Goal: Task Accomplishment & Management: Manage account settings

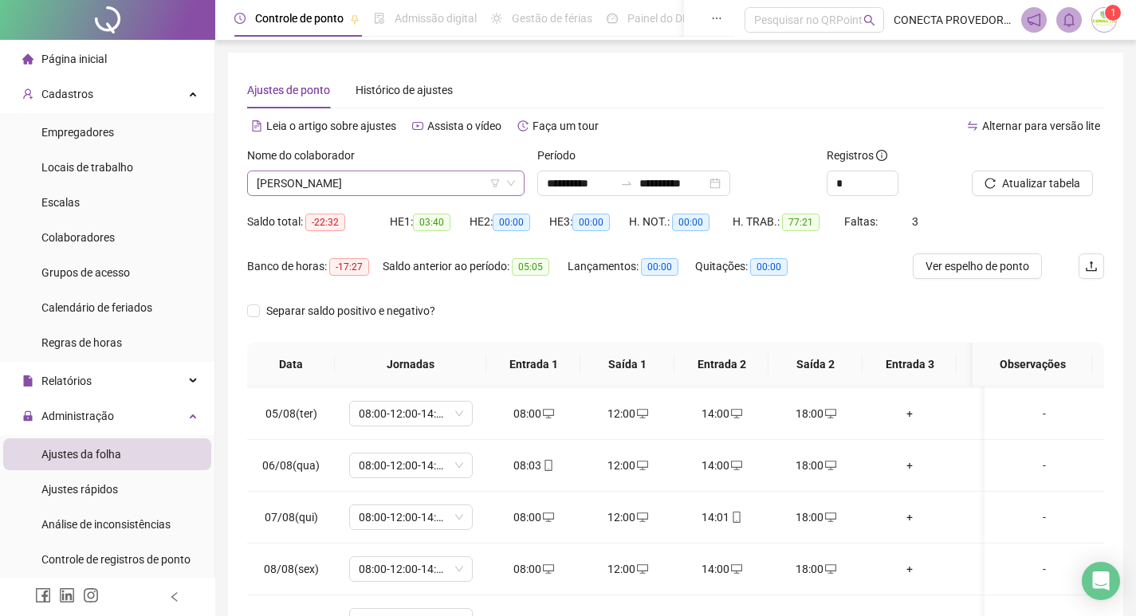
click at [423, 186] on span "[PERSON_NAME]" at bounding box center [386, 183] width 258 height 24
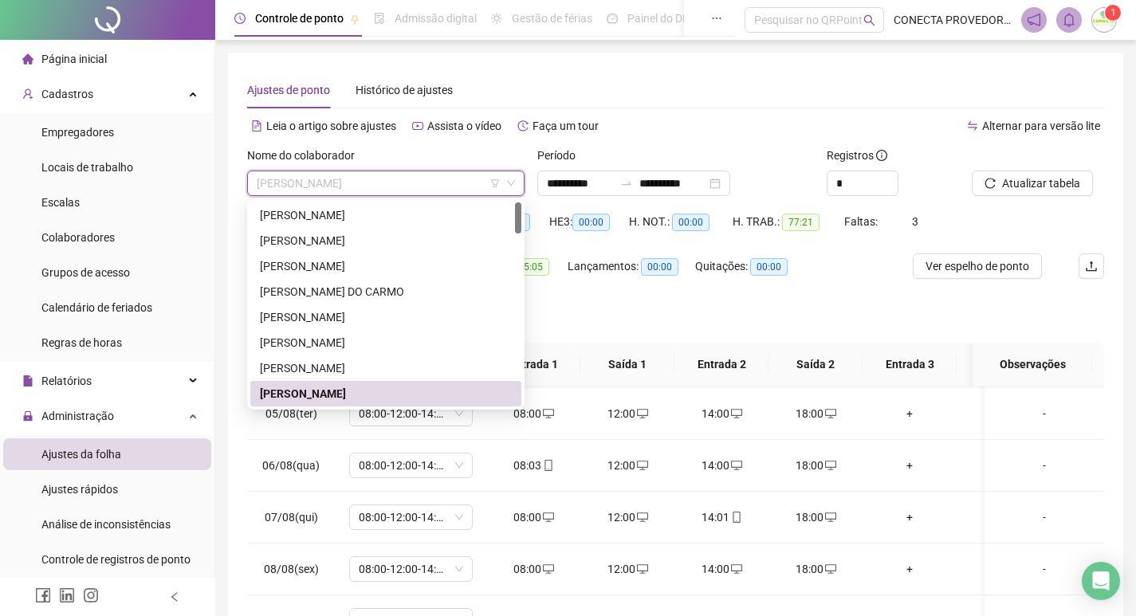
click at [301, 390] on div "[PERSON_NAME]" at bounding box center [386, 394] width 252 height 18
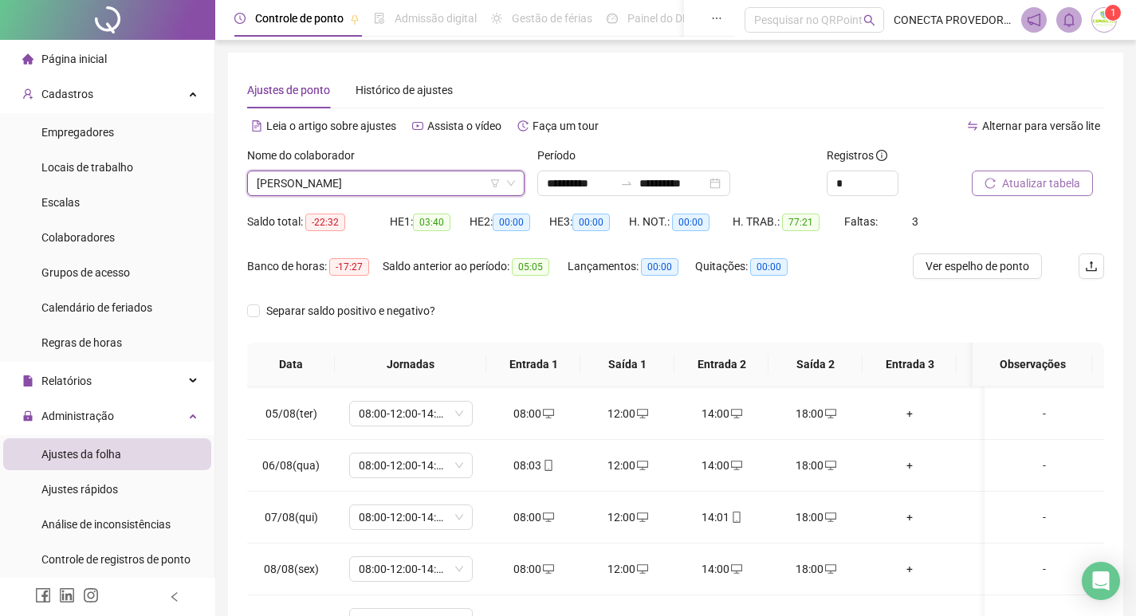
click at [1017, 183] on span "Atualizar tabela" at bounding box center [1041, 184] width 78 height 18
click at [972, 171] on button "Atualizar tabela" at bounding box center [1032, 184] width 121 height 26
click at [431, 181] on span "[PERSON_NAME]" at bounding box center [386, 183] width 258 height 24
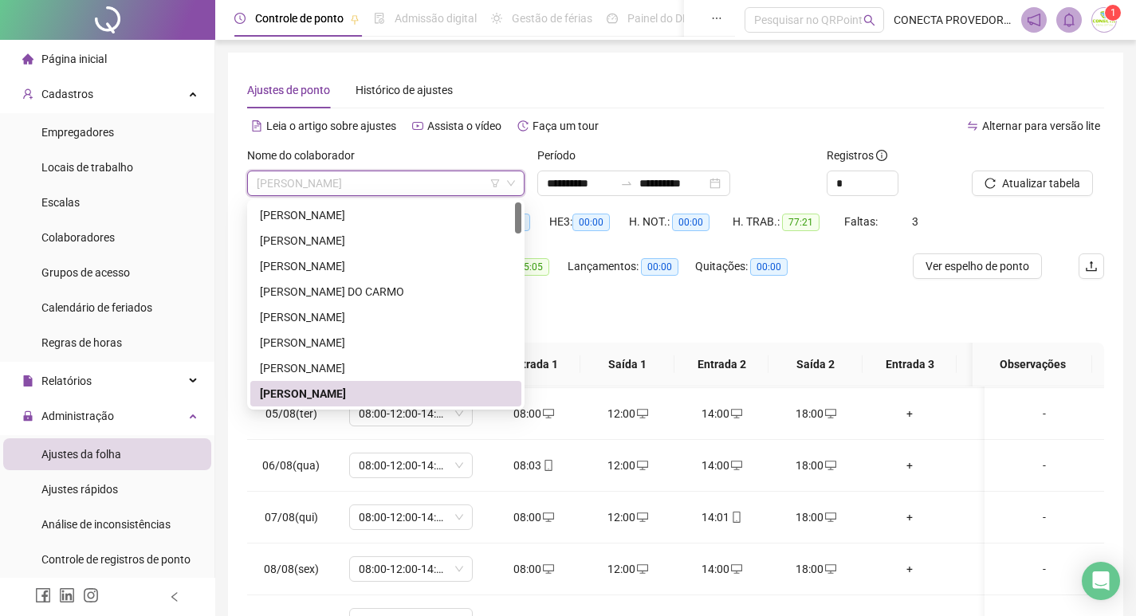
type input "*"
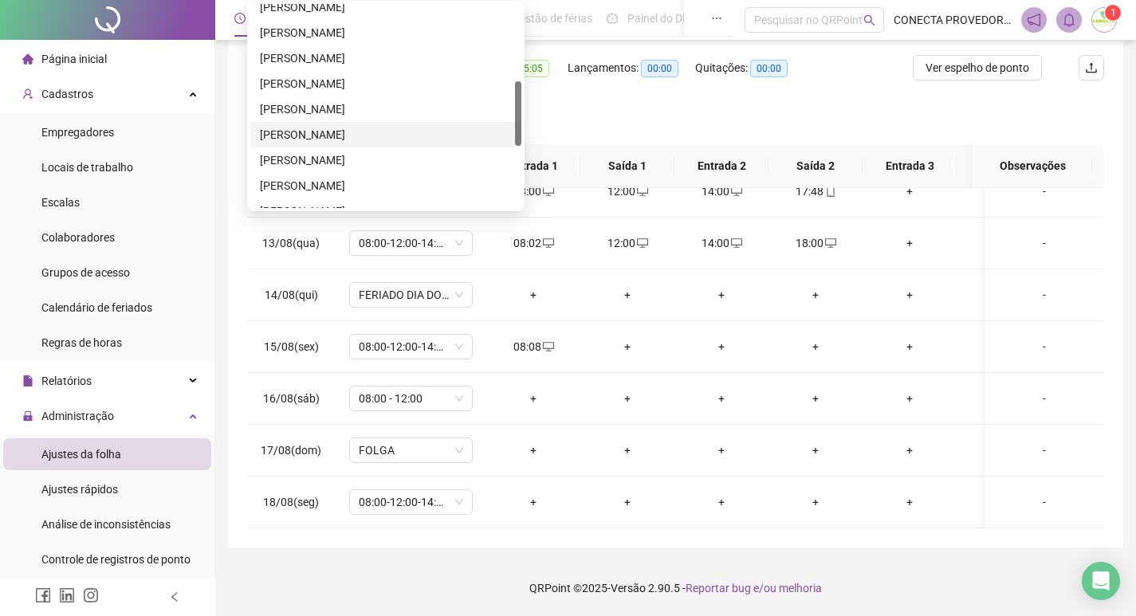
scroll to position [434, 0]
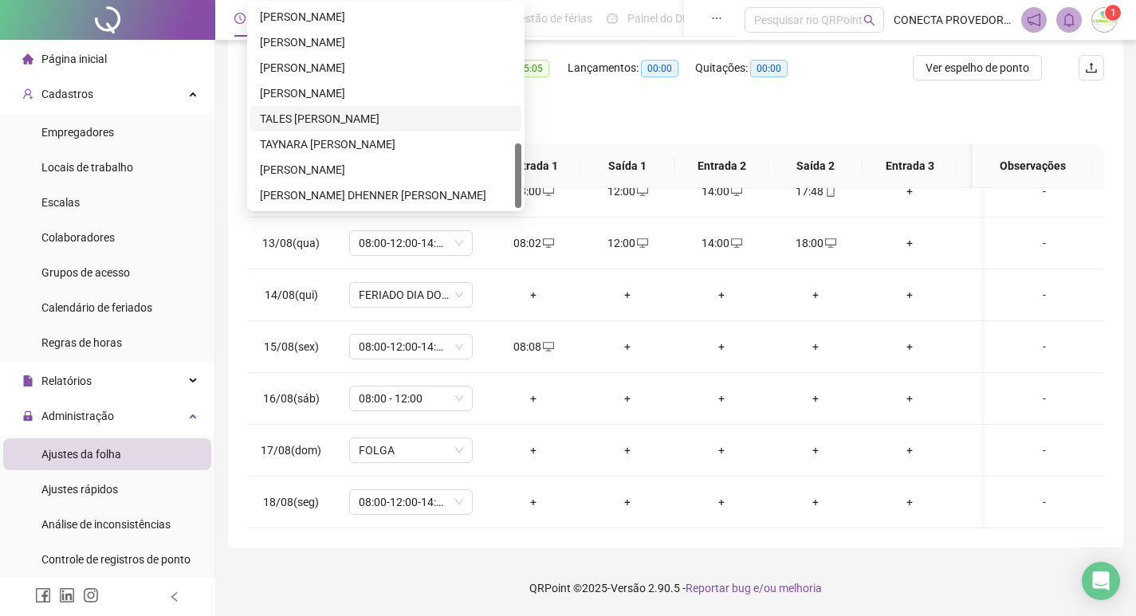
click at [301, 116] on div "TALES [PERSON_NAME]" at bounding box center [386, 119] width 252 height 18
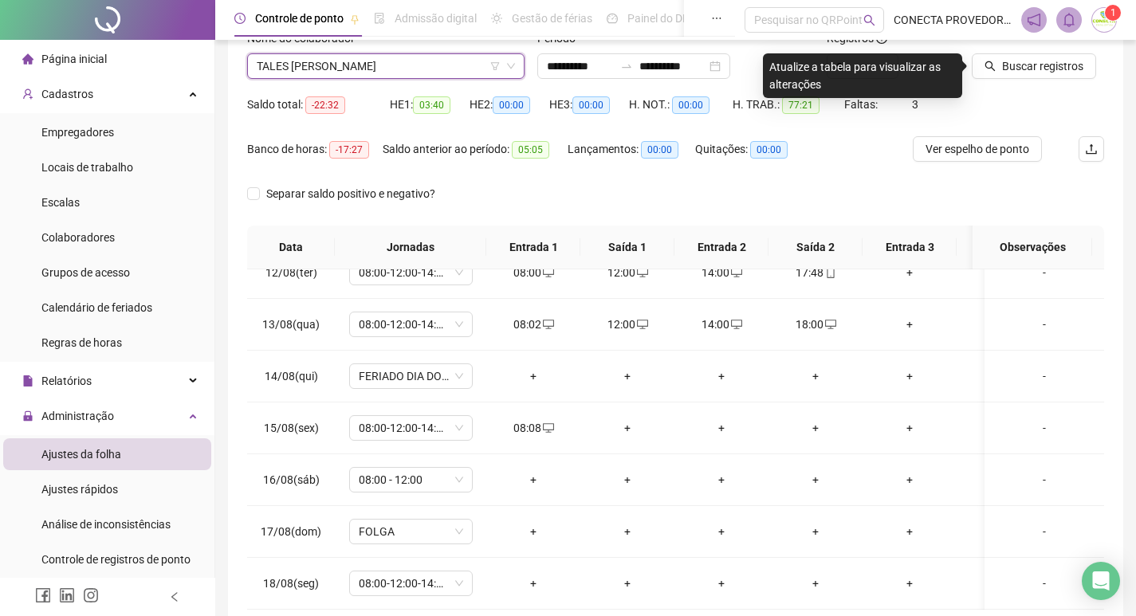
scroll to position [81, 0]
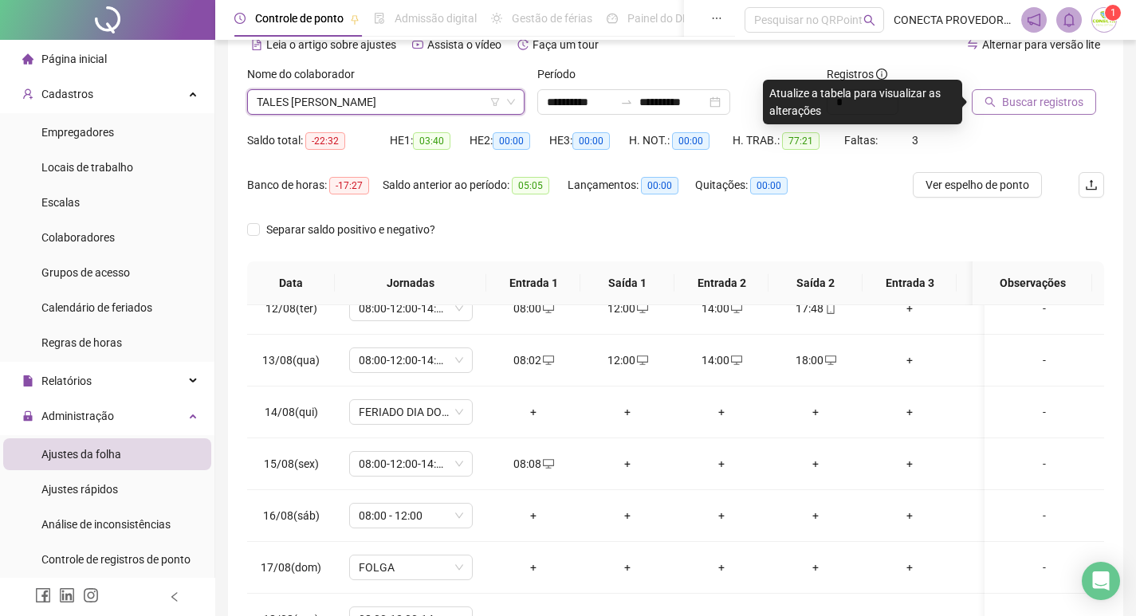
click at [1022, 91] on button "Buscar registros" at bounding box center [1034, 102] width 124 height 26
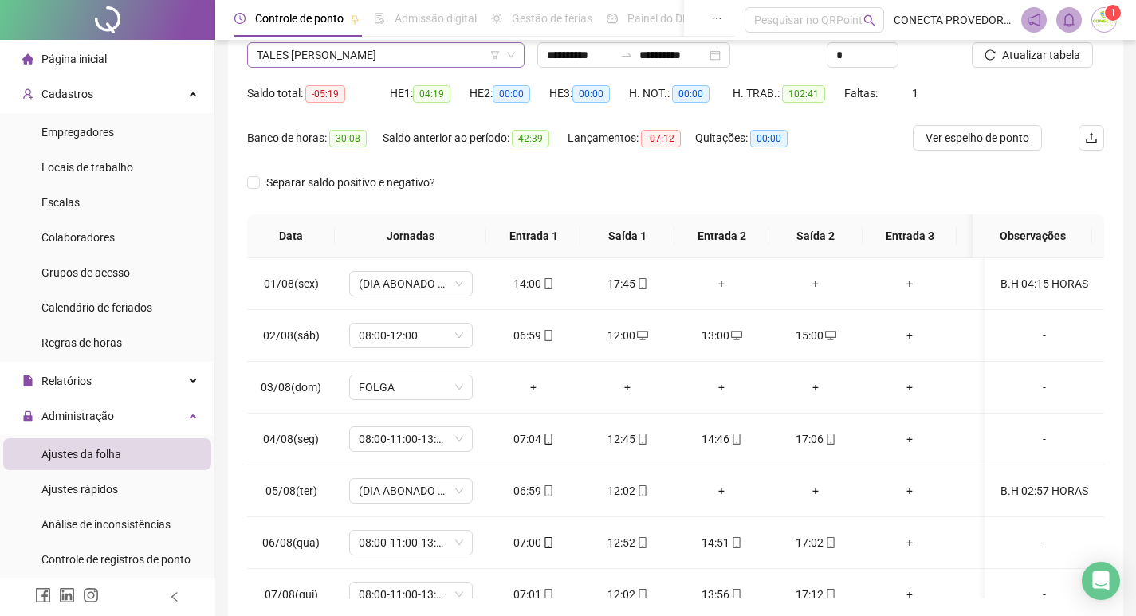
scroll to position [0, 0]
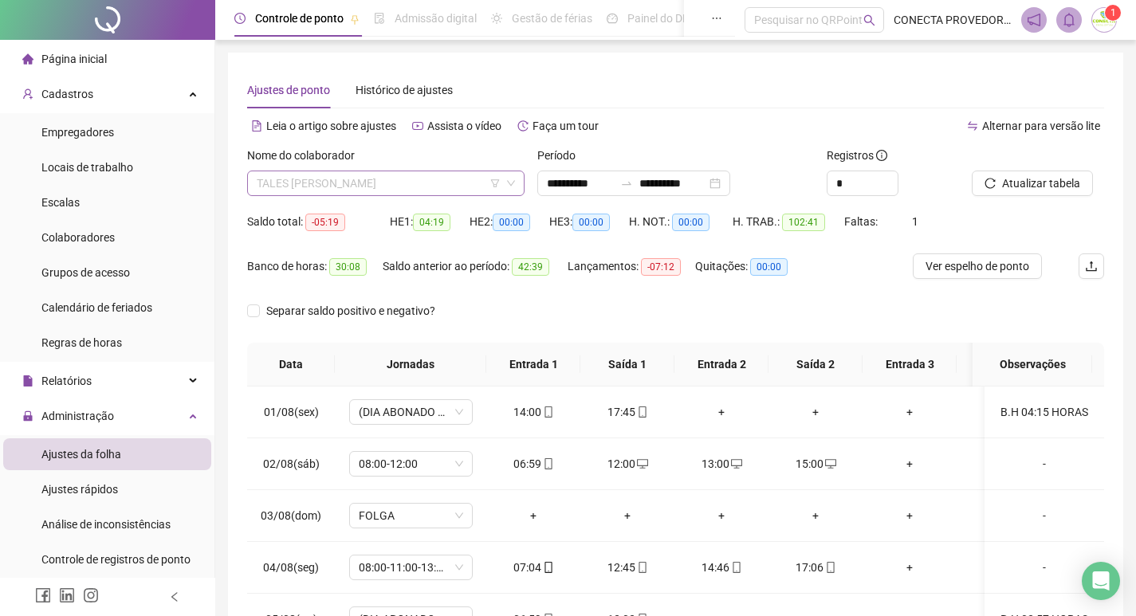
click at [379, 183] on span "TALES [PERSON_NAME]" at bounding box center [386, 183] width 258 height 24
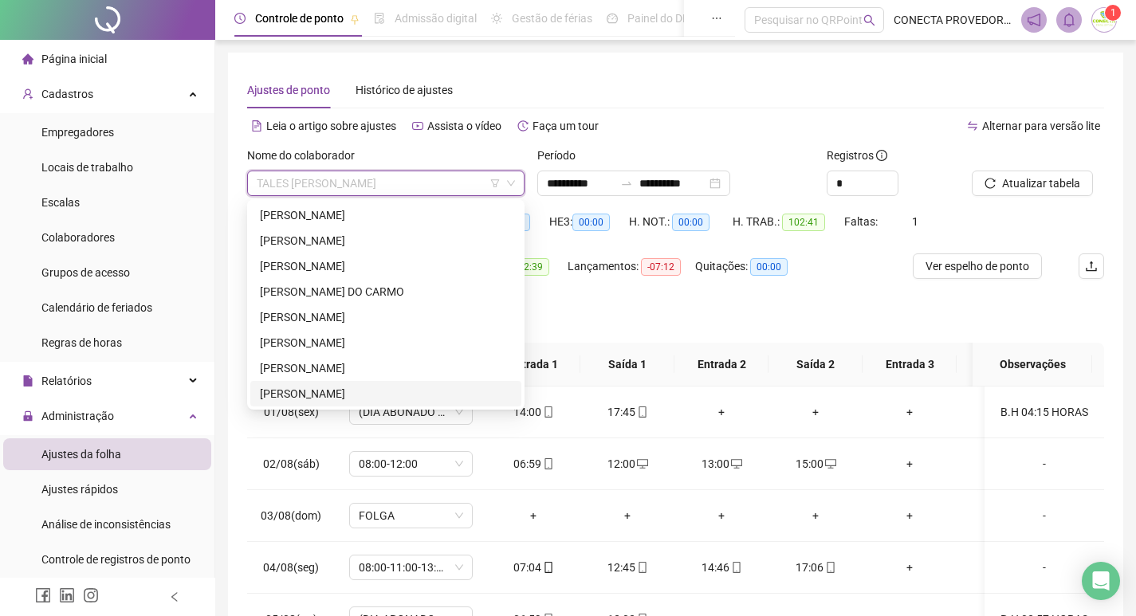
click at [298, 392] on div "[PERSON_NAME]" at bounding box center [386, 394] width 252 height 18
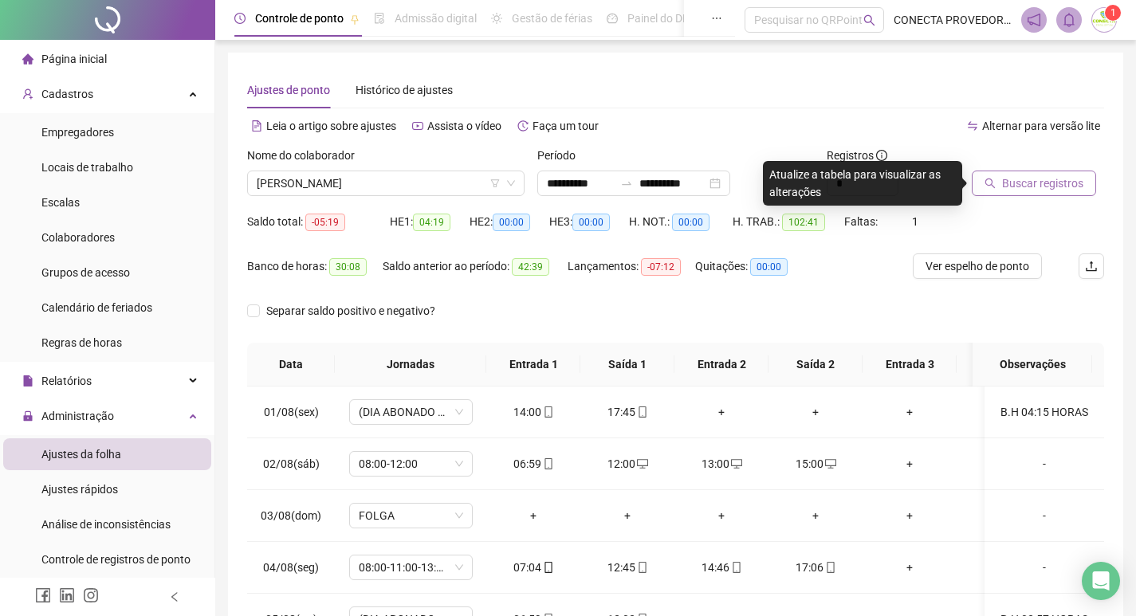
click at [1032, 175] on button "Buscar registros" at bounding box center [1034, 184] width 124 height 26
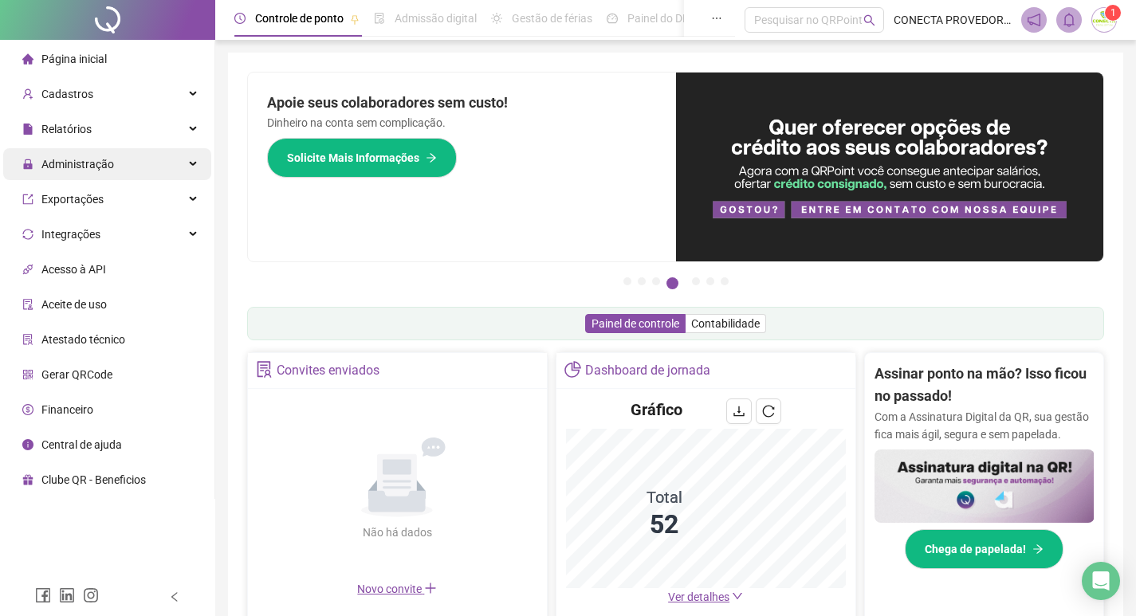
click at [76, 161] on span "Administração" at bounding box center [77, 164] width 73 height 13
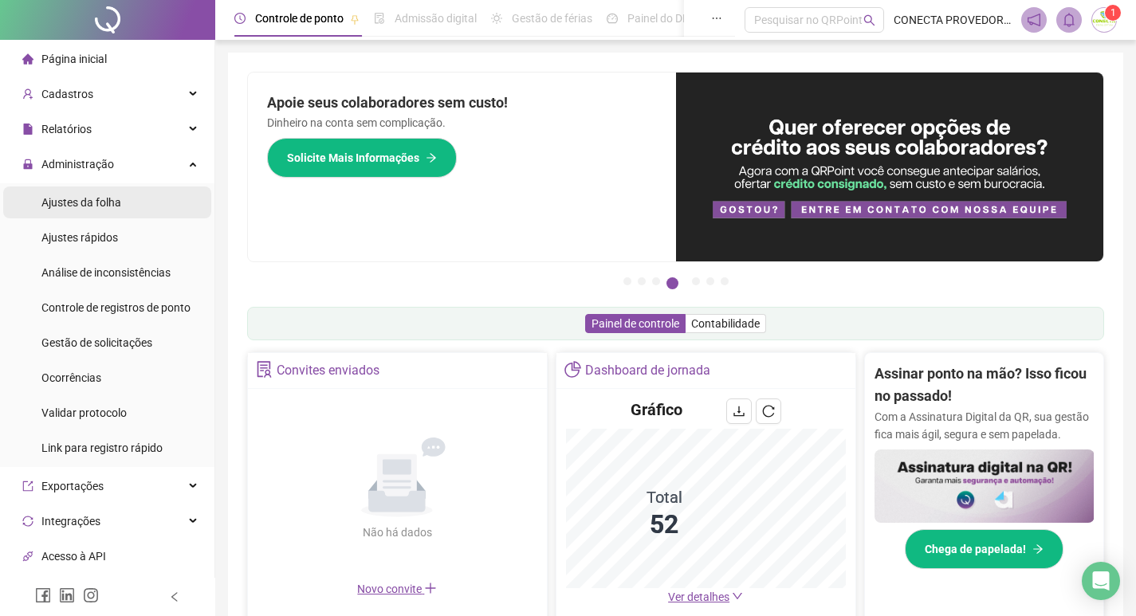
click at [69, 205] on span "Ajustes da folha" at bounding box center [81, 202] width 80 height 13
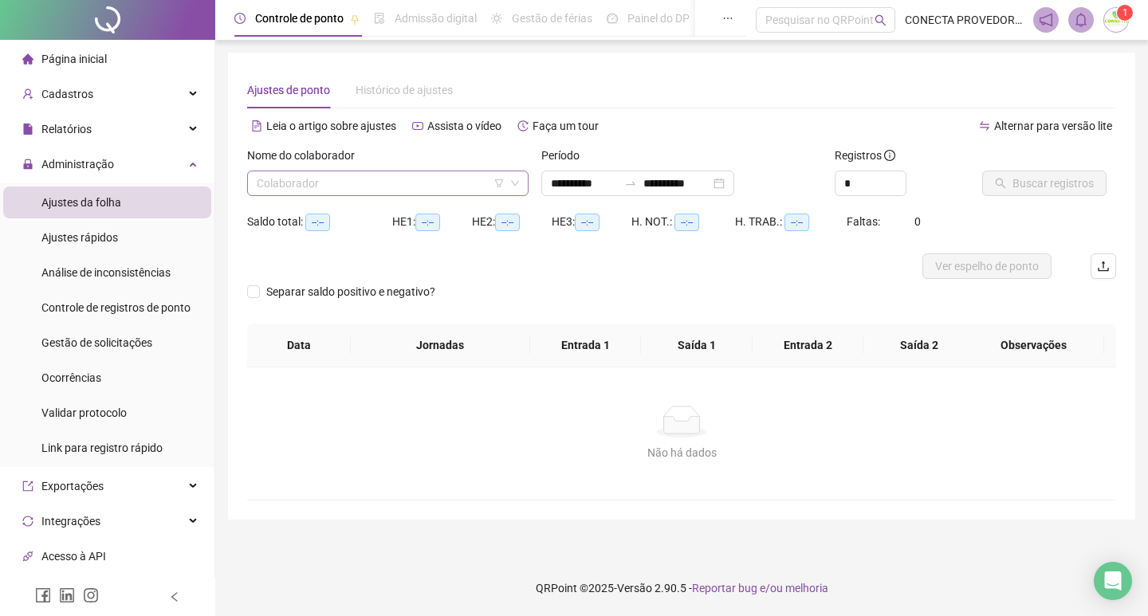
click at [380, 185] on input "search" at bounding box center [381, 183] width 248 height 24
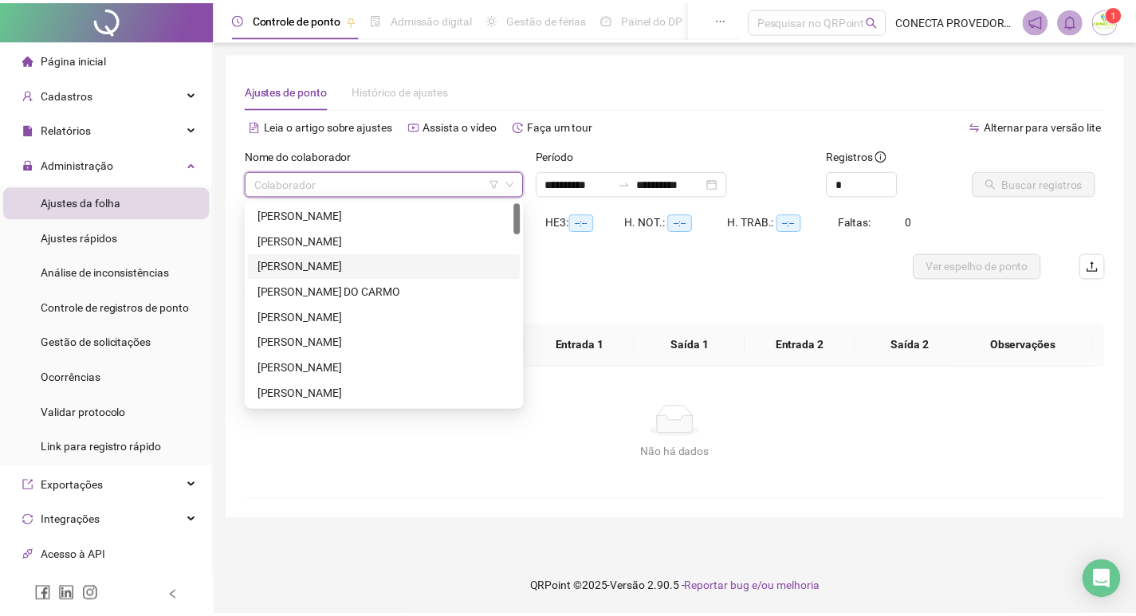
scroll to position [159, 0]
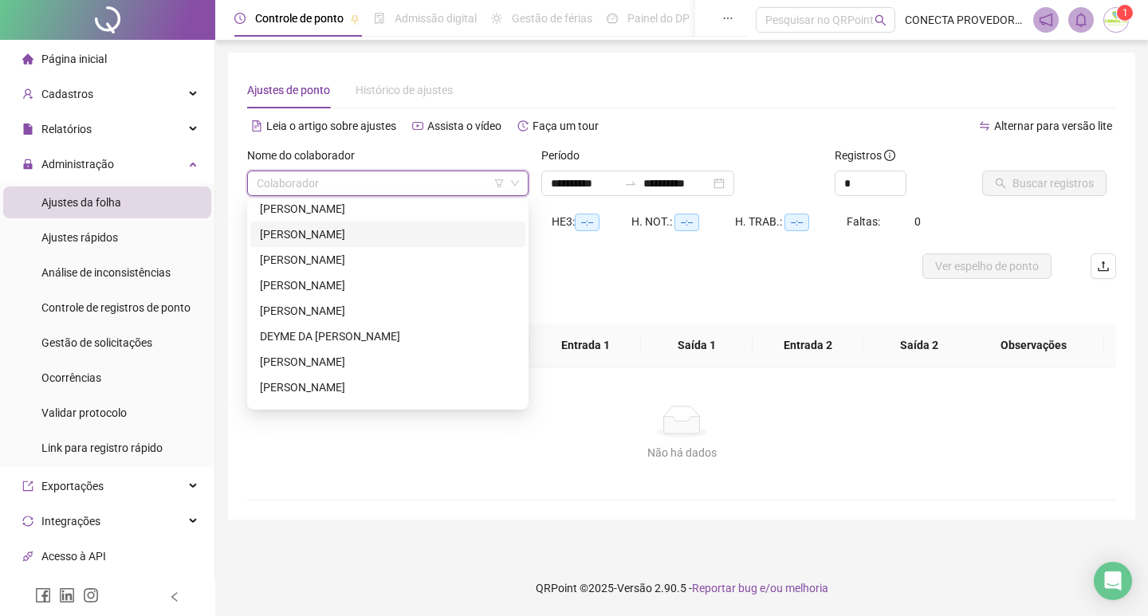
drag, startPoint x: 320, startPoint y: 235, endPoint x: 352, endPoint y: 227, distance: 33.7
click at [322, 235] on div "[PERSON_NAME]" at bounding box center [388, 235] width 256 height 18
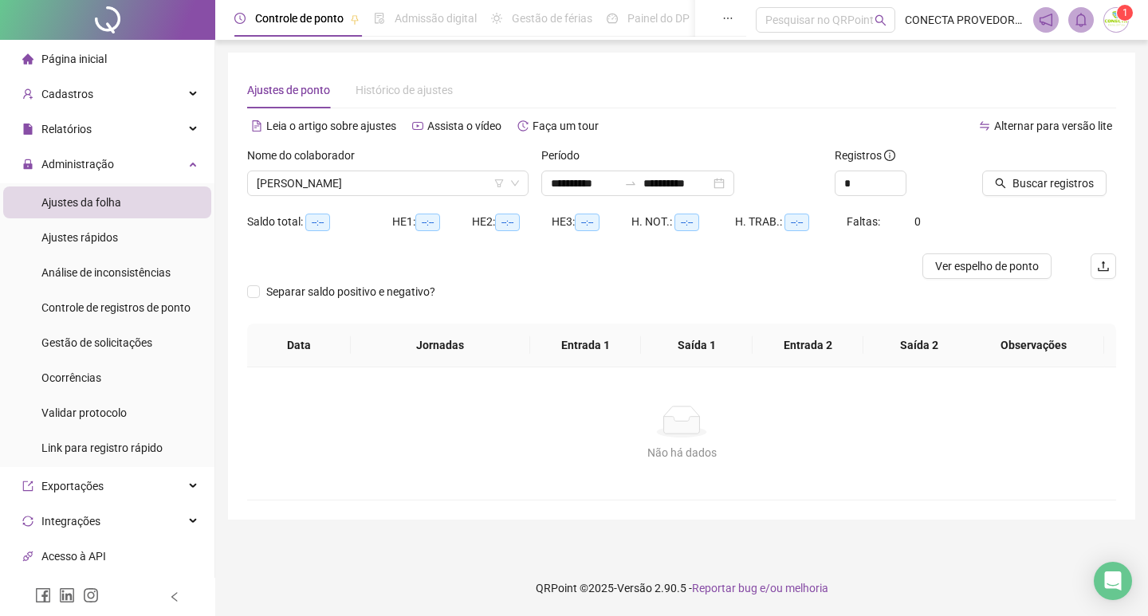
click at [687, 169] on div "Período" at bounding box center [681, 159] width 281 height 24
click at [686, 178] on input "**********" at bounding box center [676, 184] width 67 height 18
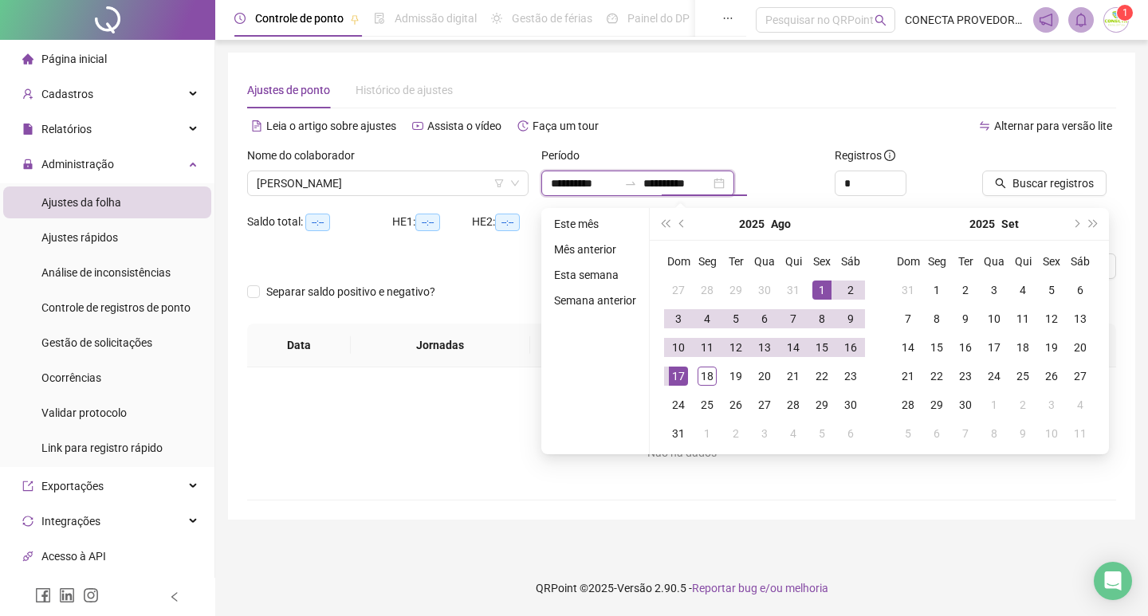
type input "**********"
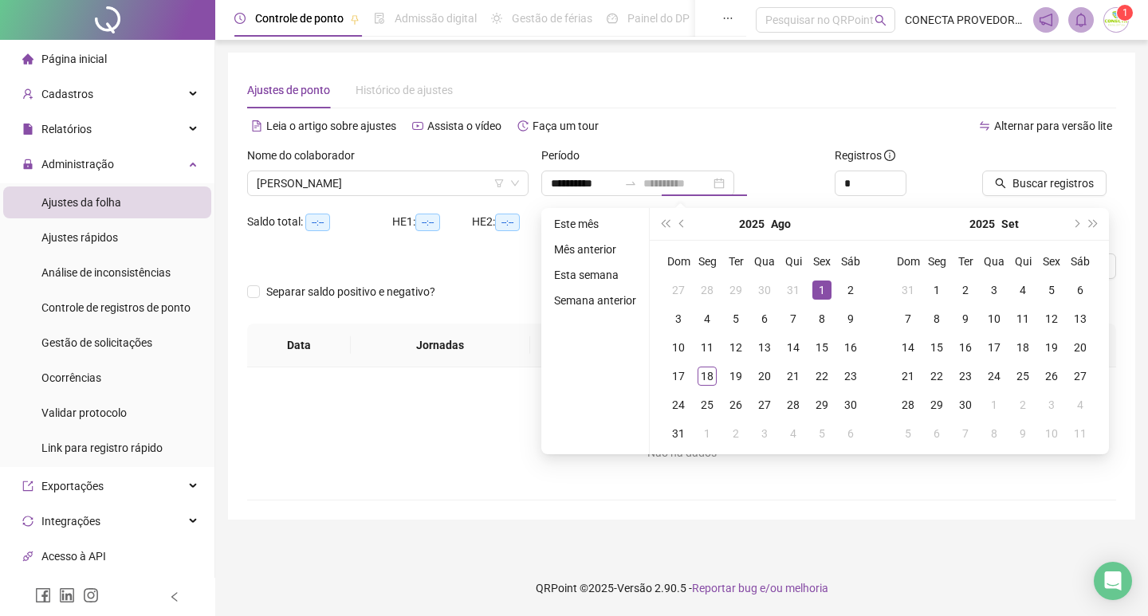
click at [820, 293] on div "1" at bounding box center [822, 290] width 19 height 19
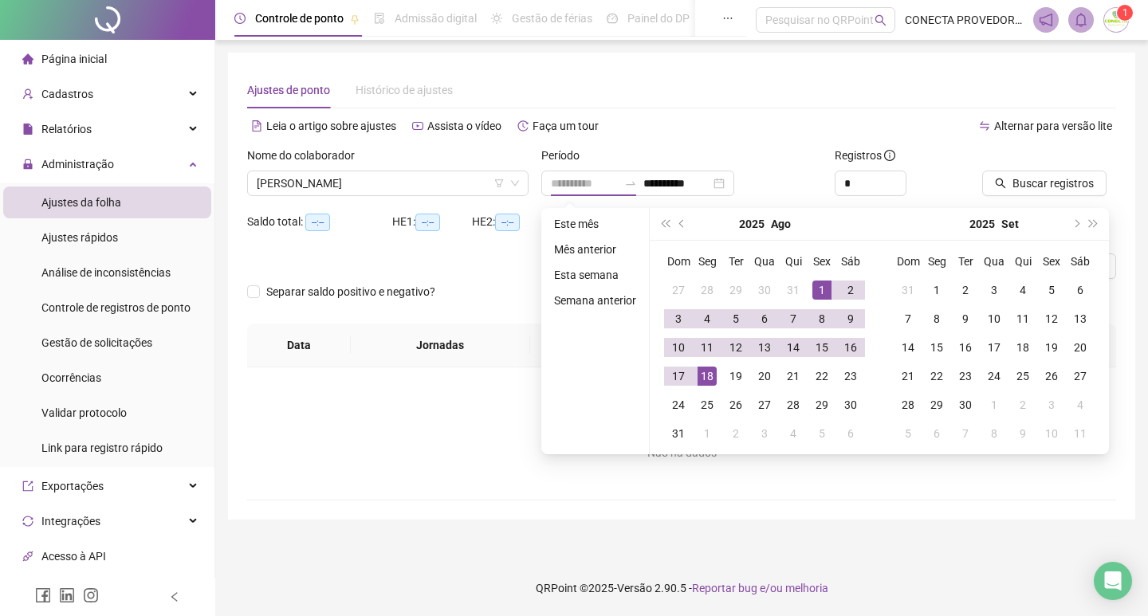
click at [713, 369] on div "18" at bounding box center [707, 376] width 19 height 19
type input "**********"
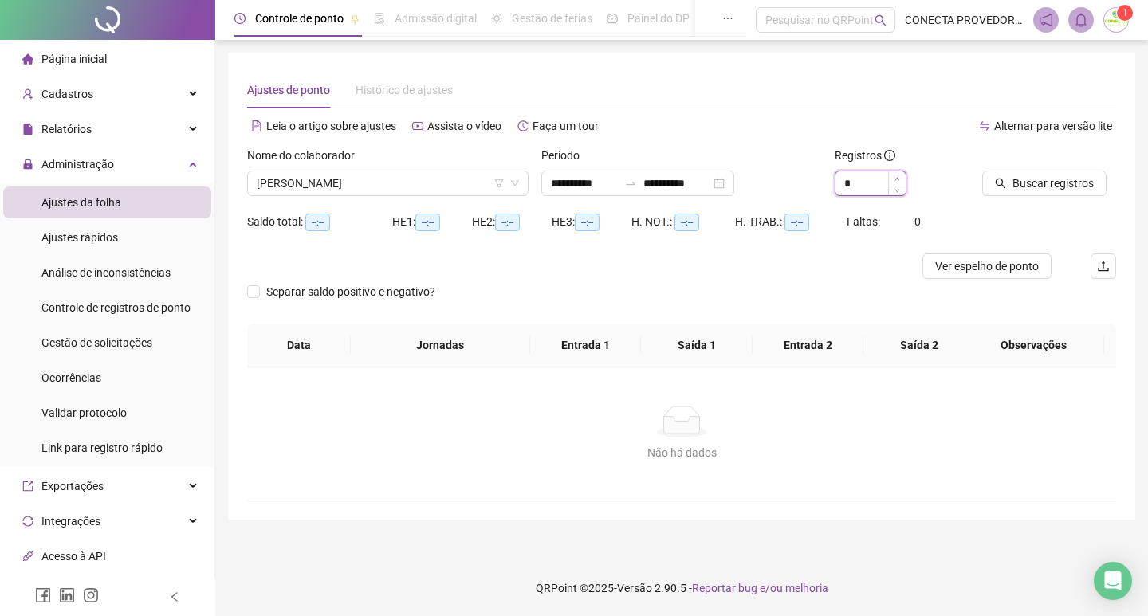
type input "*"
click at [899, 183] on span "Increase Value" at bounding box center [897, 178] width 18 height 14
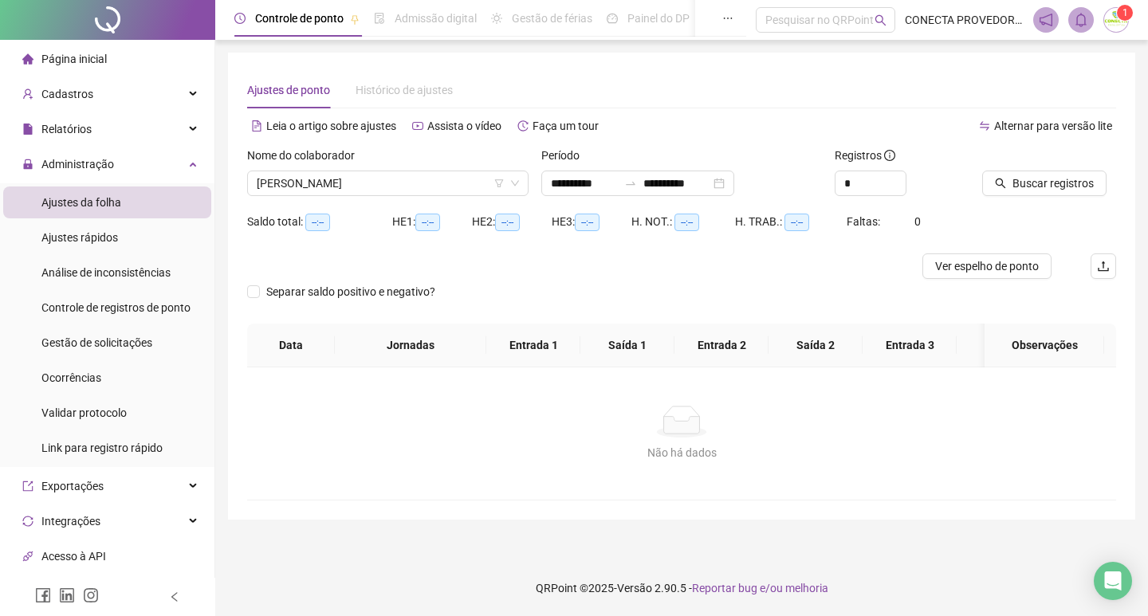
click at [1076, 170] on div "Buscar registros" at bounding box center [1049, 171] width 134 height 49
click at [1053, 188] on span "Buscar registros" at bounding box center [1053, 184] width 81 height 18
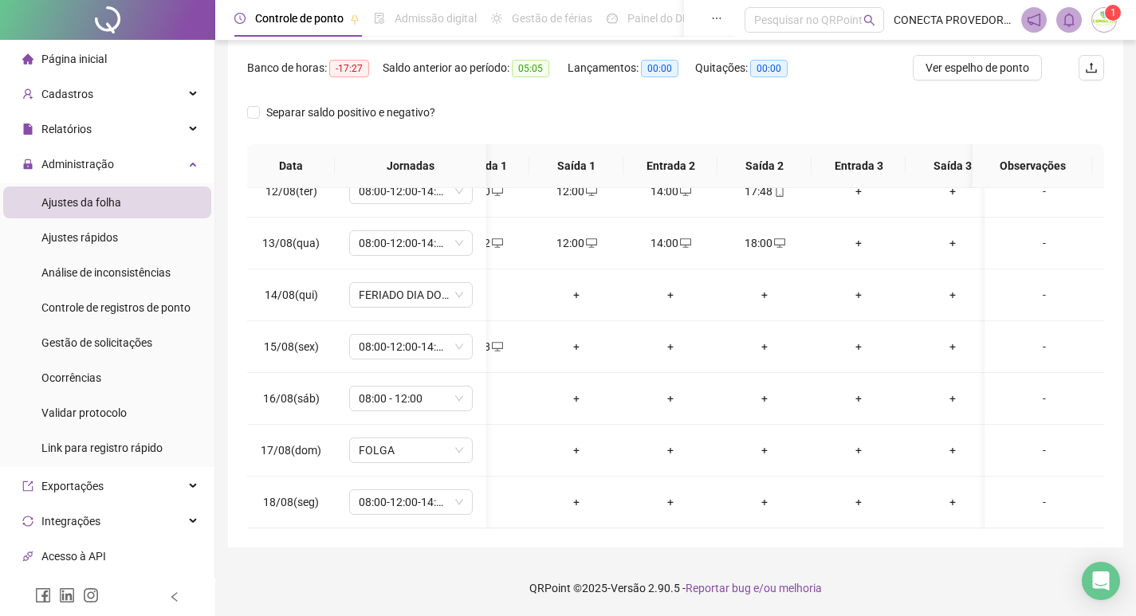
scroll to position [0, 0]
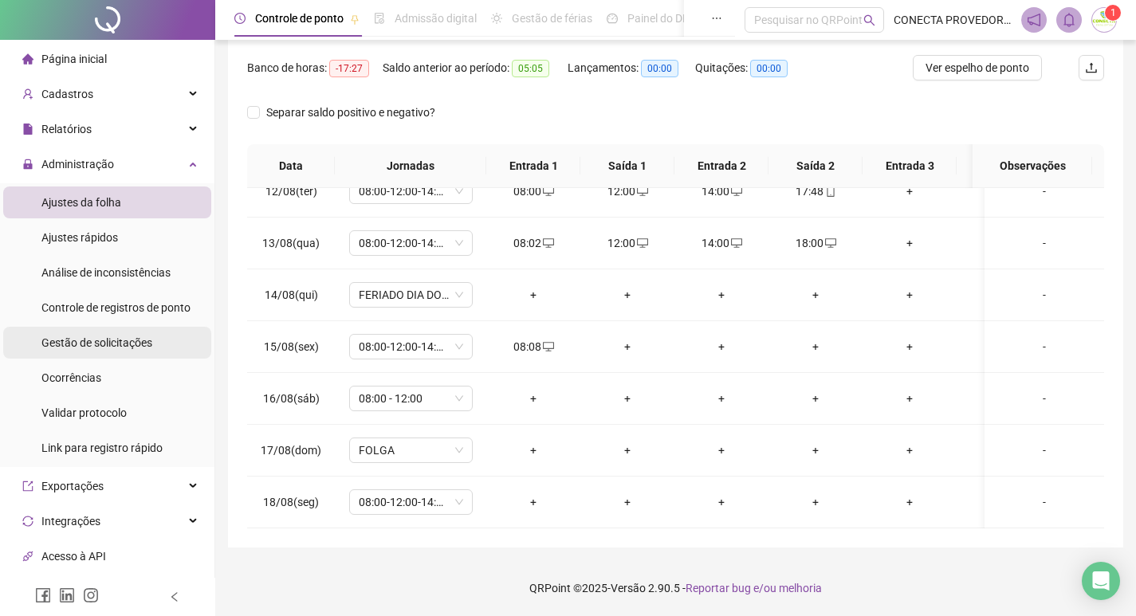
click at [102, 347] on span "Gestão de solicitações" at bounding box center [96, 342] width 111 height 13
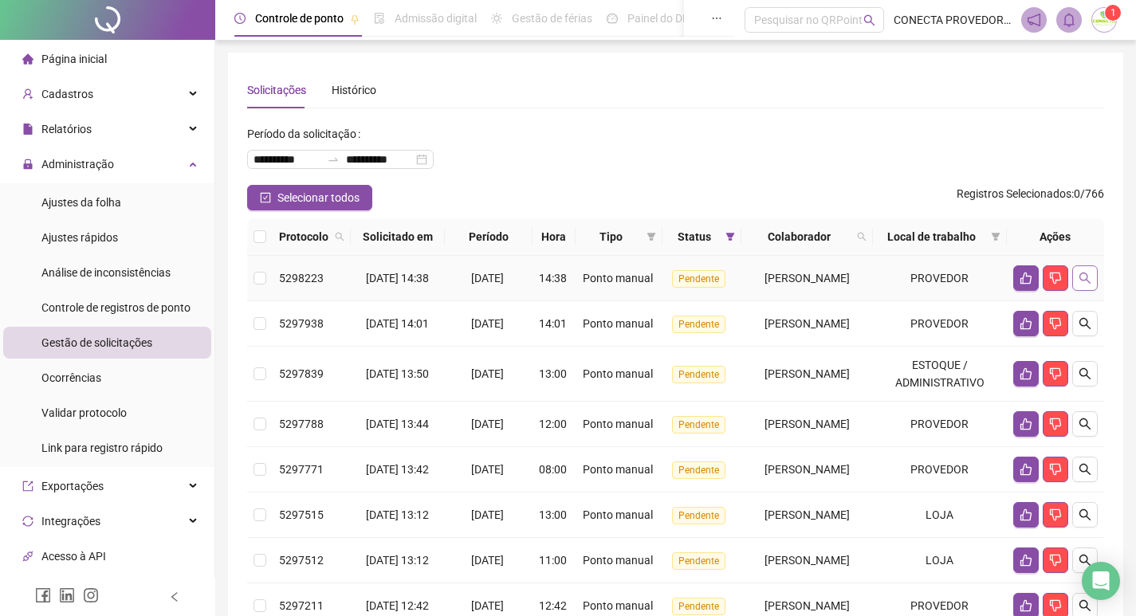
click at [1082, 285] on icon "search" at bounding box center [1085, 278] width 13 height 13
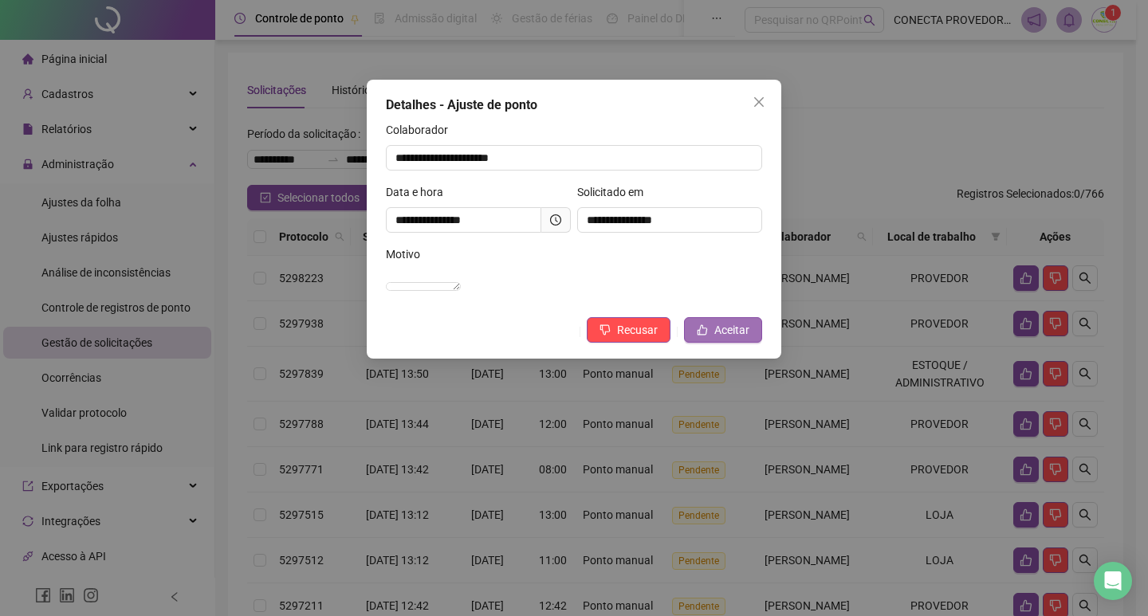
click at [719, 339] on span "Aceitar" at bounding box center [731, 330] width 35 height 18
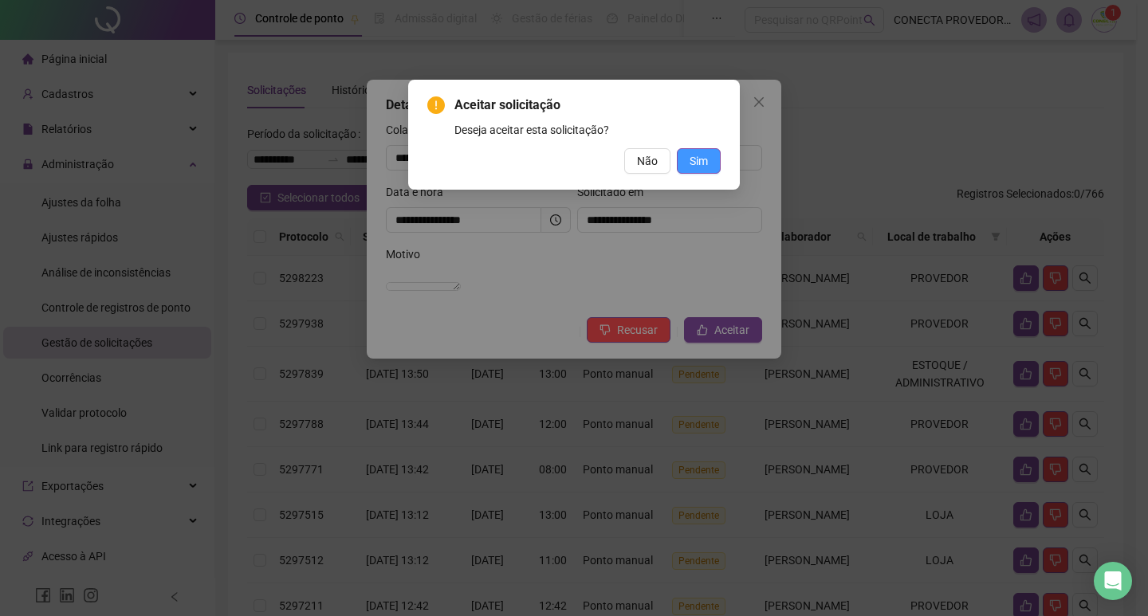
click at [703, 158] on span "Sim" at bounding box center [699, 161] width 18 height 18
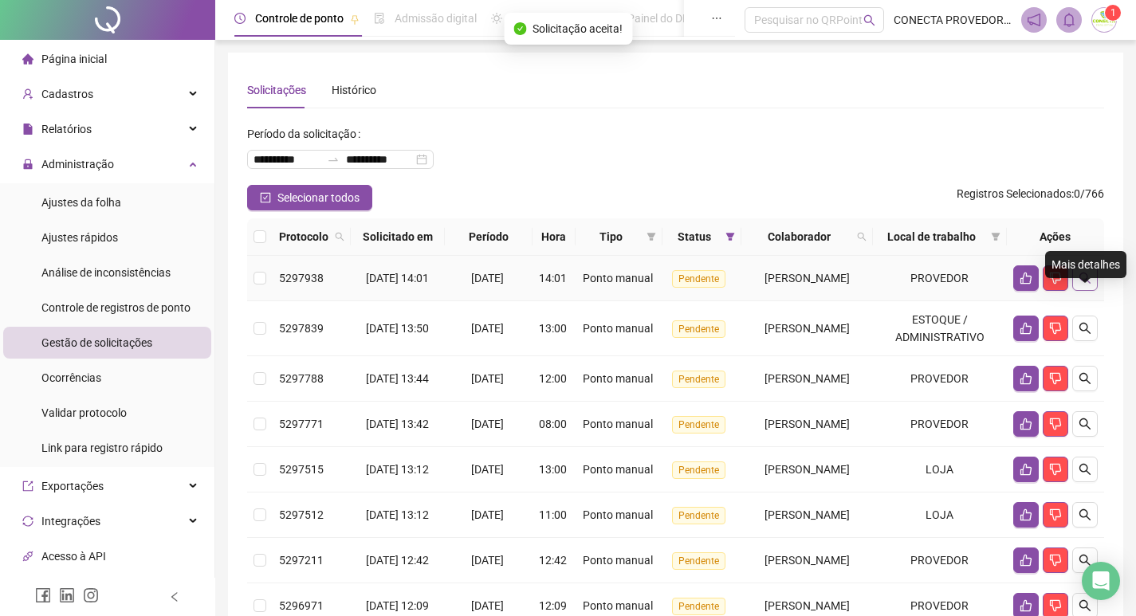
click at [1082, 285] on icon "search" at bounding box center [1085, 278] width 13 height 13
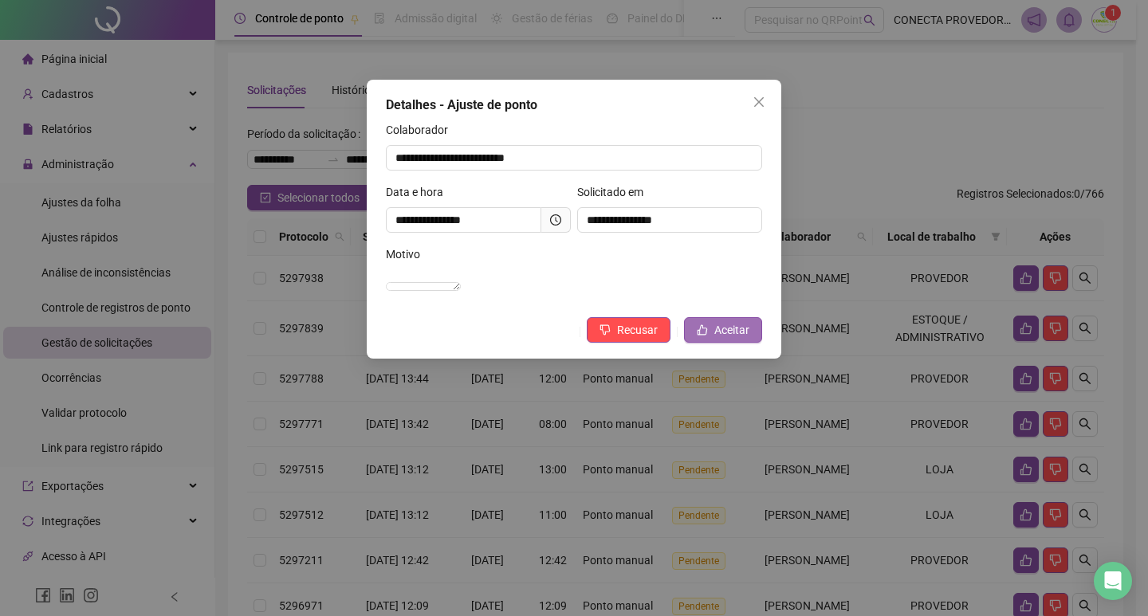
click at [740, 339] on span "Aceitar" at bounding box center [731, 330] width 35 height 18
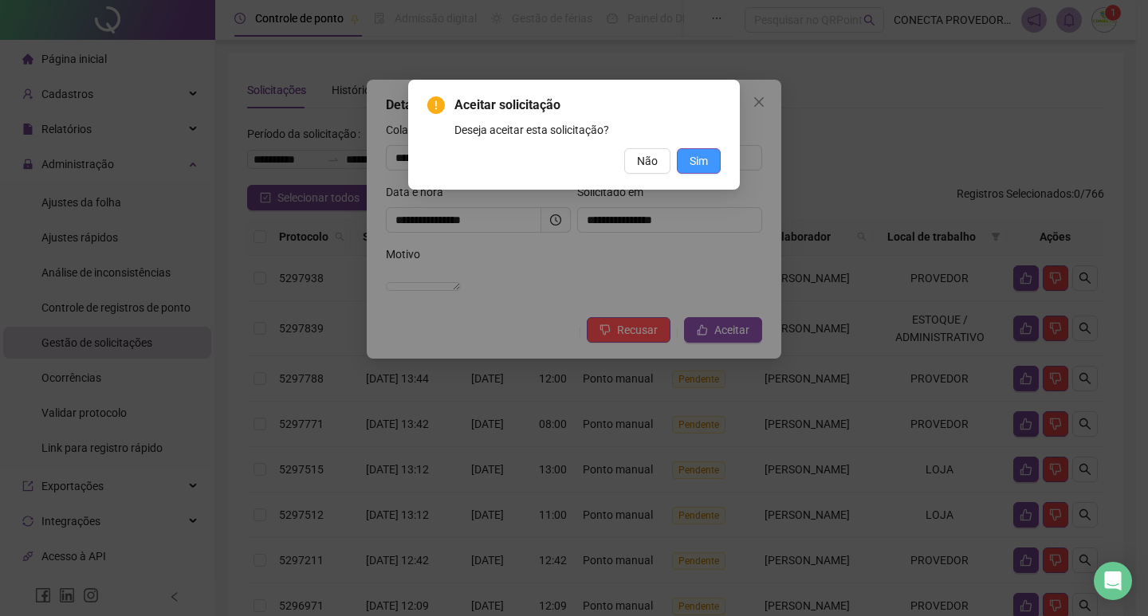
click at [698, 159] on span "Sim" at bounding box center [699, 161] width 18 height 18
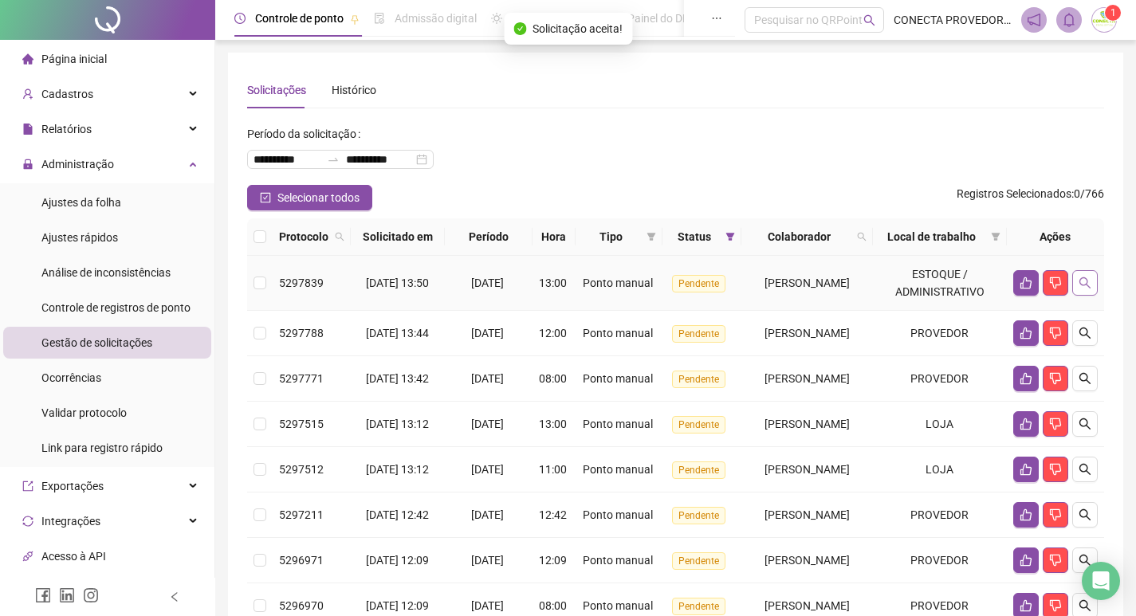
click at [1089, 289] on icon "search" at bounding box center [1085, 283] width 13 height 13
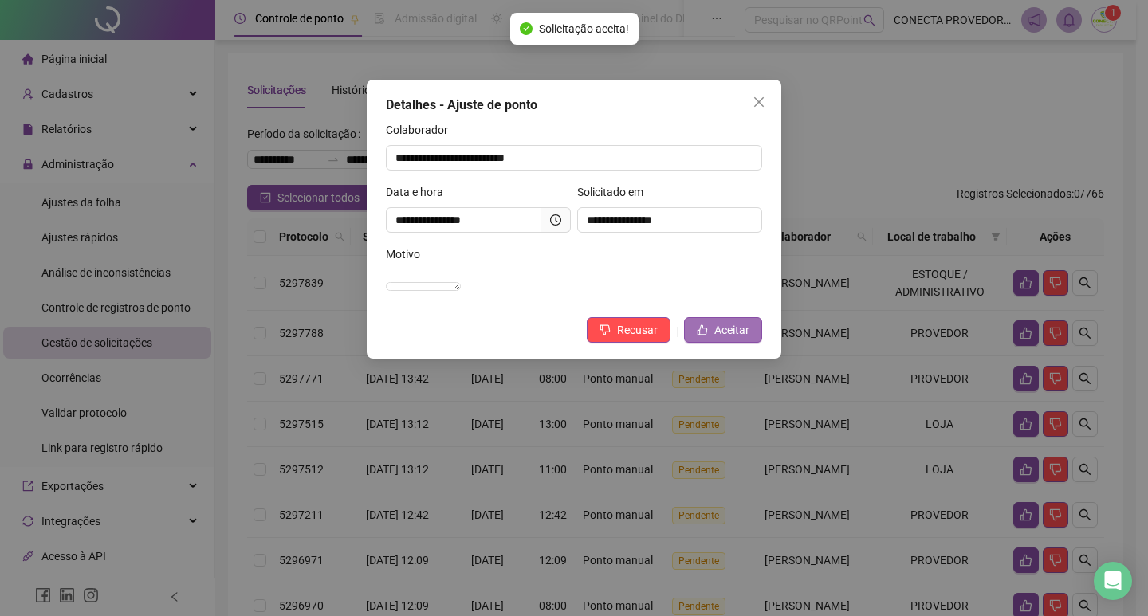
click at [728, 339] on span "Aceitar" at bounding box center [731, 330] width 35 height 18
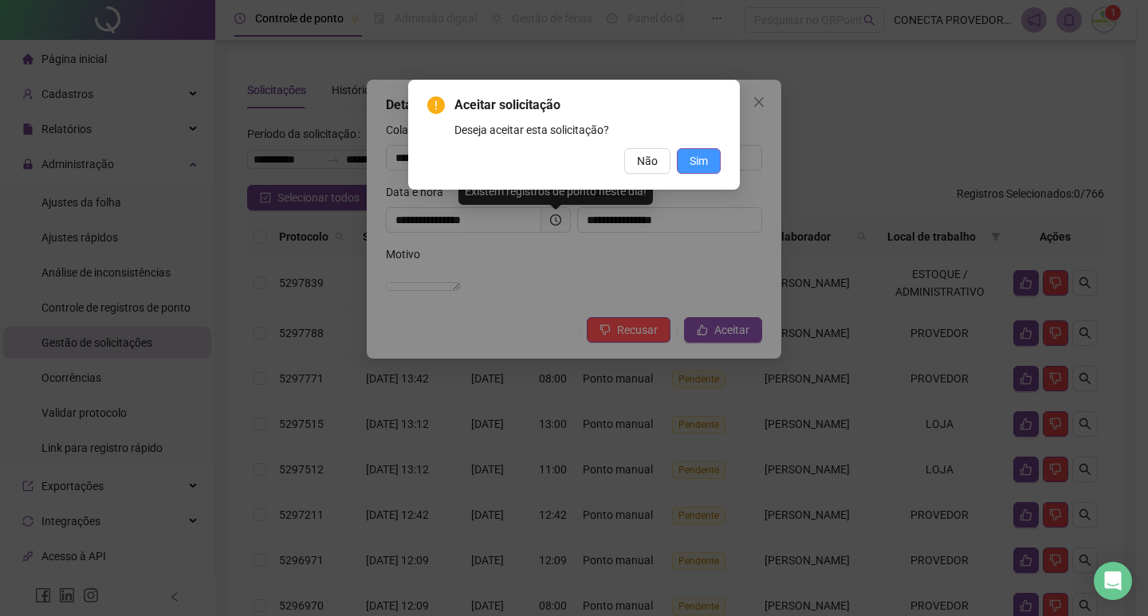
click at [706, 157] on span "Sim" at bounding box center [699, 161] width 18 height 18
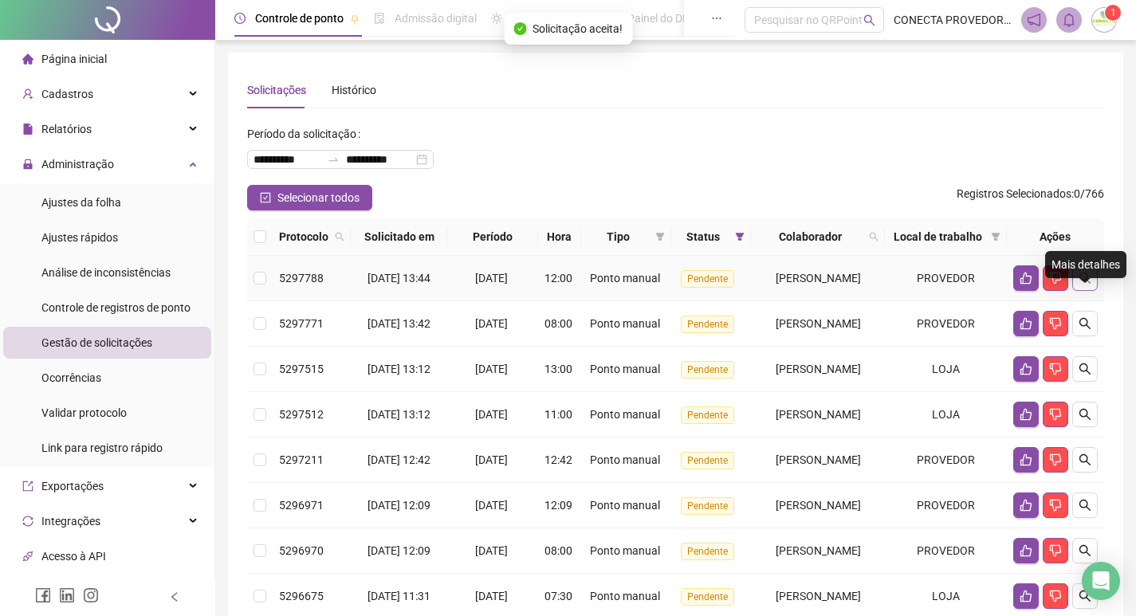
click at [1088, 285] on icon "search" at bounding box center [1085, 278] width 13 height 13
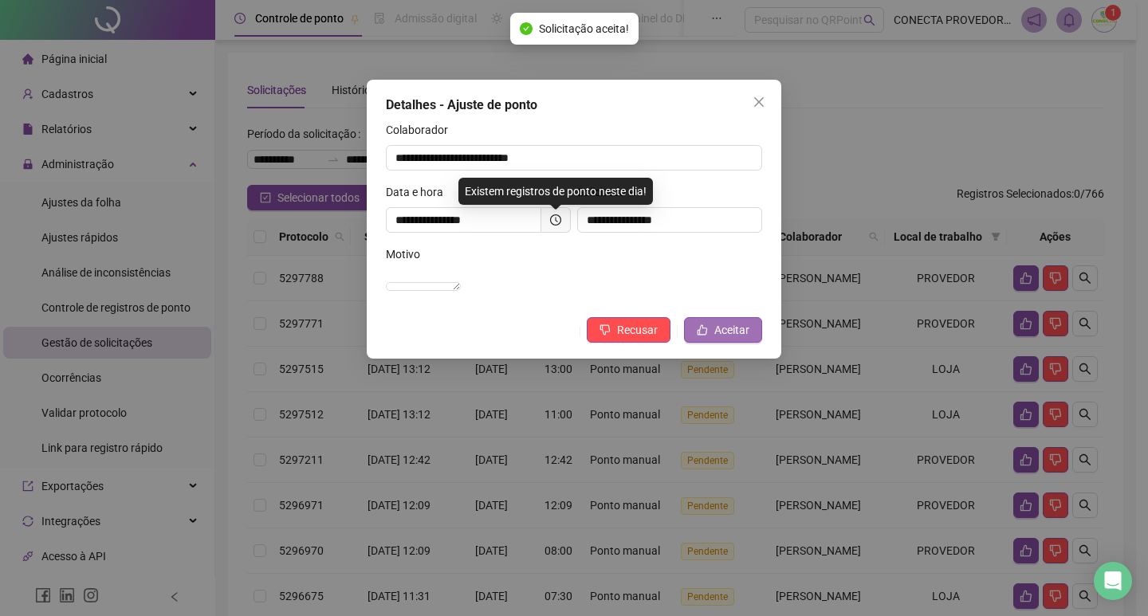
click at [722, 339] on span "Aceitar" at bounding box center [731, 330] width 35 height 18
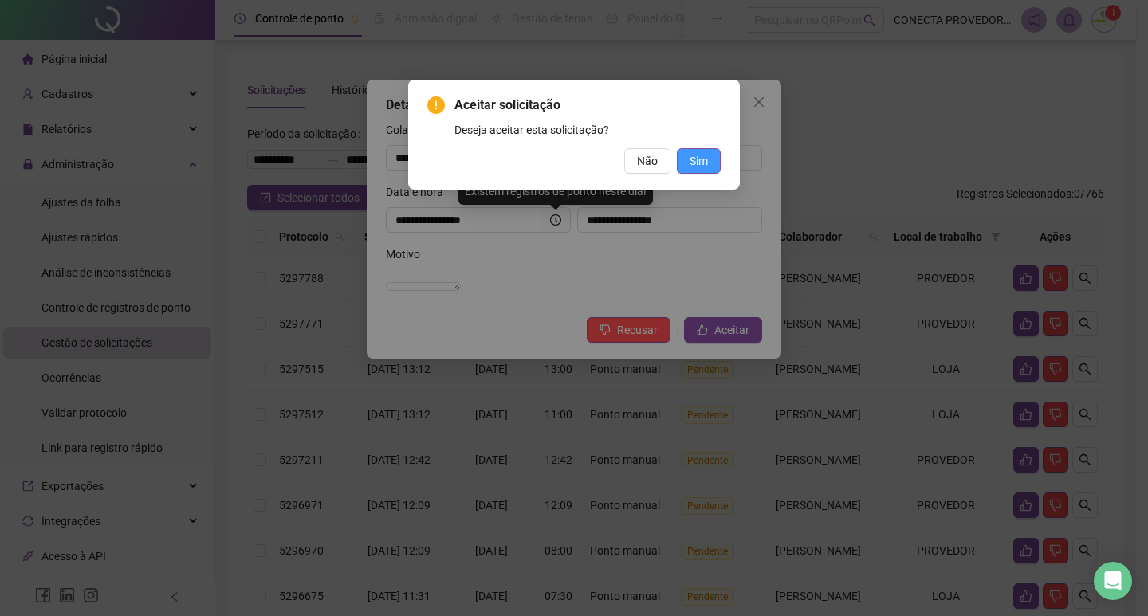
click at [685, 161] on button "Sim" at bounding box center [699, 161] width 44 height 26
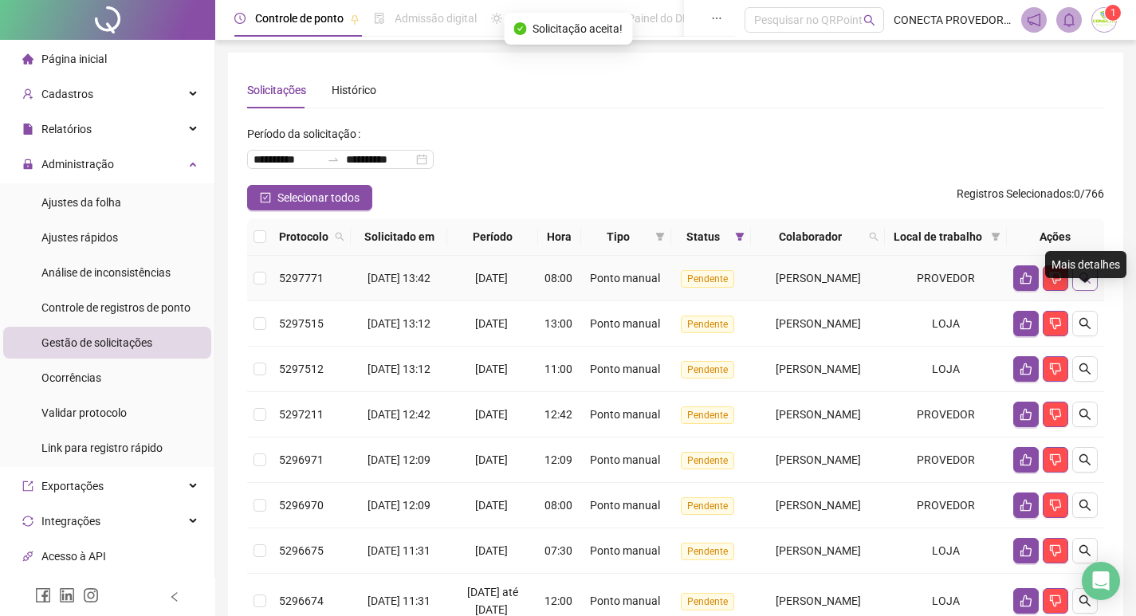
click at [1084, 284] on icon "search" at bounding box center [1085, 278] width 11 height 11
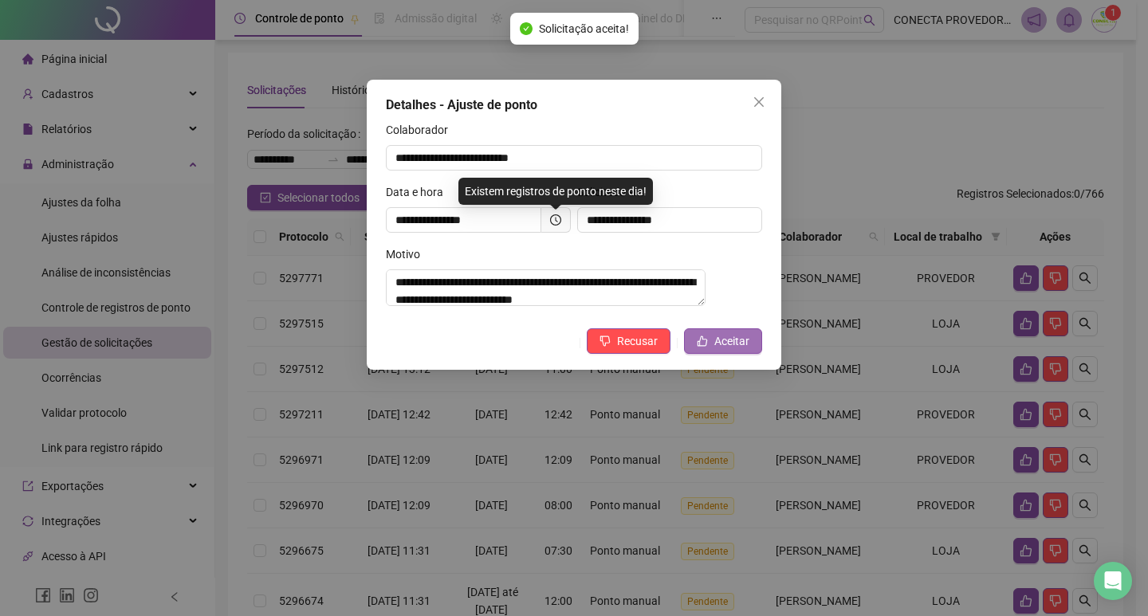
click at [727, 342] on span "Aceitar" at bounding box center [731, 342] width 35 height 18
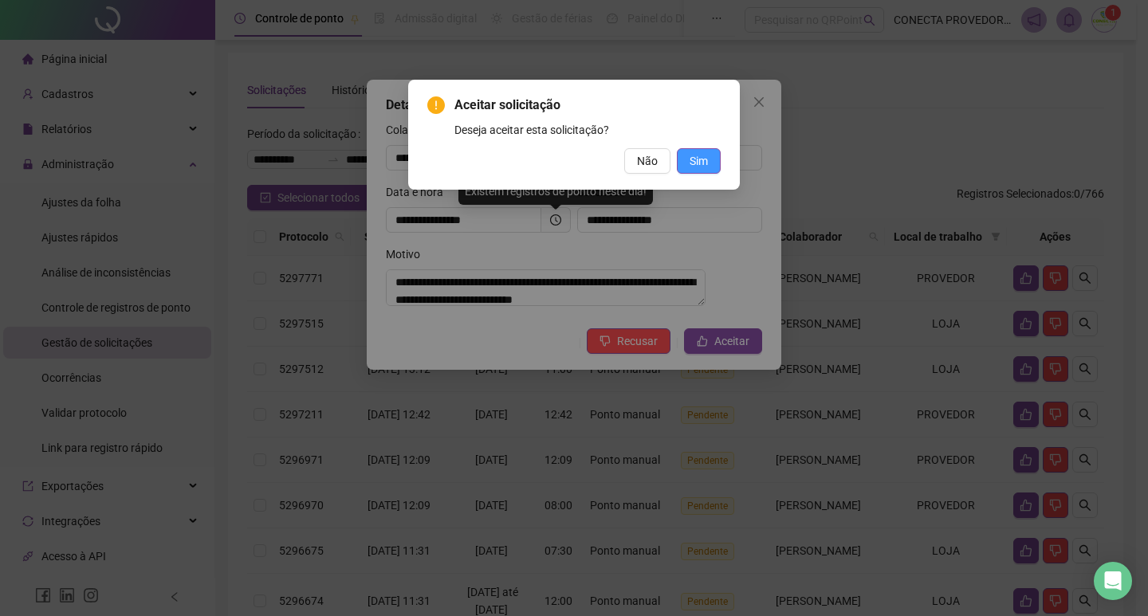
click at [693, 151] on button "Sim" at bounding box center [699, 161] width 44 height 26
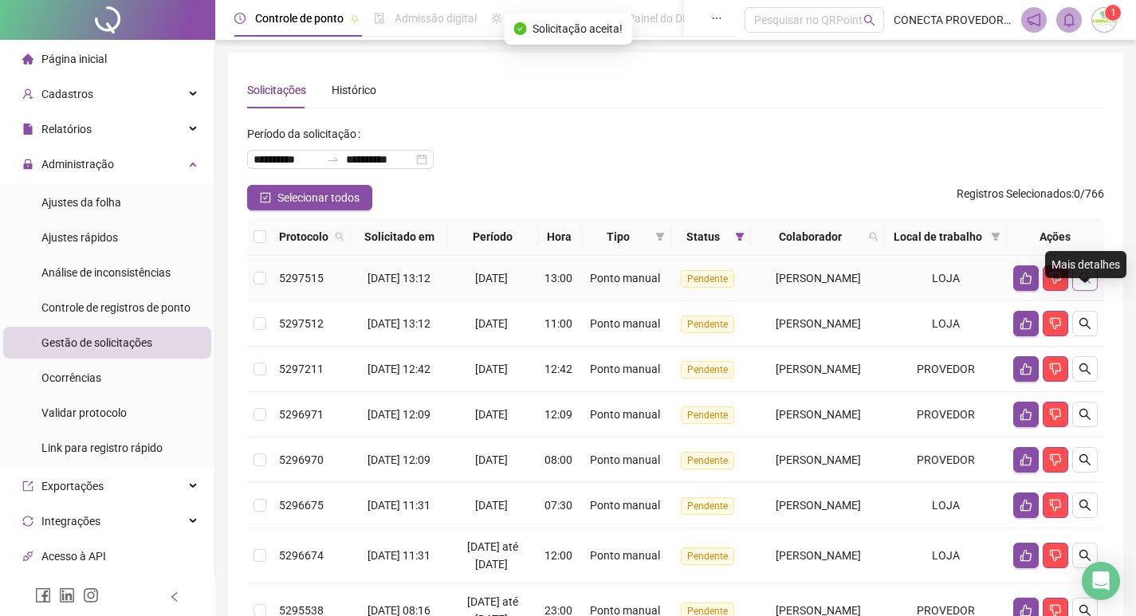
click at [1088, 285] on icon "search" at bounding box center [1085, 278] width 13 height 13
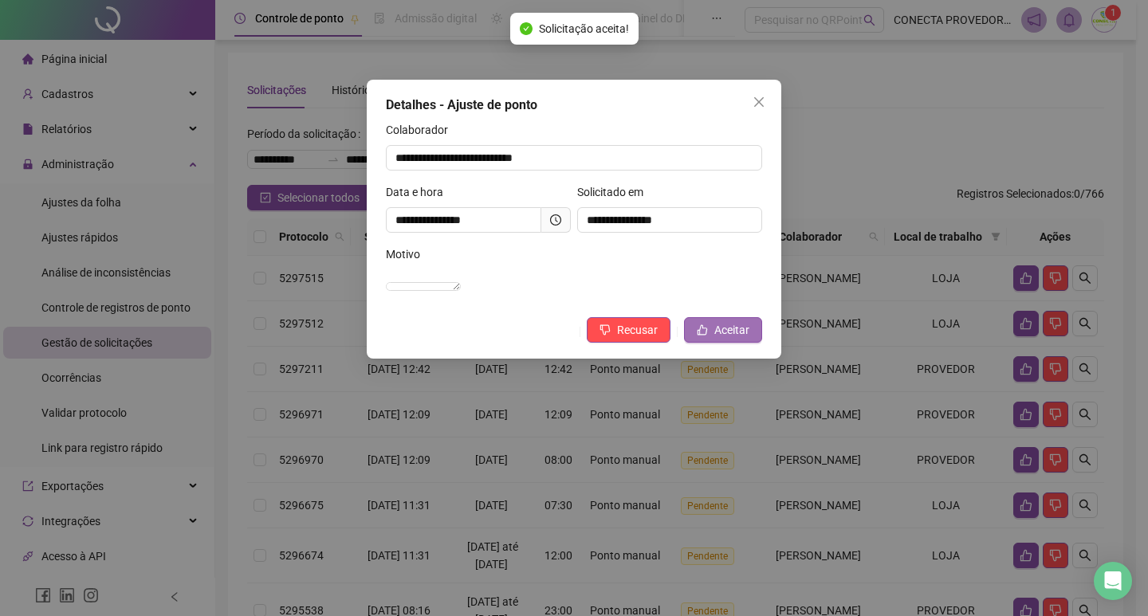
click at [736, 339] on span "Aceitar" at bounding box center [731, 330] width 35 height 18
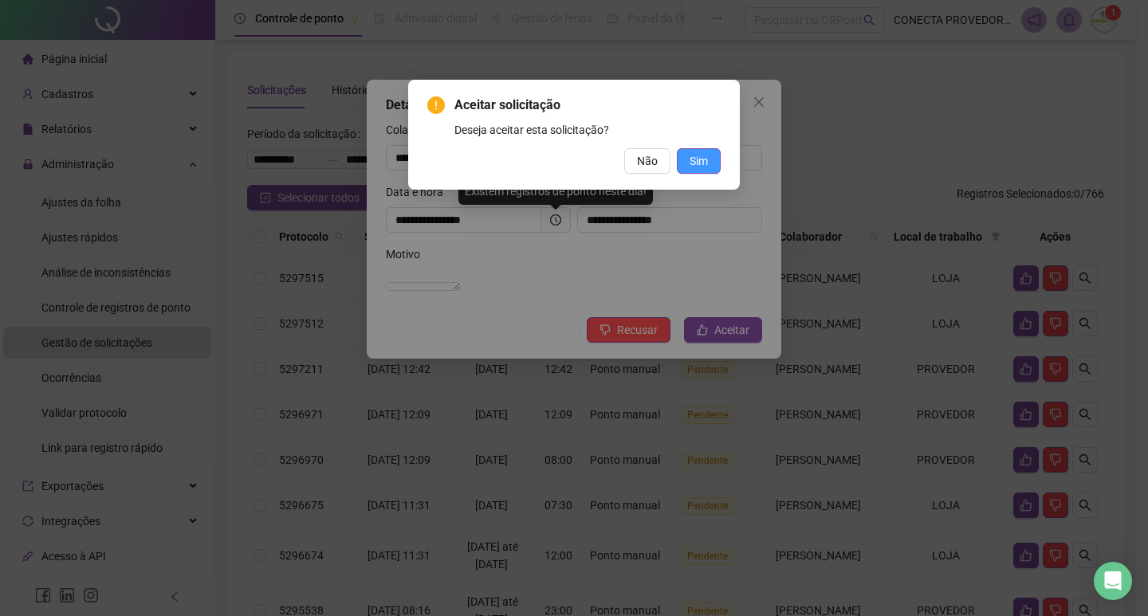
click at [697, 166] on span "Sim" at bounding box center [699, 161] width 18 height 18
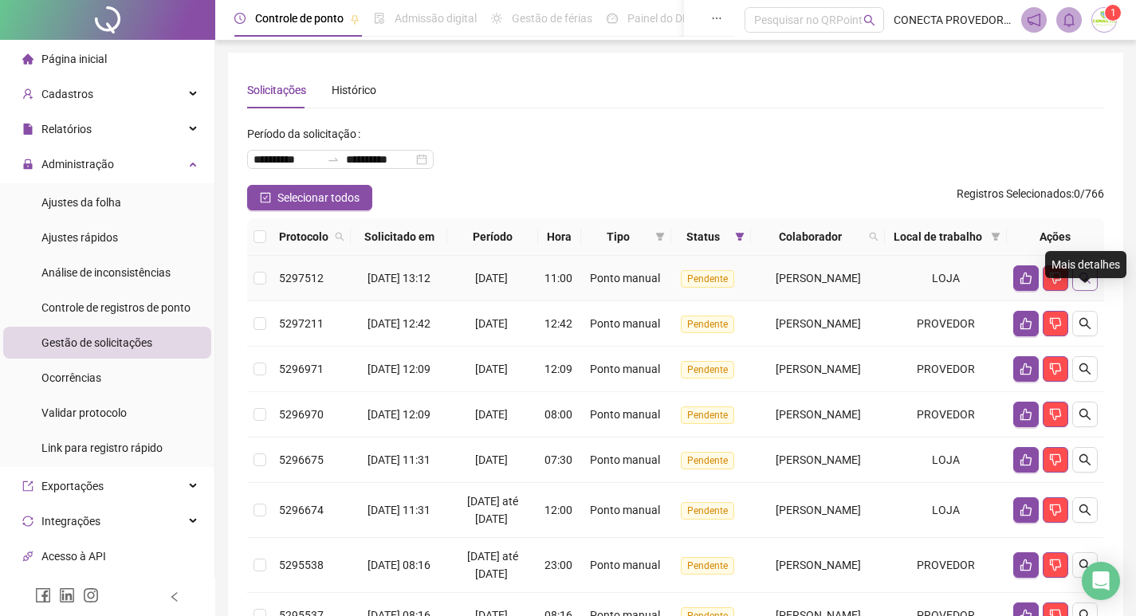
click at [1091, 291] on button "button" at bounding box center [1085, 279] width 26 height 26
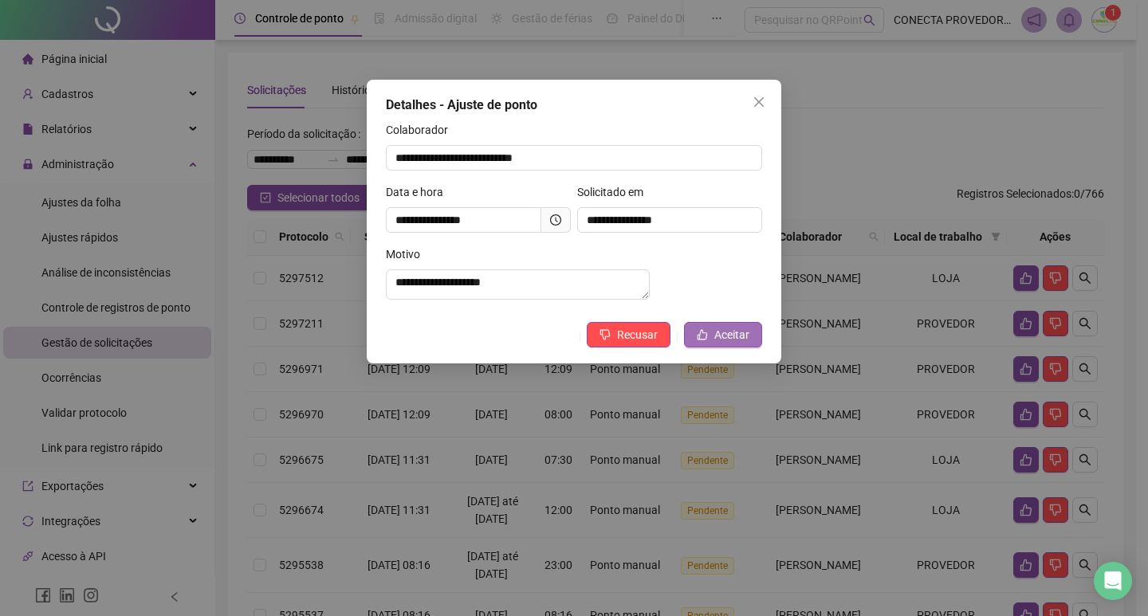
click at [730, 337] on button "Aceitar" at bounding box center [723, 335] width 78 height 26
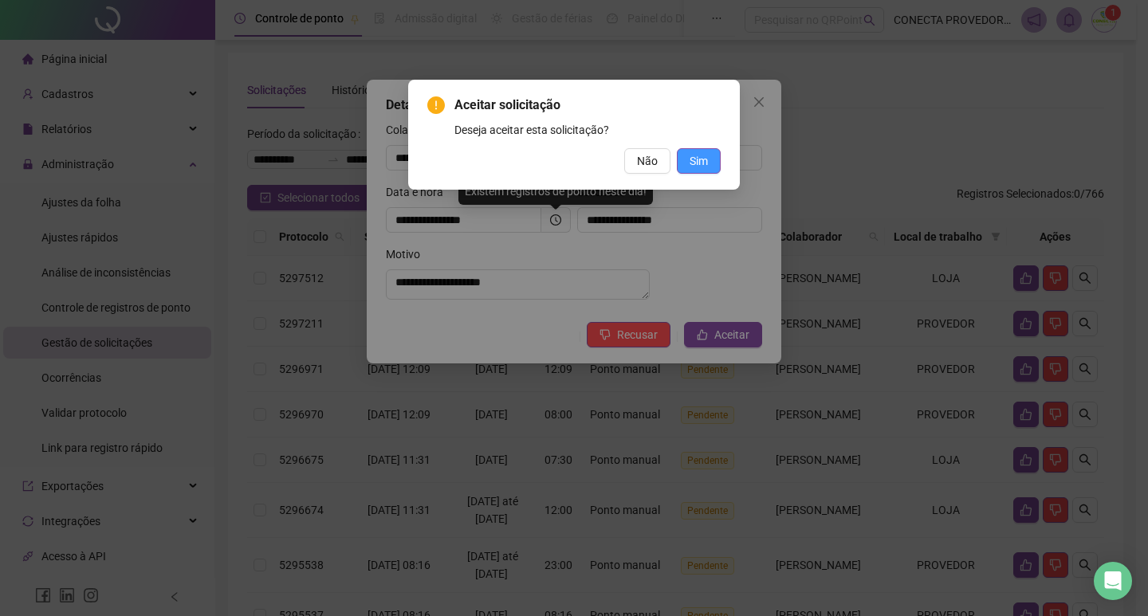
click at [699, 169] on span "Sim" at bounding box center [699, 161] width 18 height 18
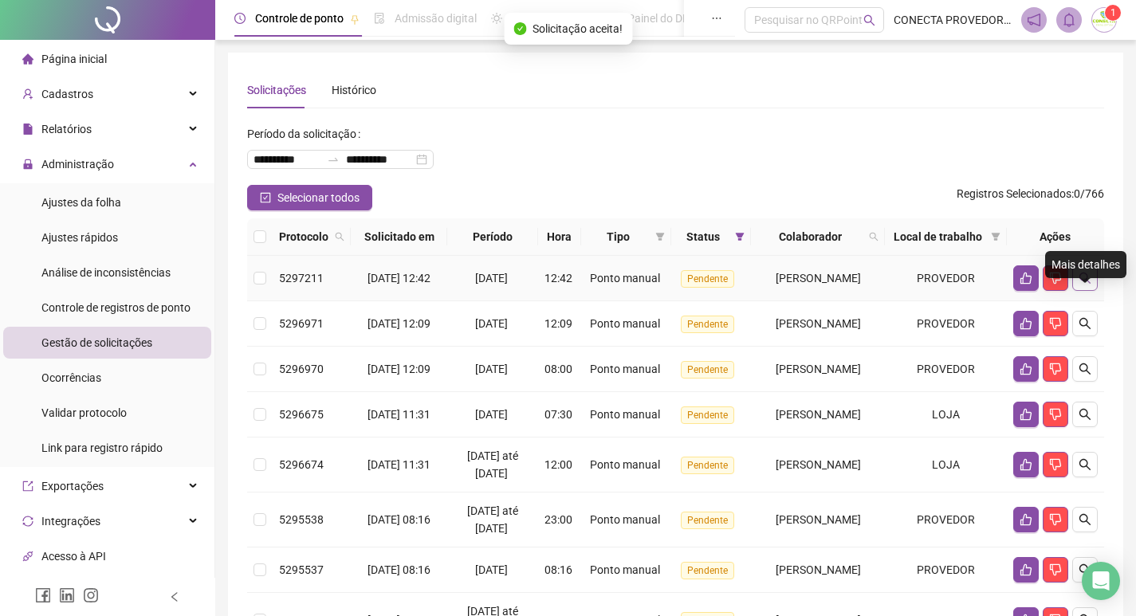
click at [1084, 285] on icon "search" at bounding box center [1085, 278] width 13 height 13
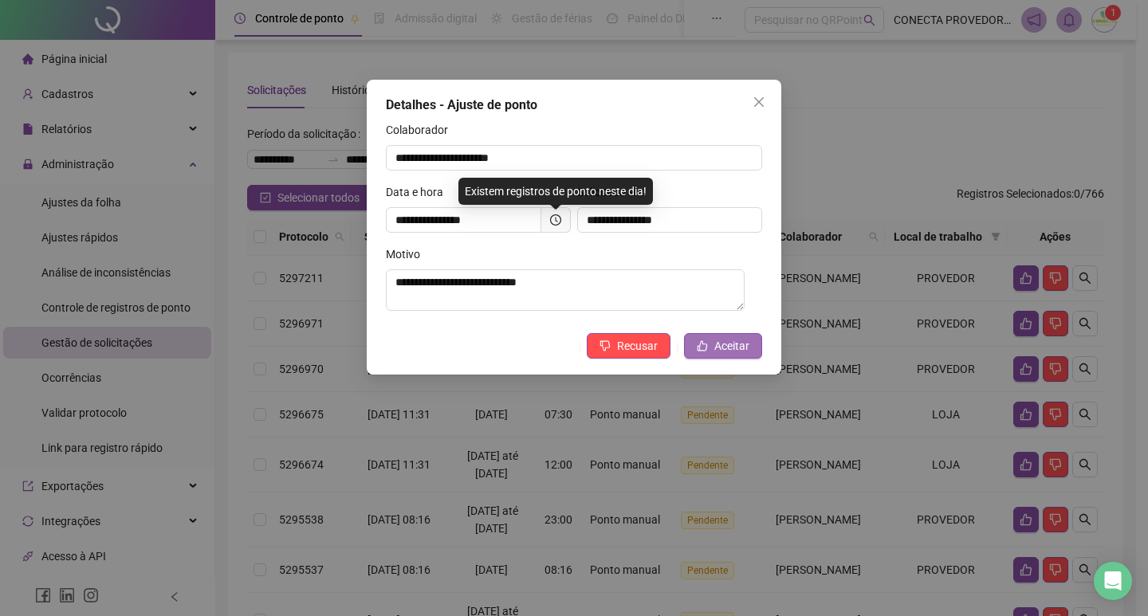
click at [732, 347] on span "Aceitar" at bounding box center [731, 346] width 35 height 18
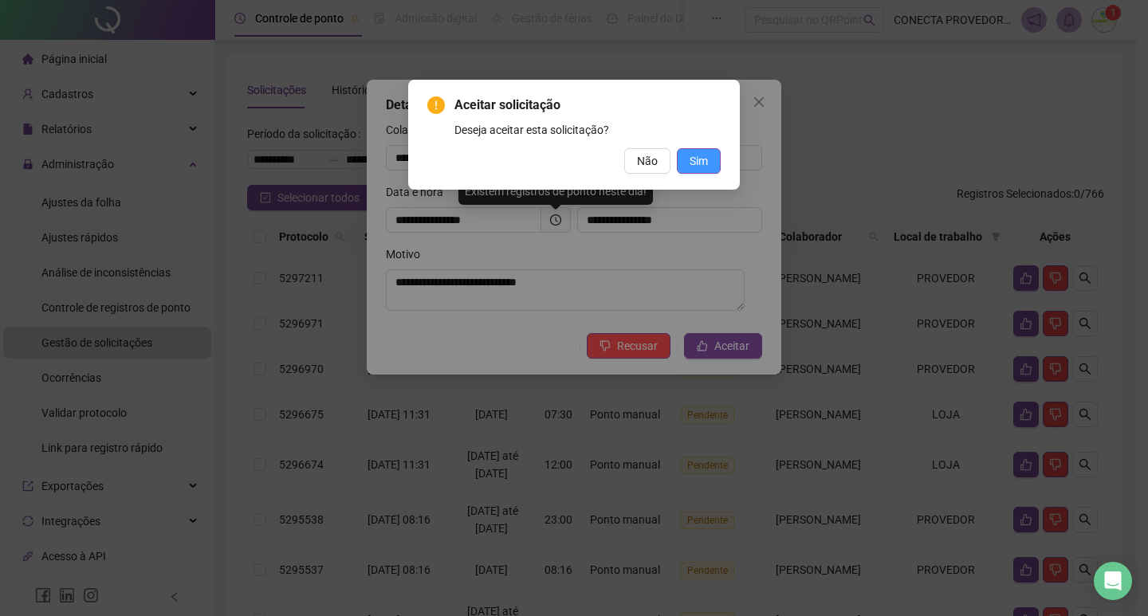
click at [713, 157] on button "Sim" at bounding box center [699, 161] width 44 height 26
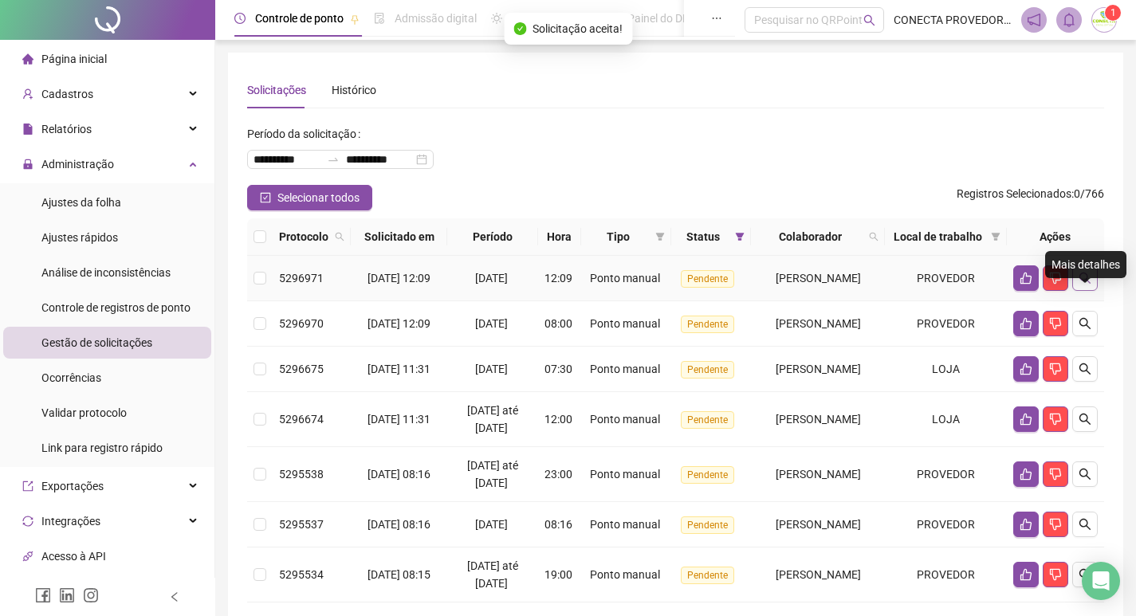
click at [1092, 291] on button "button" at bounding box center [1085, 279] width 26 height 26
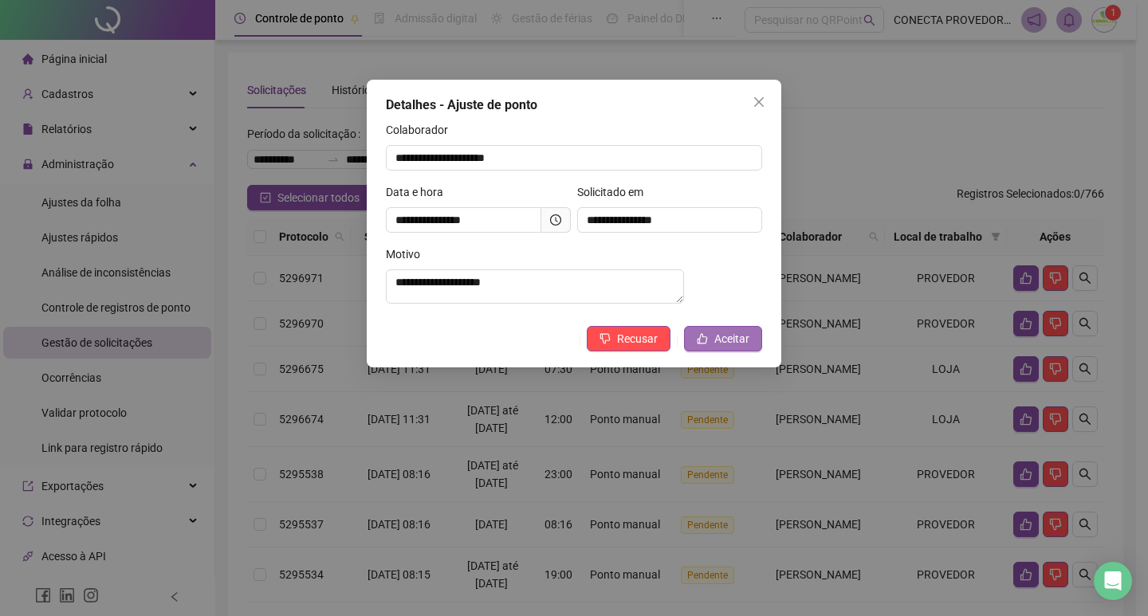
click at [726, 348] on span "Aceitar" at bounding box center [731, 339] width 35 height 18
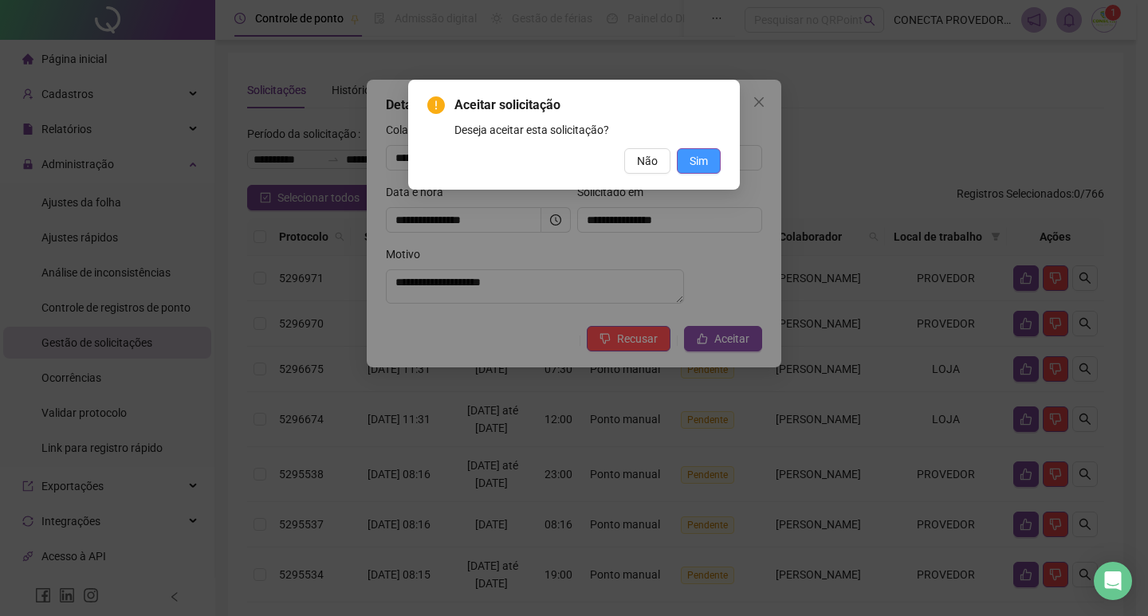
click at [688, 162] on button "Sim" at bounding box center [699, 161] width 44 height 26
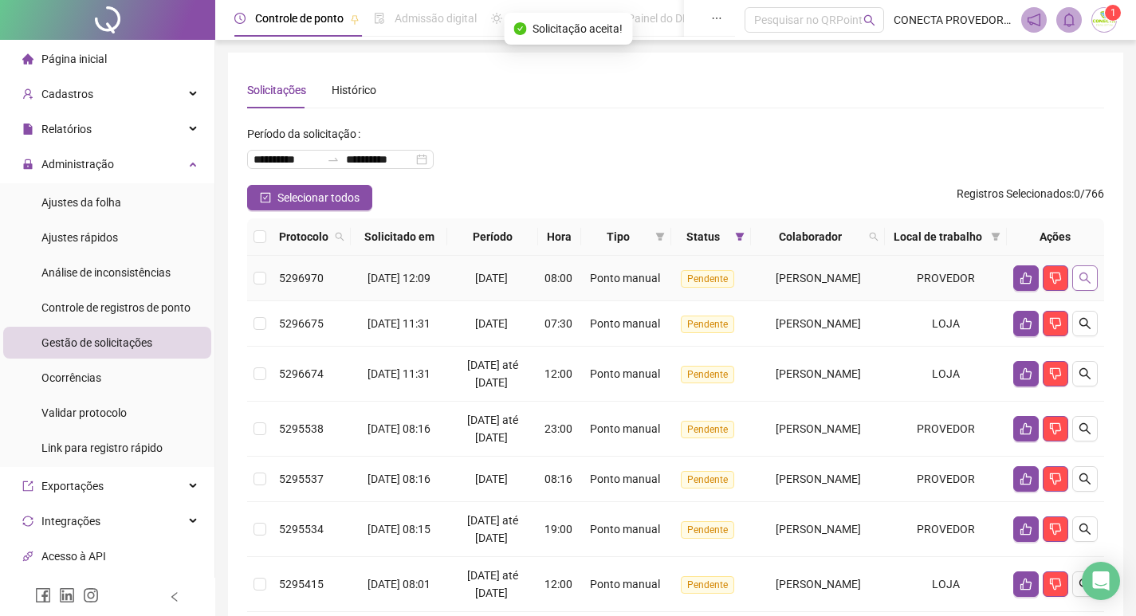
click at [1096, 291] on button "button" at bounding box center [1085, 279] width 26 height 26
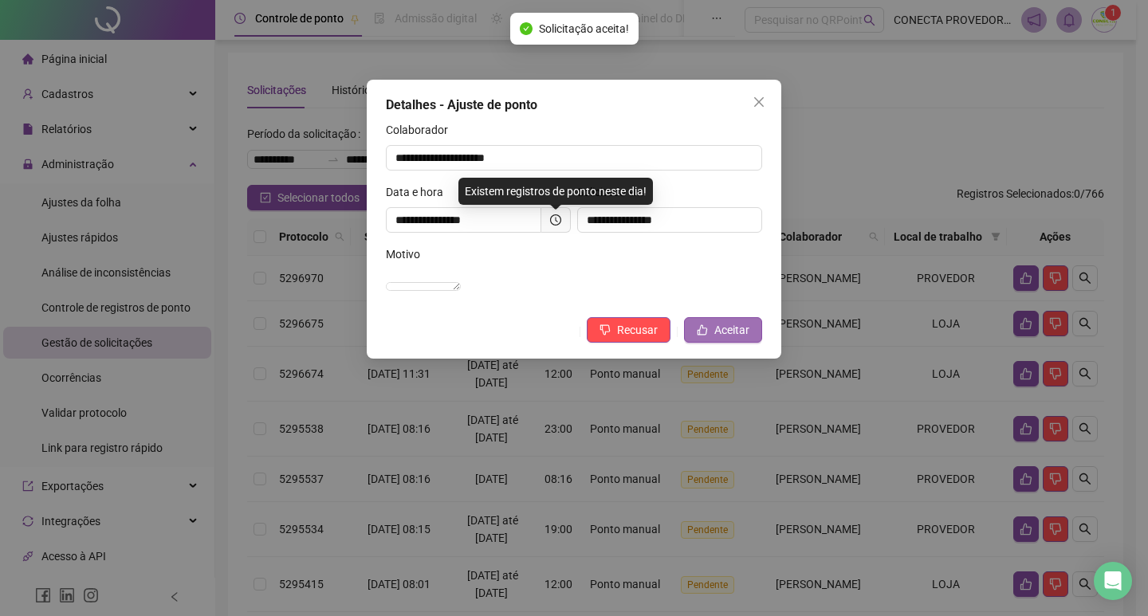
click at [737, 339] on span "Aceitar" at bounding box center [731, 330] width 35 height 18
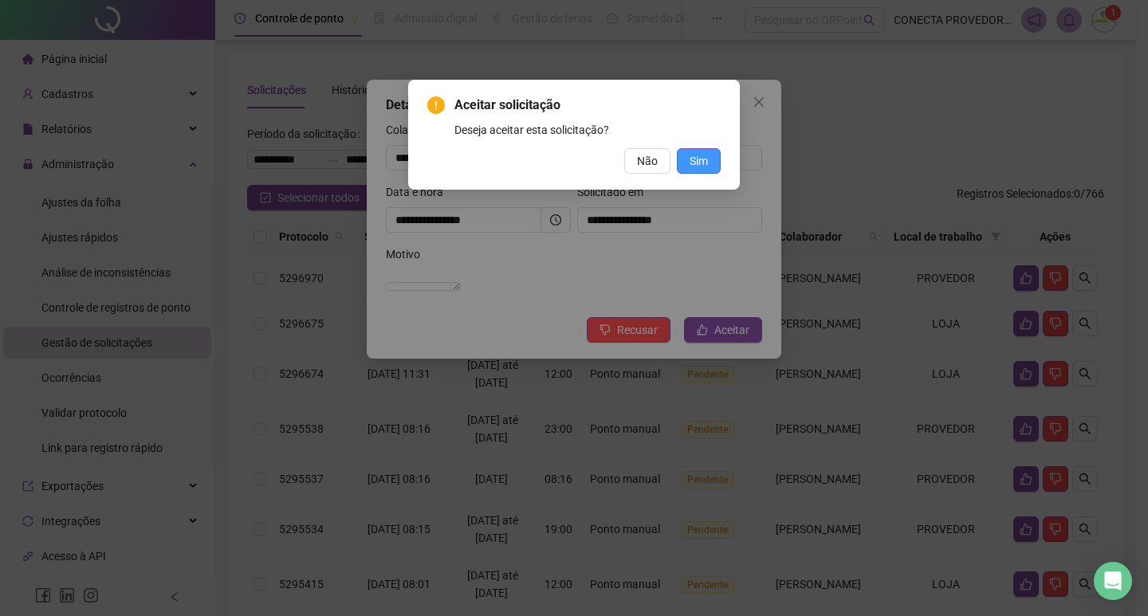
click at [708, 162] on button "Sim" at bounding box center [699, 161] width 44 height 26
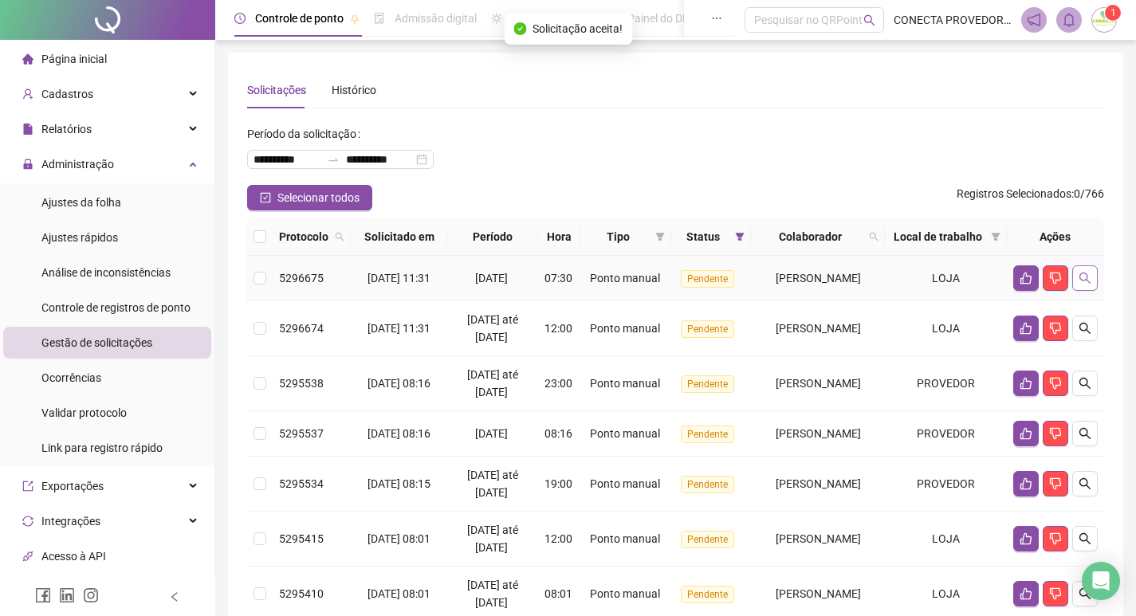
click at [1095, 291] on button "button" at bounding box center [1085, 279] width 26 height 26
click at [1081, 291] on button "button" at bounding box center [1085, 279] width 26 height 26
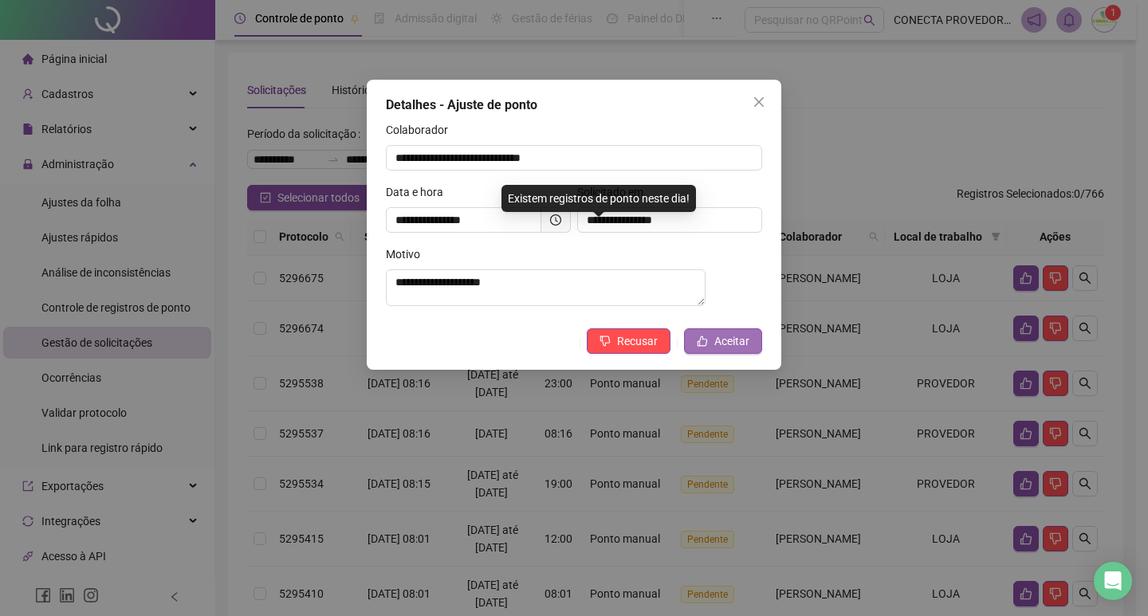
click at [726, 349] on span "Aceitar" at bounding box center [731, 342] width 35 height 18
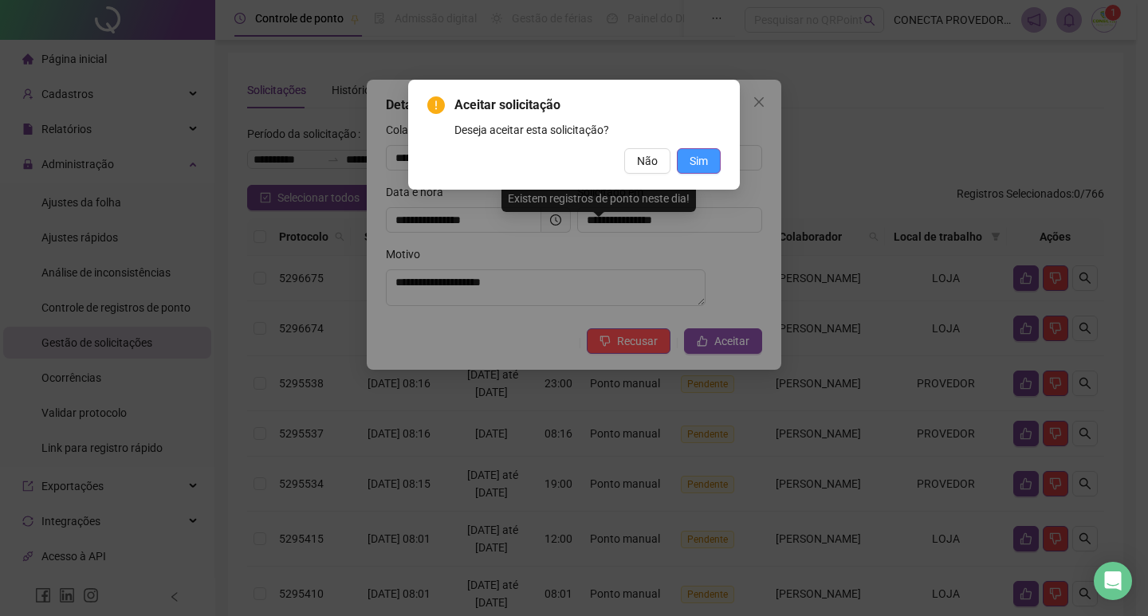
click at [689, 164] on button "Sim" at bounding box center [699, 161] width 44 height 26
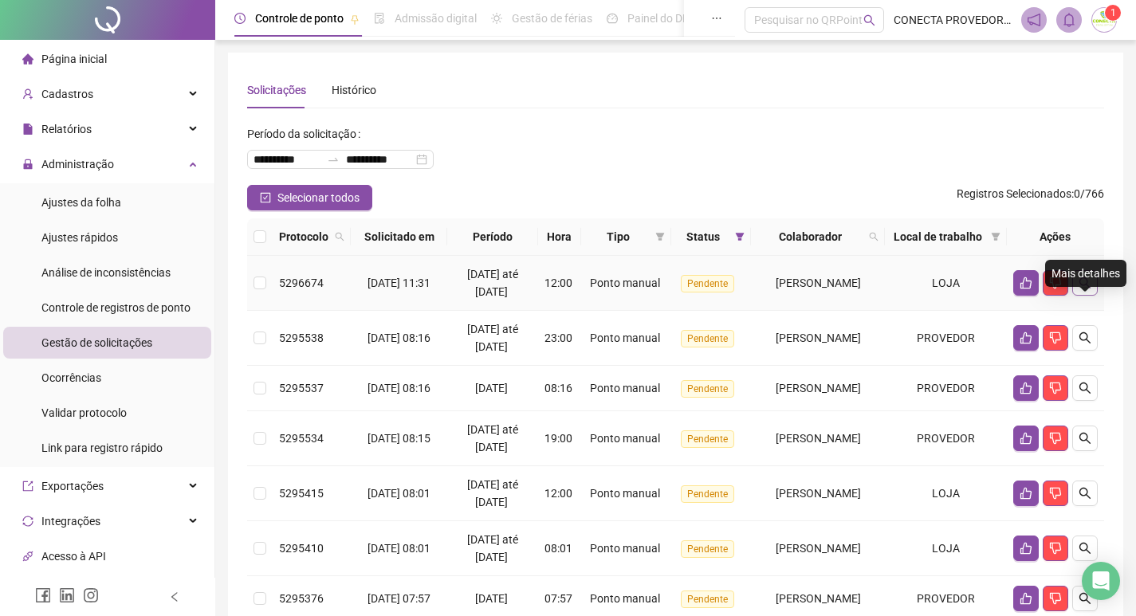
click at [1089, 289] on icon "search" at bounding box center [1085, 283] width 13 height 13
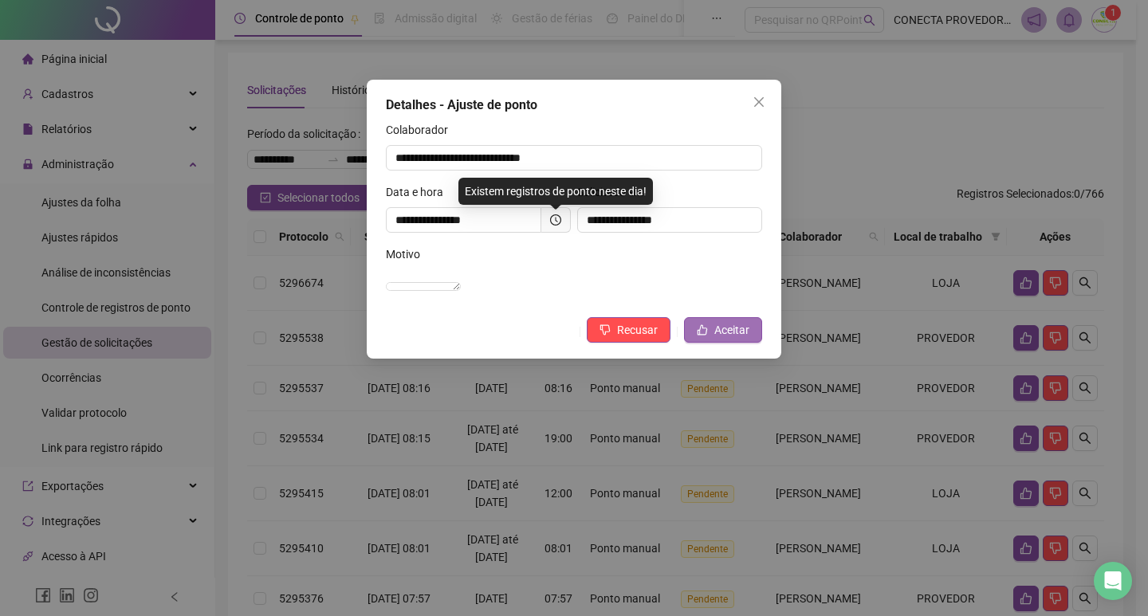
click at [714, 343] on button "Aceitar" at bounding box center [723, 330] width 78 height 26
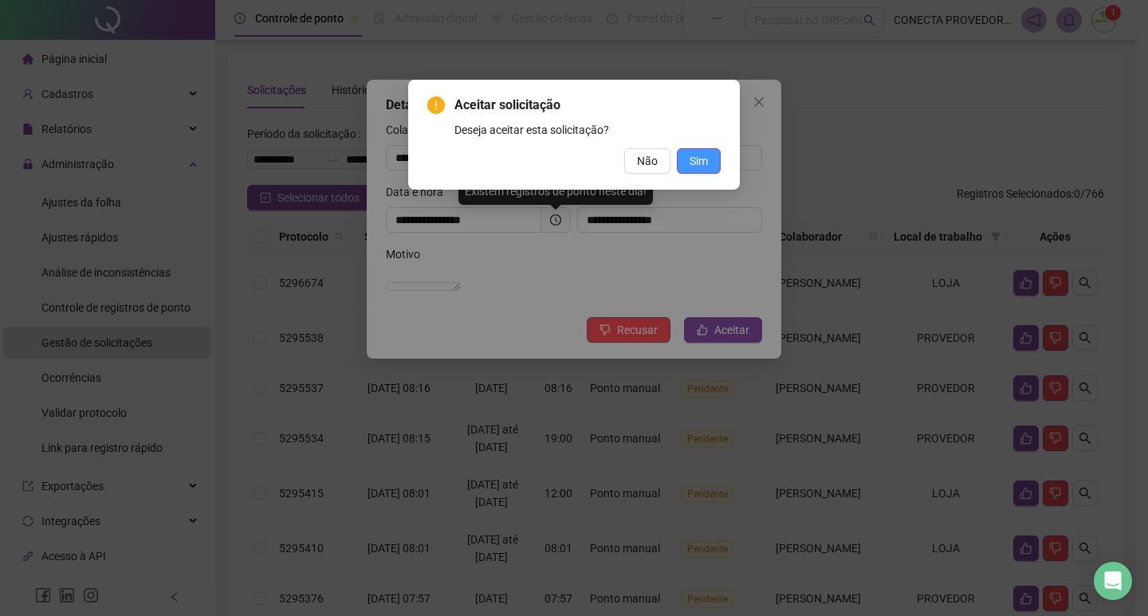
click at [708, 161] on button "Sim" at bounding box center [699, 161] width 44 height 26
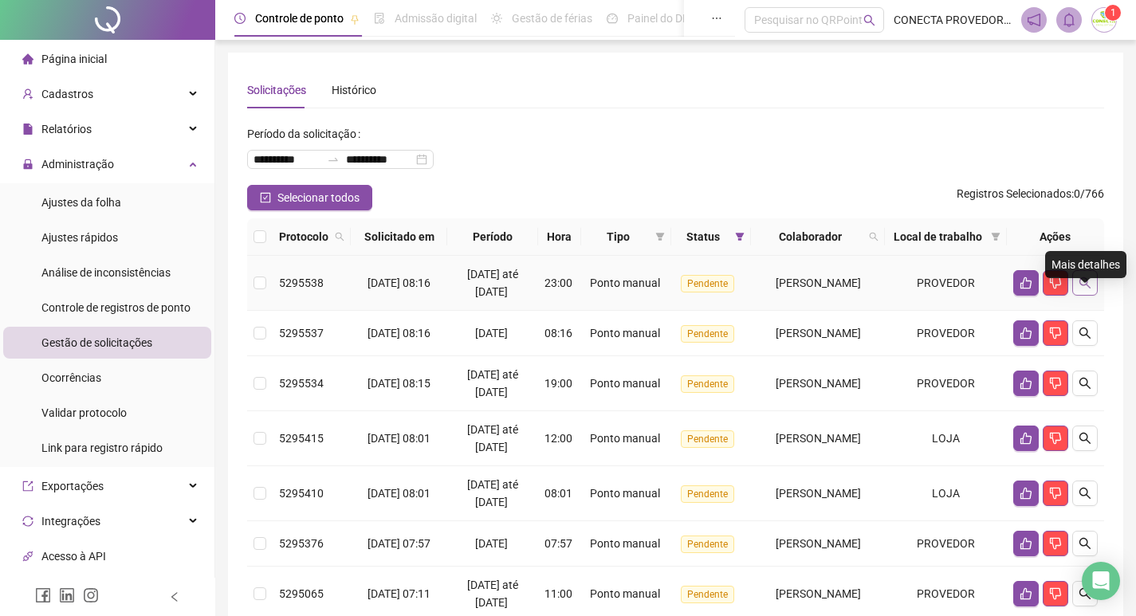
click at [1087, 289] on icon "search" at bounding box center [1085, 283] width 13 height 13
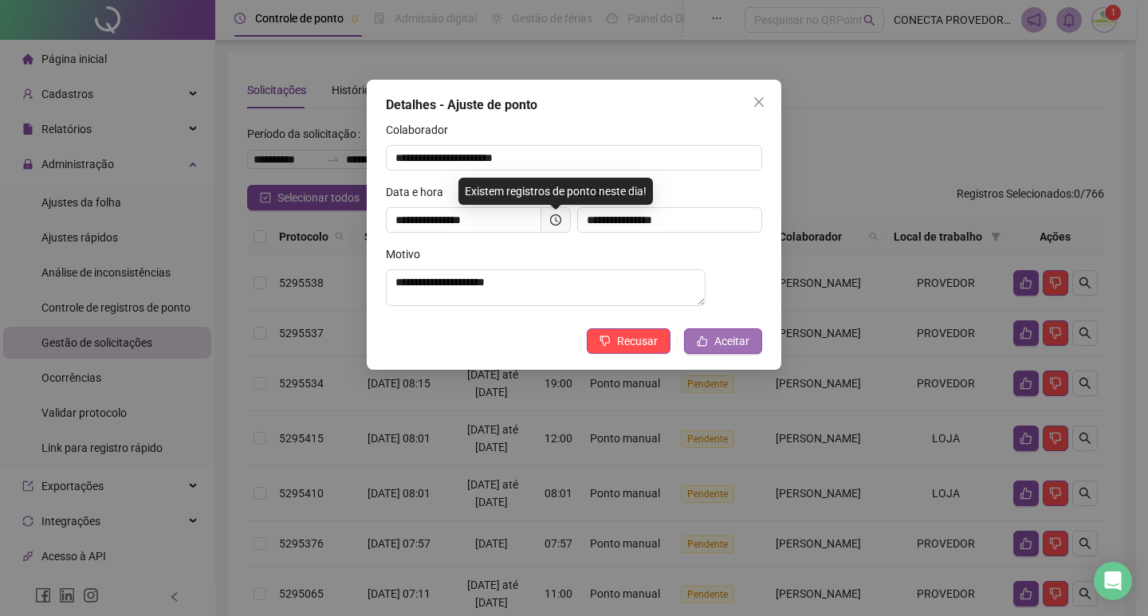
click at [732, 349] on span "Aceitar" at bounding box center [731, 342] width 35 height 18
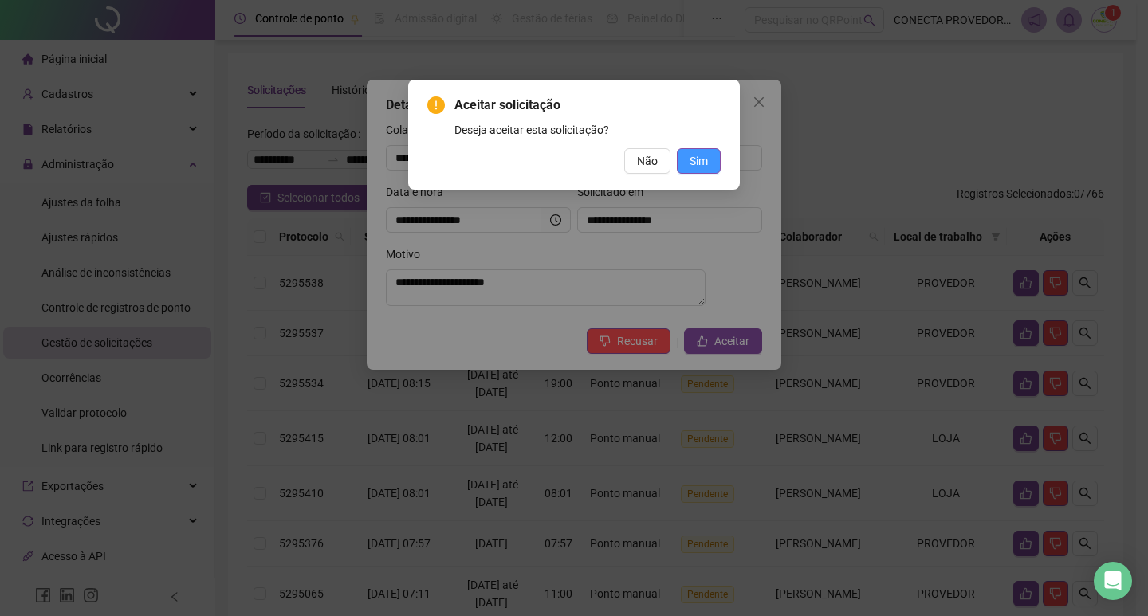
click at [693, 163] on span "Sim" at bounding box center [699, 161] width 18 height 18
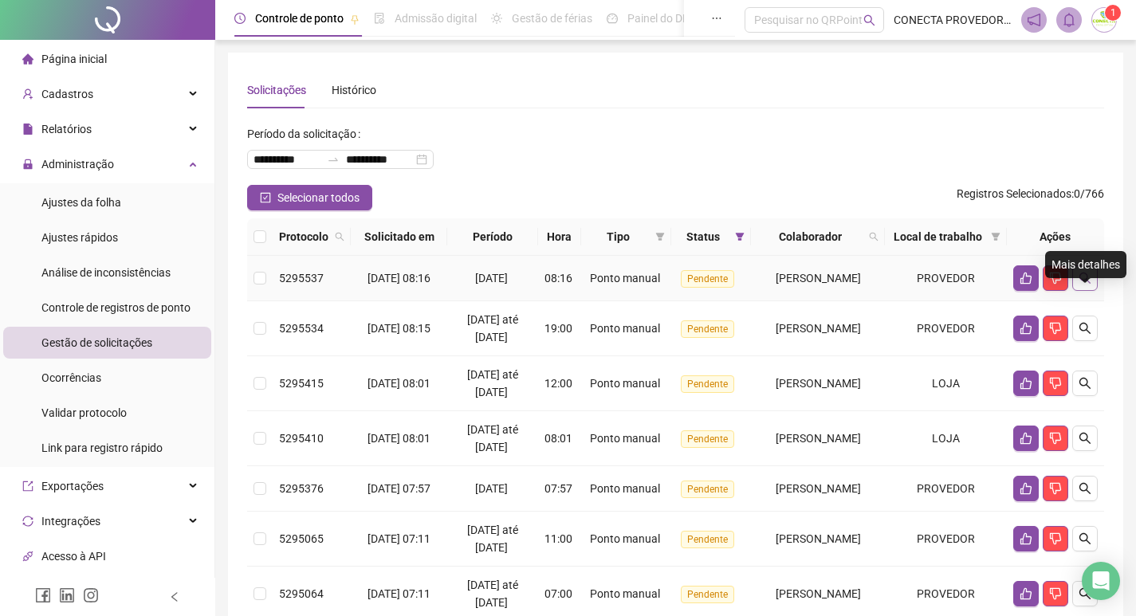
click at [1080, 285] on icon "search" at bounding box center [1085, 278] width 13 height 13
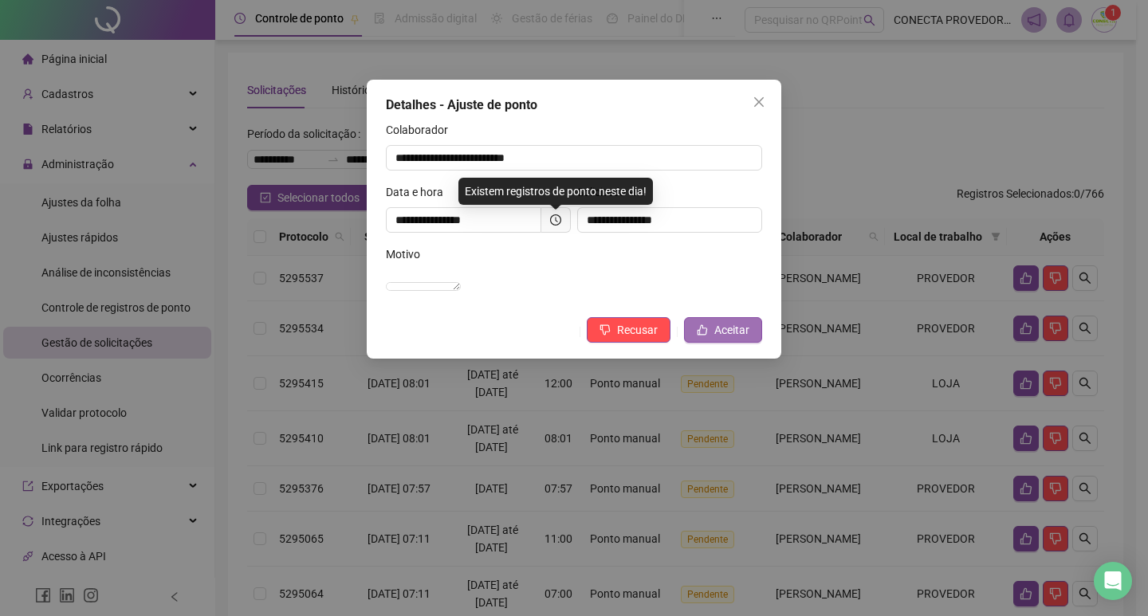
click at [742, 339] on span "Aceitar" at bounding box center [731, 330] width 35 height 18
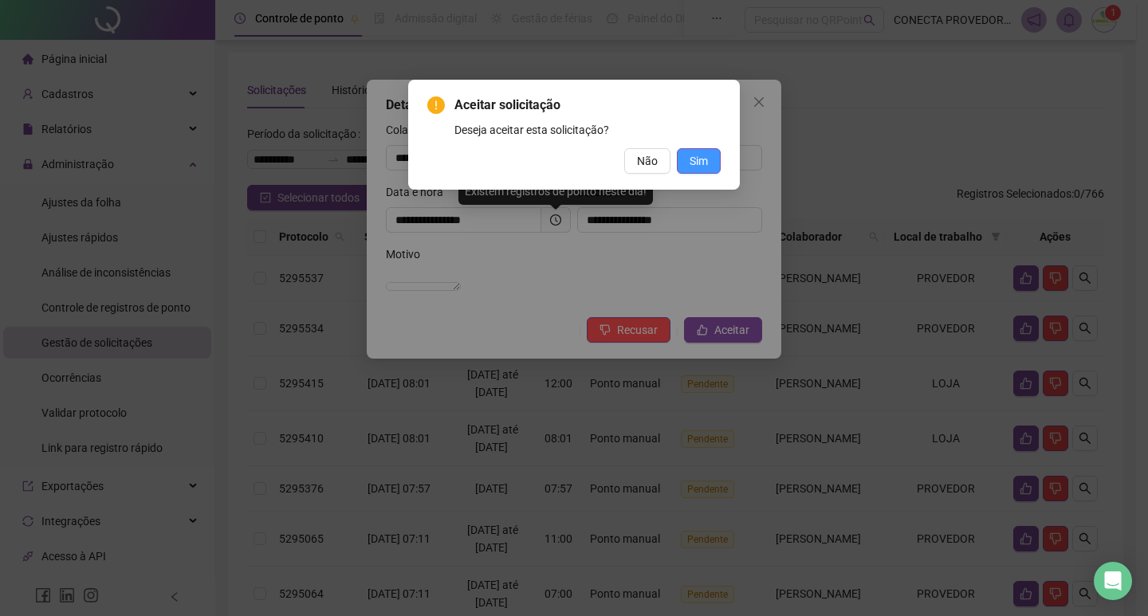
click at [706, 163] on span "Sim" at bounding box center [699, 161] width 18 height 18
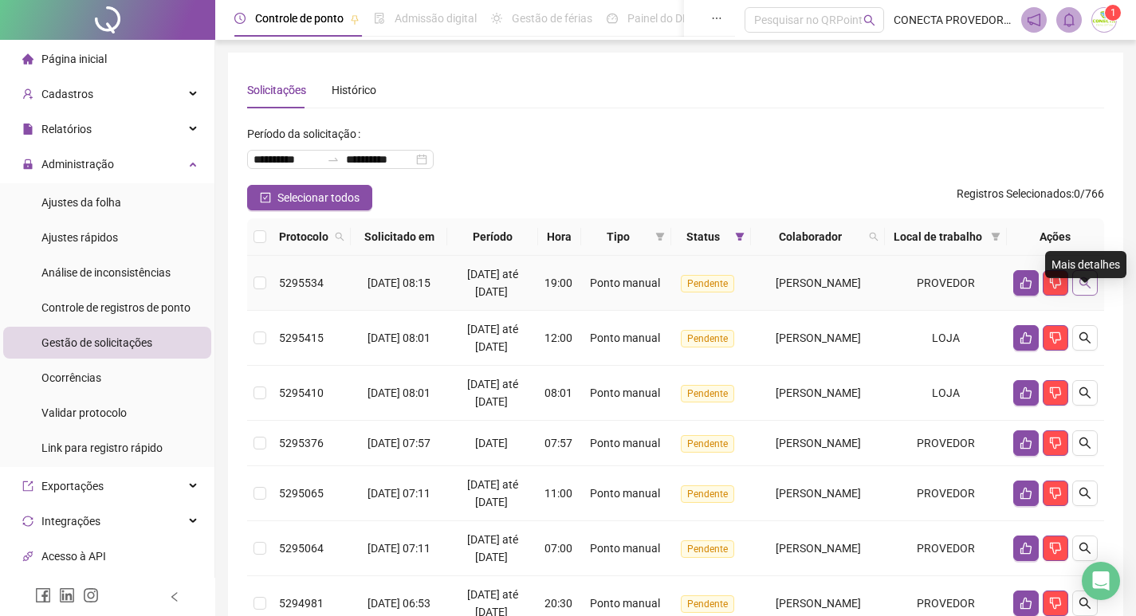
click at [1085, 289] on icon "search" at bounding box center [1085, 283] width 13 height 13
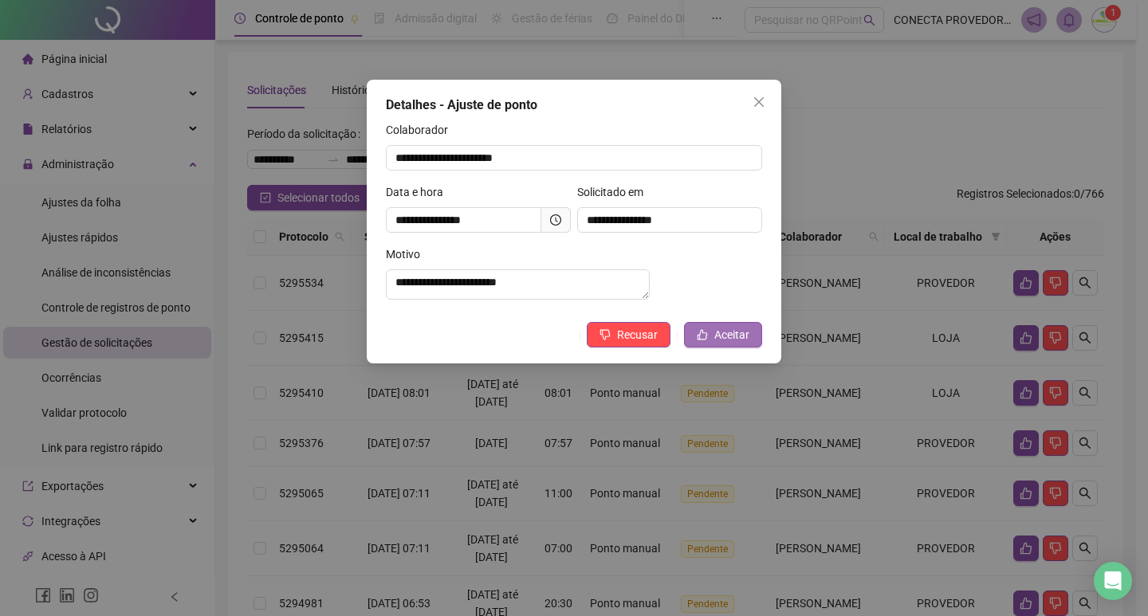
click at [723, 344] on span "Aceitar" at bounding box center [731, 335] width 35 height 18
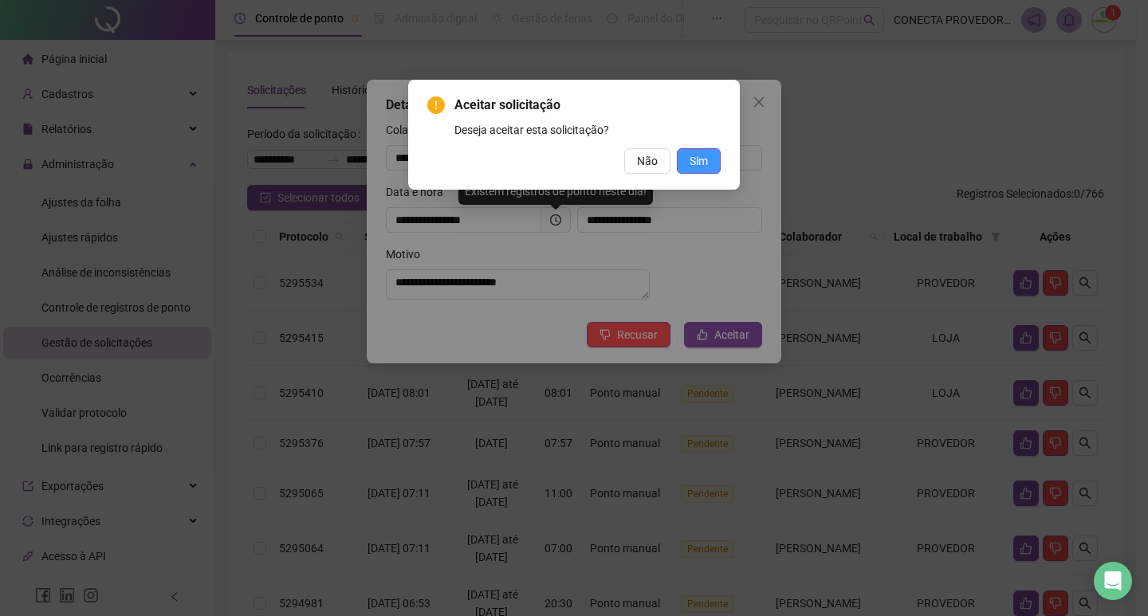
click at [710, 154] on button "Sim" at bounding box center [699, 161] width 44 height 26
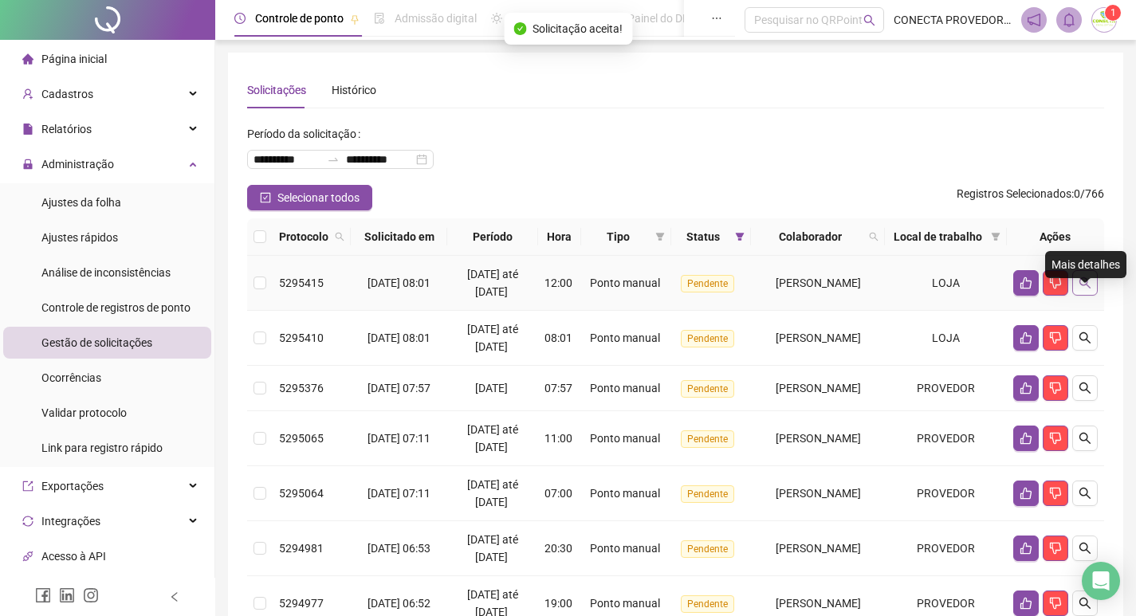
click at [1083, 289] on icon "search" at bounding box center [1085, 283] width 13 height 13
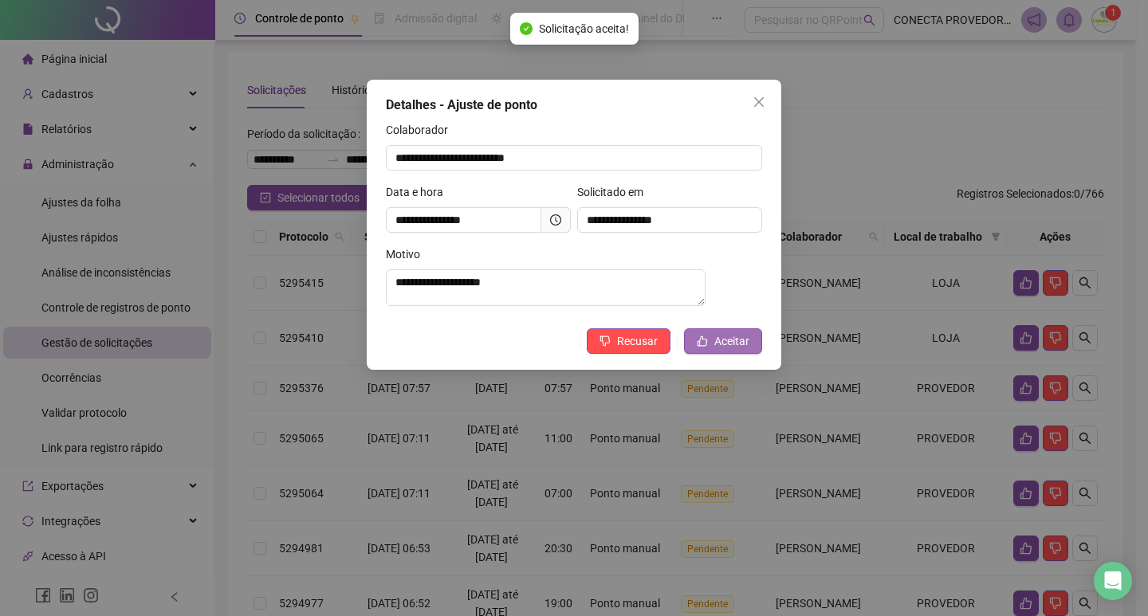
click at [729, 350] on span "Aceitar" at bounding box center [731, 342] width 35 height 18
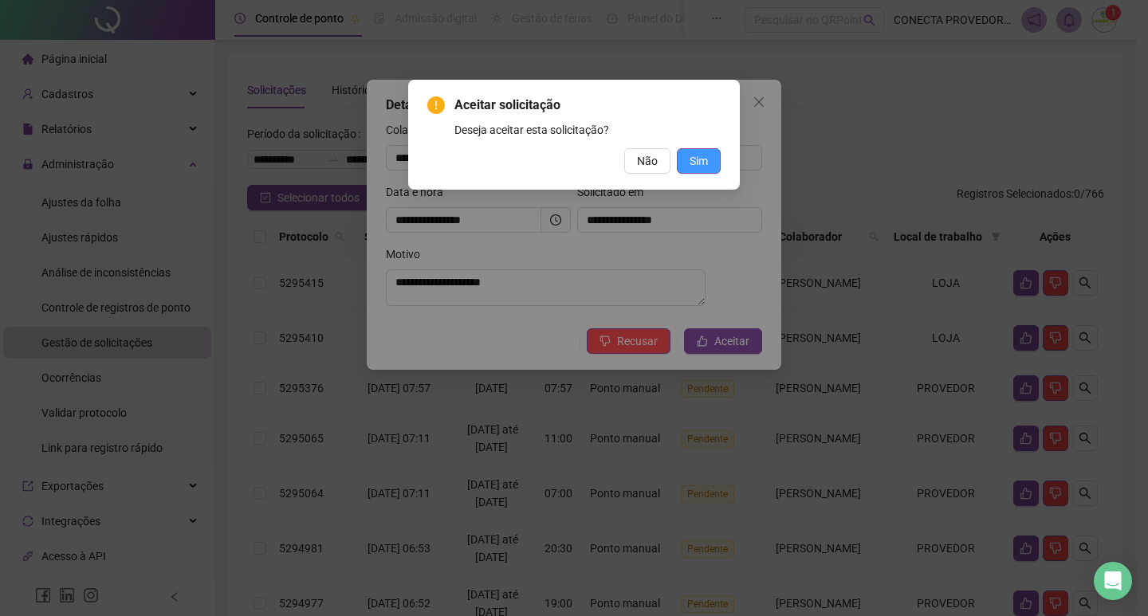
click at [693, 162] on span "Sim" at bounding box center [699, 161] width 18 height 18
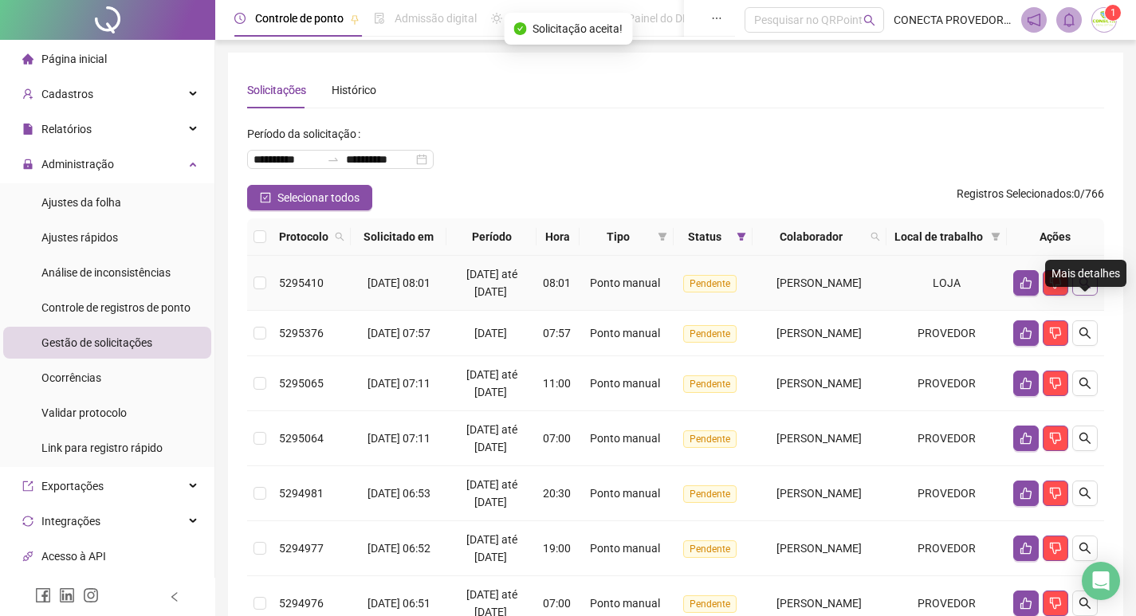
click at [1087, 289] on icon "search" at bounding box center [1085, 283] width 13 height 13
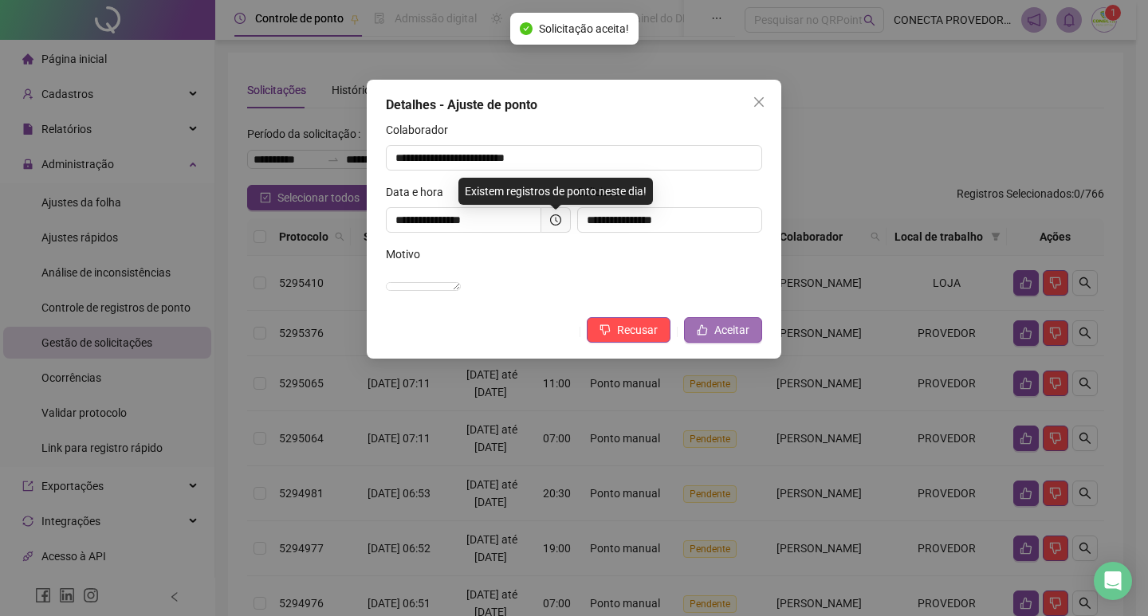
click at [726, 339] on span "Aceitar" at bounding box center [731, 330] width 35 height 18
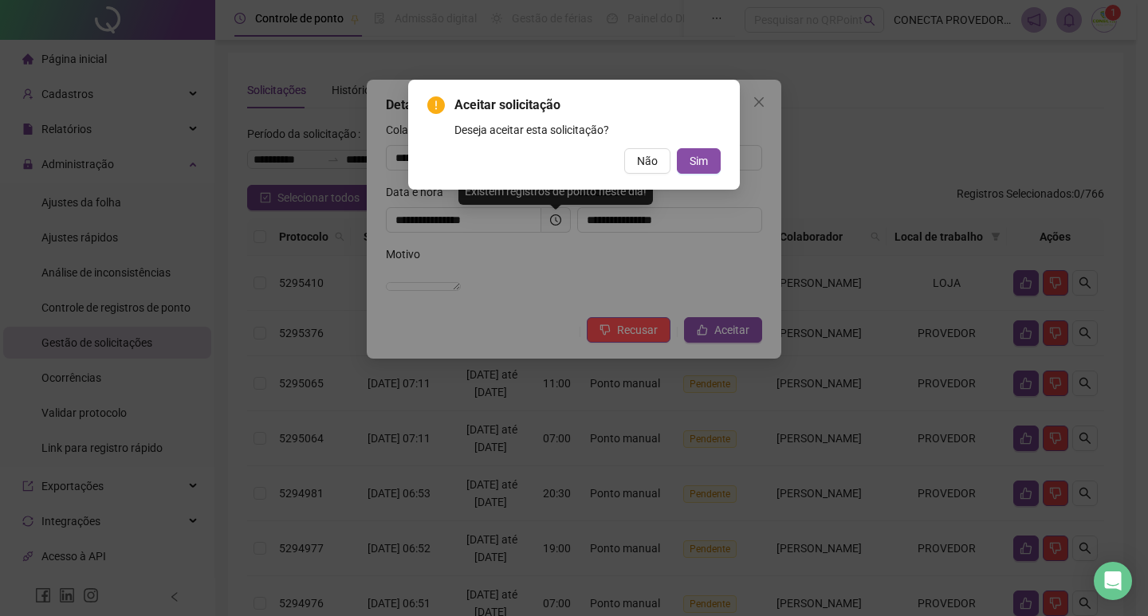
click at [695, 138] on div "Deseja aceitar esta solicitação?" at bounding box center [588, 130] width 266 height 18
click at [697, 164] on span "Sim" at bounding box center [699, 161] width 18 height 18
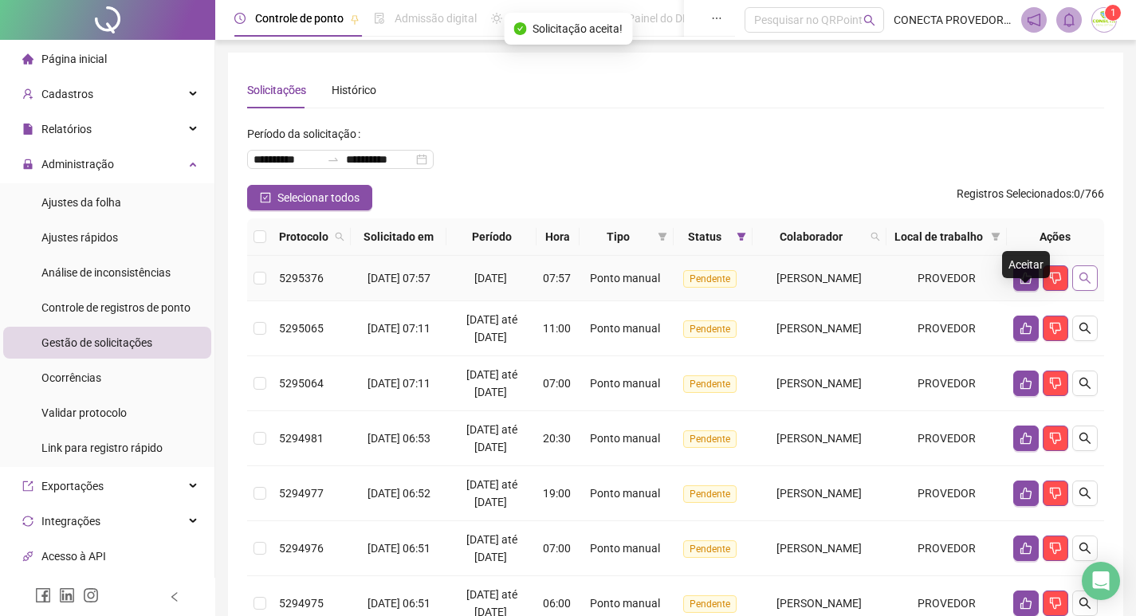
click at [1087, 284] on icon "search" at bounding box center [1085, 278] width 11 height 11
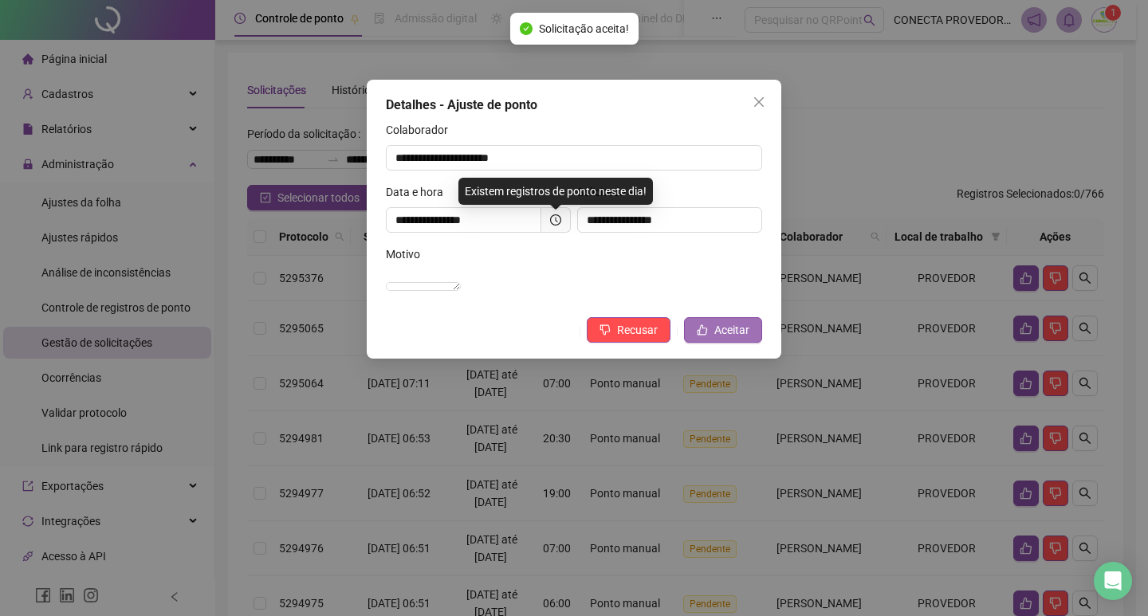
click at [713, 343] on button "Aceitar" at bounding box center [723, 330] width 78 height 26
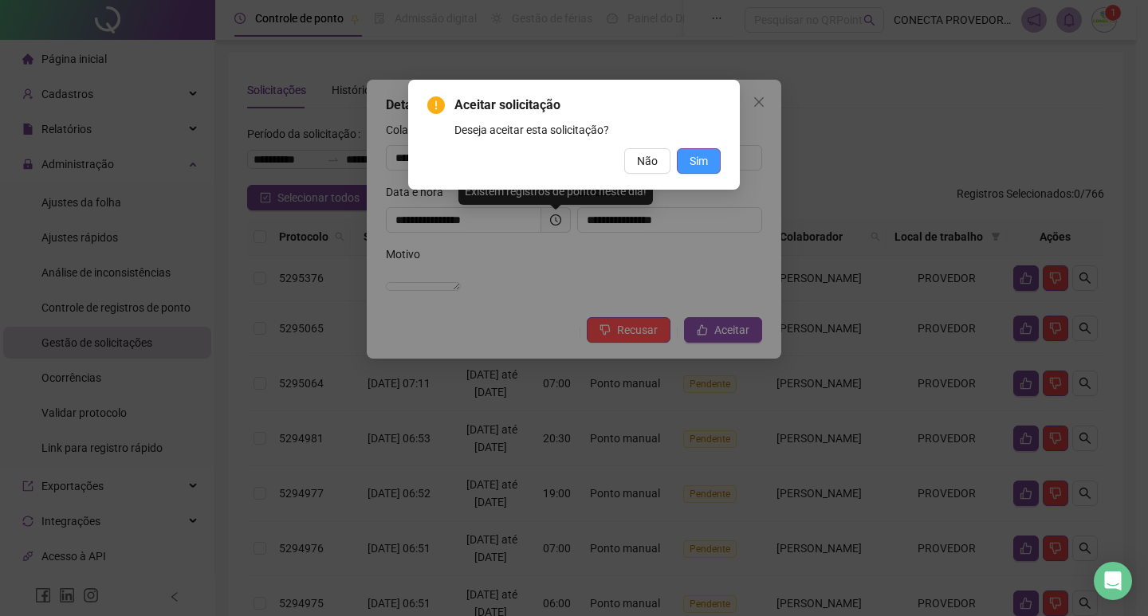
click at [697, 155] on span "Sim" at bounding box center [699, 161] width 18 height 18
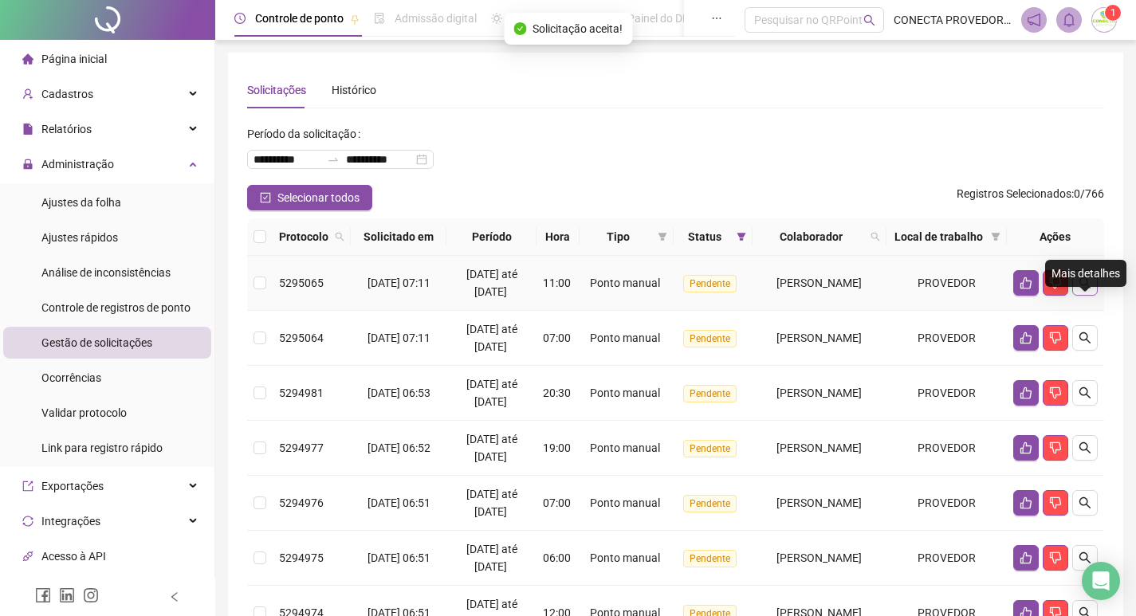
click at [1083, 289] on icon "search" at bounding box center [1085, 283] width 13 height 13
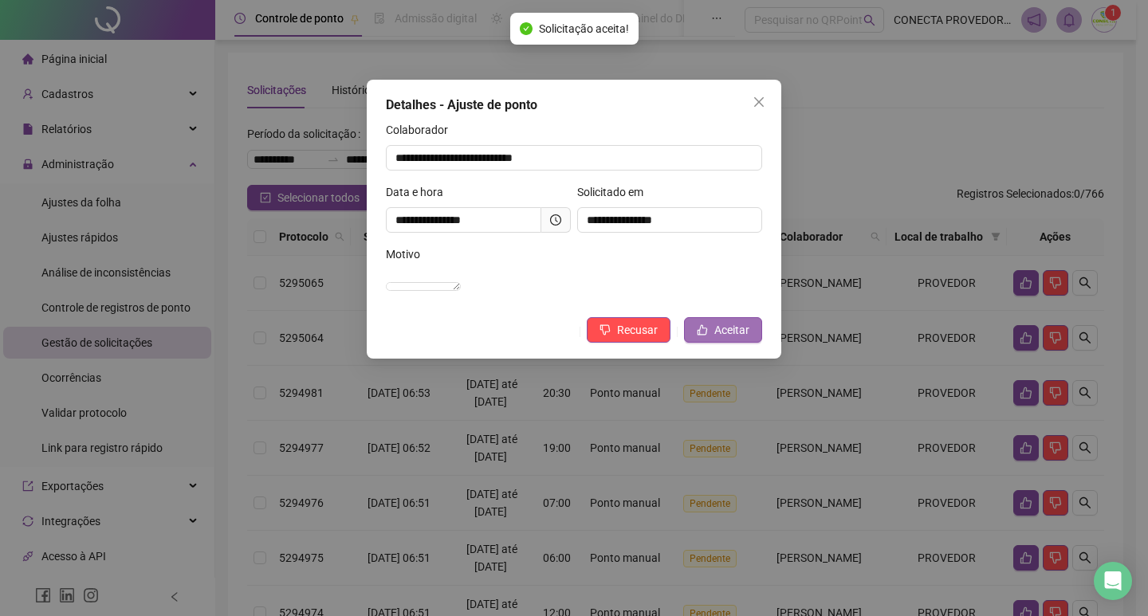
click at [711, 343] on button "Aceitar" at bounding box center [723, 330] width 78 height 26
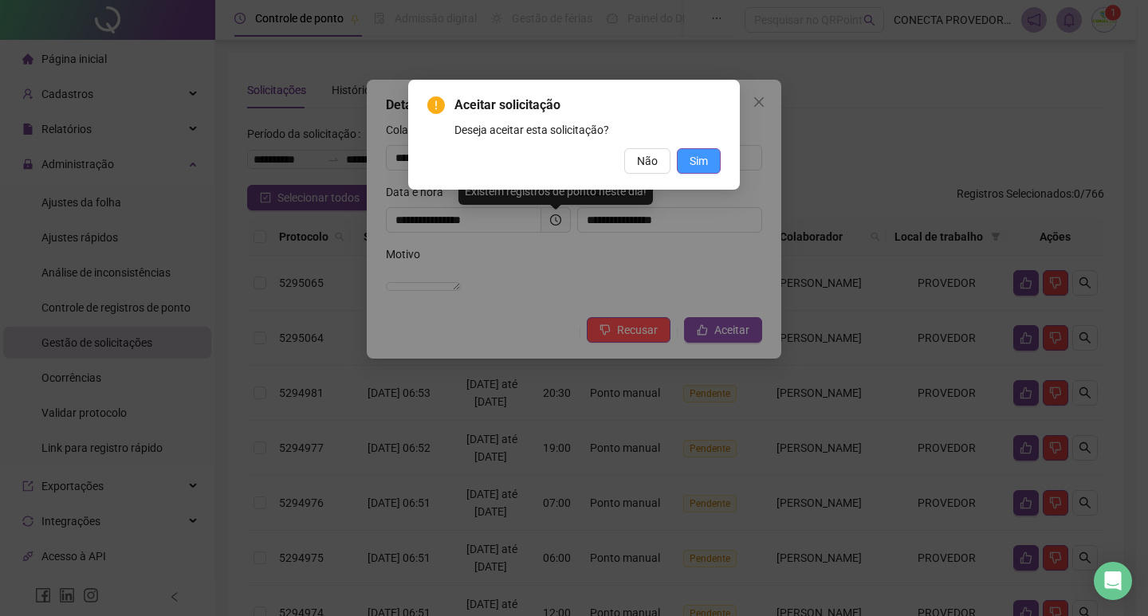
click at [694, 163] on span "Sim" at bounding box center [699, 161] width 18 height 18
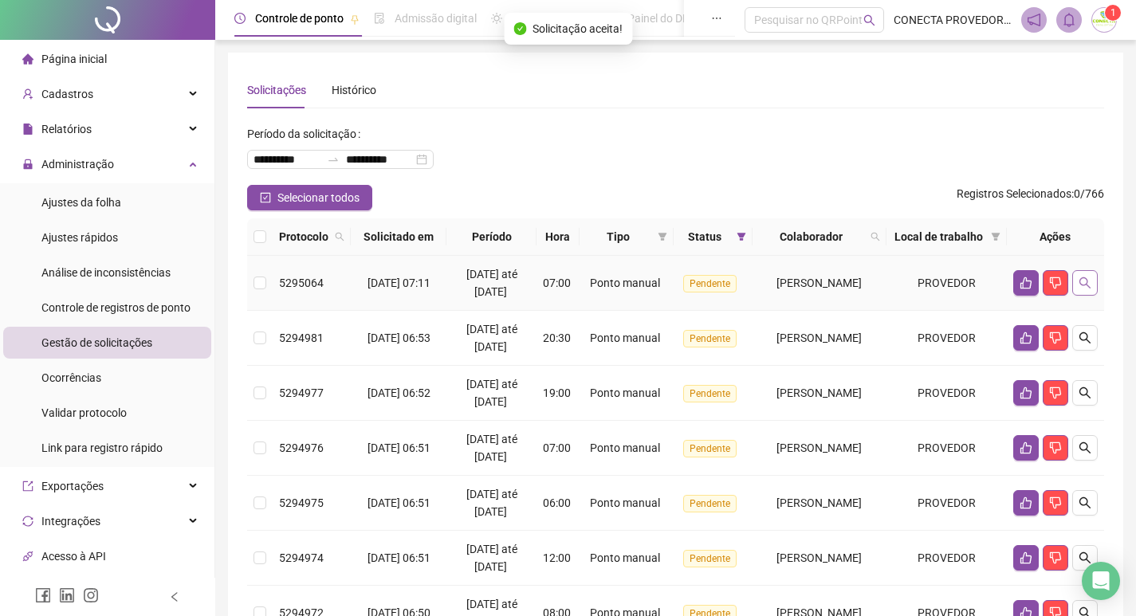
click at [1087, 289] on icon "search" at bounding box center [1085, 282] width 11 height 11
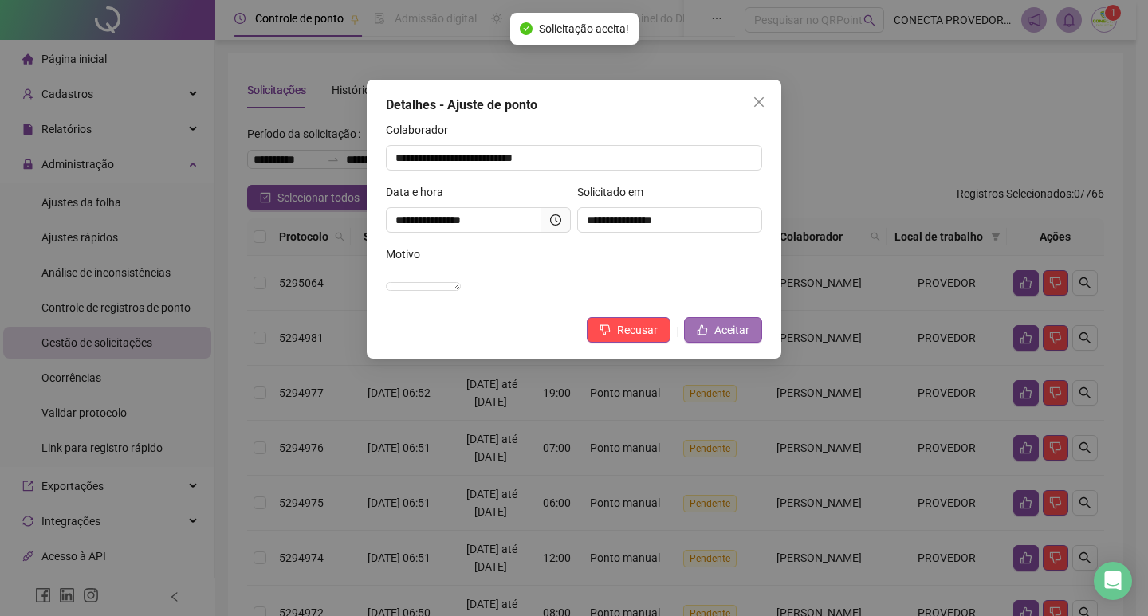
click at [733, 339] on span "Aceitar" at bounding box center [731, 330] width 35 height 18
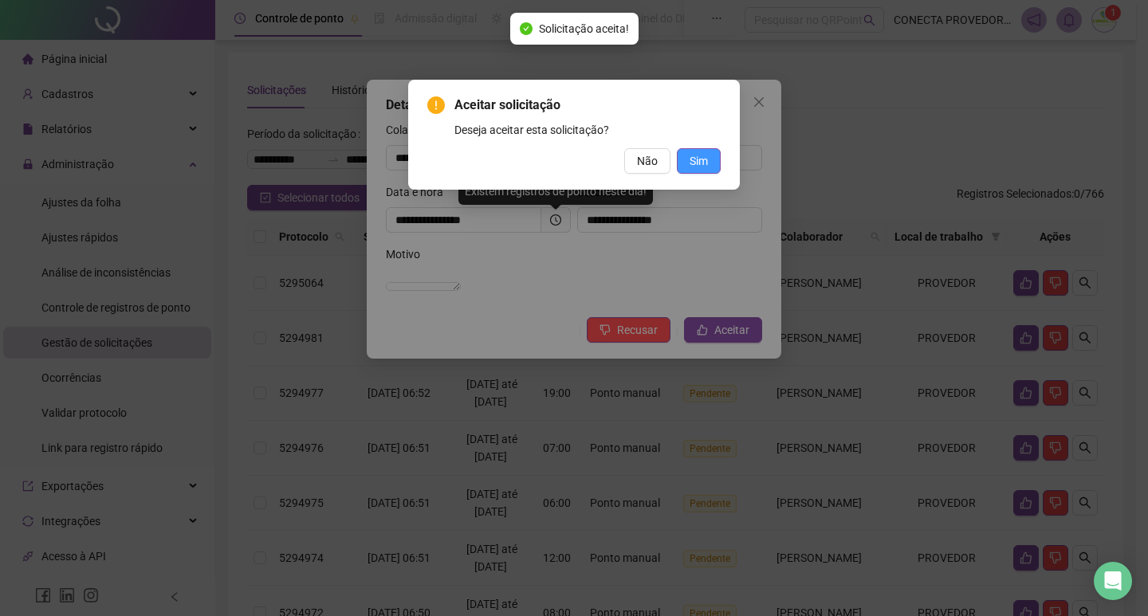
click at [687, 151] on button "Sim" at bounding box center [699, 161] width 44 height 26
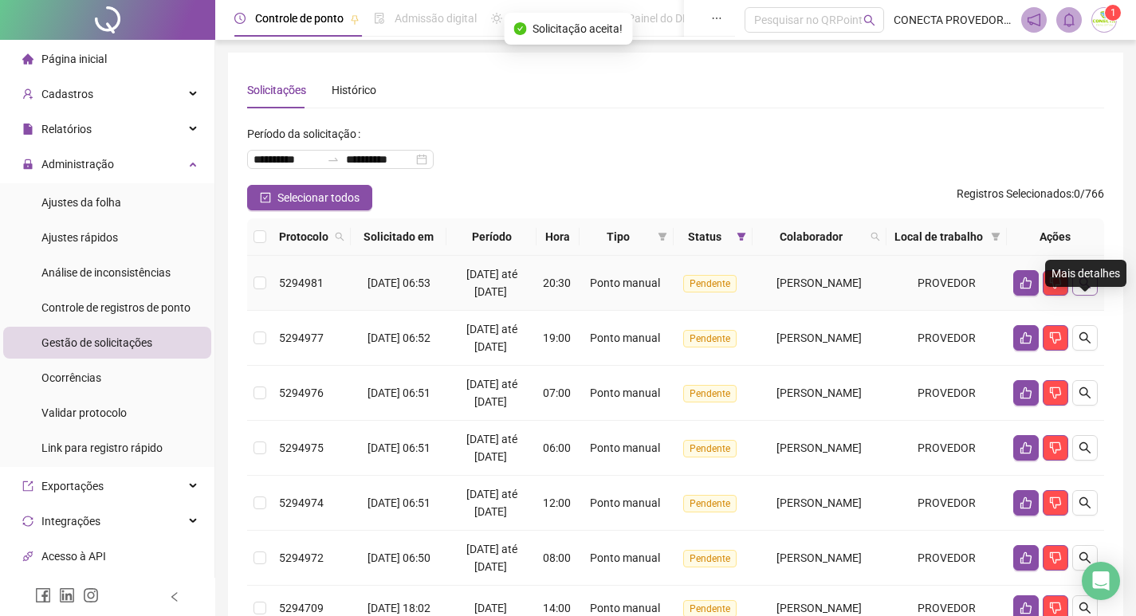
click at [1092, 296] on button "button" at bounding box center [1085, 283] width 26 height 26
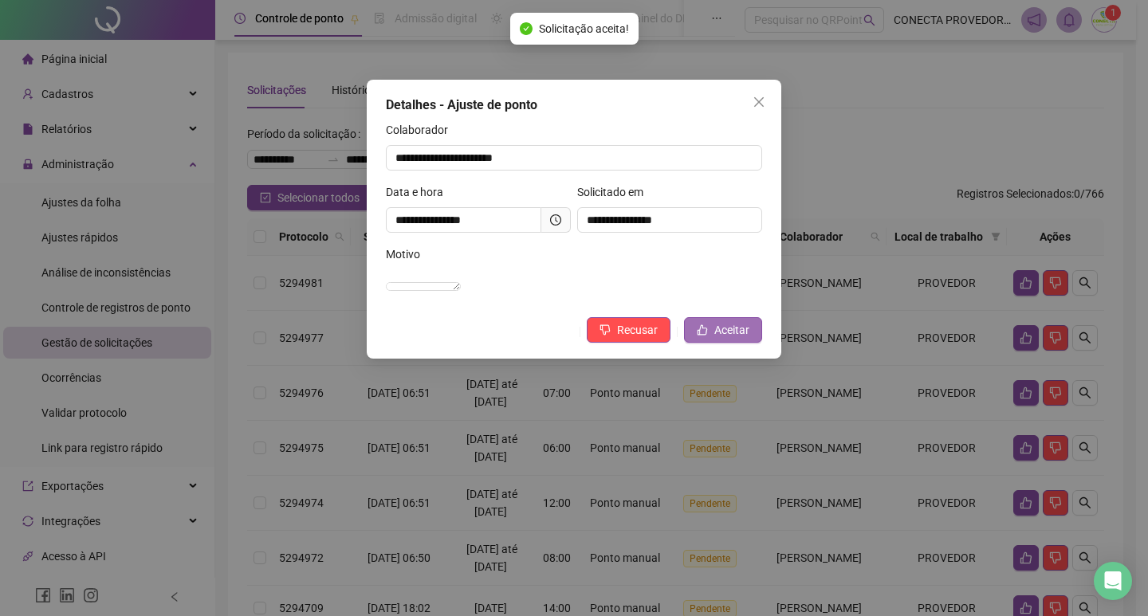
click at [722, 339] on span "Aceitar" at bounding box center [731, 330] width 35 height 18
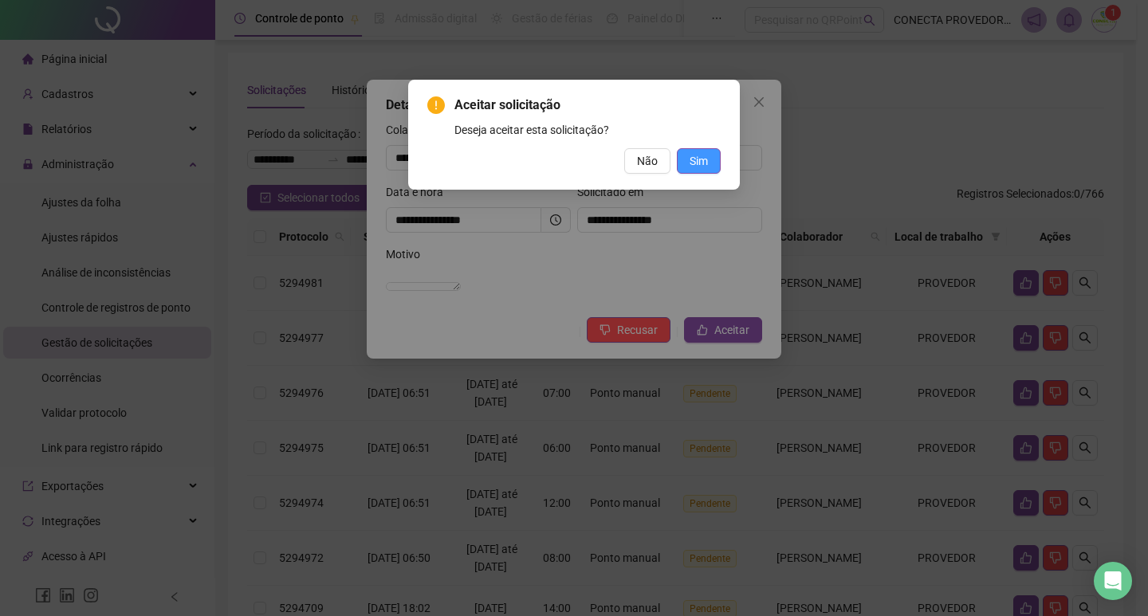
click at [692, 154] on span "Sim" at bounding box center [699, 161] width 18 height 18
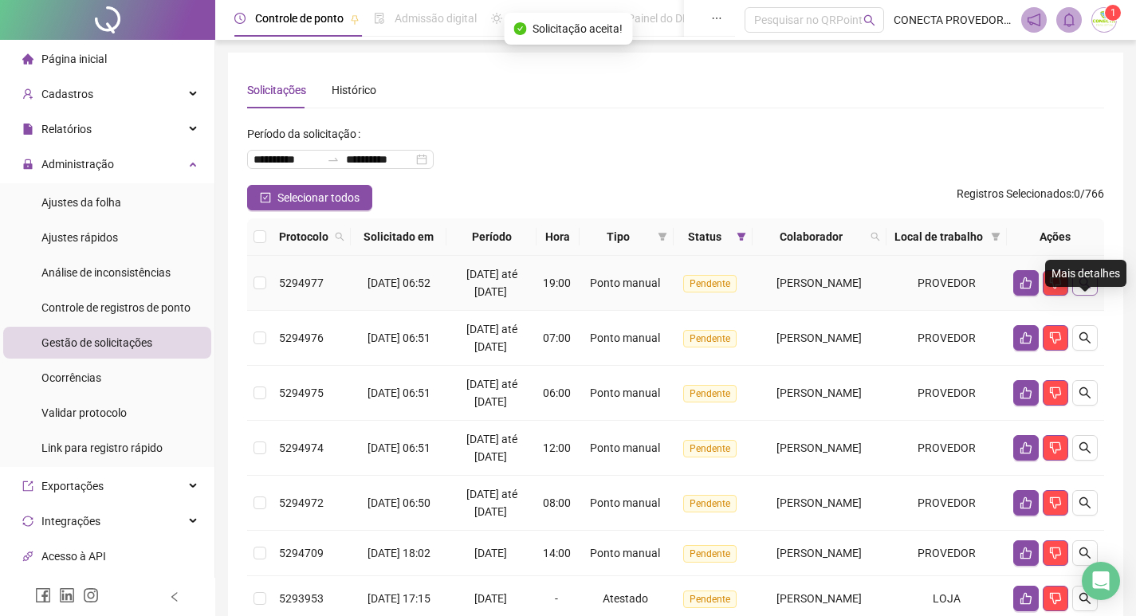
click at [1092, 296] on button "button" at bounding box center [1085, 283] width 26 height 26
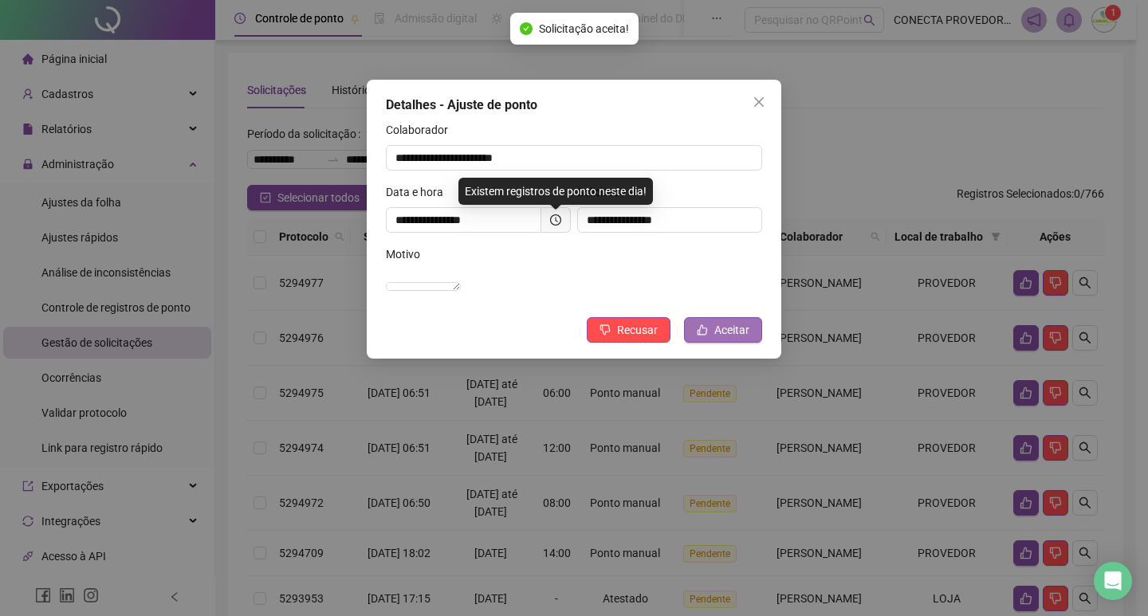
click at [730, 339] on span "Aceitar" at bounding box center [731, 330] width 35 height 18
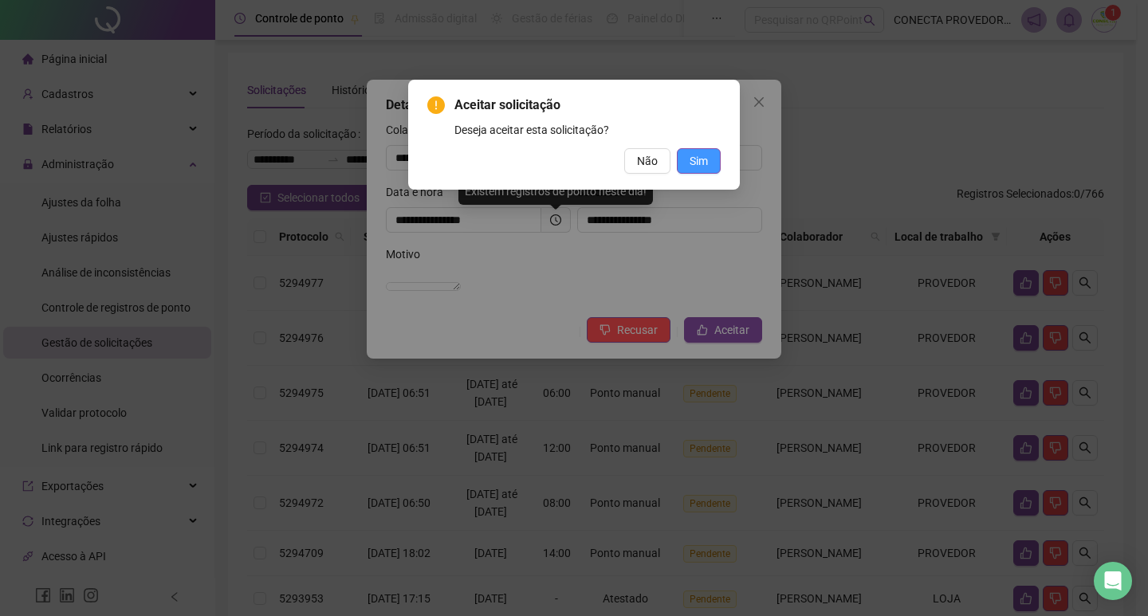
click at [703, 165] on span "Sim" at bounding box center [699, 161] width 18 height 18
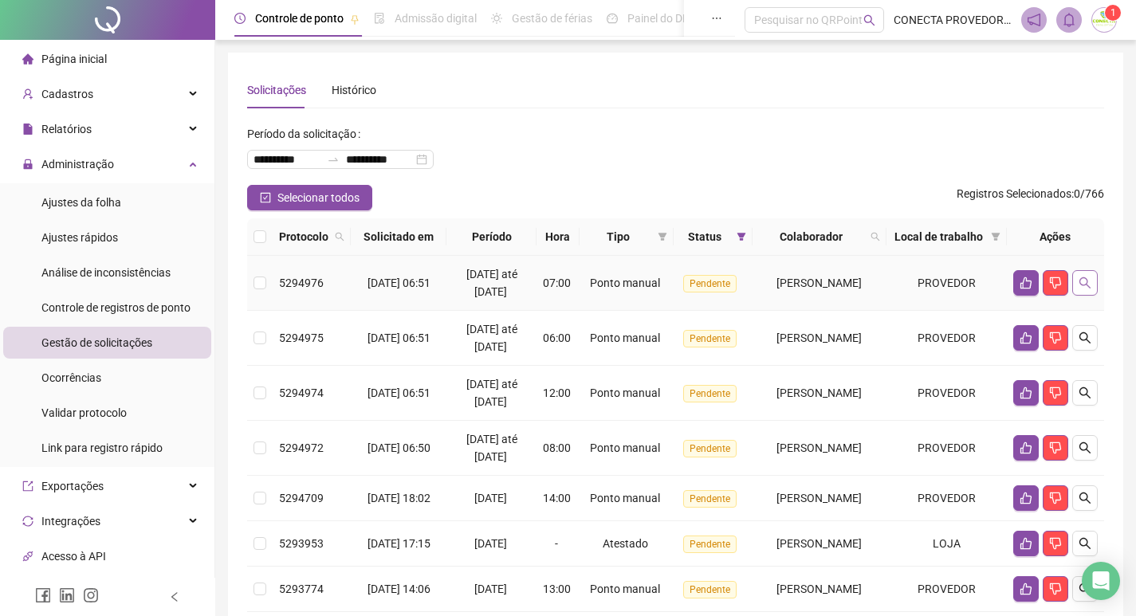
click at [1091, 296] on button "button" at bounding box center [1085, 283] width 26 height 26
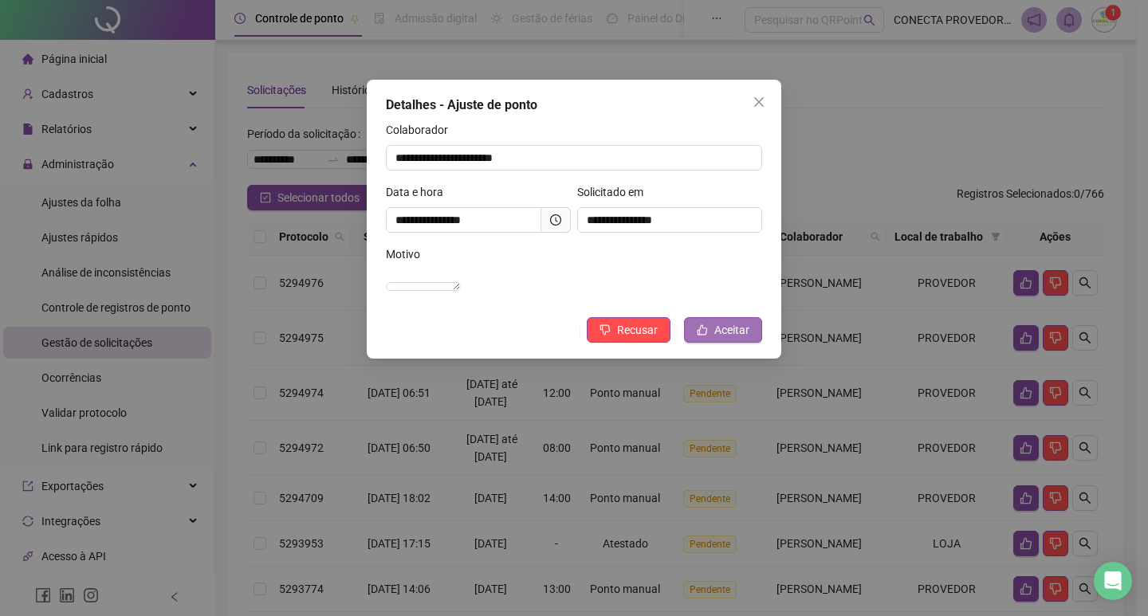
click at [704, 343] on button "Aceitar" at bounding box center [723, 330] width 78 height 26
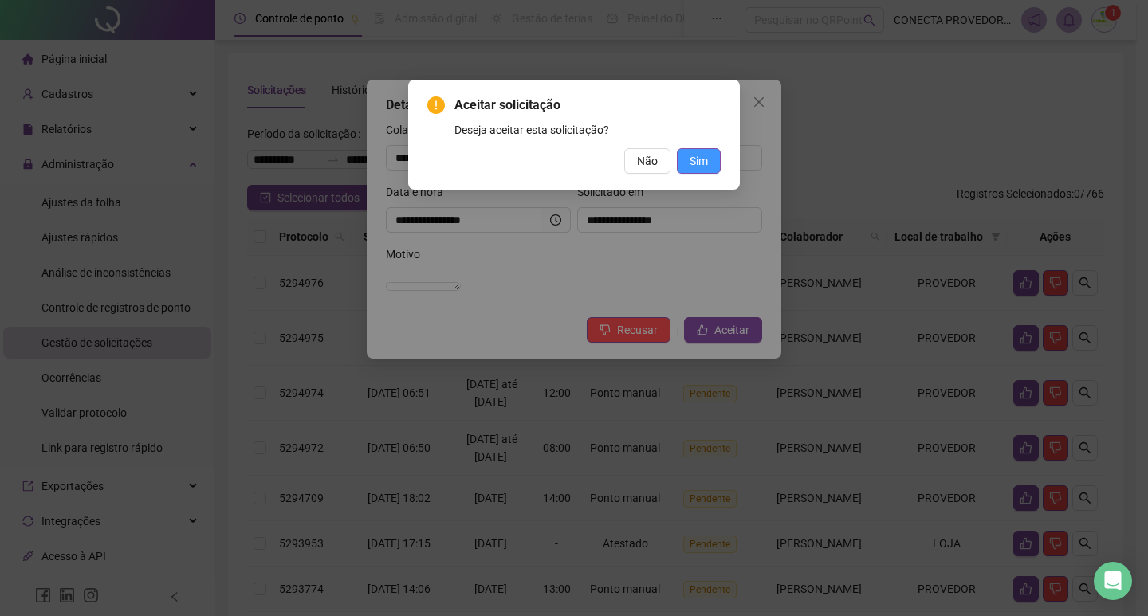
click at [710, 155] on button "Sim" at bounding box center [699, 161] width 44 height 26
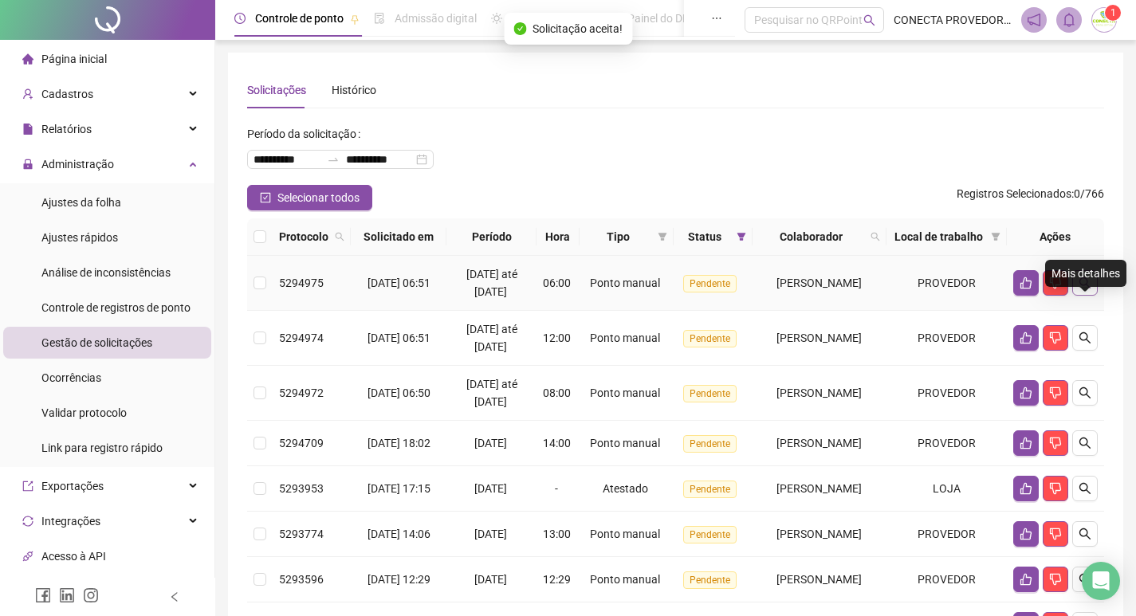
click at [1091, 296] on button "button" at bounding box center [1085, 283] width 26 height 26
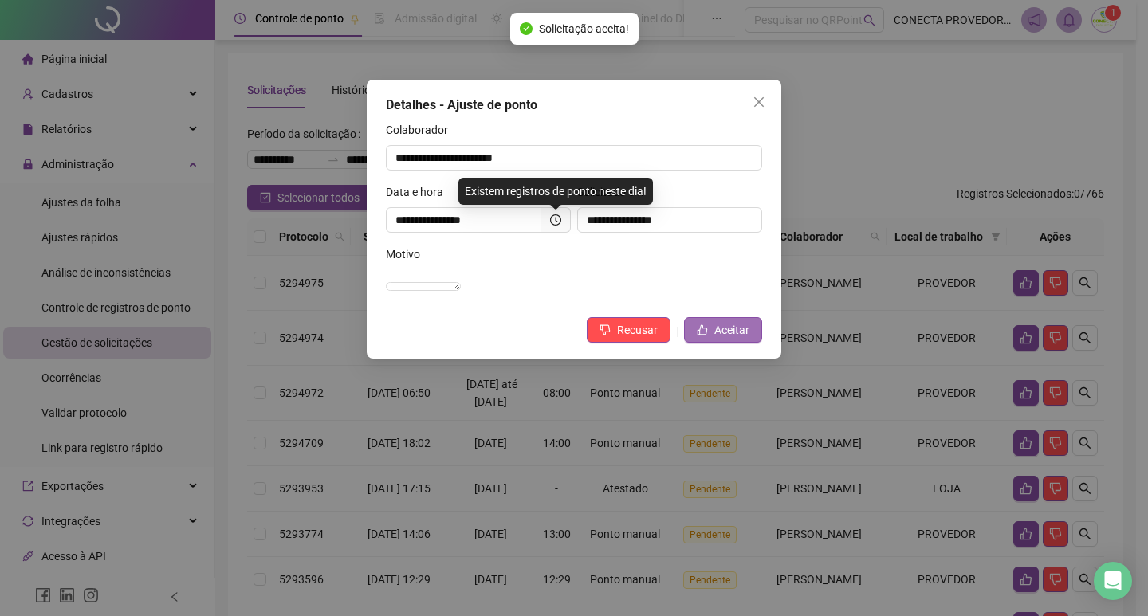
click at [730, 339] on span "Aceitar" at bounding box center [731, 330] width 35 height 18
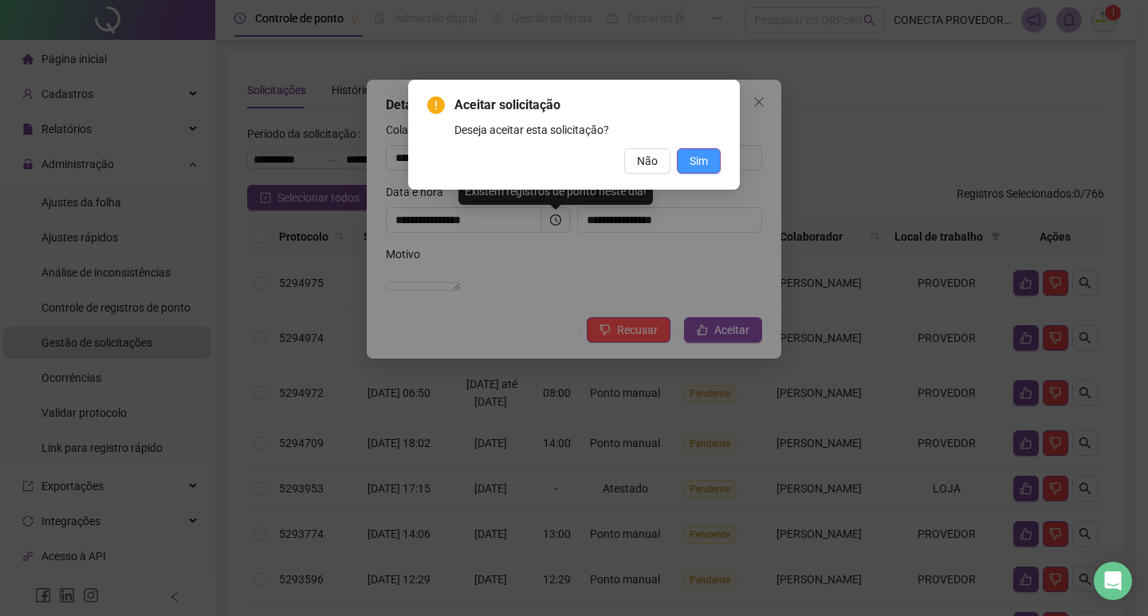
click at [701, 160] on span "Sim" at bounding box center [699, 161] width 18 height 18
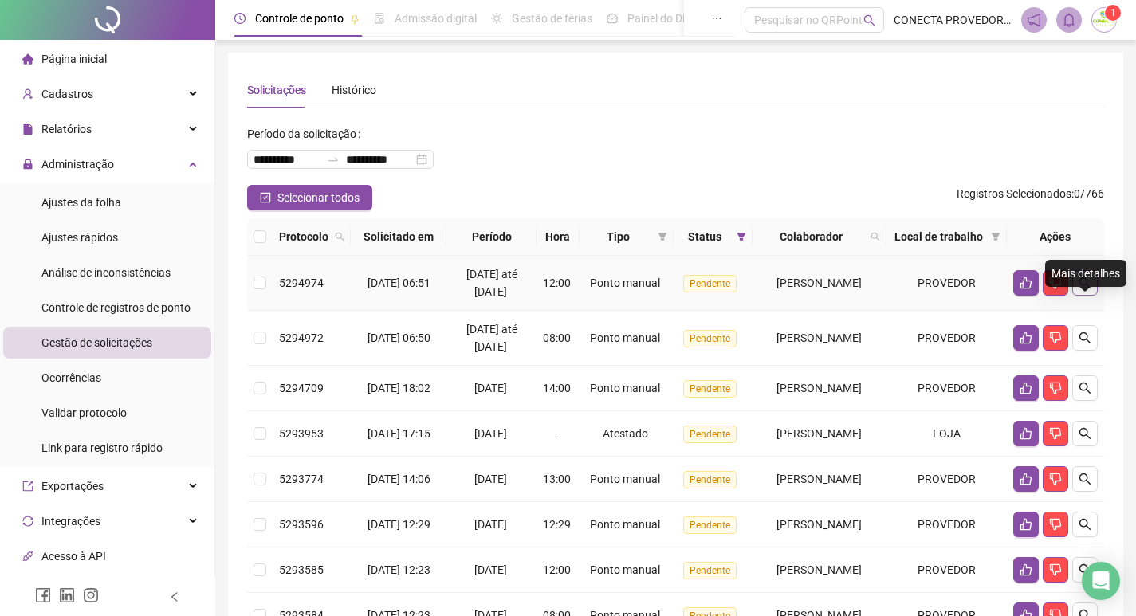
click at [1091, 296] on button "button" at bounding box center [1085, 283] width 26 height 26
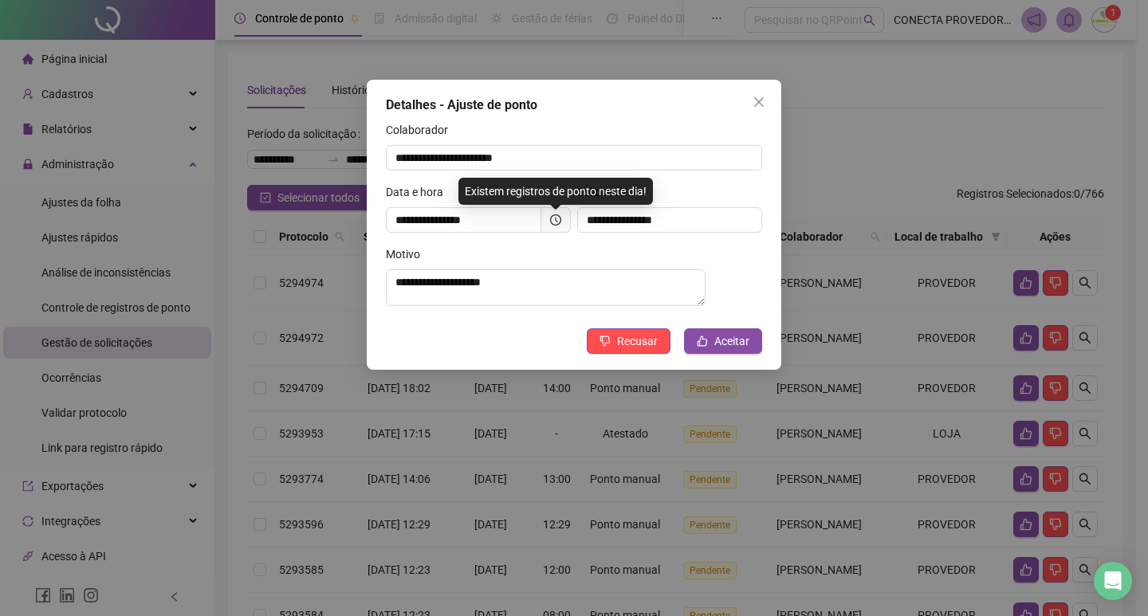
click at [711, 334] on div "**********" at bounding box center [574, 225] width 415 height 290
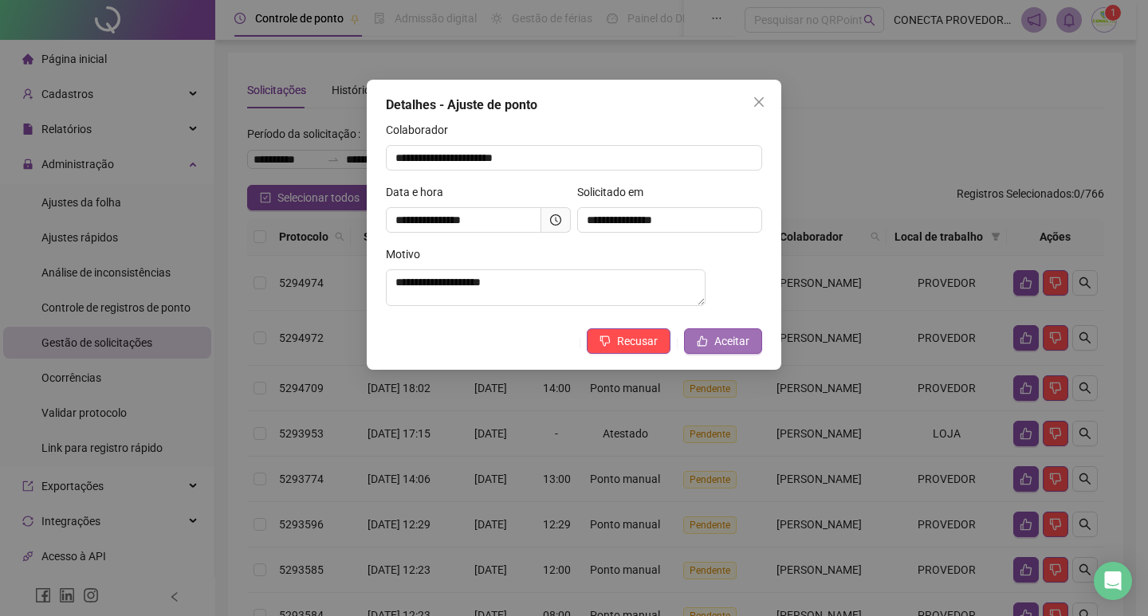
click at [722, 350] on span "Aceitar" at bounding box center [731, 342] width 35 height 18
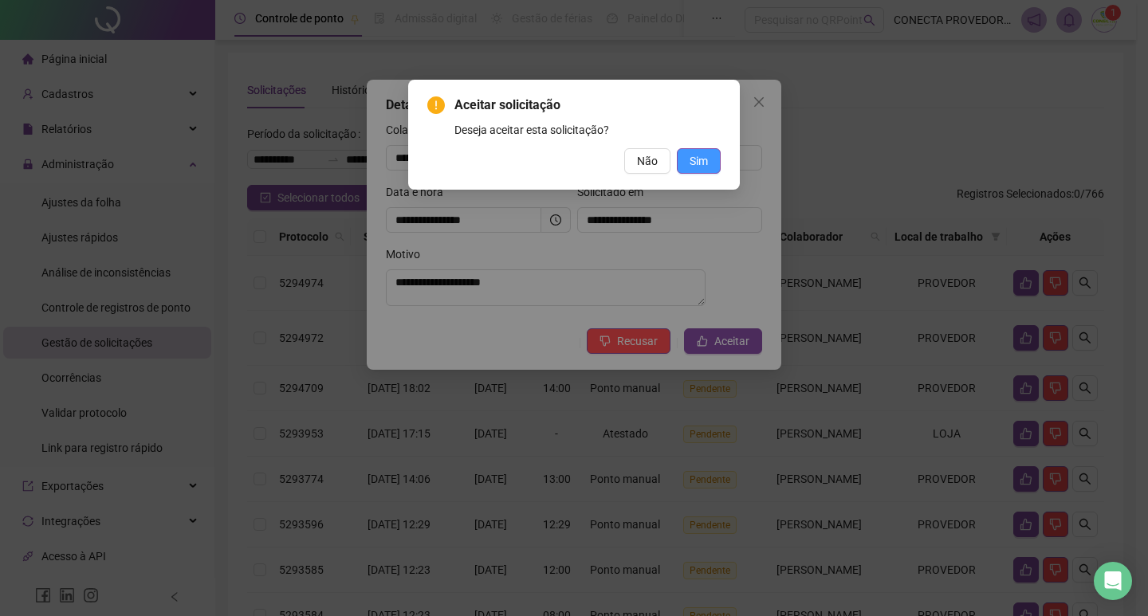
click at [703, 152] on button "Sim" at bounding box center [699, 161] width 44 height 26
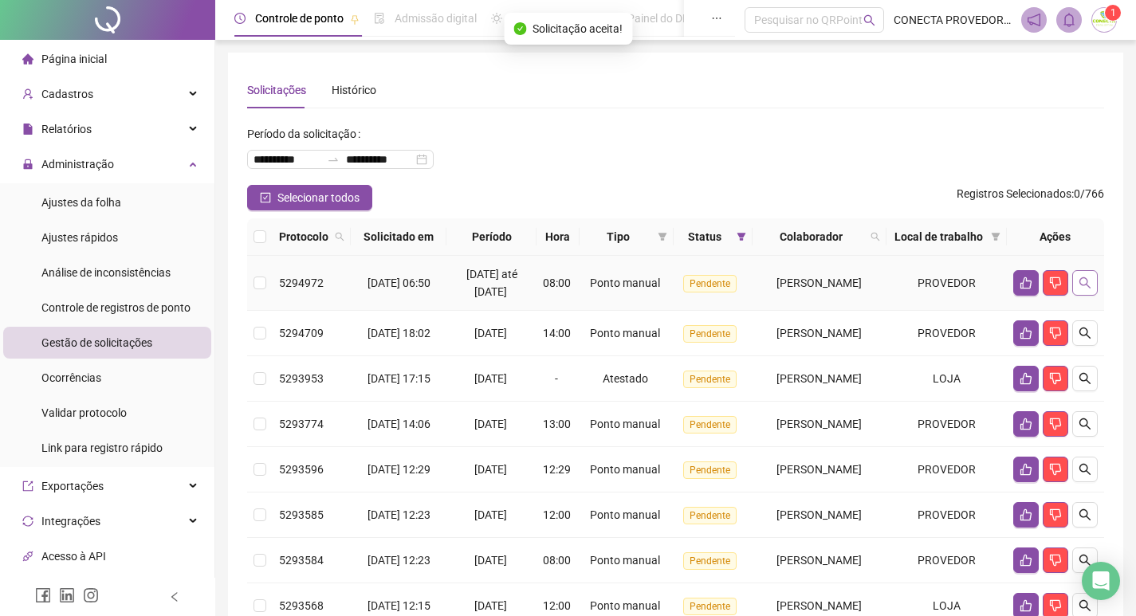
click at [1091, 289] on icon "search" at bounding box center [1085, 283] width 13 height 13
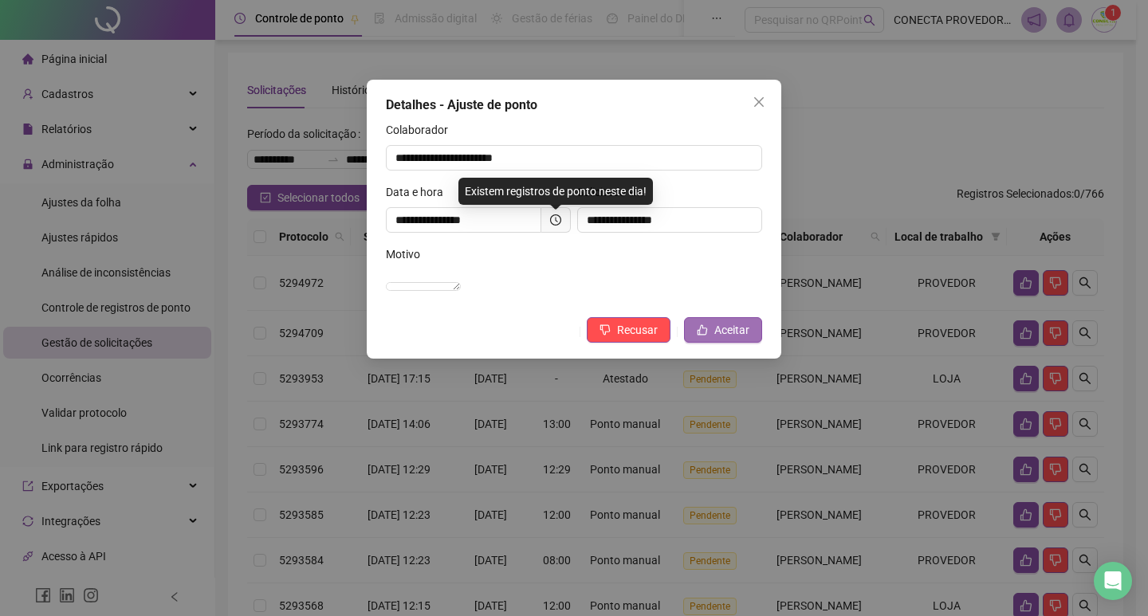
click at [732, 339] on span "Aceitar" at bounding box center [731, 330] width 35 height 18
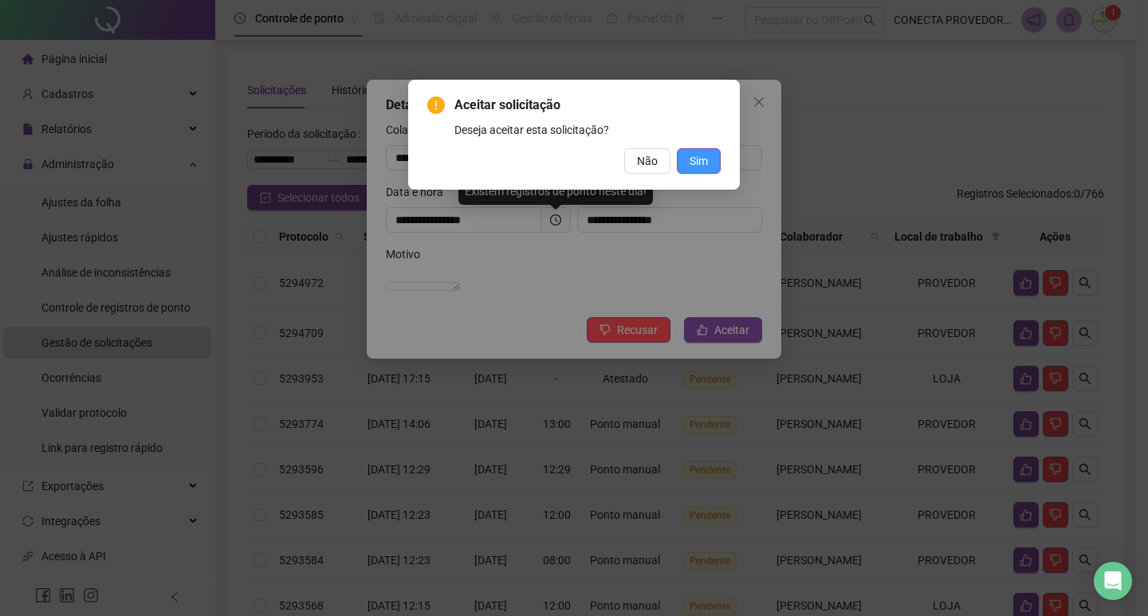
click at [707, 158] on span "Sim" at bounding box center [699, 161] width 18 height 18
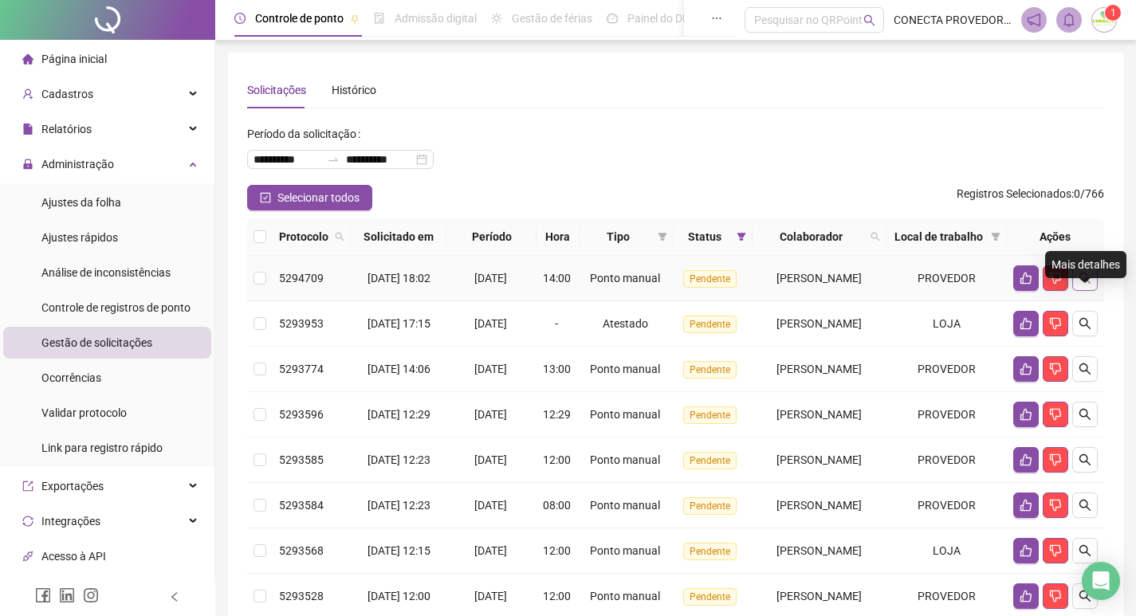
click at [1095, 291] on button "button" at bounding box center [1085, 279] width 26 height 26
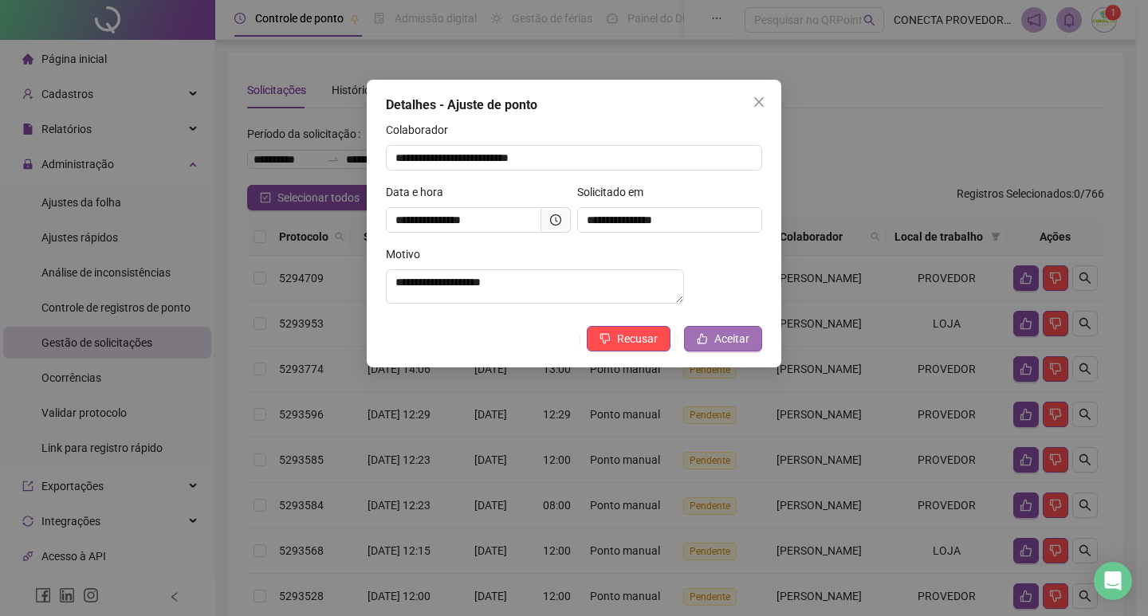
click at [743, 347] on span "Aceitar" at bounding box center [731, 339] width 35 height 18
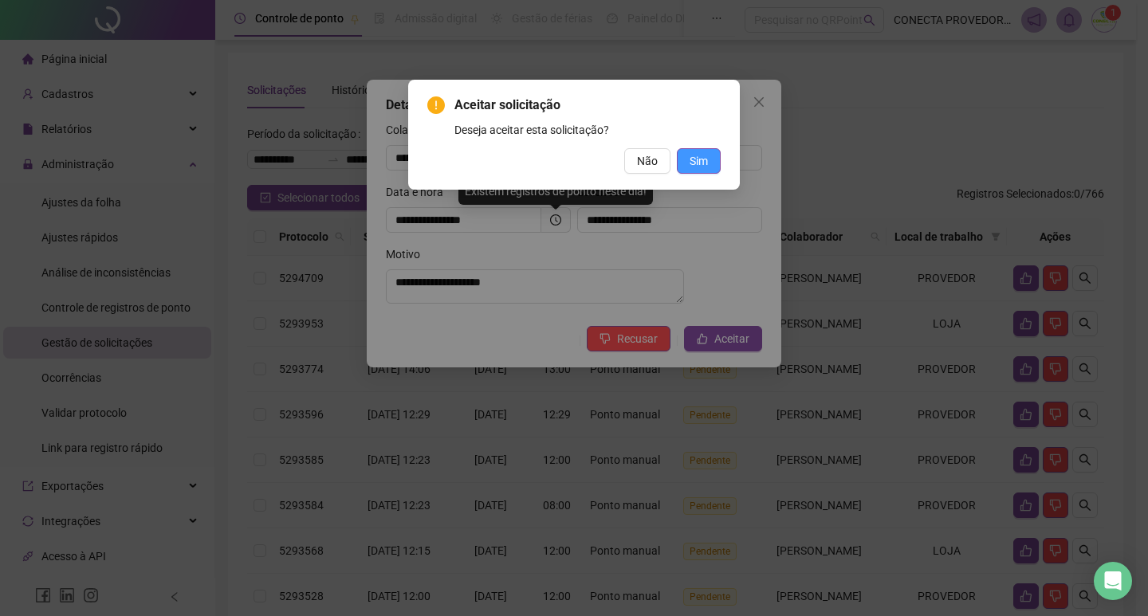
click at [697, 166] on span "Sim" at bounding box center [699, 161] width 18 height 18
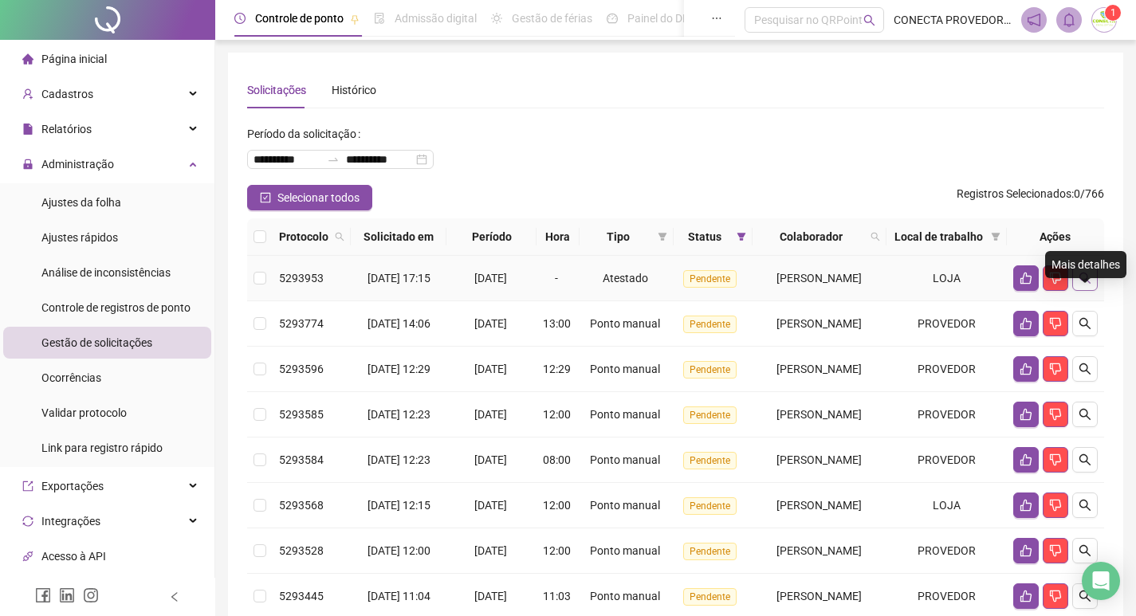
click at [1084, 285] on icon "search" at bounding box center [1085, 278] width 13 height 13
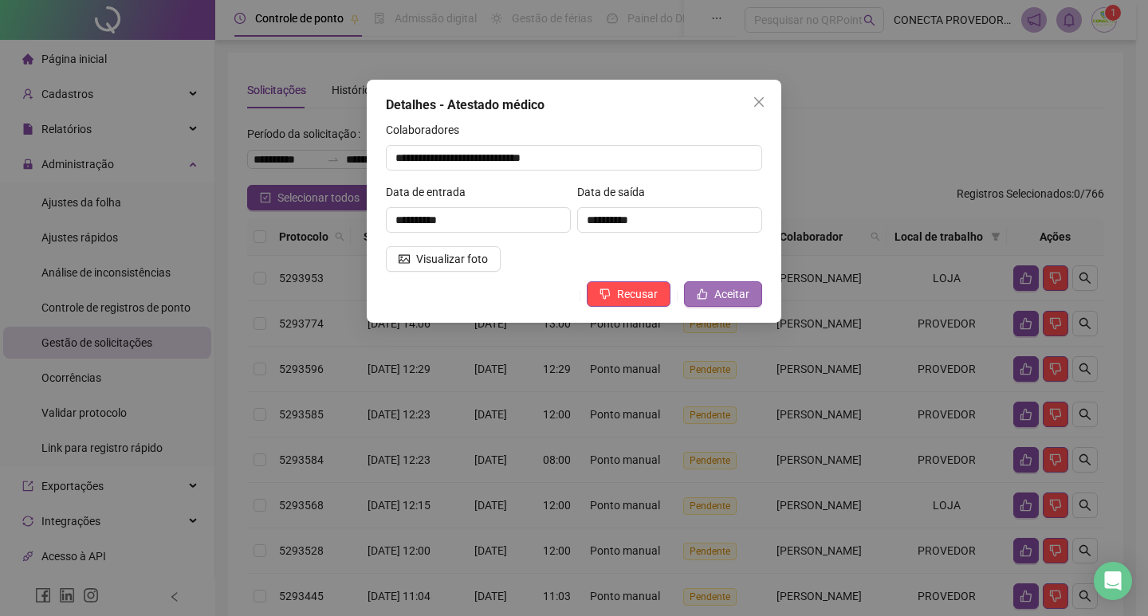
click at [737, 289] on span "Aceitar" at bounding box center [731, 294] width 35 height 18
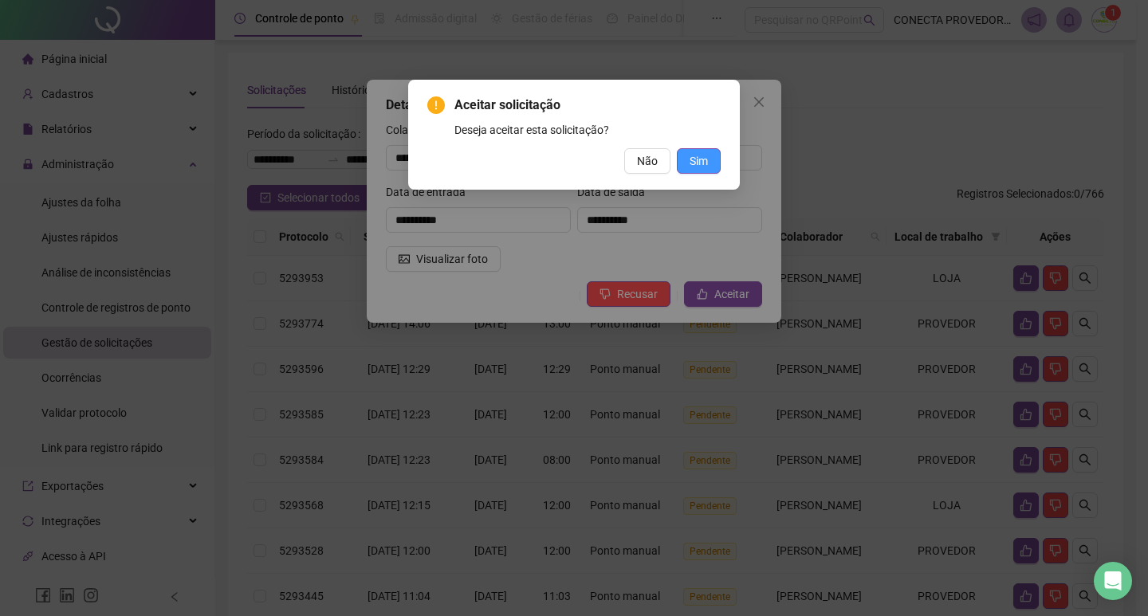
click at [708, 166] on button "Sim" at bounding box center [699, 161] width 44 height 26
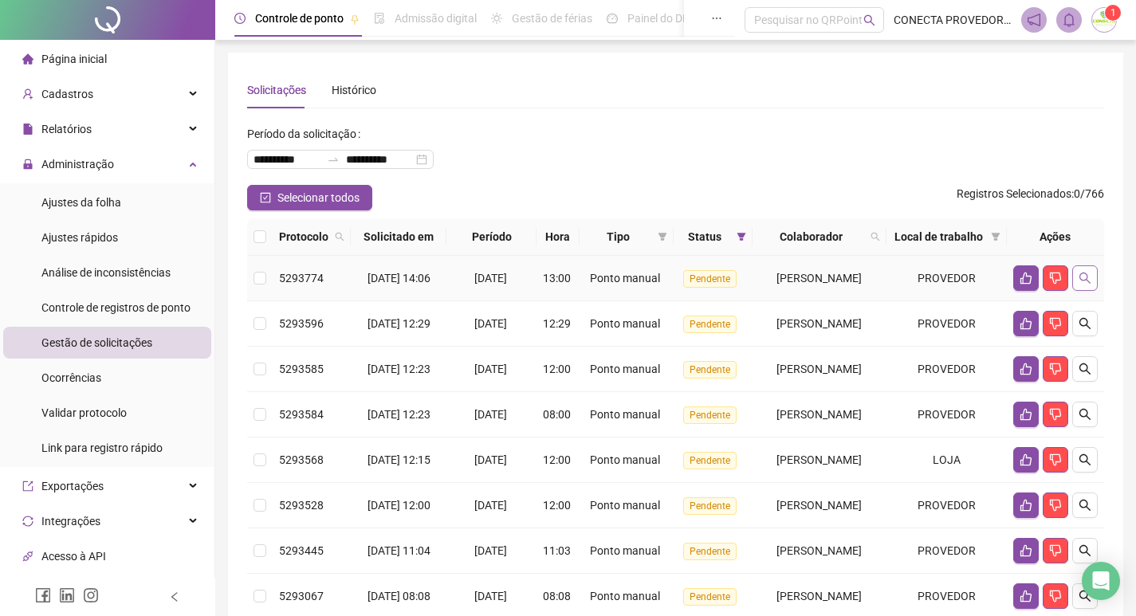
click at [1092, 291] on button "button" at bounding box center [1085, 279] width 26 height 26
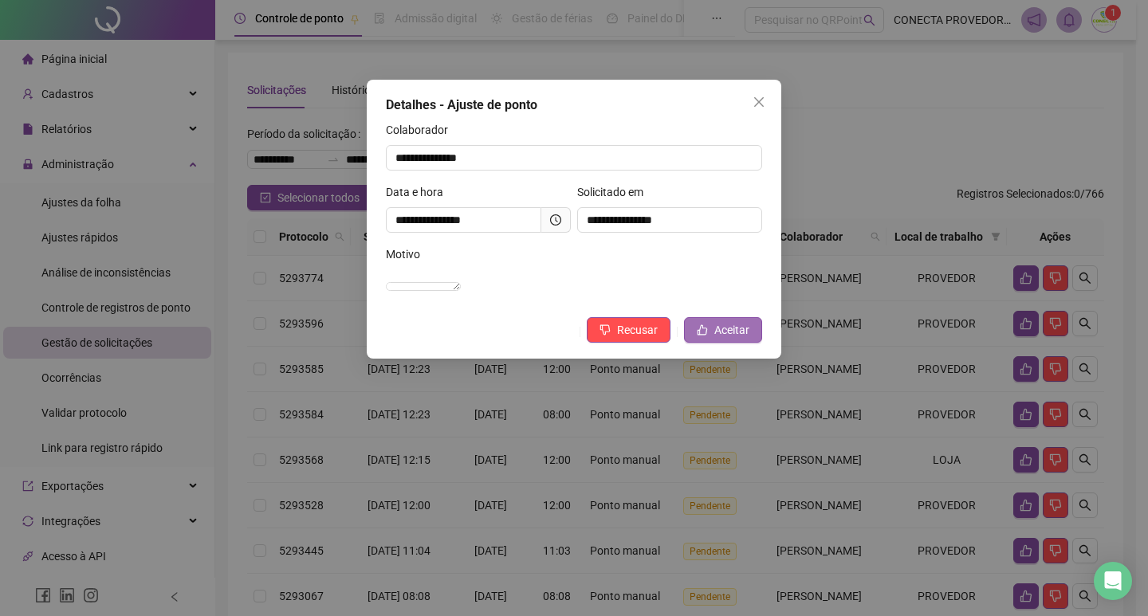
click at [718, 339] on span "Aceitar" at bounding box center [731, 330] width 35 height 18
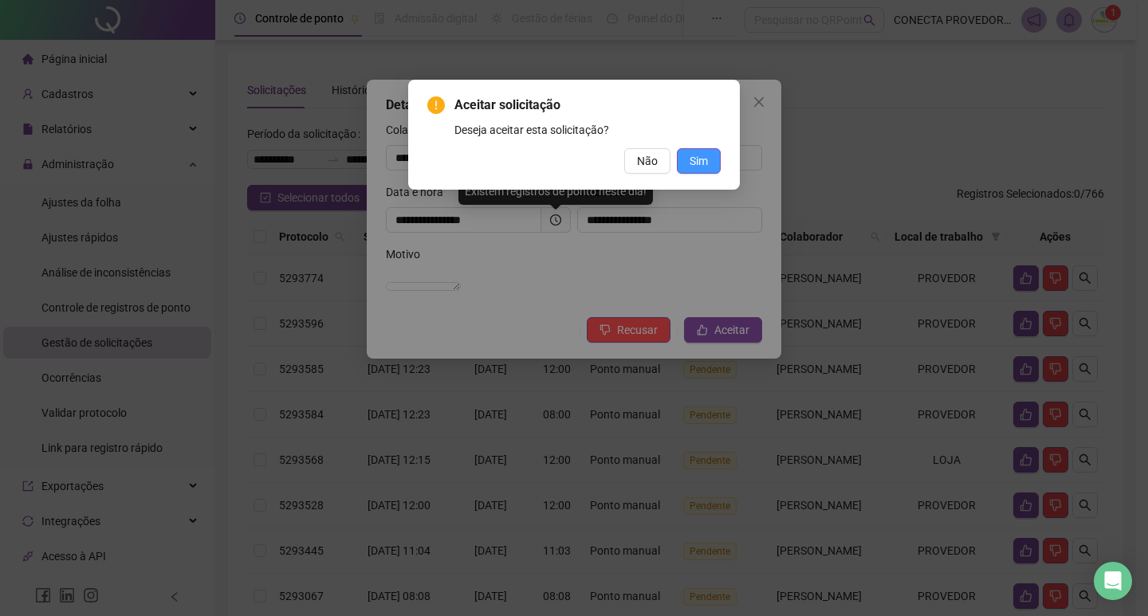
click at [704, 166] on span "Sim" at bounding box center [699, 161] width 18 height 18
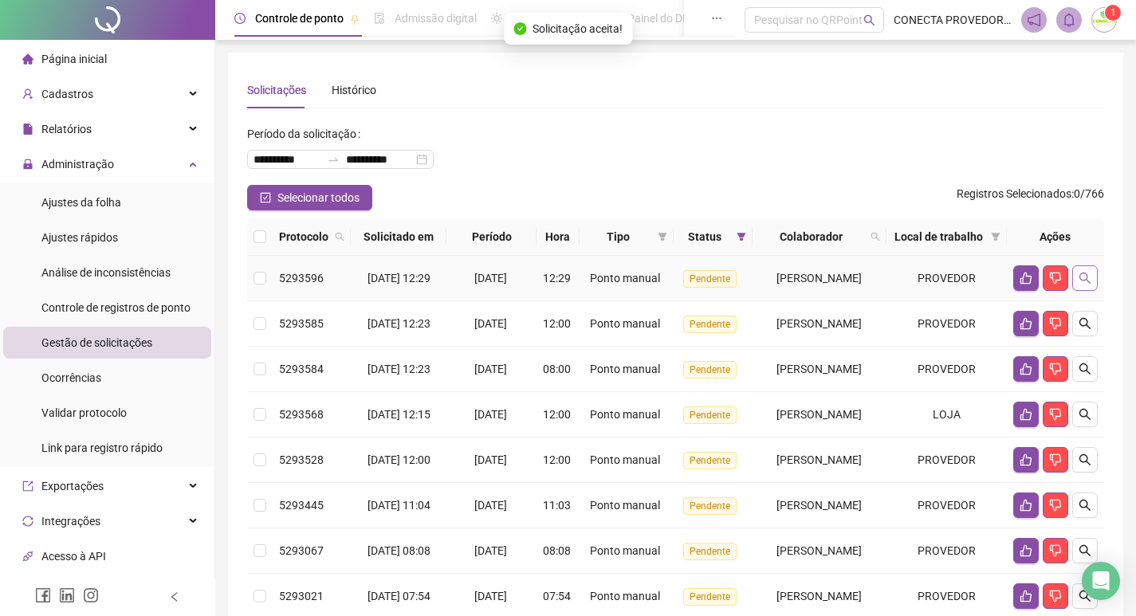
click at [1096, 291] on button "button" at bounding box center [1085, 279] width 26 height 26
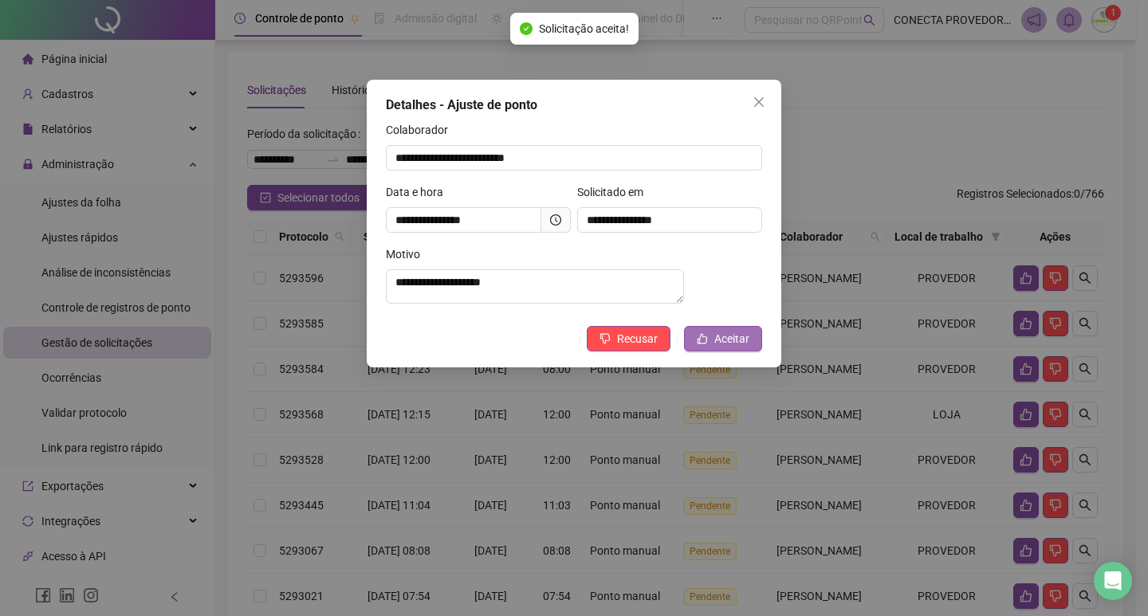
click at [713, 347] on button "Aceitar" at bounding box center [723, 339] width 78 height 26
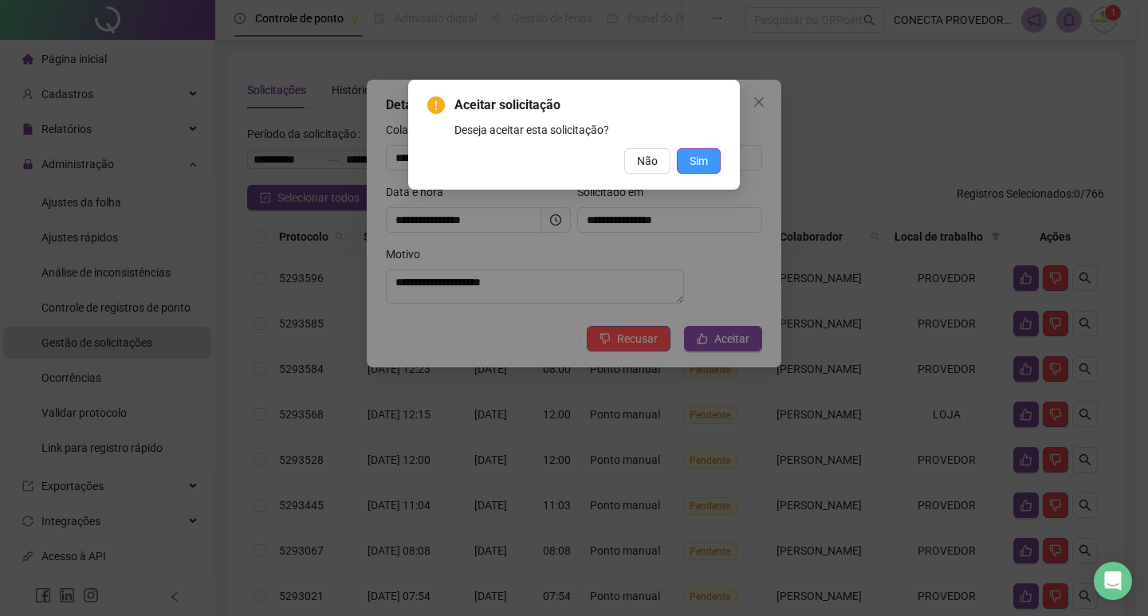
click at [700, 171] on button "Sim" at bounding box center [699, 161] width 44 height 26
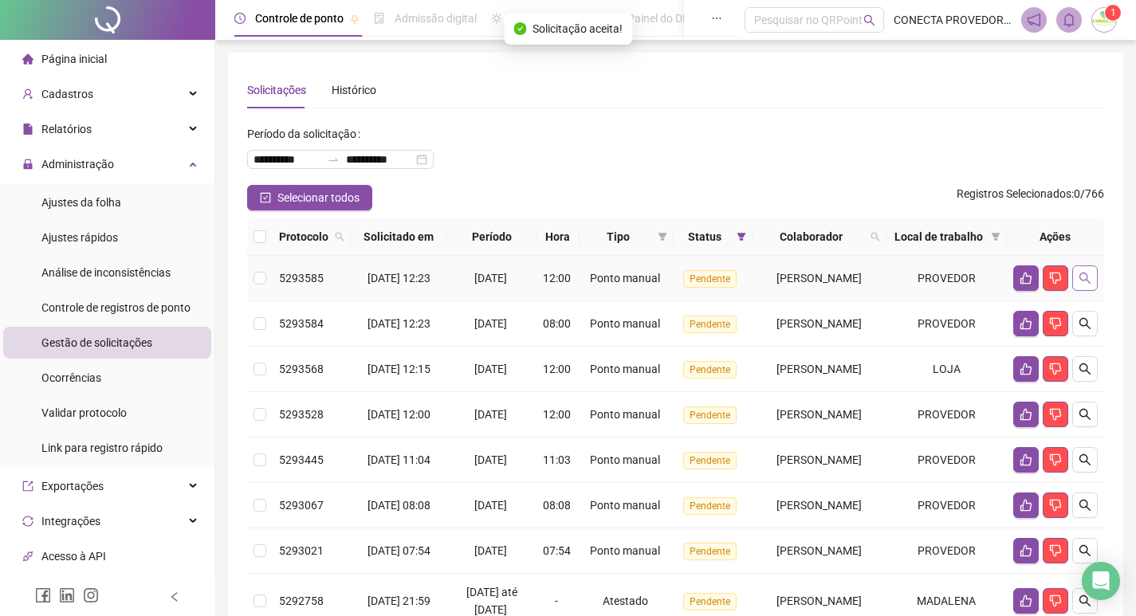
click at [1087, 285] on icon "search" at bounding box center [1085, 278] width 13 height 13
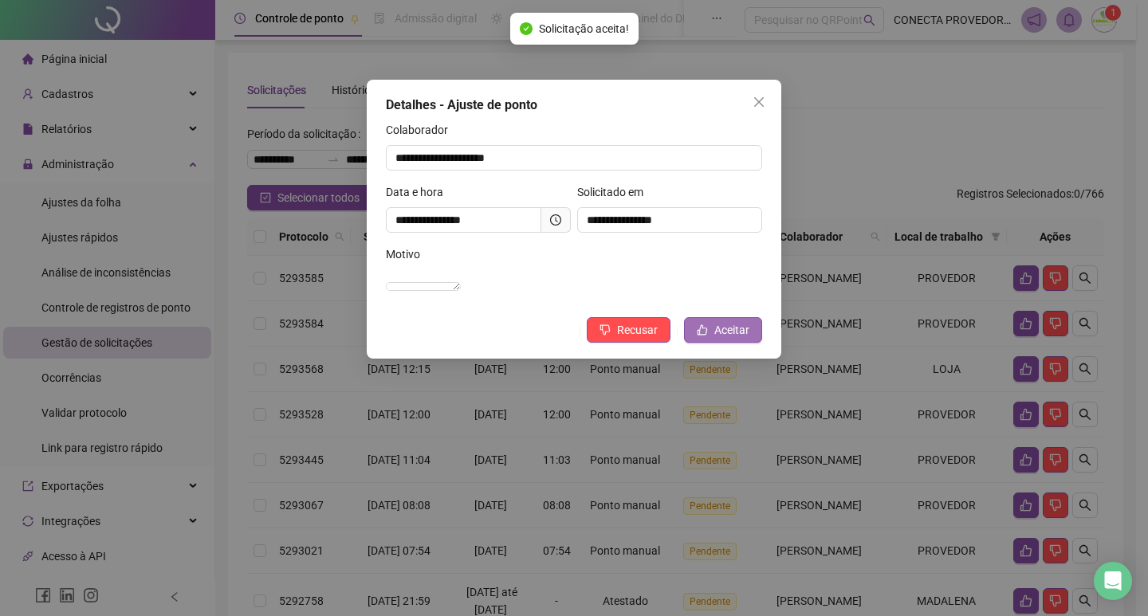
click at [699, 336] on icon "like" at bounding box center [703, 330] width 10 height 10
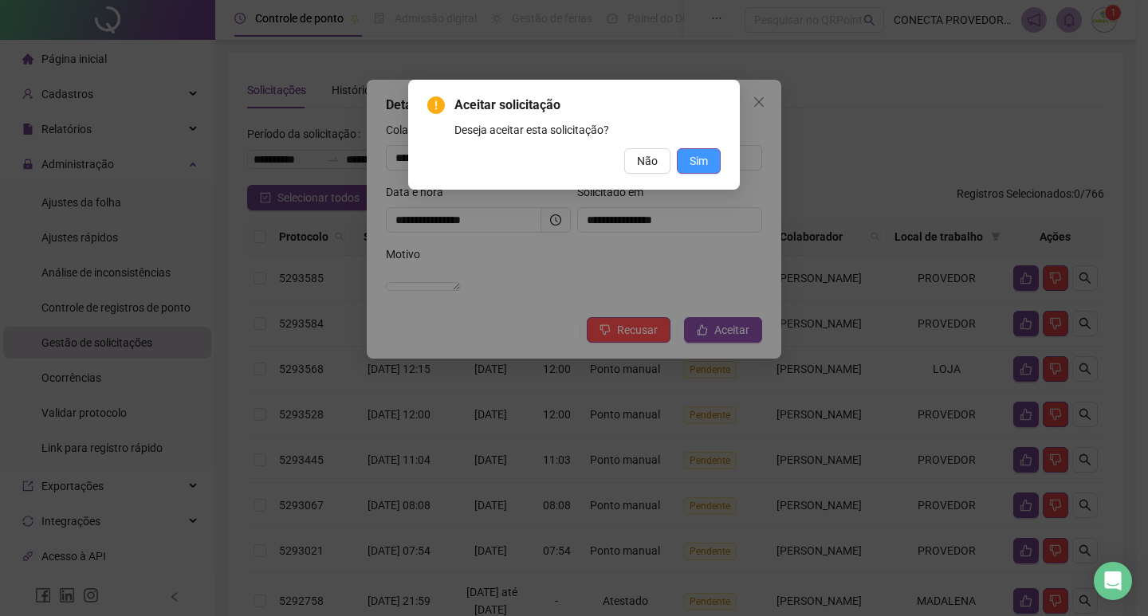
click at [696, 159] on span "Sim" at bounding box center [699, 161] width 18 height 18
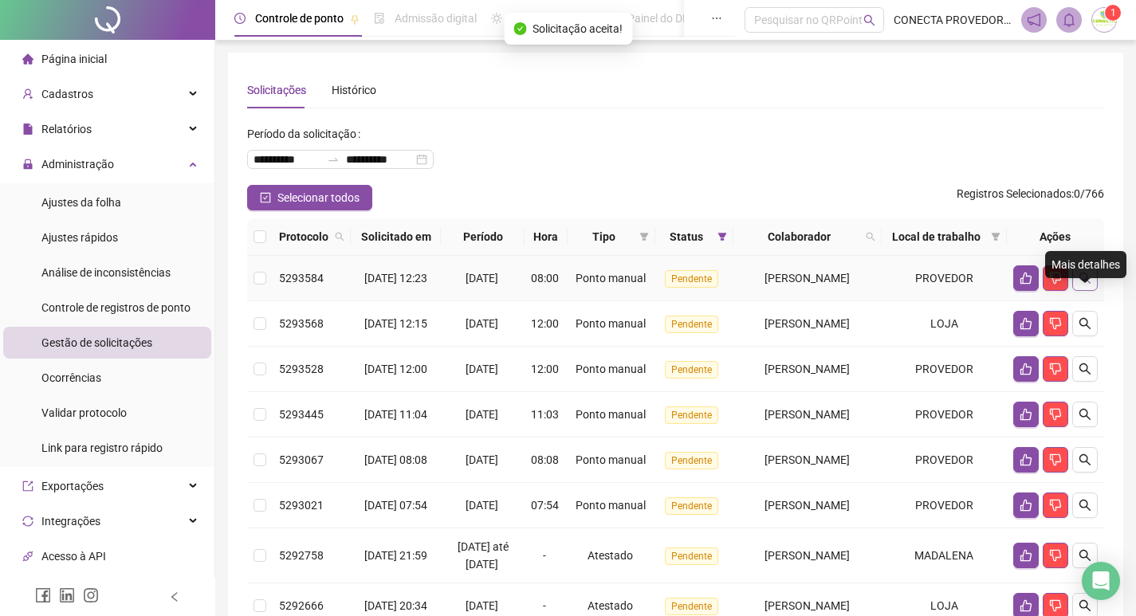
click at [1084, 285] on icon "search" at bounding box center [1085, 278] width 13 height 13
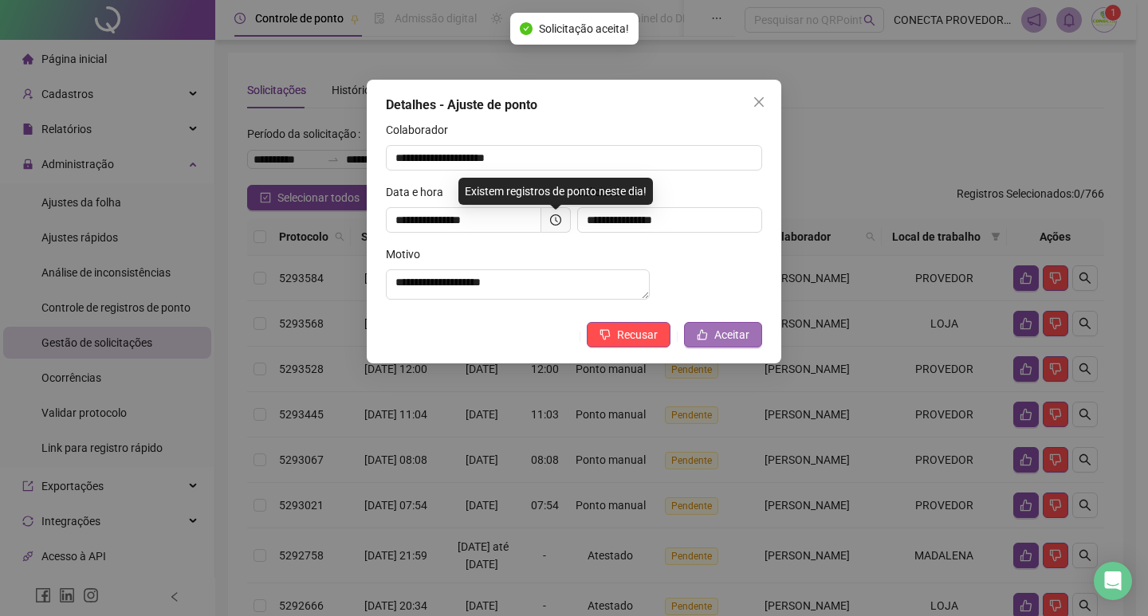
click at [717, 344] on span "Aceitar" at bounding box center [731, 335] width 35 height 18
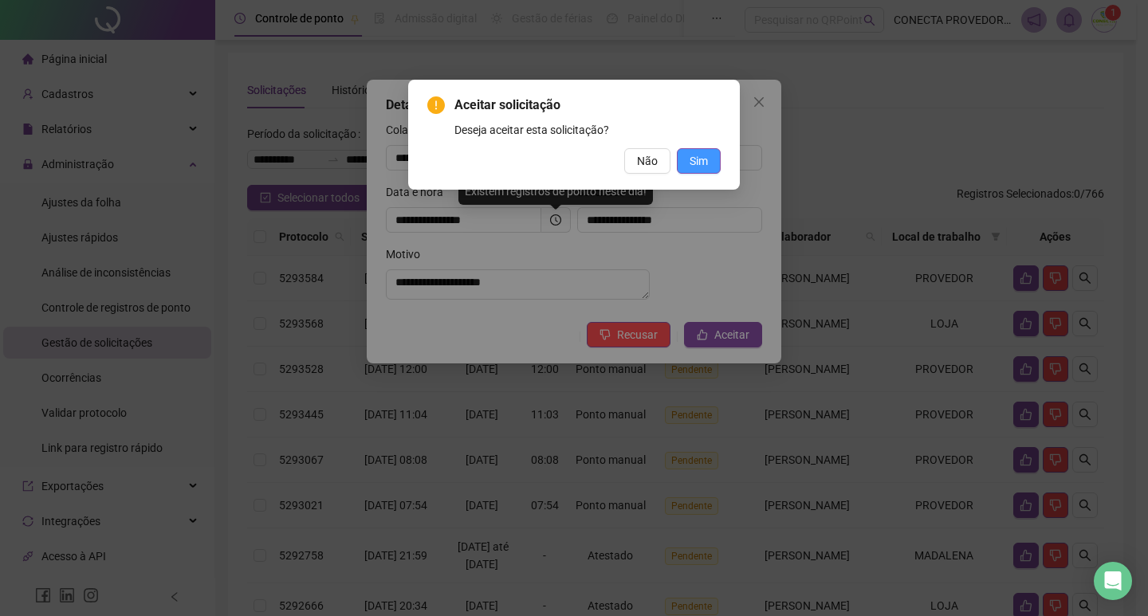
click at [689, 163] on button "Sim" at bounding box center [699, 161] width 44 height 26
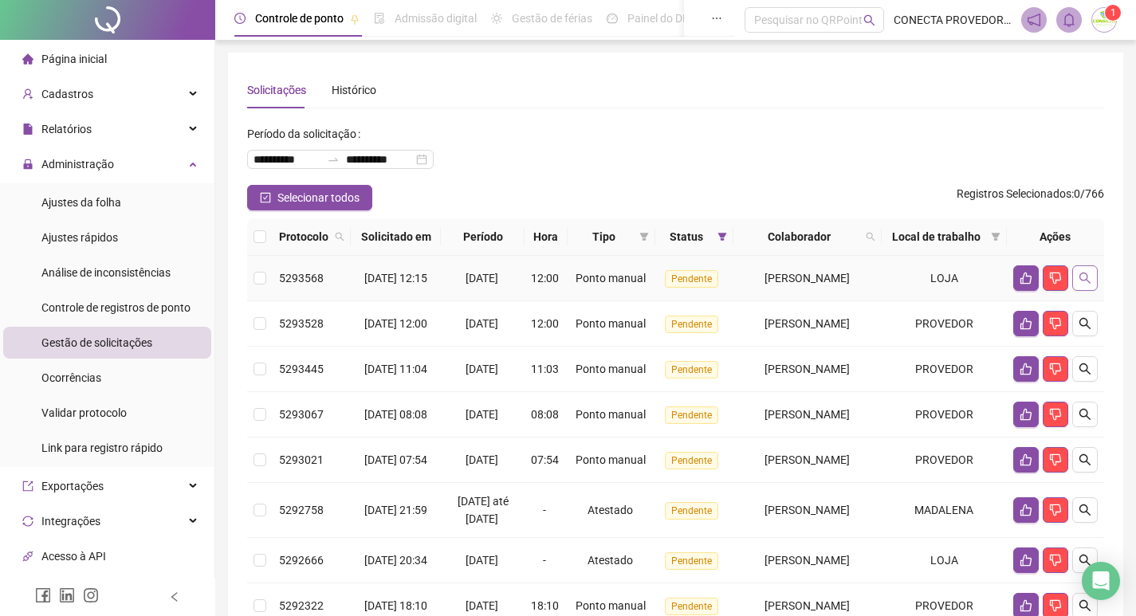
click at [1090, 291] on button "button" at bounding box center [1085, 279] width 26 height 26
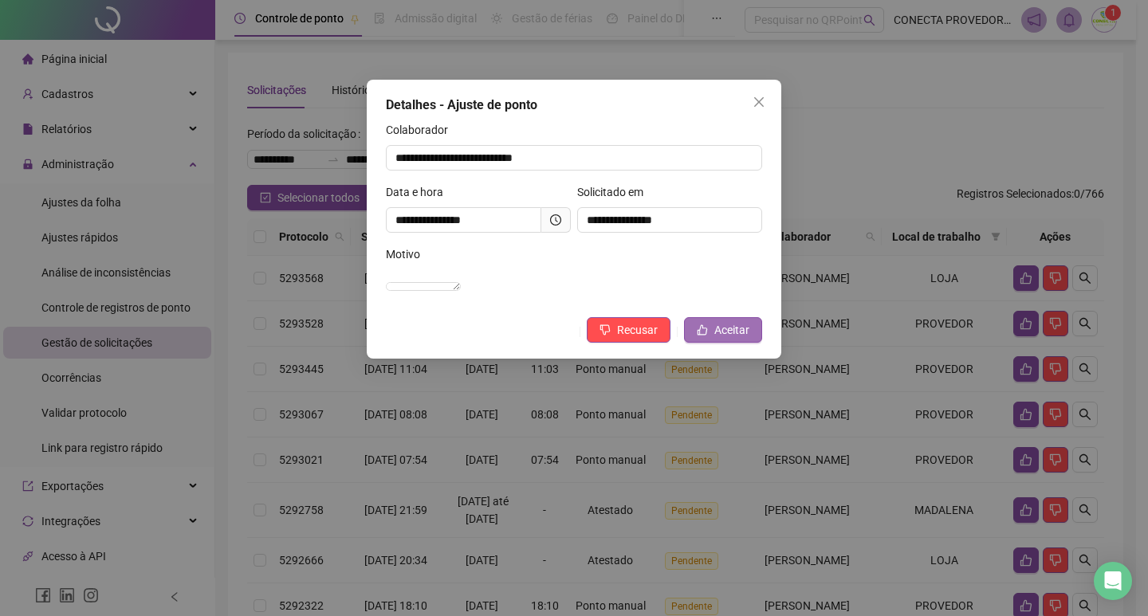
click at [730, 336] on button "Aceitar" at bounding box center [723, 330] width 78 height 26
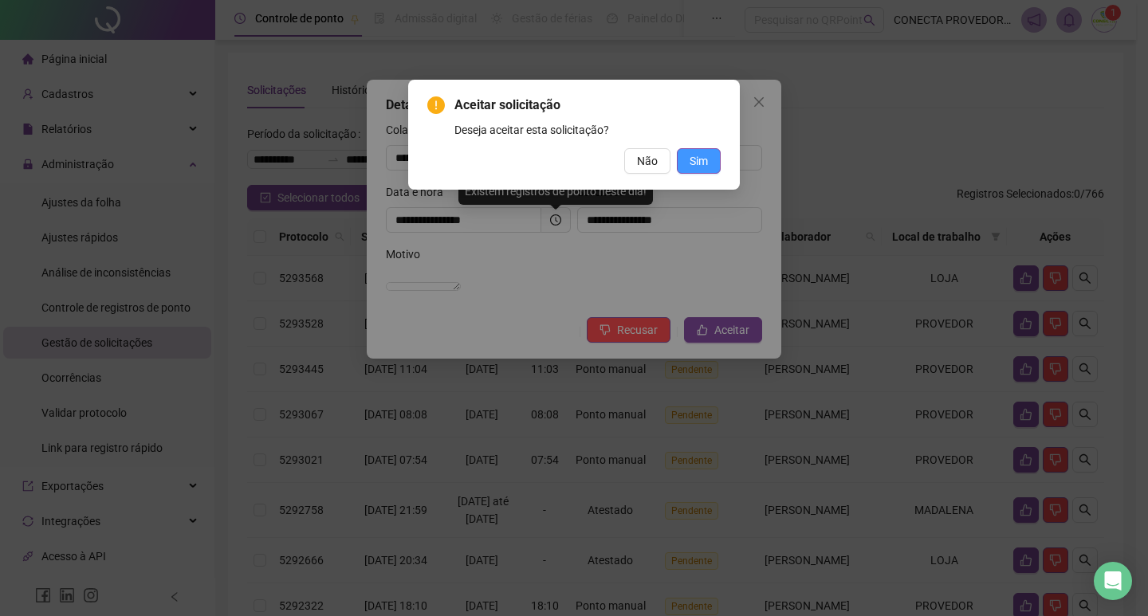
click at [699, 162] on span "Sim" at bounding box center [699, 161] width 18 height 18
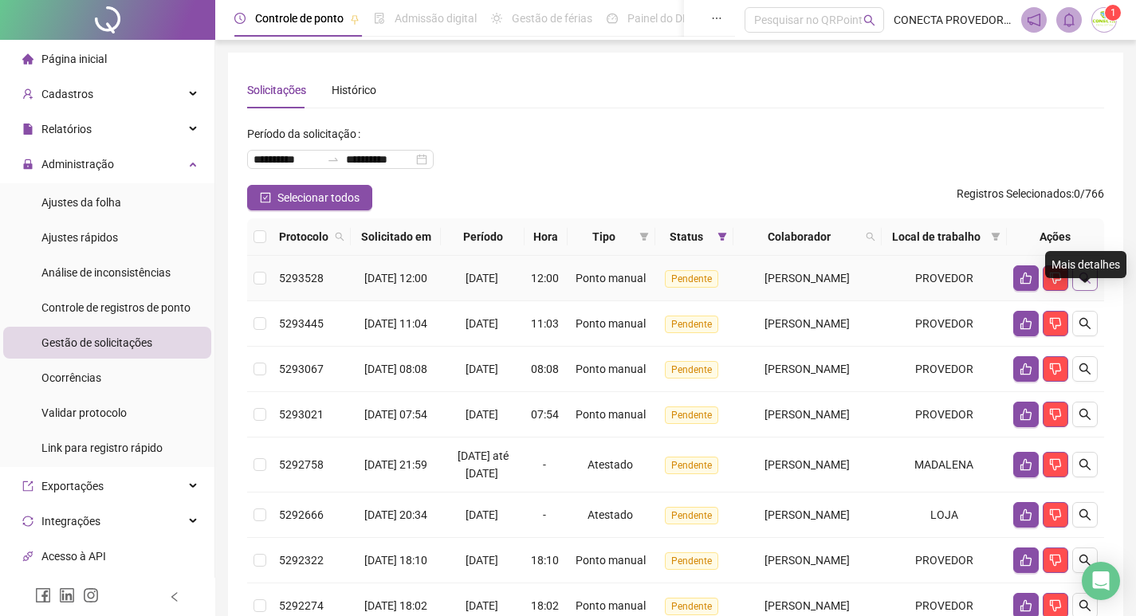
click at [1087, 285] on icon "search" at bounding box center [1085, 278] width 13 height 13
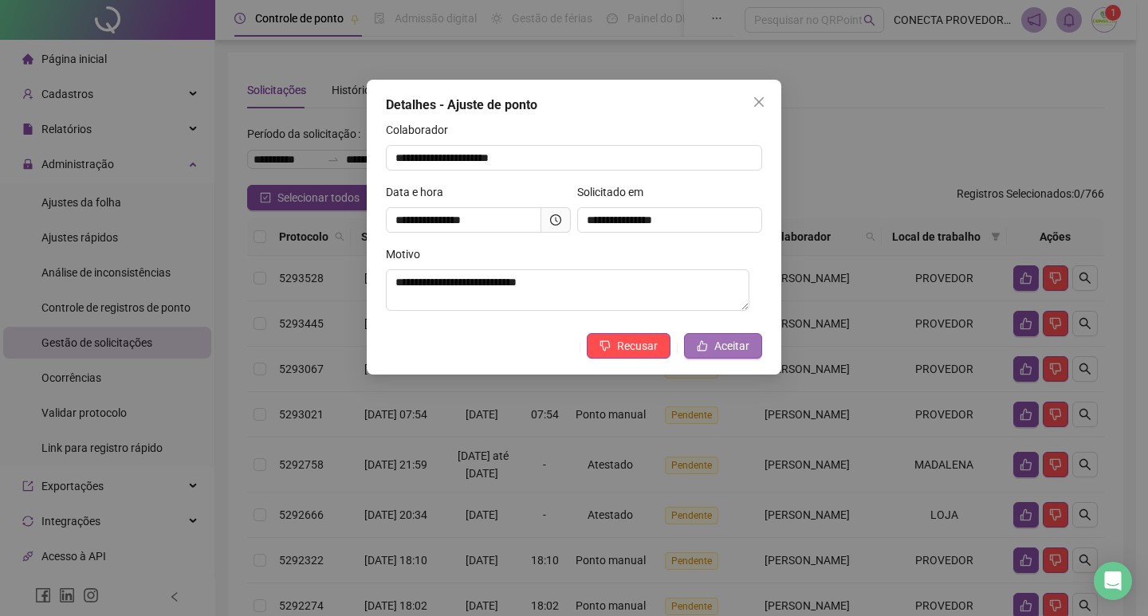
click at [724, 344] on span "Aceitar" at bounding box center [731, 346] width 35 height 18
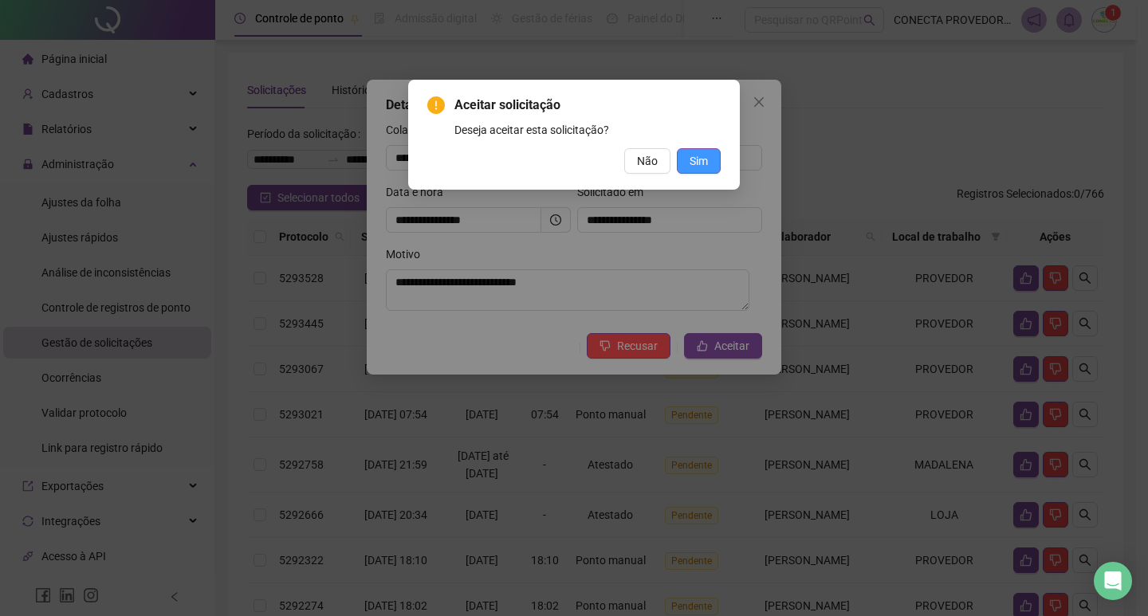
click at [699, 164] on span "Sim" at bounding box center [699, 161] width 18 height 18
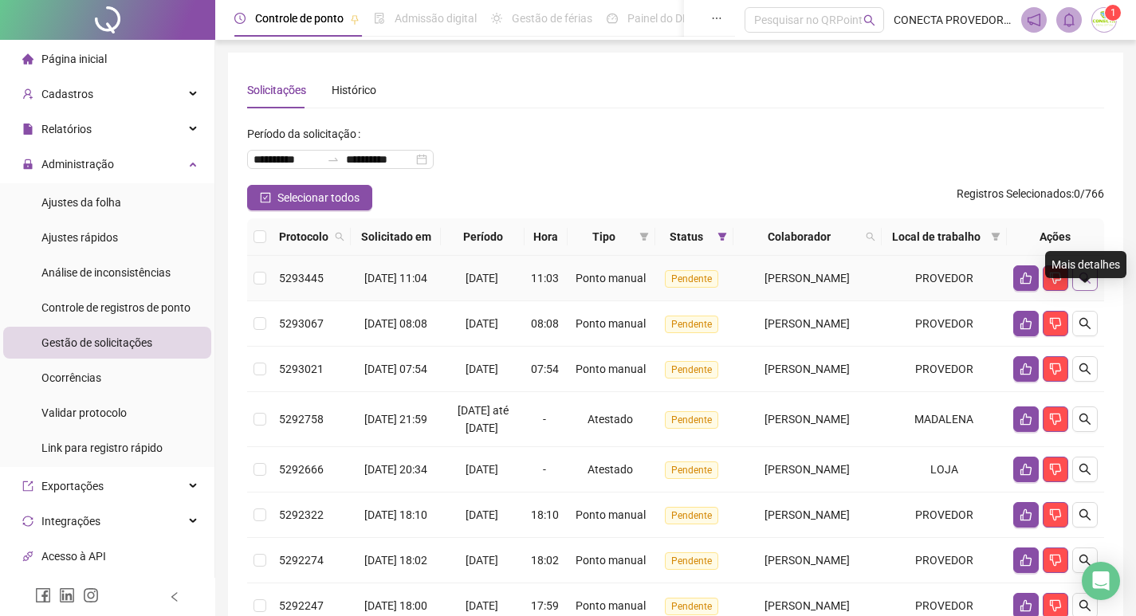
click at [1092, 291] on button "button" at bounding box center [1085, 279] width 26 height 26
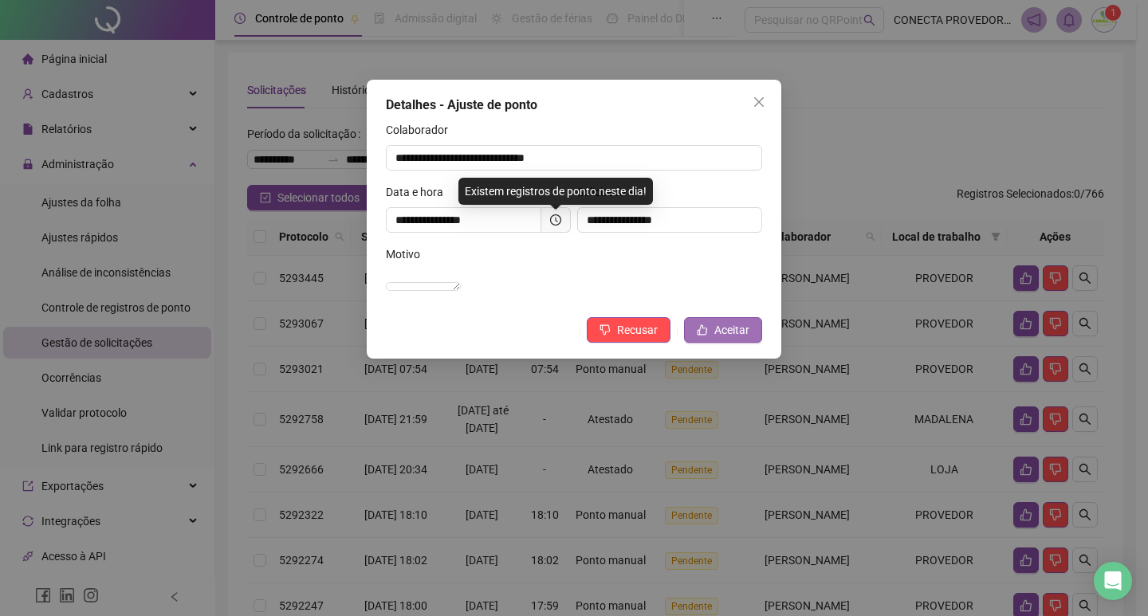
click at [733, 336] on button "Aceitar" at bounding box center [723, 330] width 78 height 26
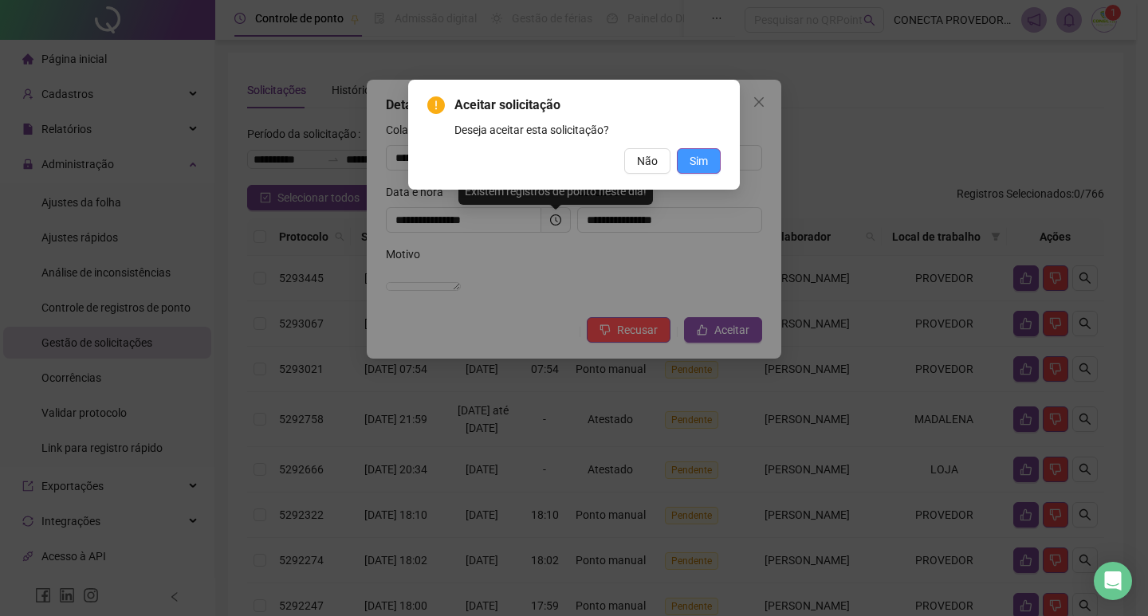
click at [704, 173] on button "Sim" at bounding box center [699, 161] width 44 height 26
click at [701, 164] on span "Sim" at bounding box center [699, 161] width 18 height 18
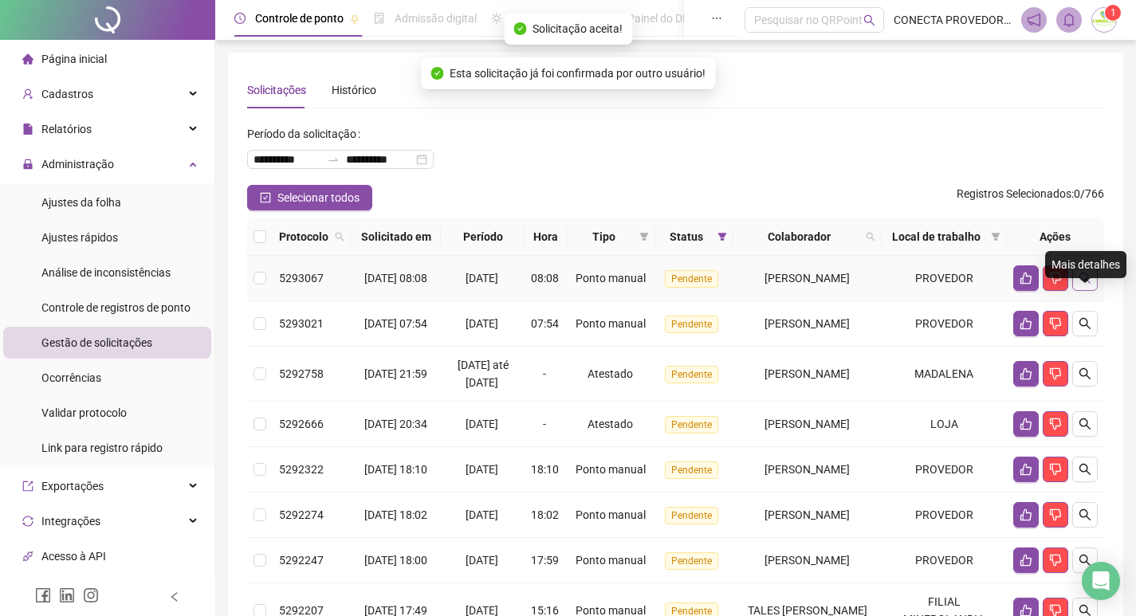
click at [1082, 285] on icon "search" at bounding box center [1085, 278] width 13 height 13
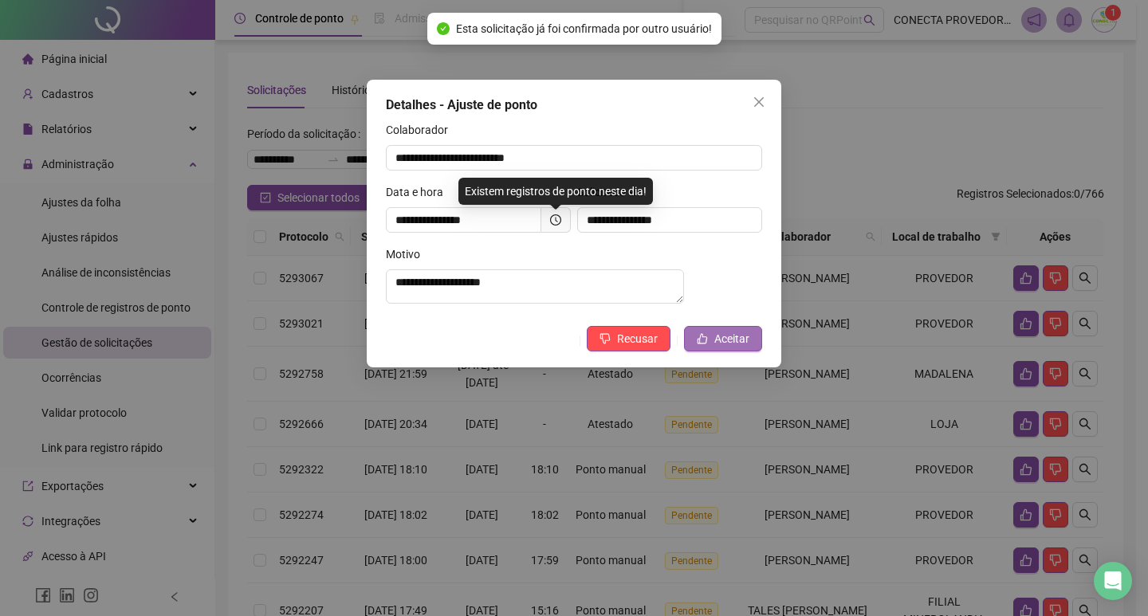
click at [718, 347] on span "Aceitar" at bounding box center [731, 339] width 35 height 18
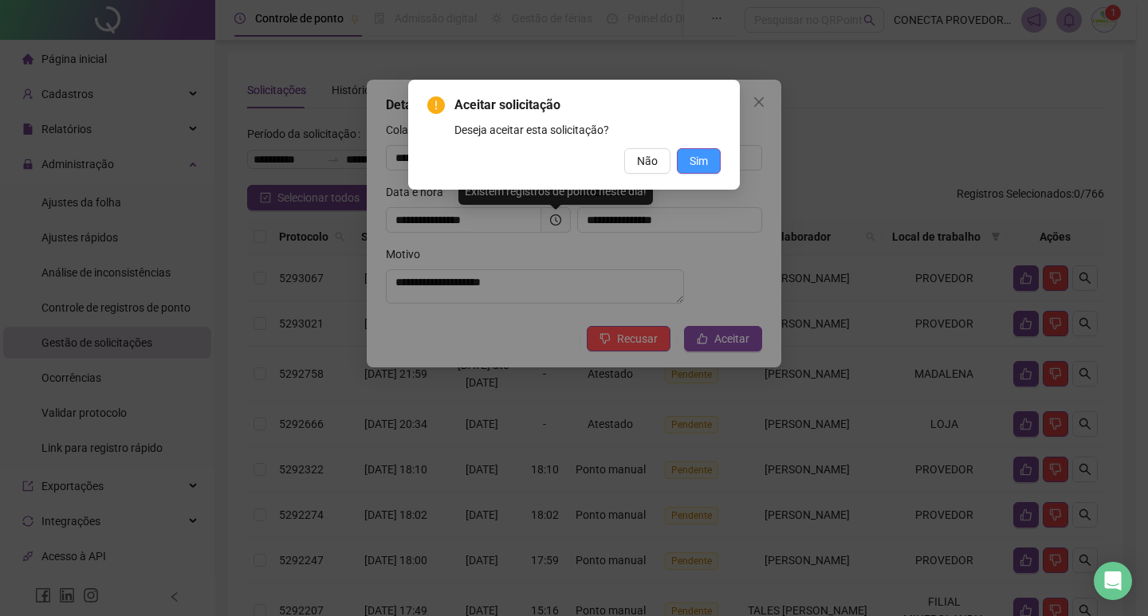
click at [700, 163] on span "Sim" at bounding box center [699, 161] width 18 height 18
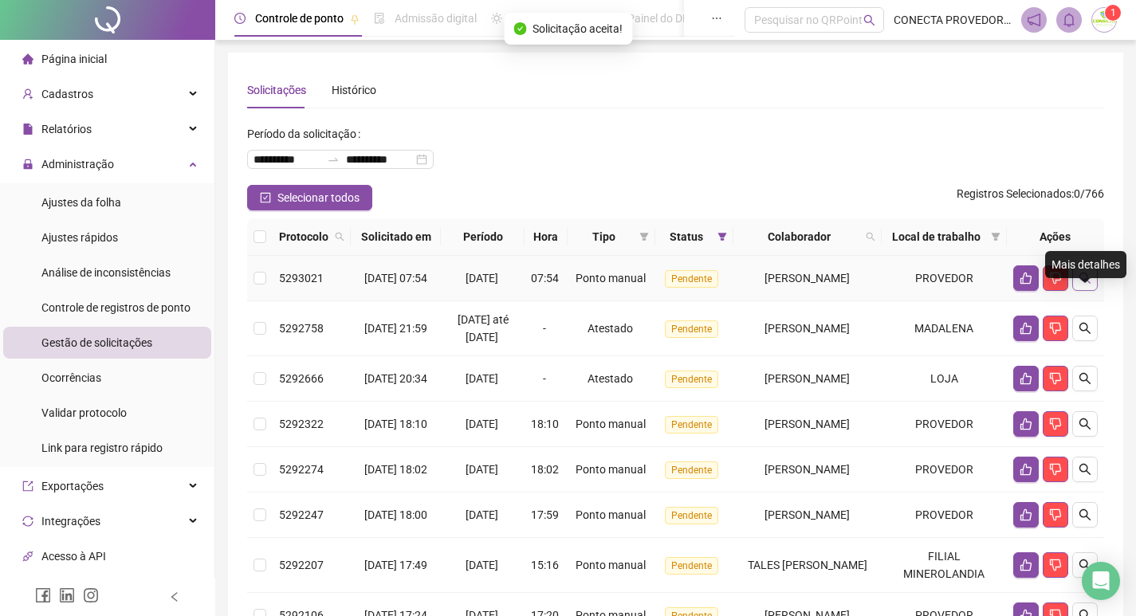
click at [1080, 291] on button "button" at bounding box center [1085, 279] width 26 height 26
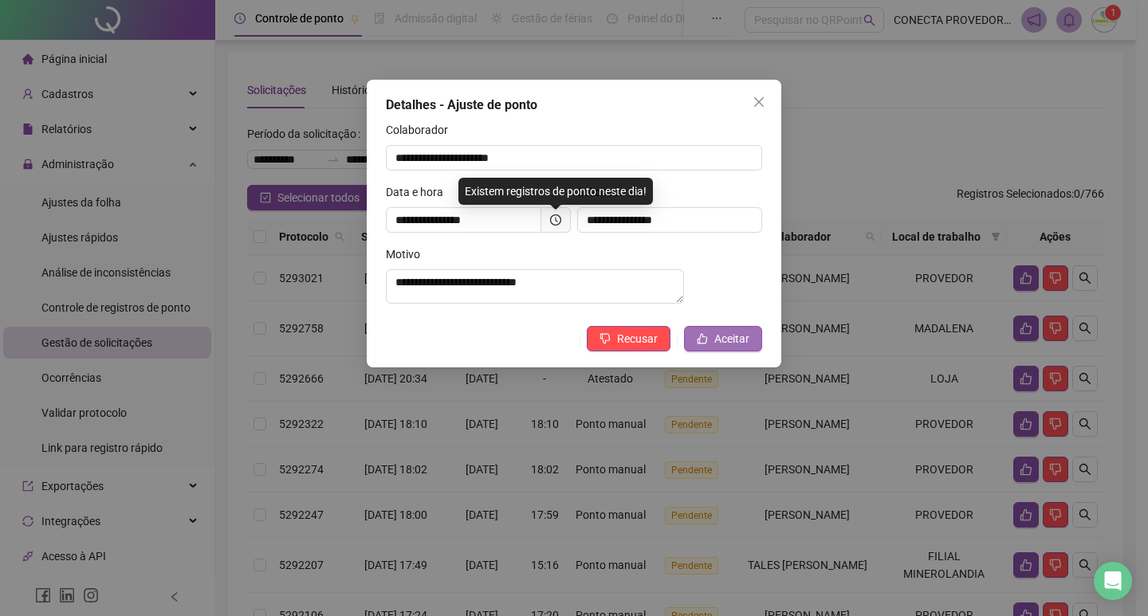
click at [745, 340] on span "Aceitar" at bounding box center [731, 339] width 35 height 18
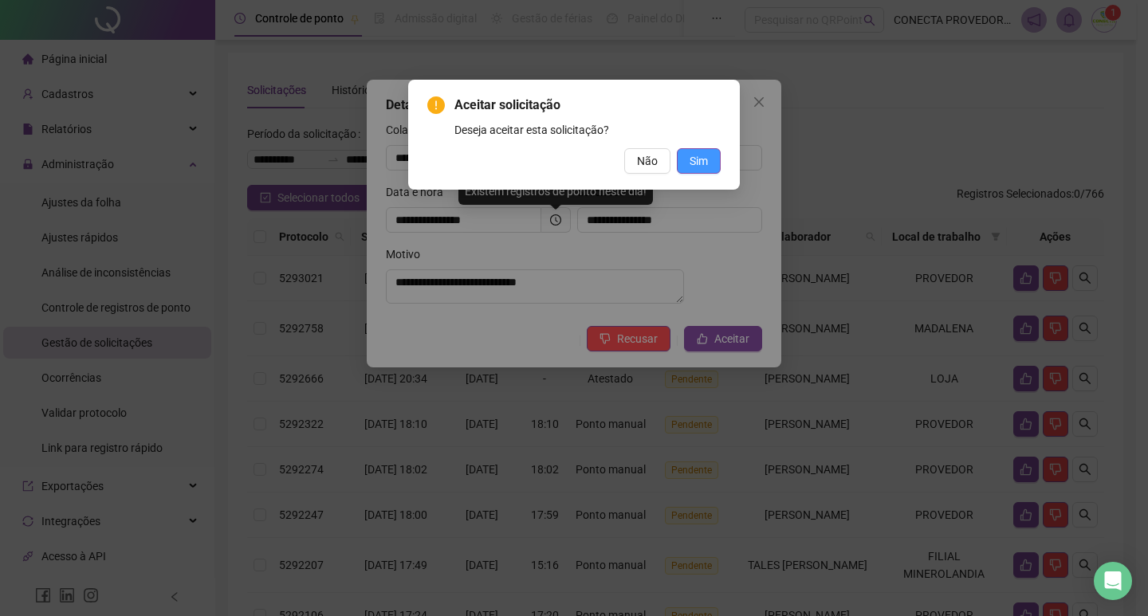
click at [704, 171] on button "Sim" at bounding box center [699, 161] width 44 height 26
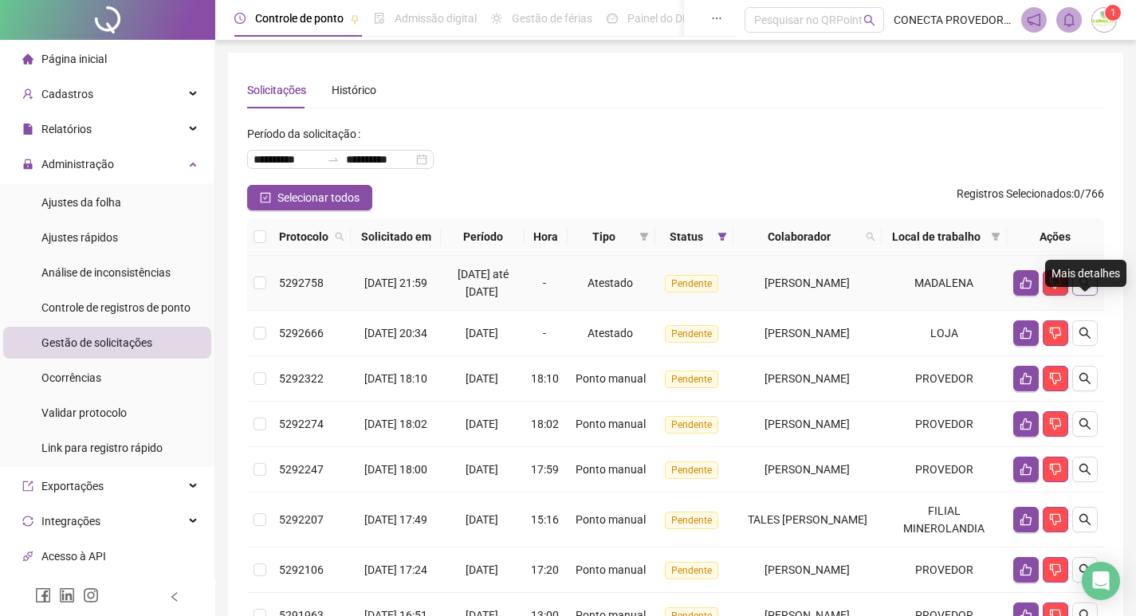
click at [1083, 289] on icon "search" at bounding box center [1085, 283] width 13 height 13
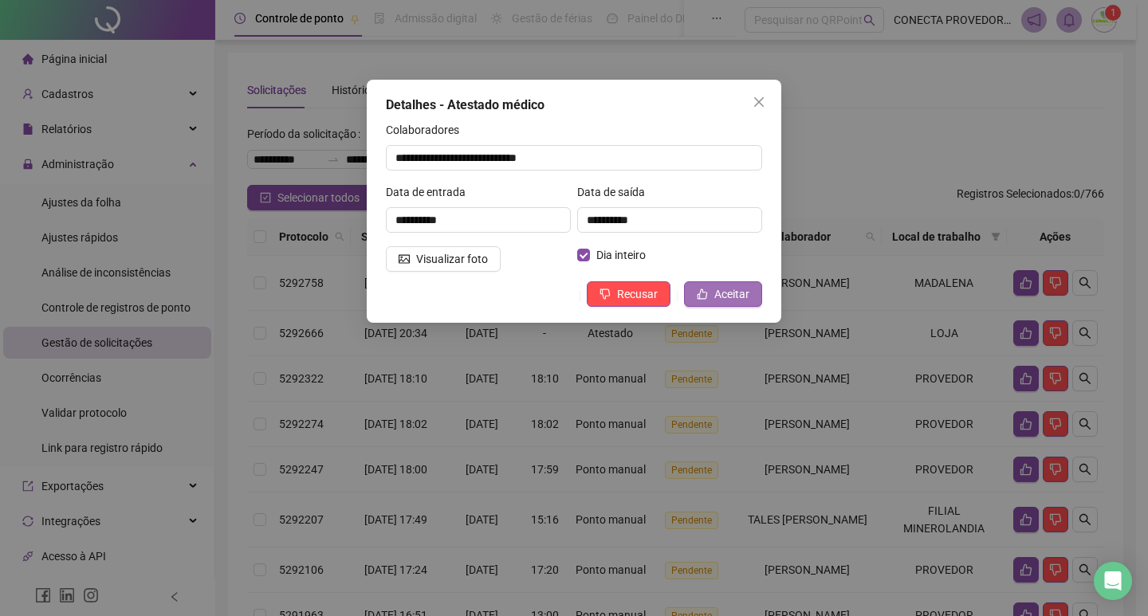
click at [726, 297] on span "Aceitar" at bounding box center [731, 294] width 35 height 18
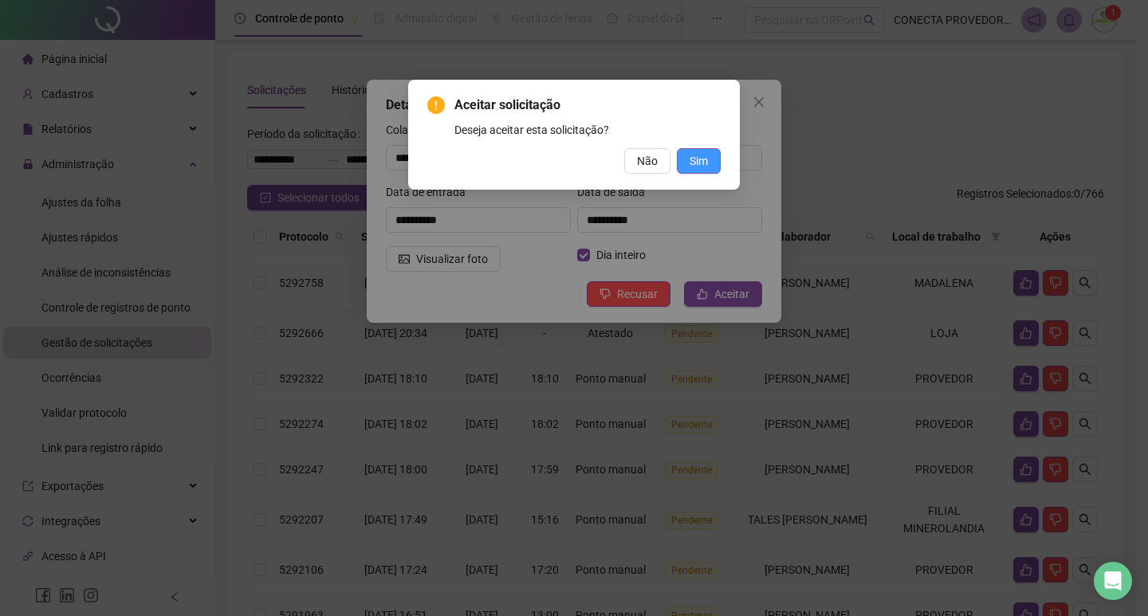
click at [699, 158] on span "Sim" at bounding box center [699, 161] width 18 height 18
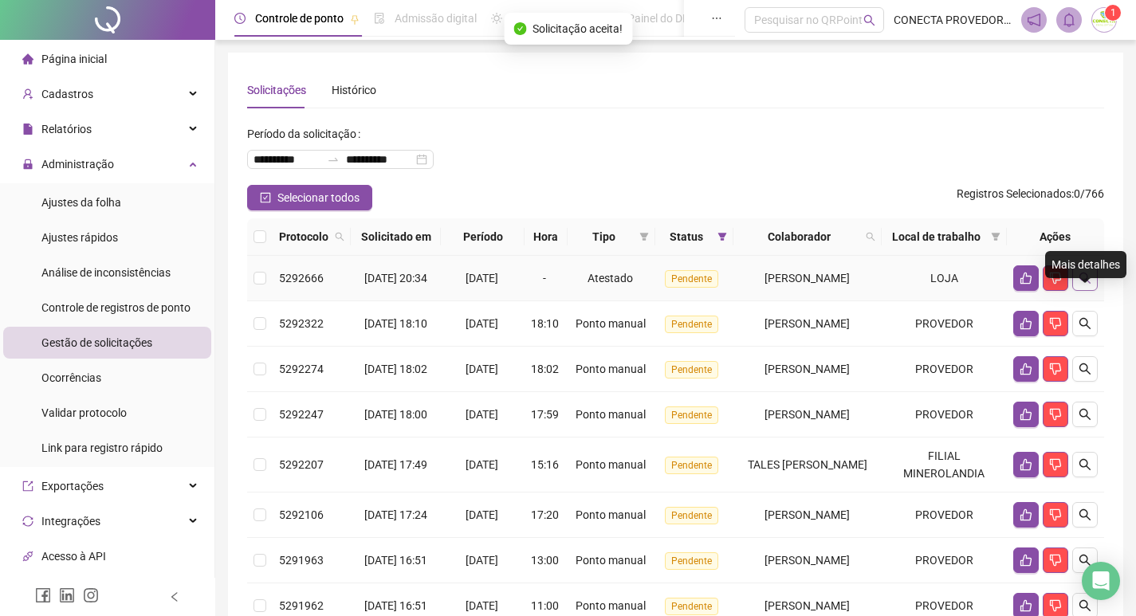
click at [1089, 285] on icon "search" at bounding box center [1085, 278] width 13 height 13
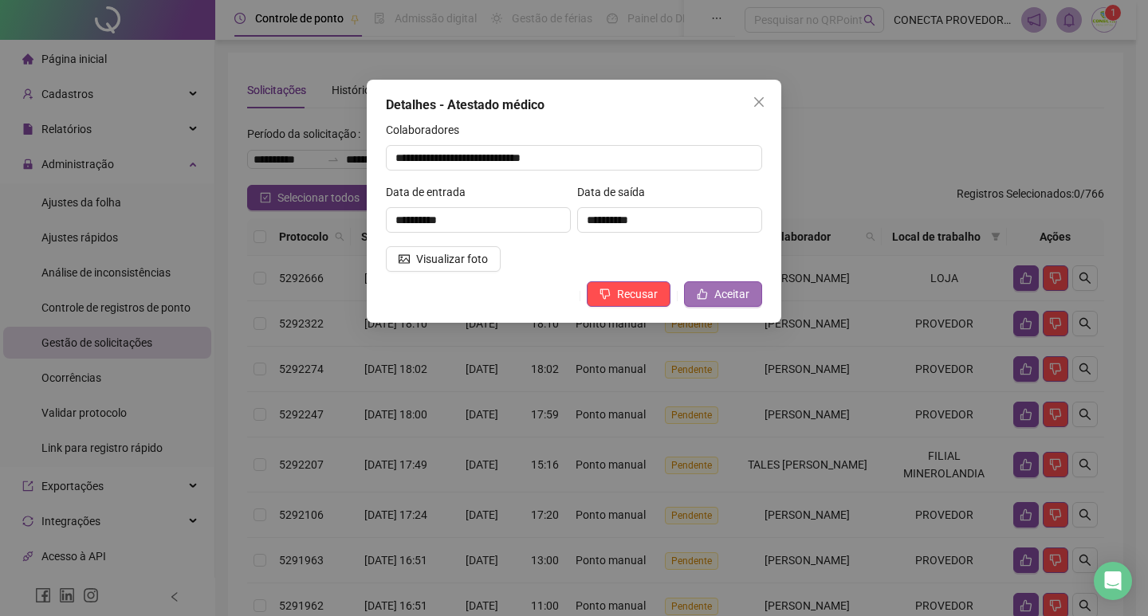
click at [726, 292] on span "Aceitar" at bounding box center [731, 294] width 35 height 18
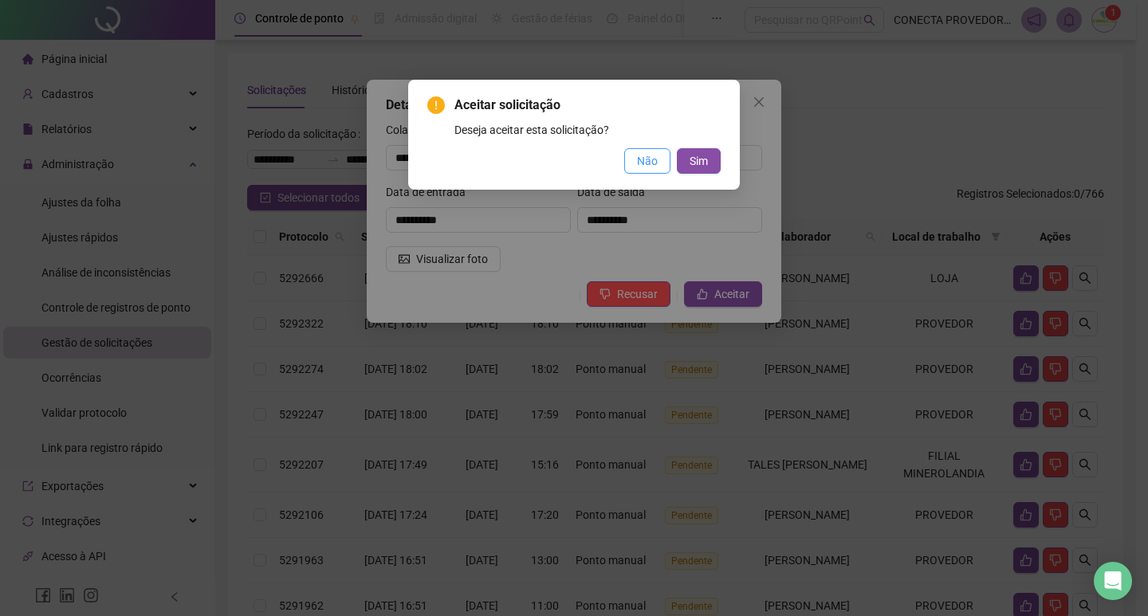
click at [643, 159] on span "Não" at bounding box center [647, 161] width 21 height 18
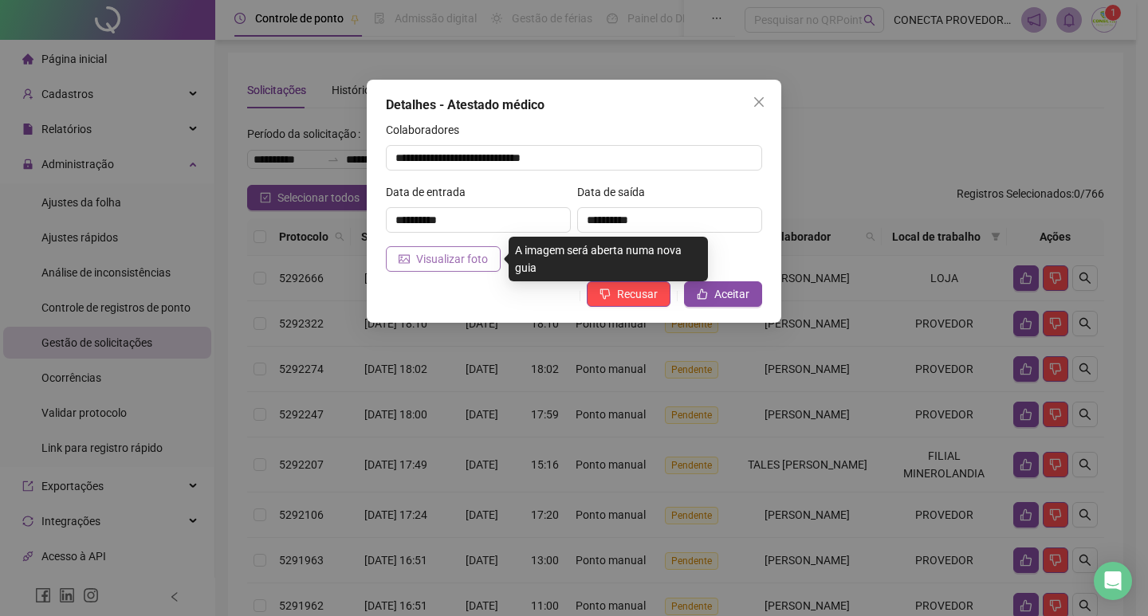
click at [469, 262] on span "Visualizar foto" at bounding box center [452, 259] width 72 height 18
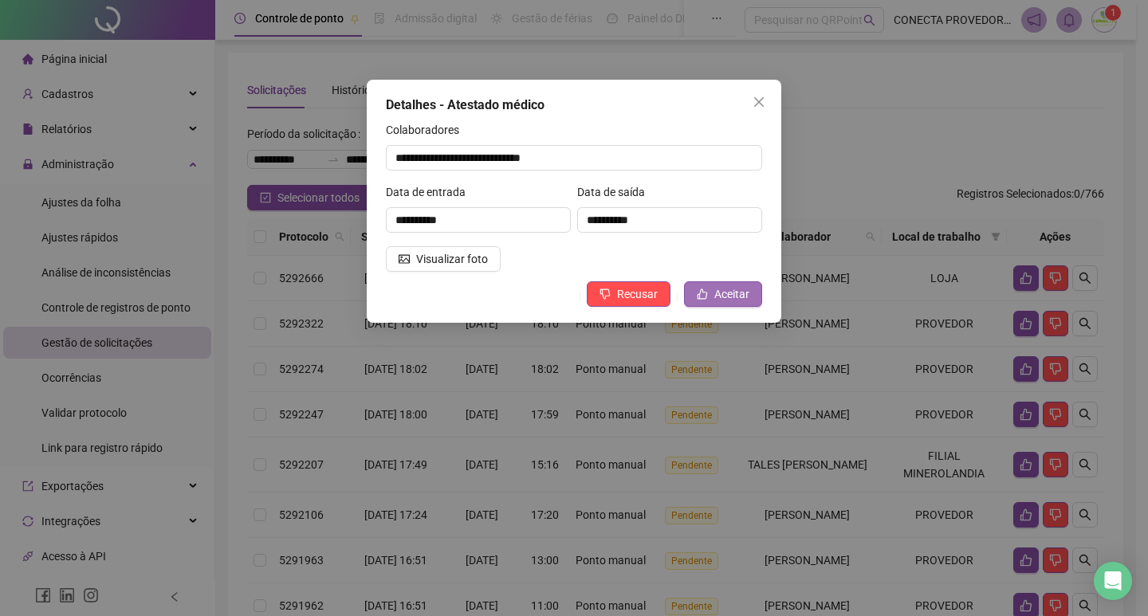
click at [719, 292] on span "Aceitar" at bounding box center [731, 294] width 35 height 18
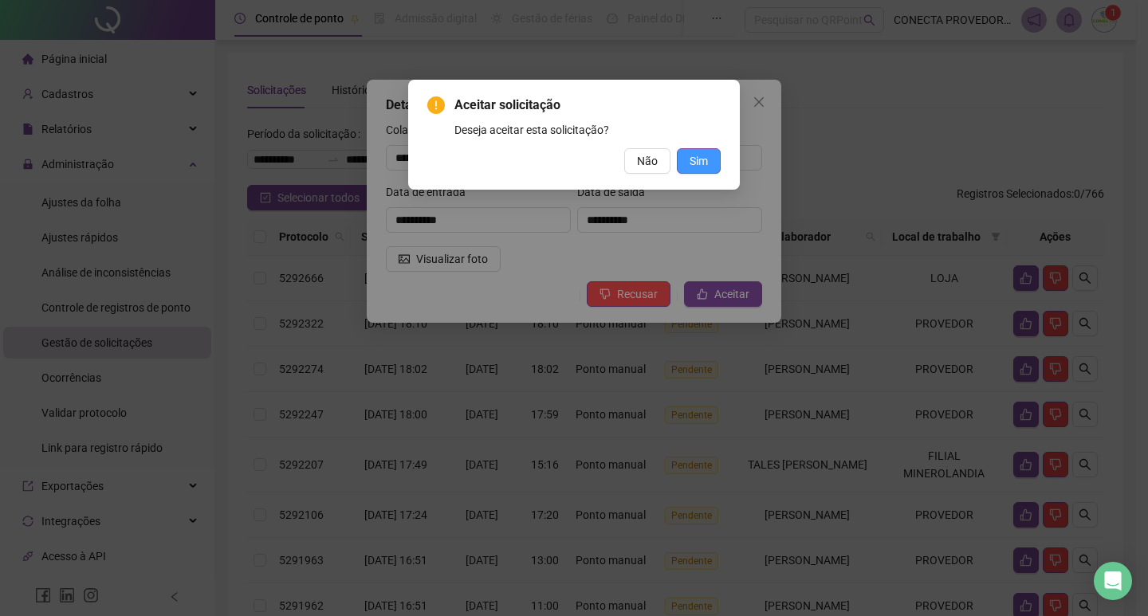
click at [692, 161] on span "Sim" at bounding box center [699, 161] width 18 height 18
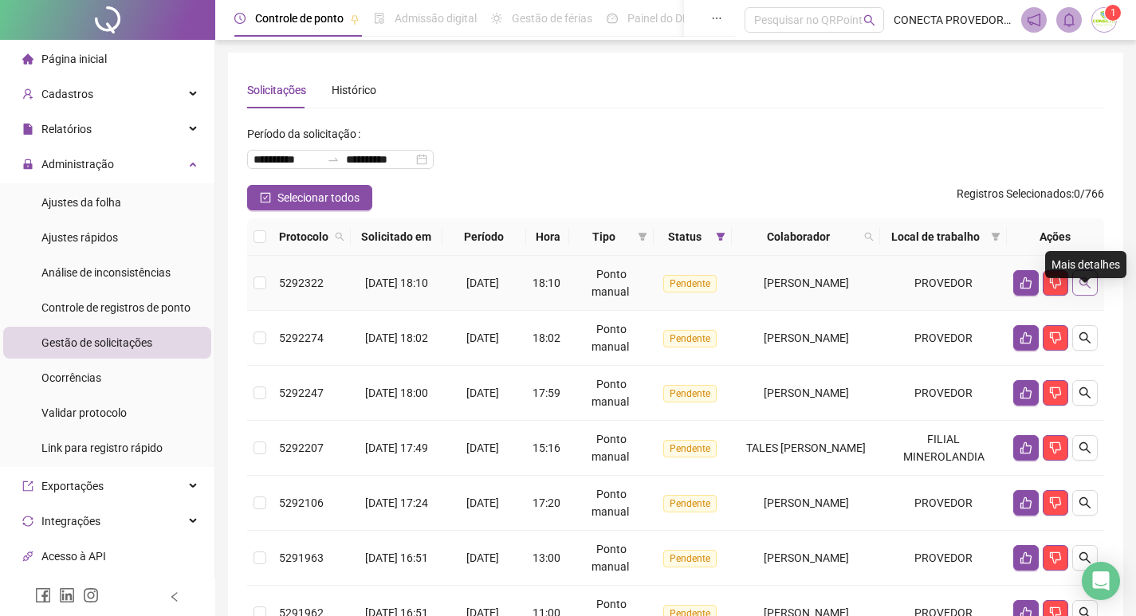
click at [1086, 289] on icon "search" at bounding box center [1085, 283] width 13 height 13
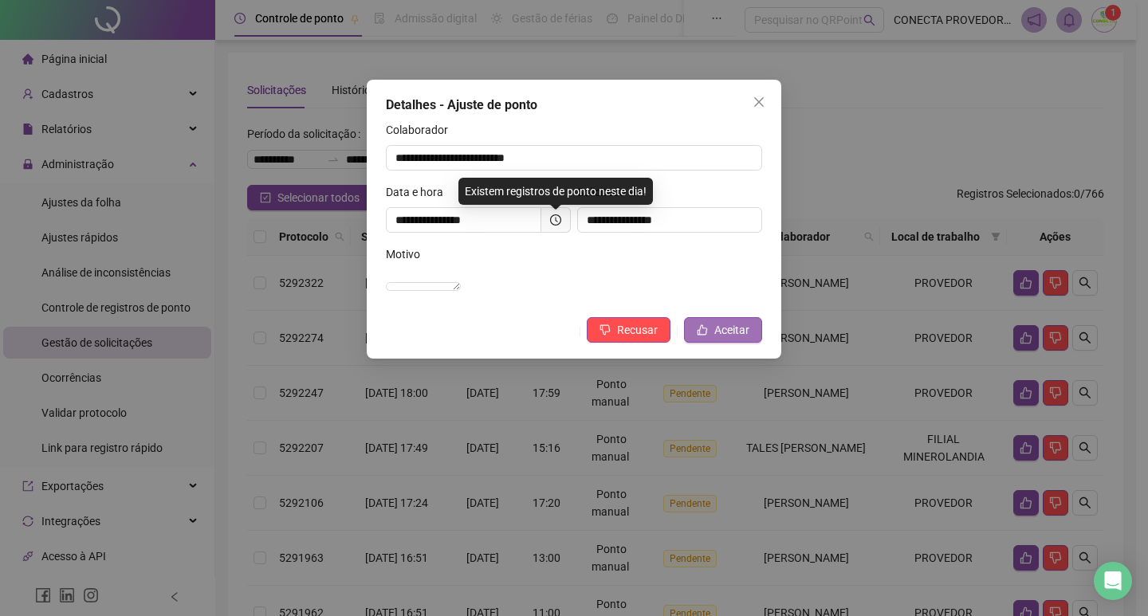
click at [740, 339] on span "Aceitar" at bounding box center [731, 330] width 35 height 18
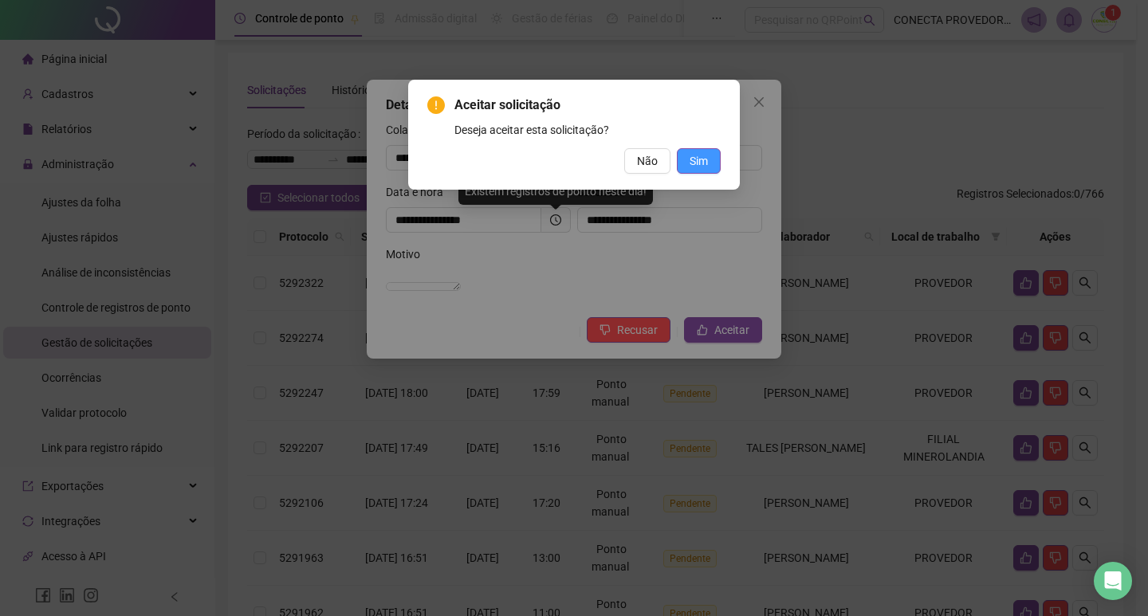
click at [698, 162] on span "Sim" at bounding box center [699, 161] width 18 height 18
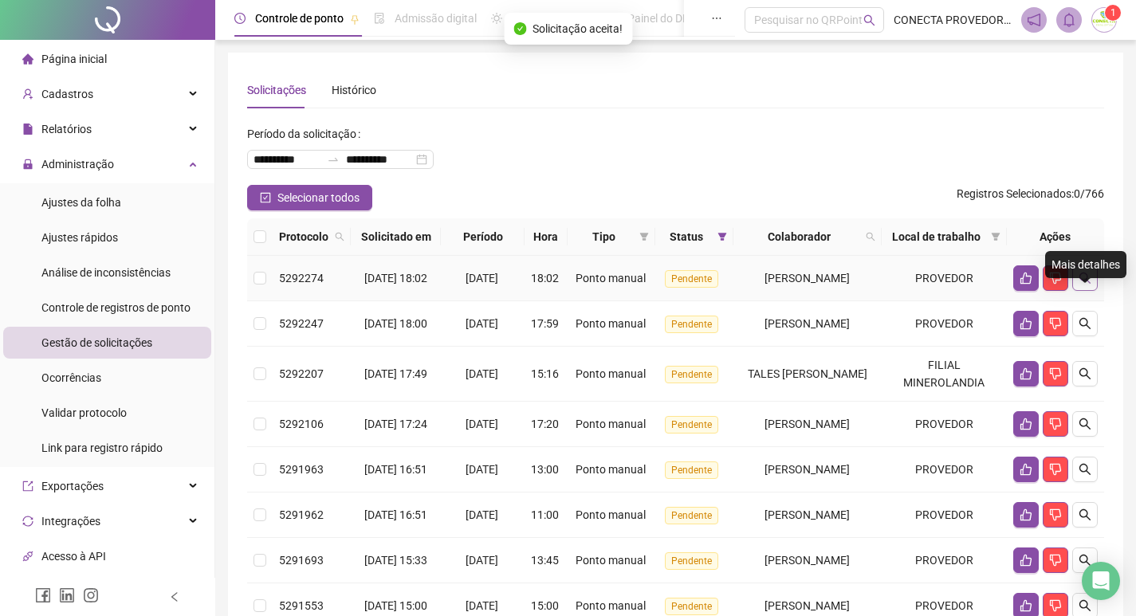
click at [1086, 285] on icon "search" at bounding box center [1085, 278] width 13 height 13
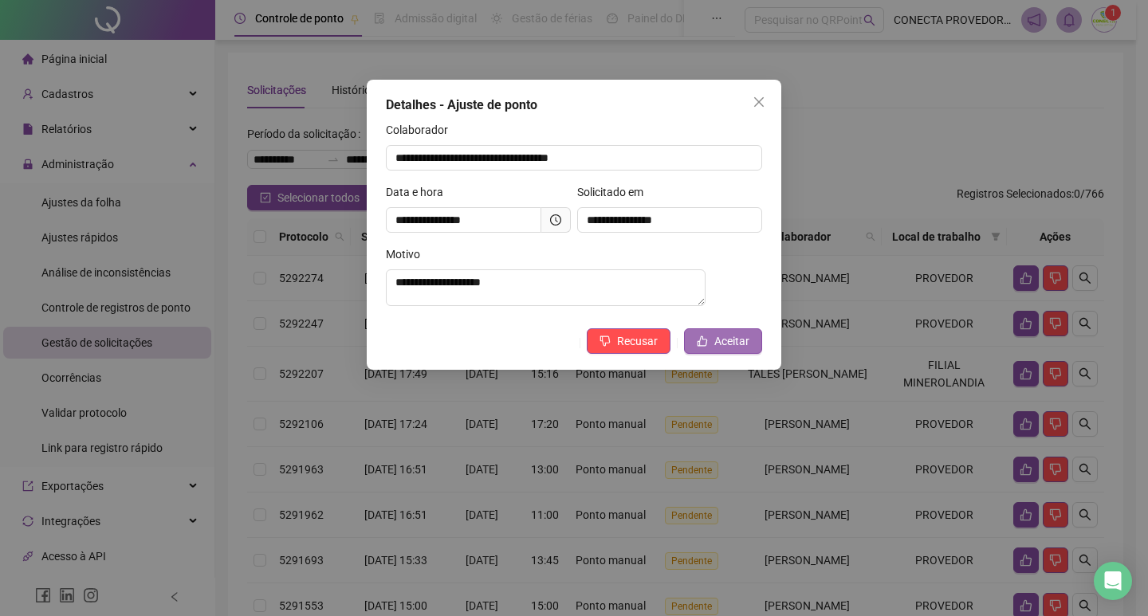
click at [731, 348] on span "Aceitar" at bounding box center [731, 342] width 35 height 18
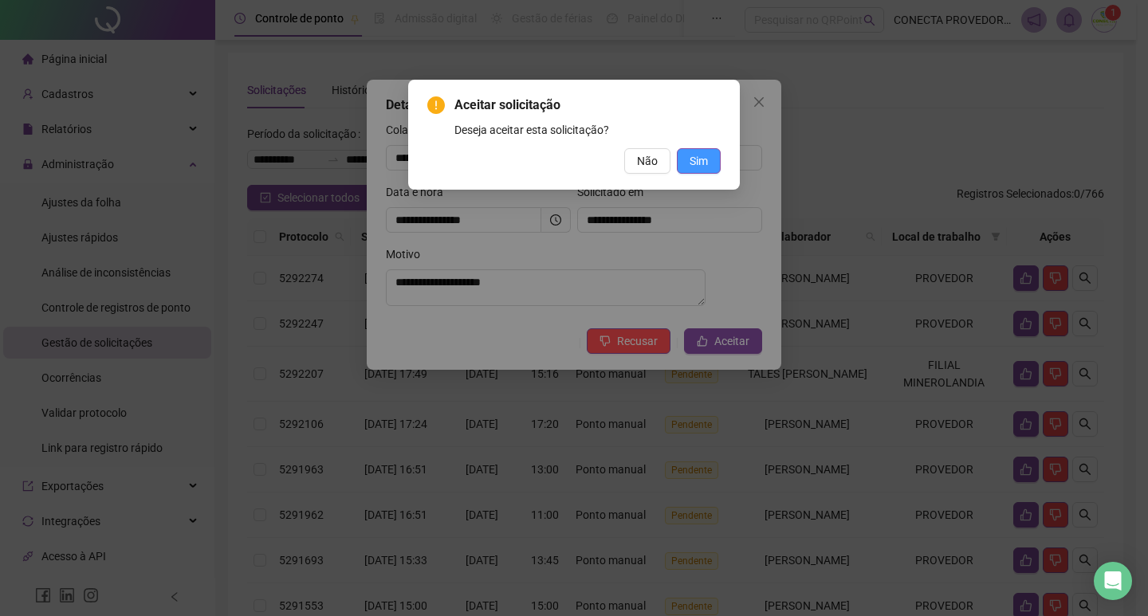
click at [708, 163] on button "Sim" at bounding box center [699, 161] width 44 height 26
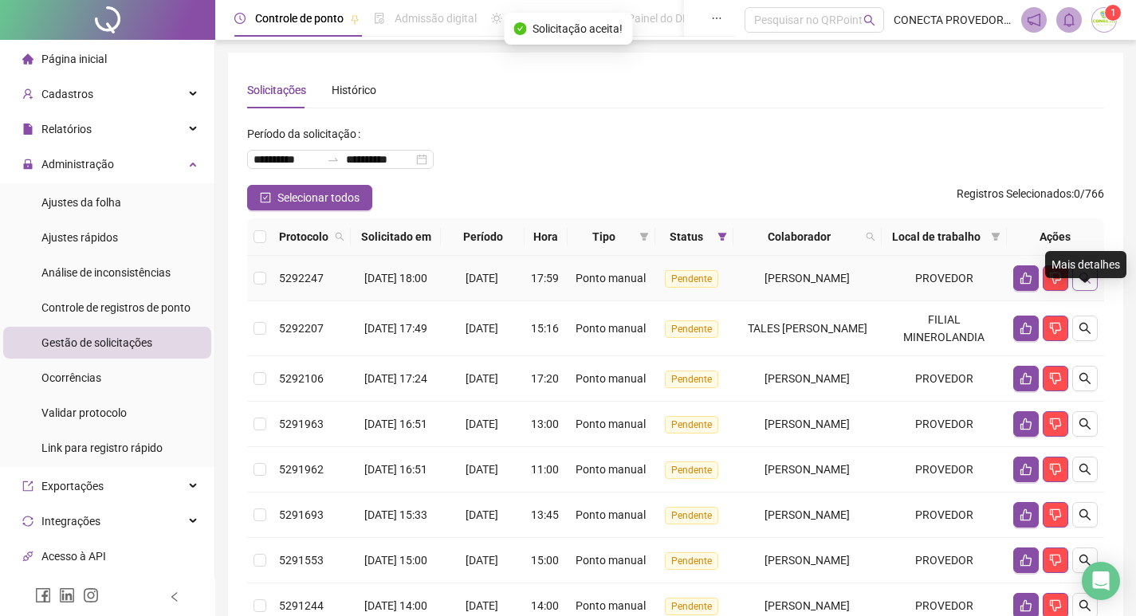
click at [1081, 289] on button "button" at bounding box center [1085, 279] width 26 height 26
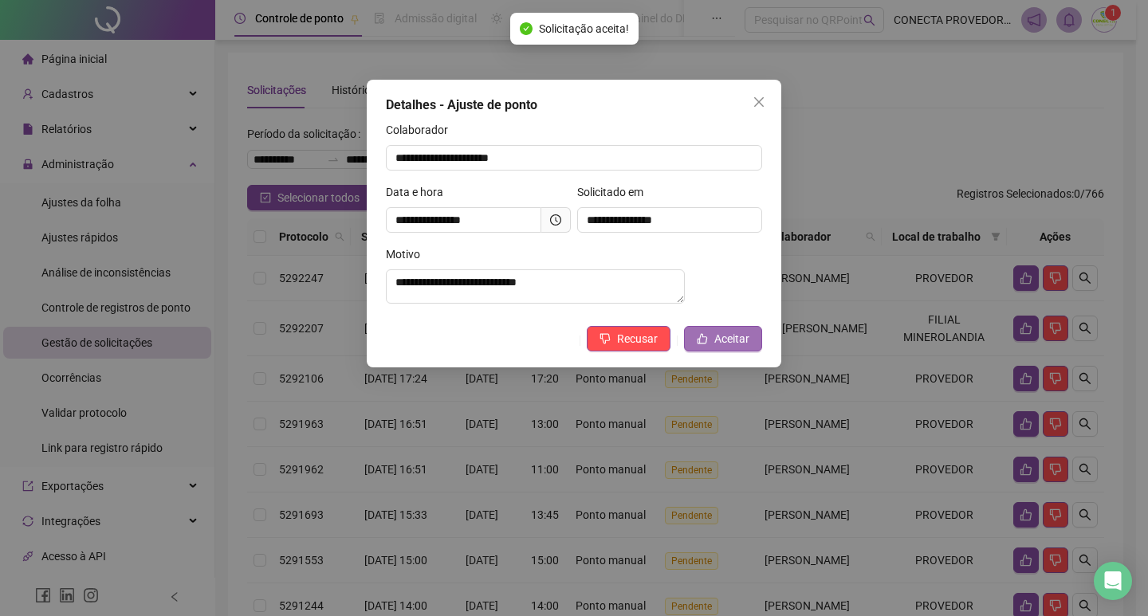
click at [732, 348] on span "Aceitar" at bounding box center [731, 339] width 35 height 18
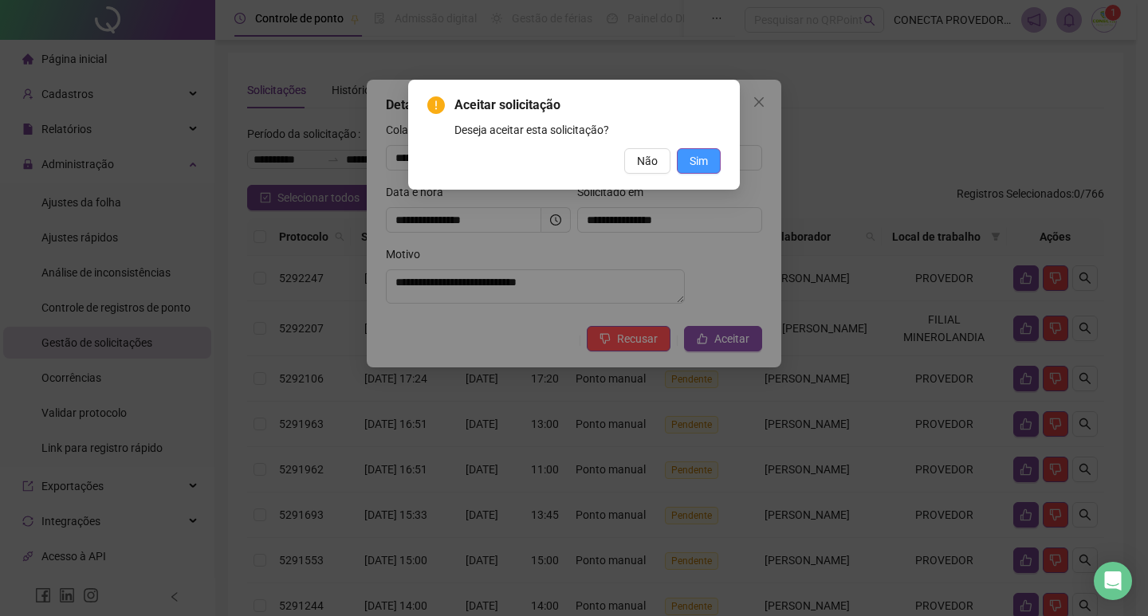
click at [703, 163] on span "Sim" at bounding box center [699, 161] width 18 height 18
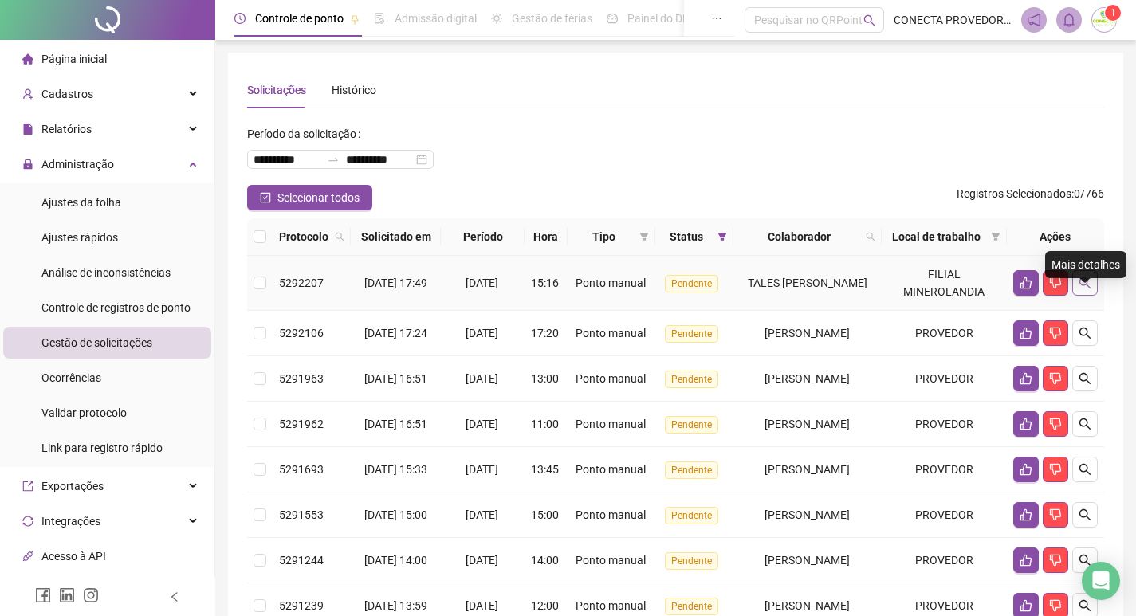
click at [1088, 289] on icon "search" at bounding box center [1085, 283] width 13 height 13
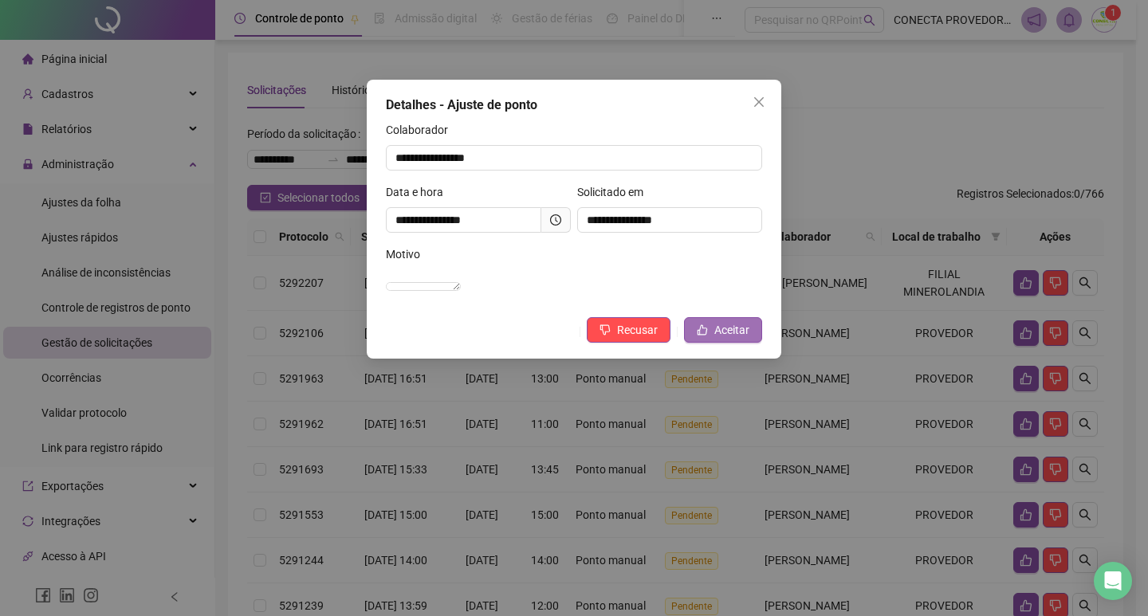
click at [723, 339] on span "Aceitar" at bounding box center [731, 330] width 35 height 18
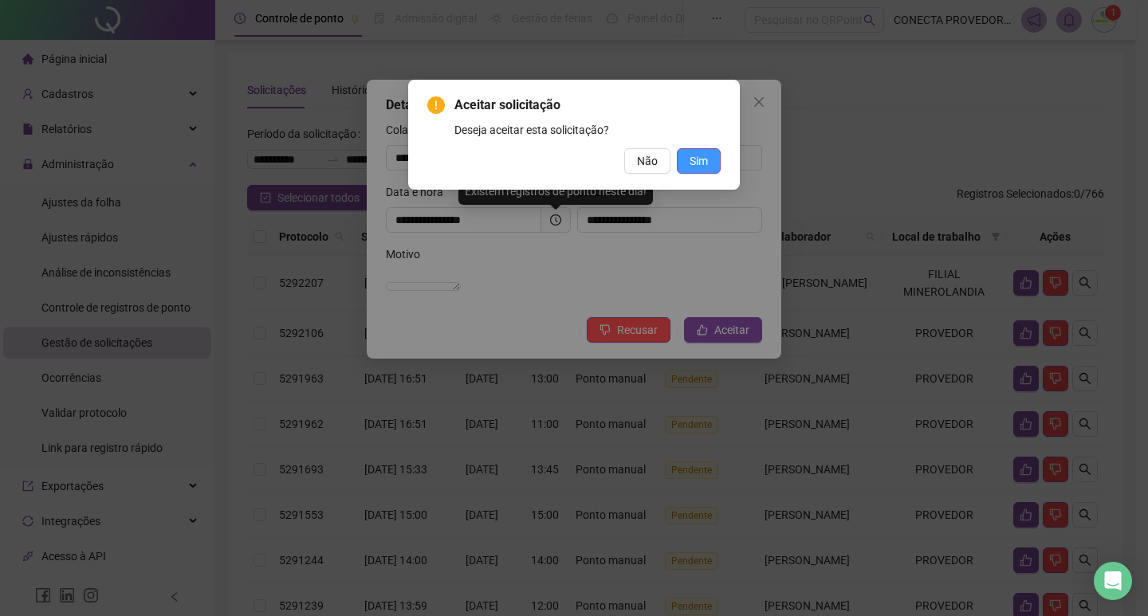
click at [689, 154] on button "Sim" at bounding box center [699, 161] width 44 height 26
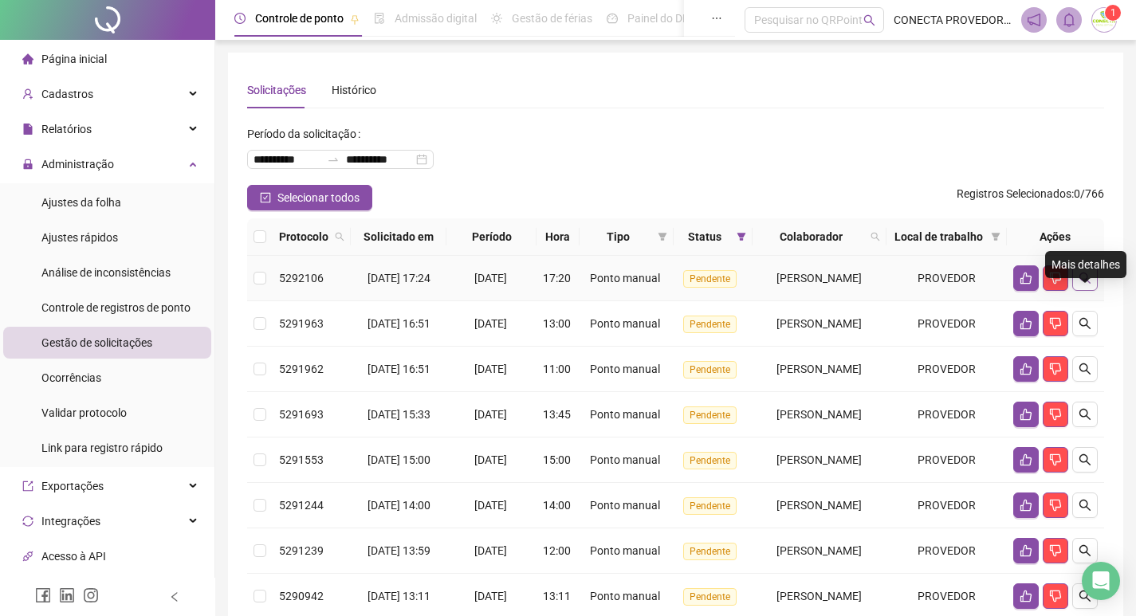
click at [1084, 291] on button "button" at bounding box center [1085, 279] width 26 height 26
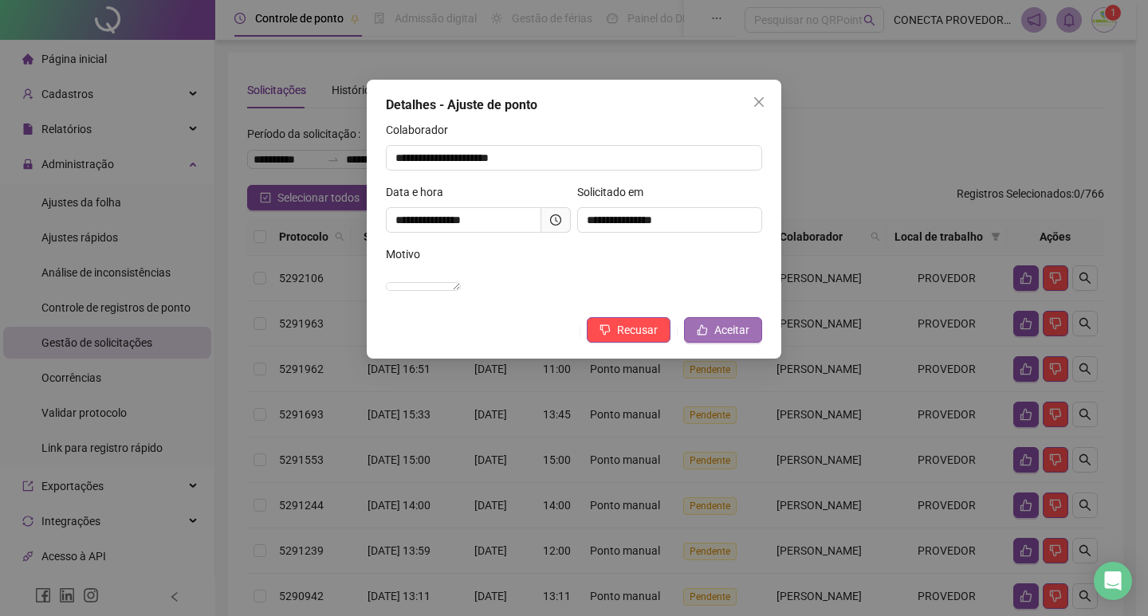
click at [714, 343] on button "Aceitar" at bounding box center [723, 330] width 78 height 26
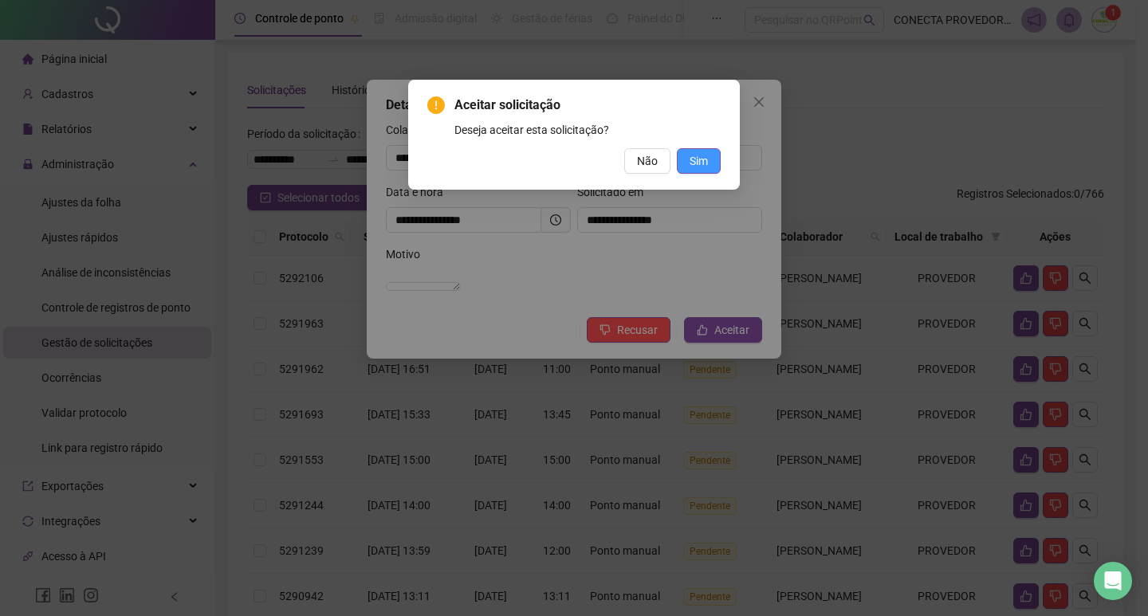
click at [696, 150] on button "Sim" at bounding box center [699, 161] width 44 height 26
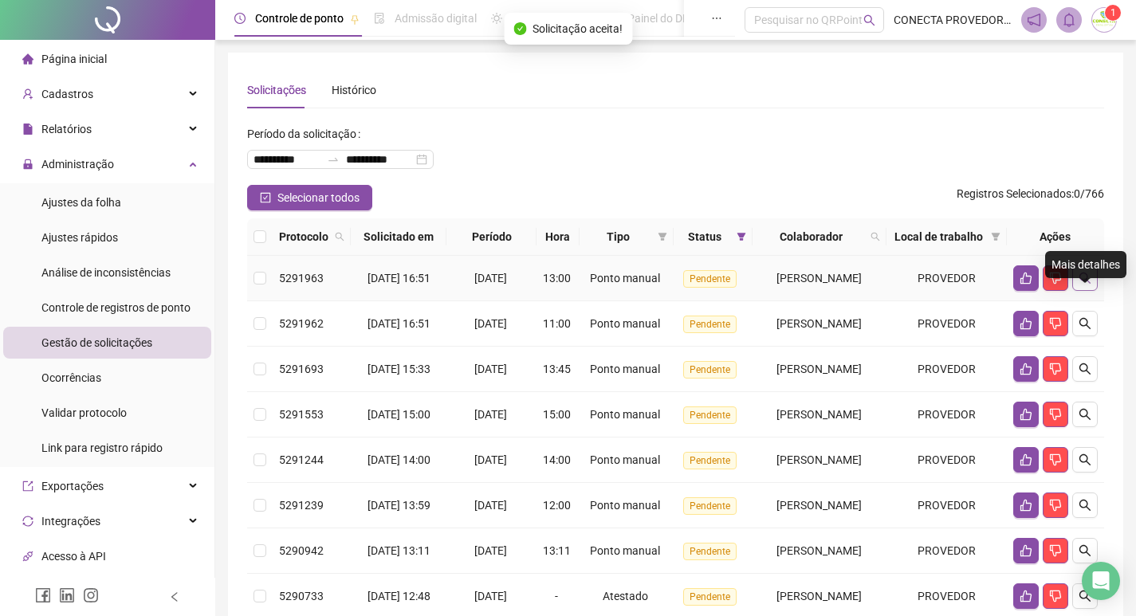
click at [1089, 285] on icon "search" at bounding box center [1085, 278] width 13 height 13
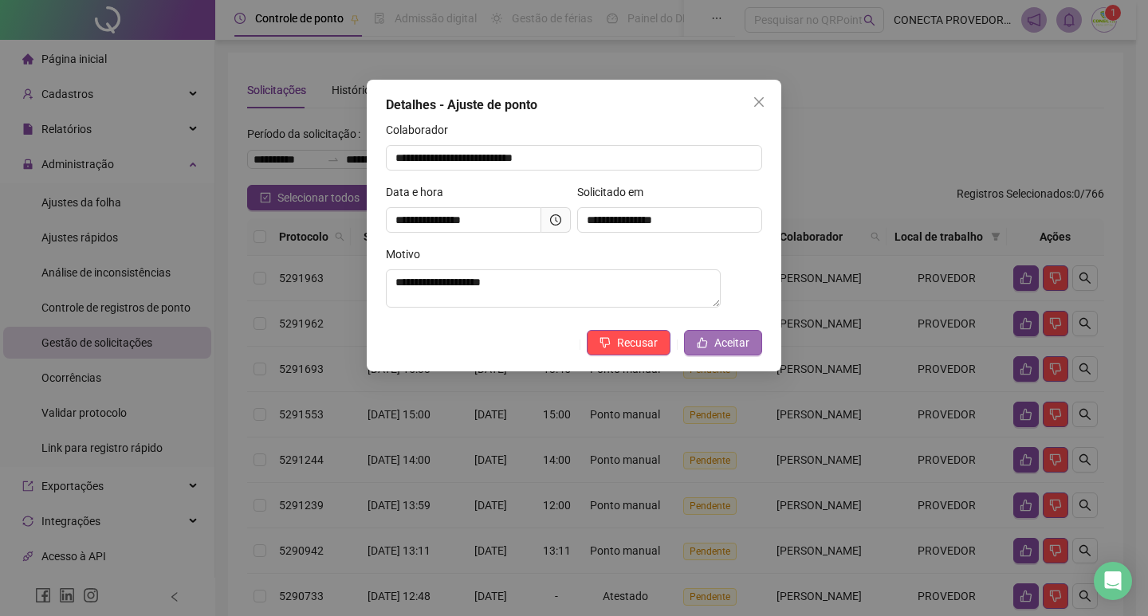
click at [732, 345] on span "Aceitar" at bounding box center [731, 343] width 35 height 18
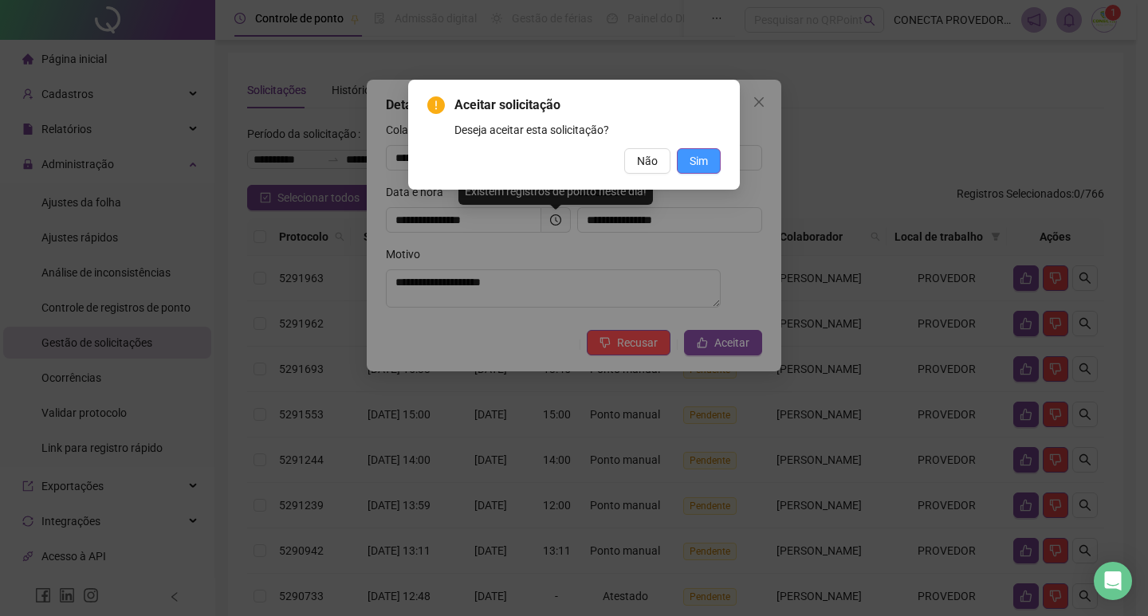
click at [706, 159] on span "Sim" at bounding box center [699, 161] width 18 height 18
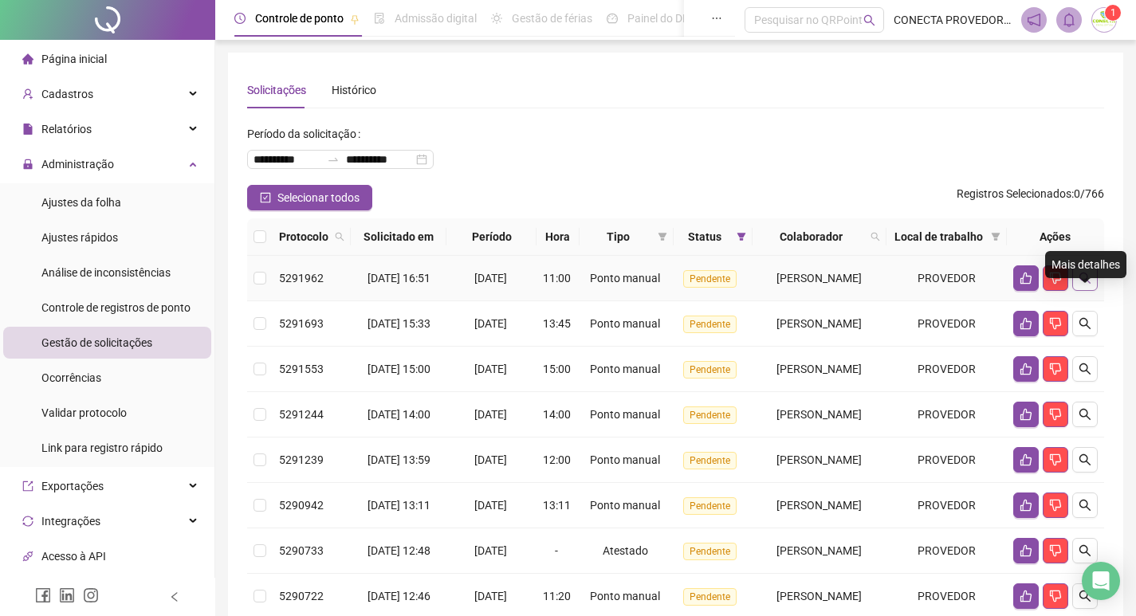
click at [1084, 285] on icon "search" at bounding box center [1085, 278] width 13 height 13
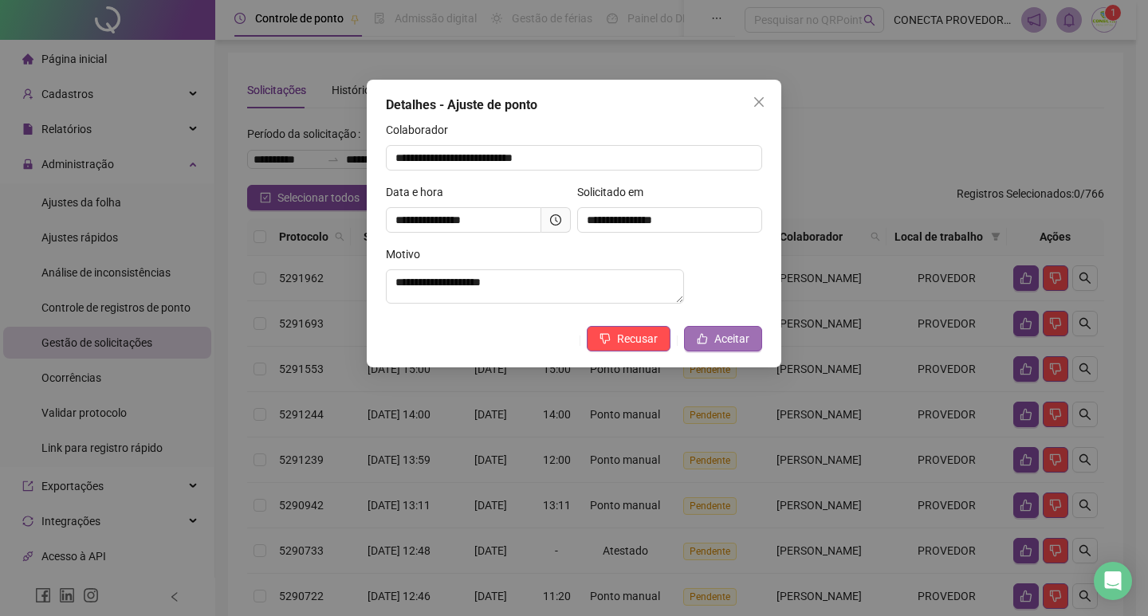
click at [727, 348] on span "Aceitar" at bounding box center [731, 339] width 35 height 18
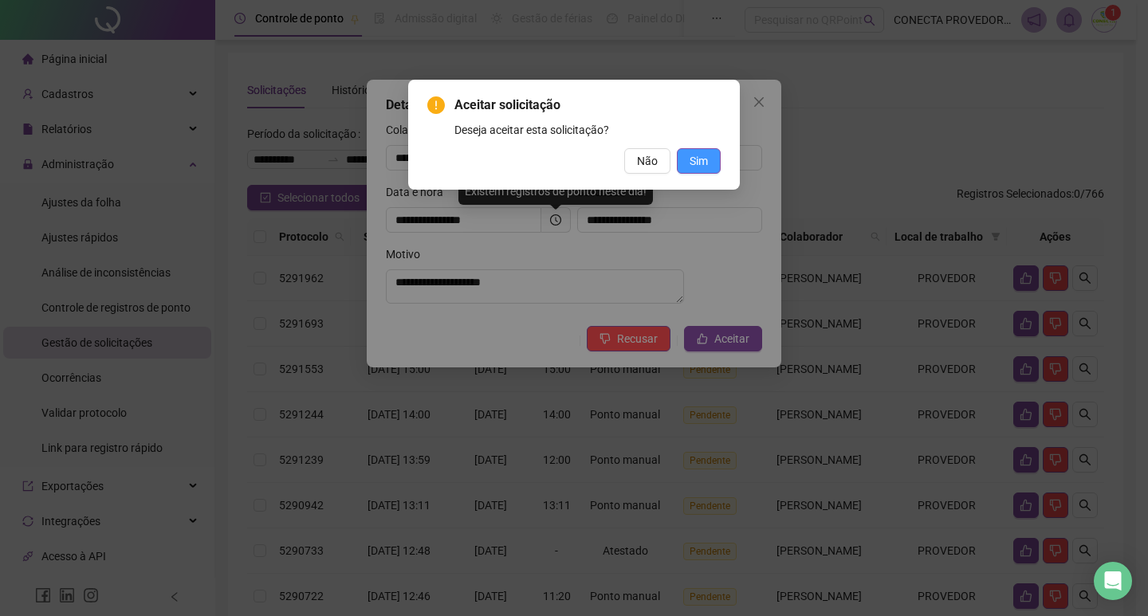
click at [713, 160] on button "Sim" at bounding box center [699, 161] width 44 height 26
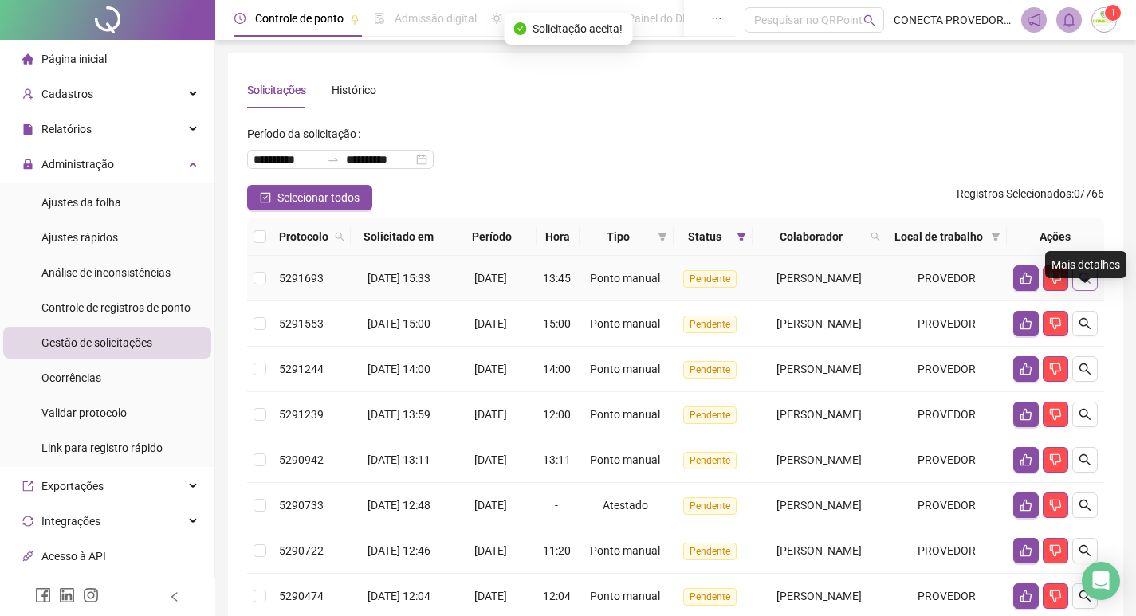
click at [1086, 285] on icon "search" at bounding box center [1085, 278] width 13 height 13
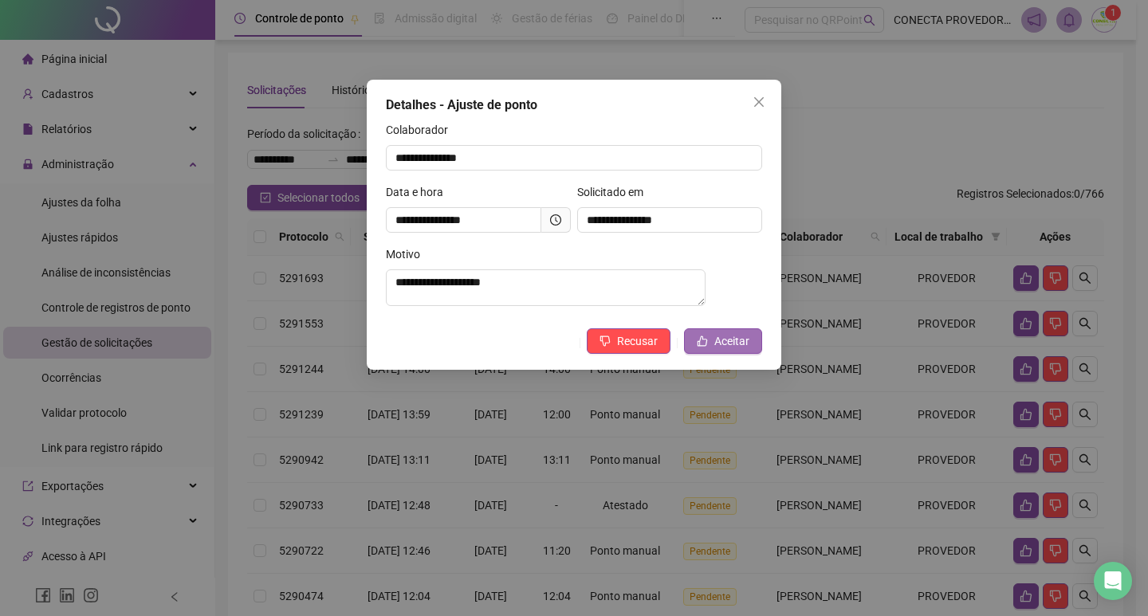
click at [727, 349] on span "Aceitar" at bounding box center [731, 342] width 35 height 18
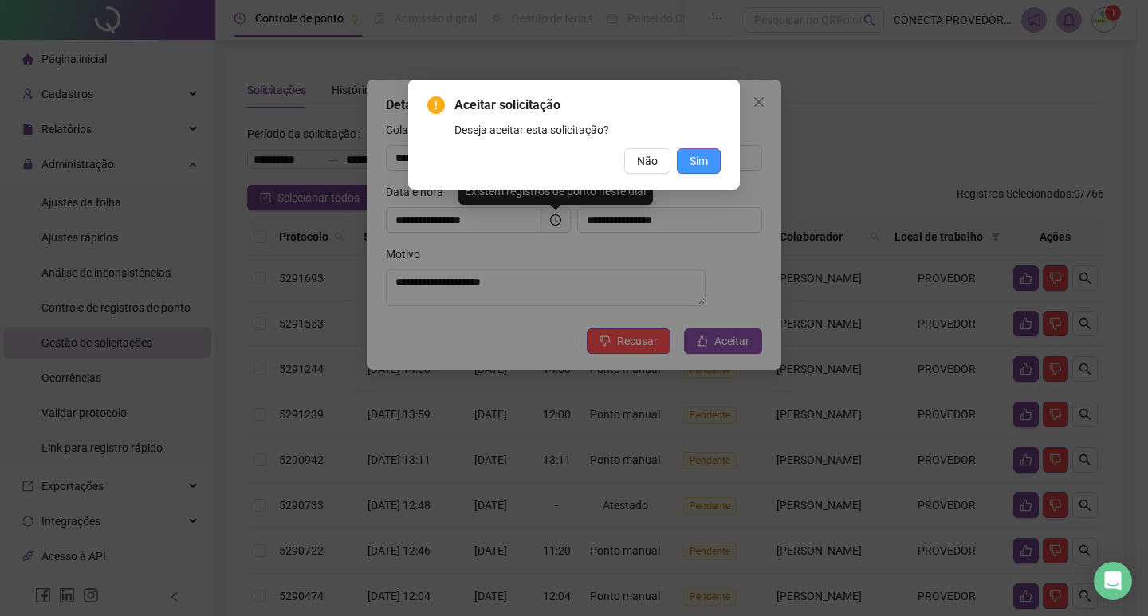
click at [706, 167] on span "Sim" at bounding box center [699, 161] width 18 height 18
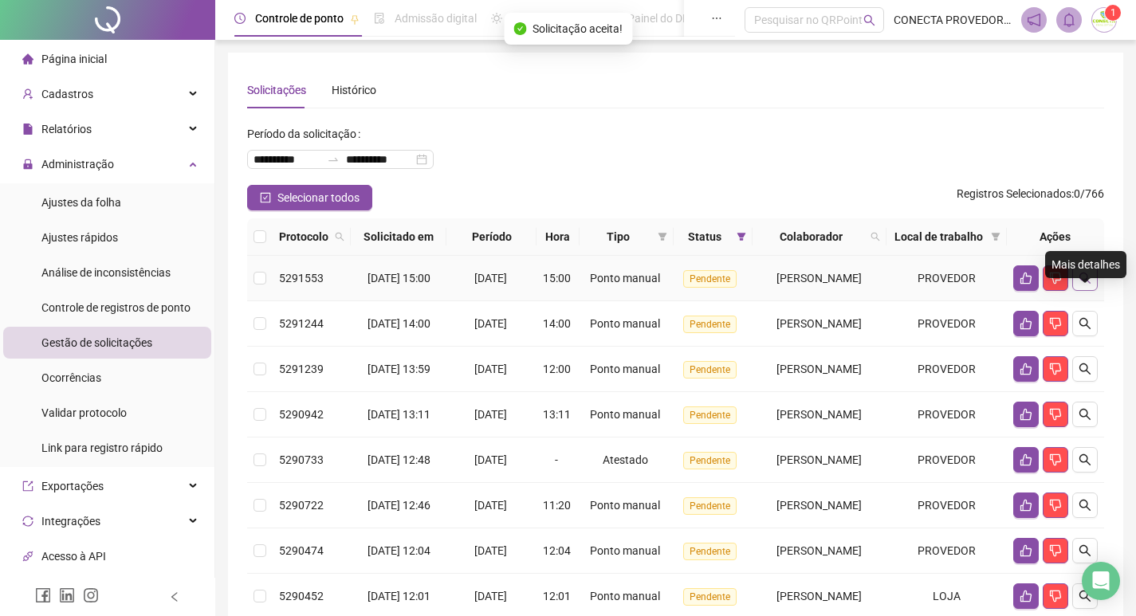
click at [1084, 291] on button "button" at bounding box center [1085, 279] width 26 height 26
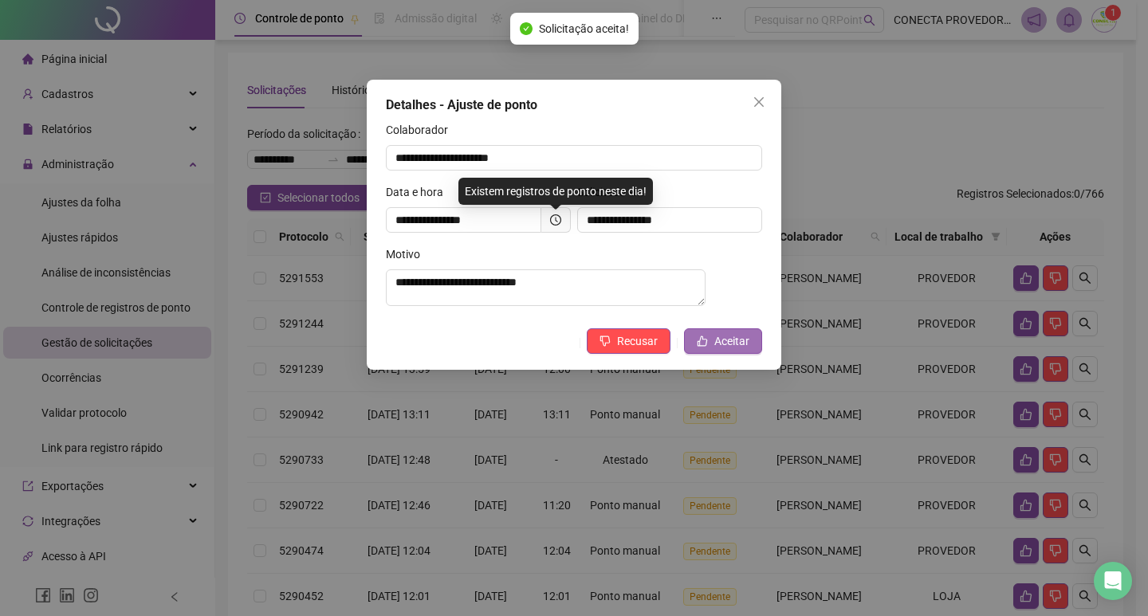
click at [745, 344] on span "Aceitar" at bounding box center [731, 342] width 35 height 18
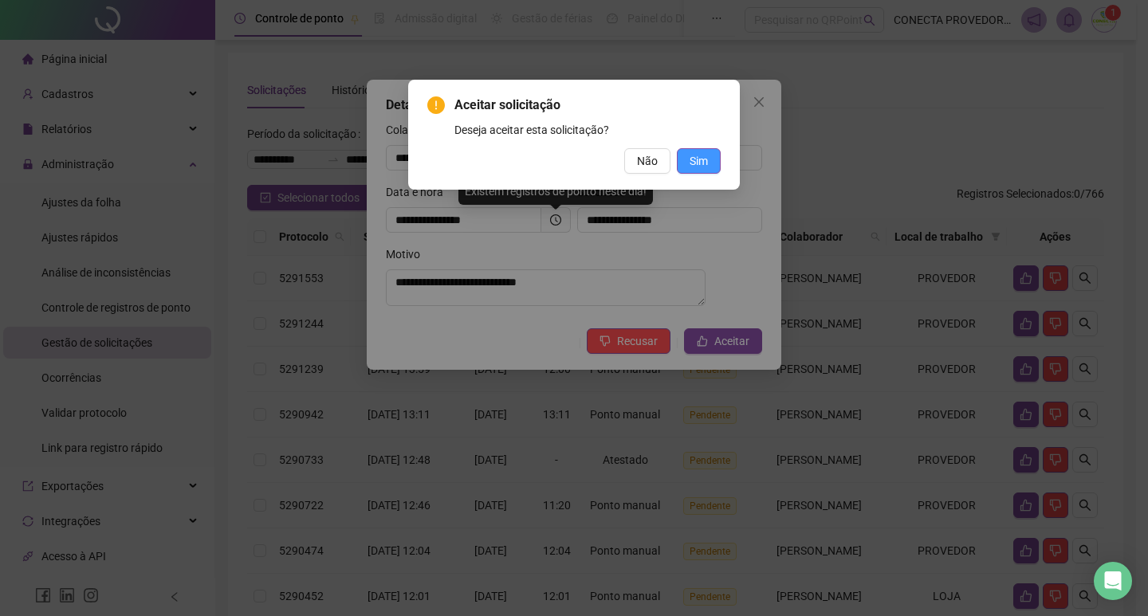
click at [697, 155] on span "Sim" at bounding box center [699, 161] width 18 height 18
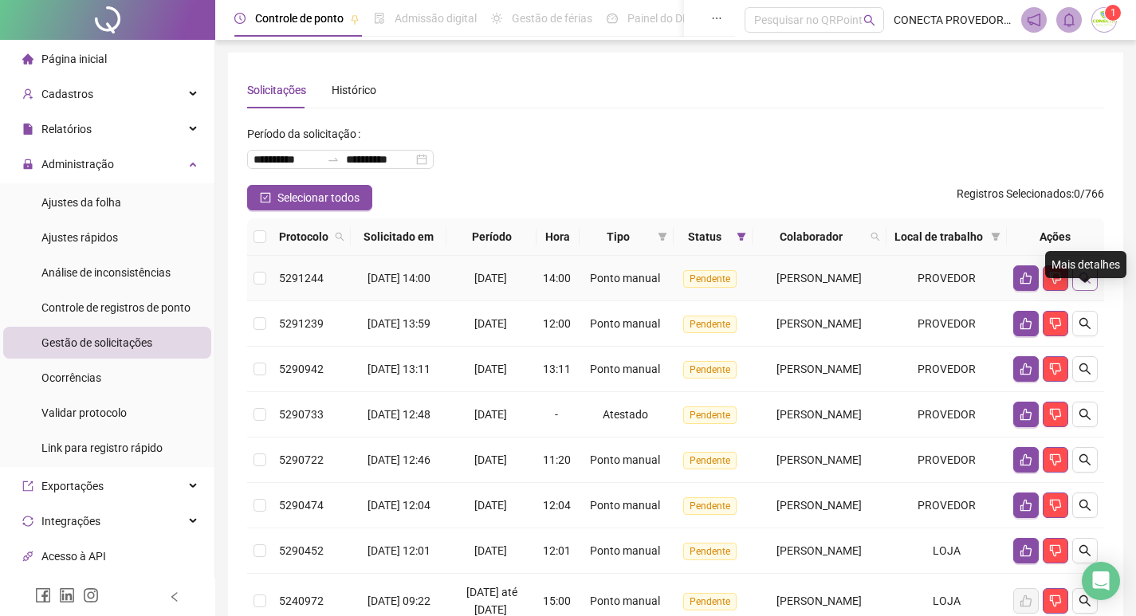
click at [1091, 285] on icon "search" at bounding box center [1085, 278] width 13 height 13
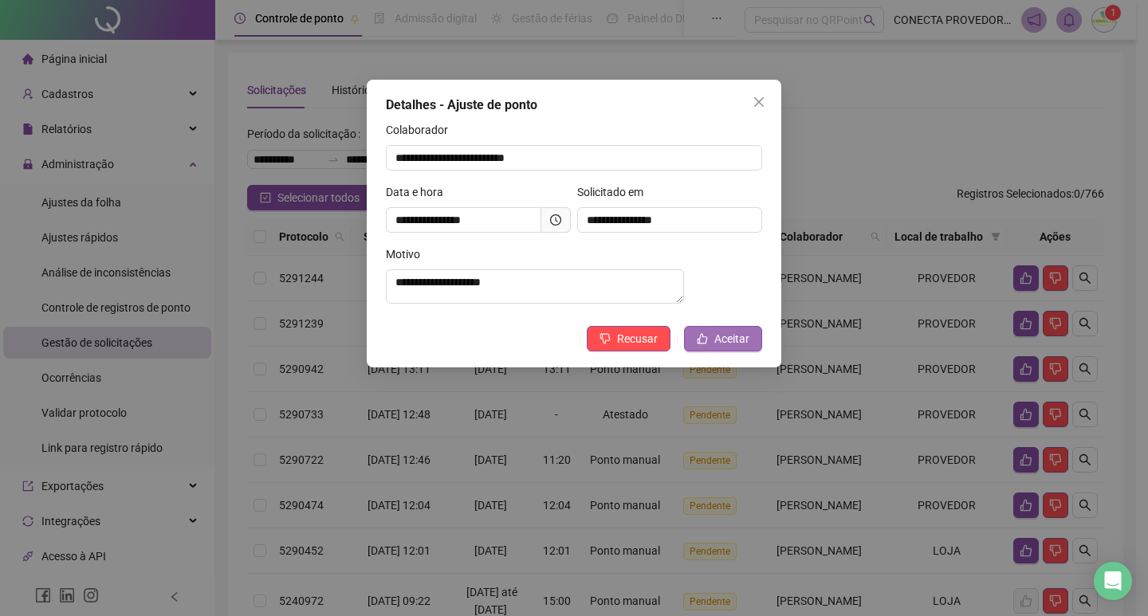
click at [711, 352] on button "Aceitar" at bounding box center [723, 339] width 78 height 26
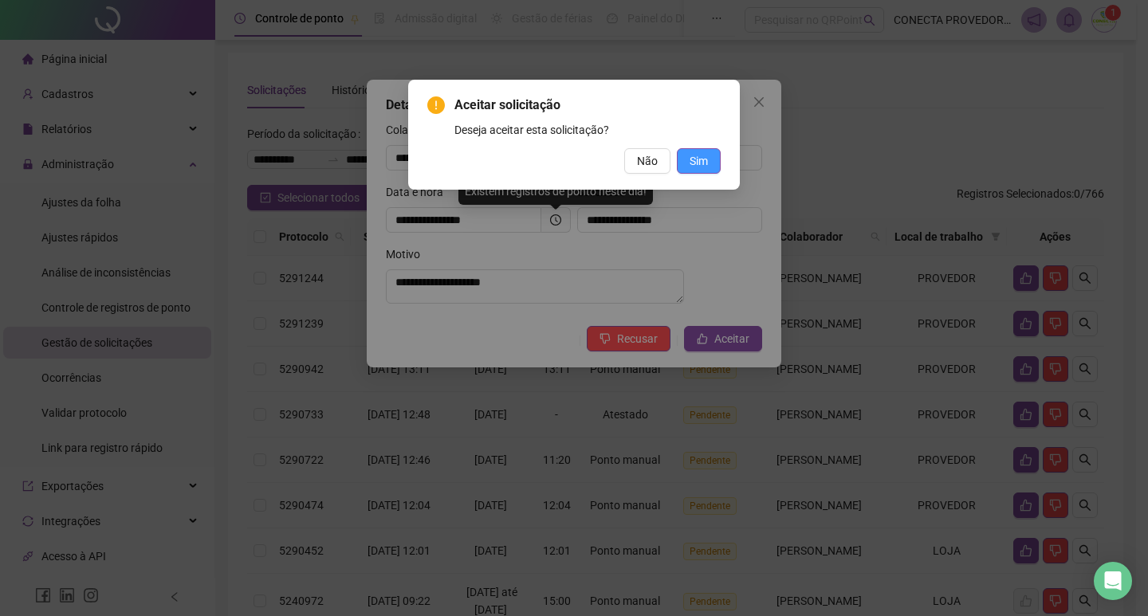
click at [712, 159] on button "Sim" at bounding box center [699, 161] width 44 height 26
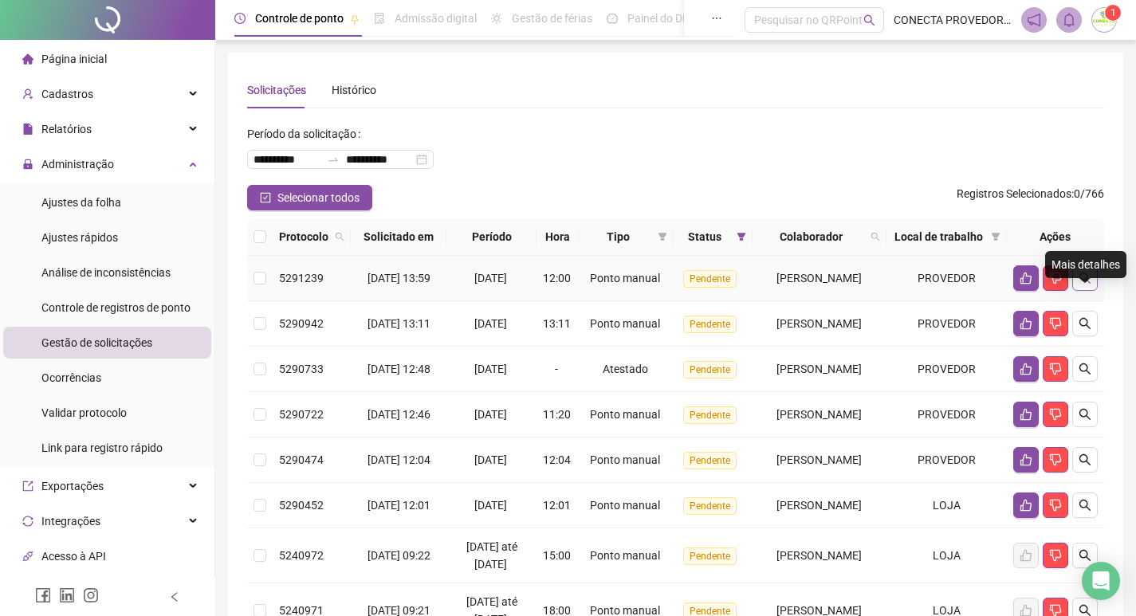
click at [1097, 291] on button "button" at bounding box center [1085, 279] width 26 height 26
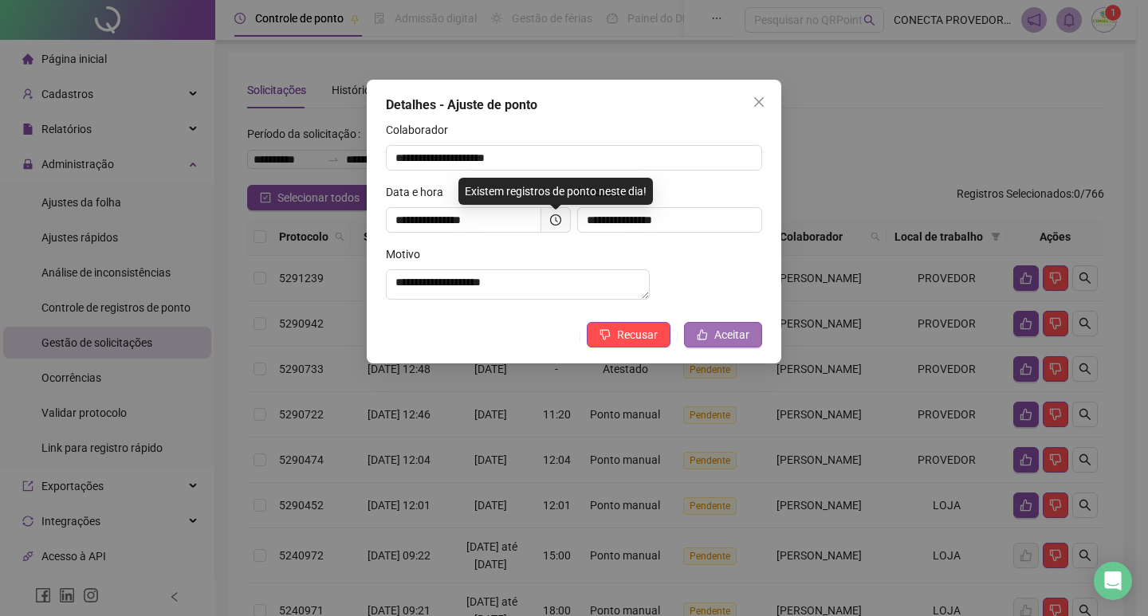
click at [714, 342] on button "Aceitar" at bounding box center [723, 335] width 78 height 26
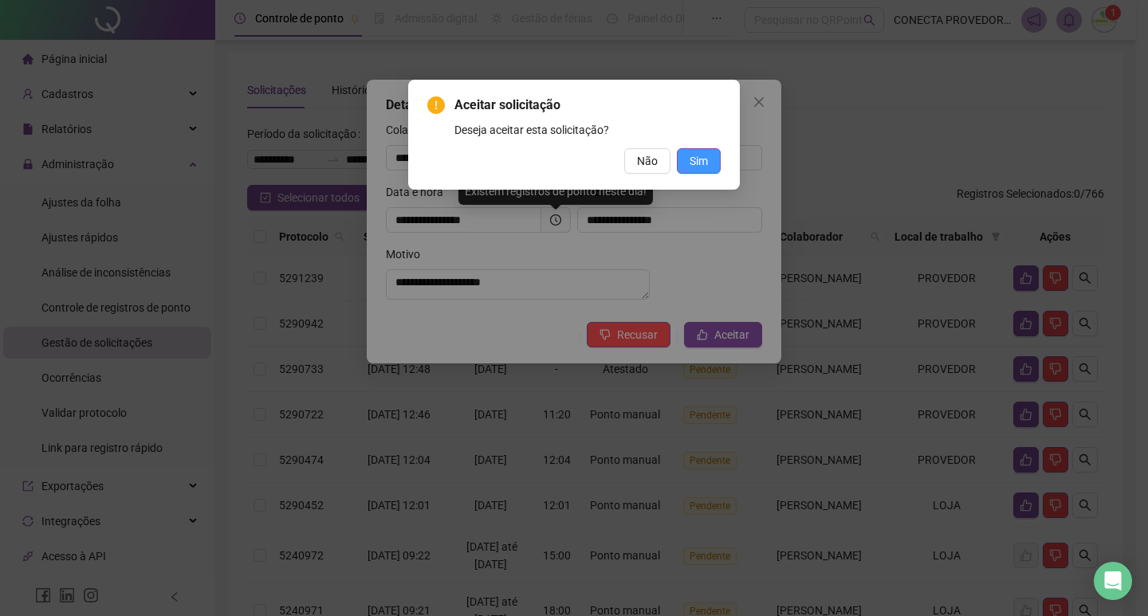
click at [686, 152] on button "Sim" at bounding box center [699, 161] width 44 height 26
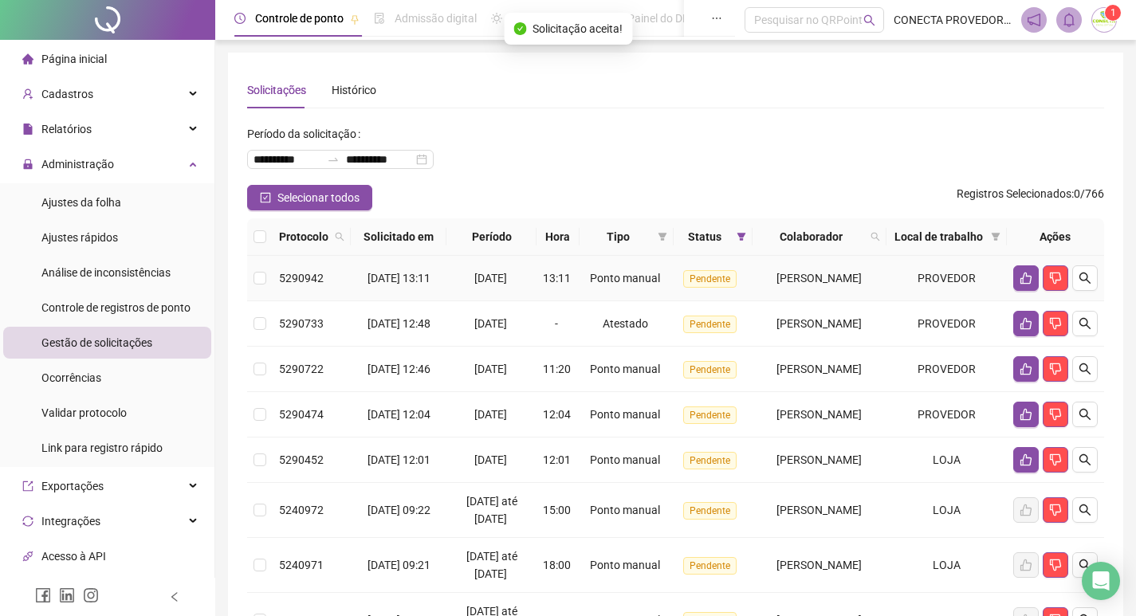
click at [1083, 285] on icon "search" at bounding box center [1085, 278] width 13 height 13
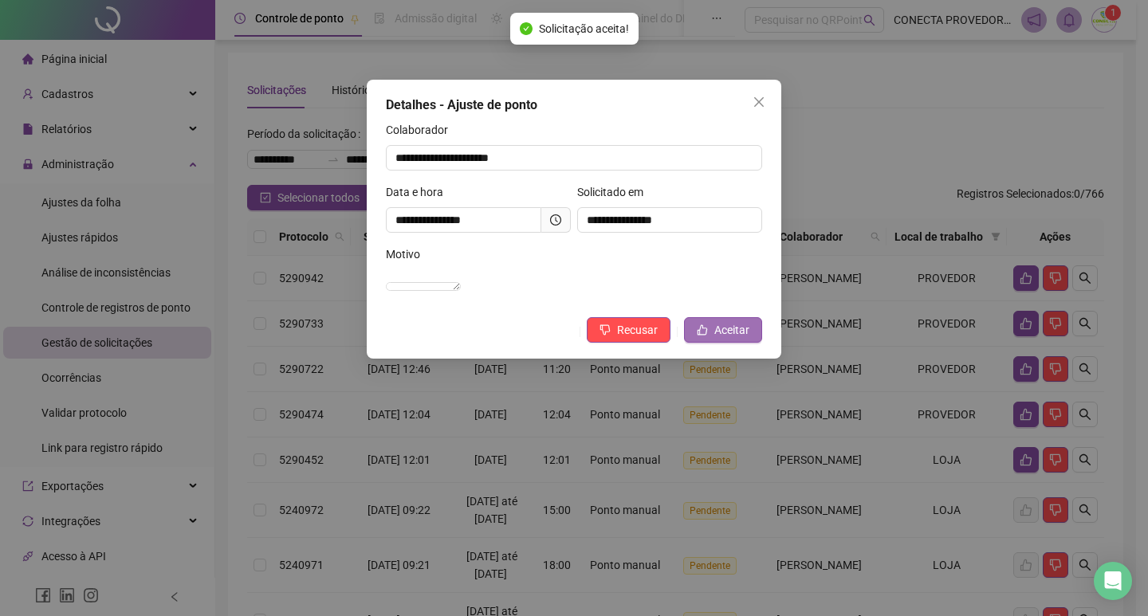
click at [722, 339] on span "Aceitar" at bounding box center [731, 330] width 35 height 18
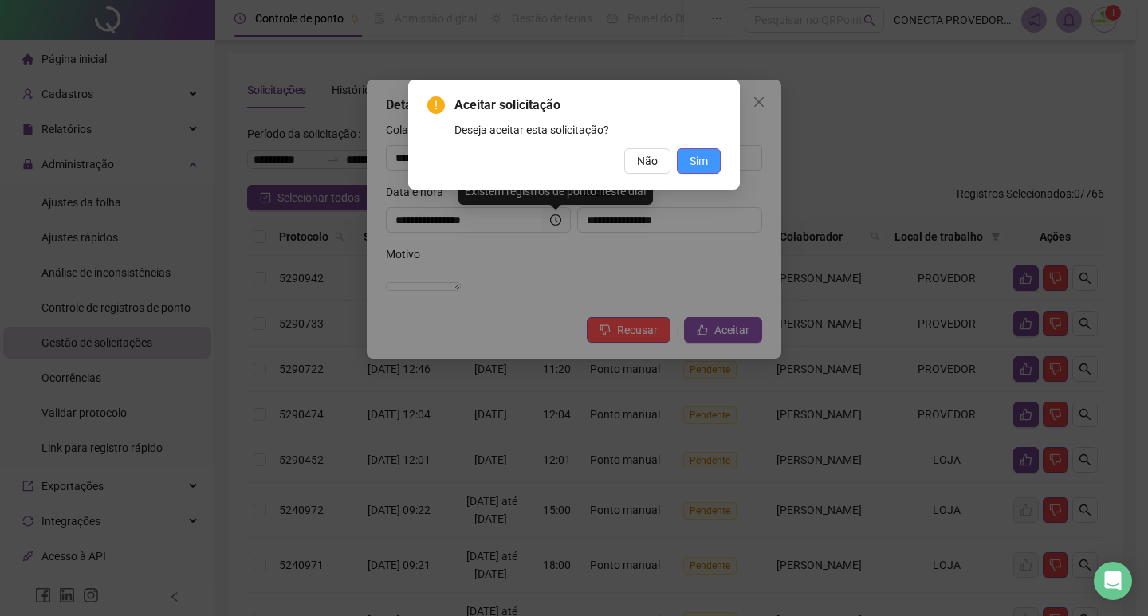
click at [691, 155] on span "Sim" at bounding box center [699, 161] width 18 height 18
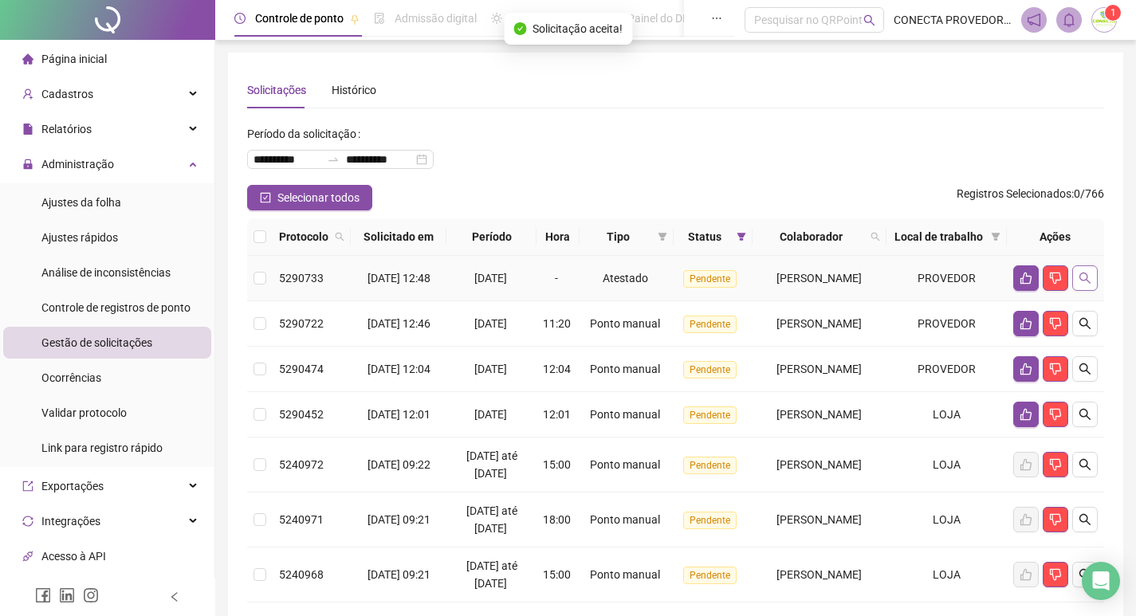
click at [1096, 291] on button "button" at bounding box center [1085, 279] width 26 height 26
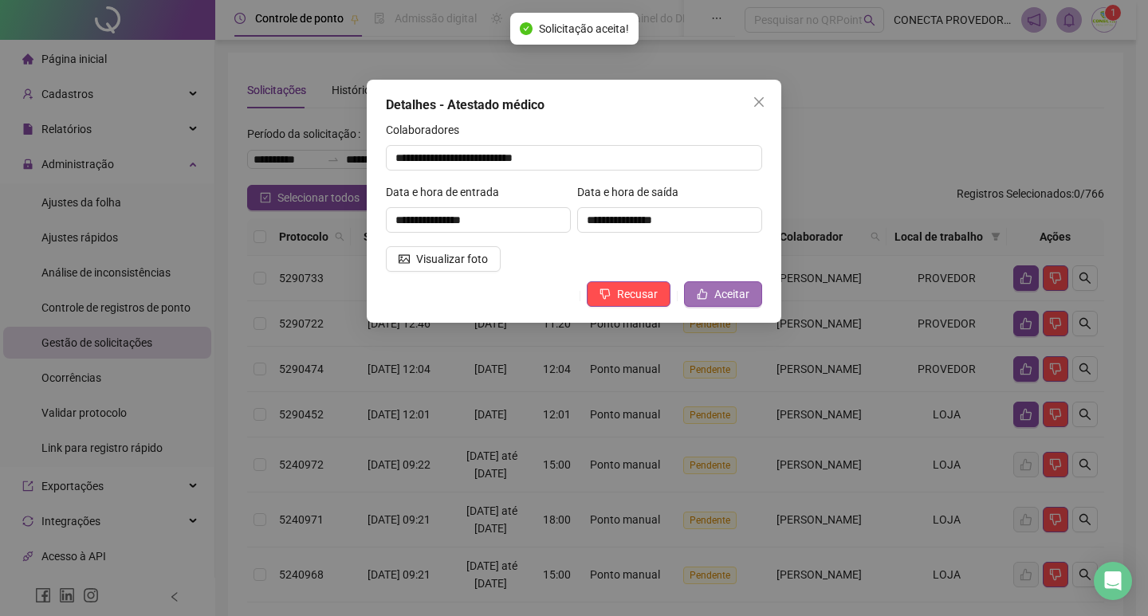
click at [715, 294] on span "Aceitar" at bounding box center [731, 294] width 35 height 18
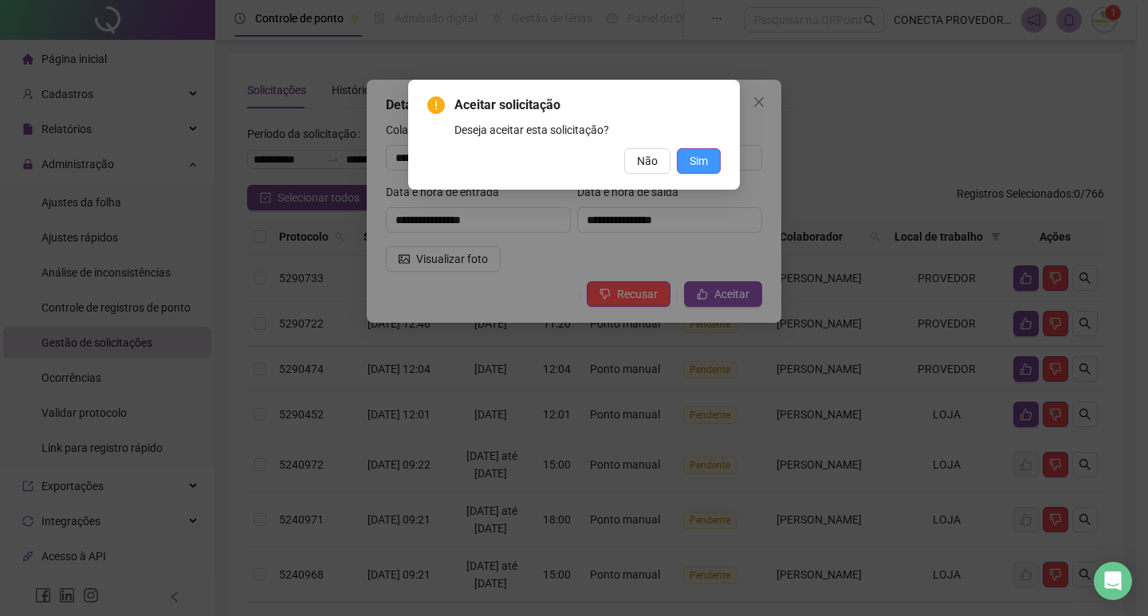
click at [706, 166] on span "Sim" at bounding box center [699, 161] width 18 height 18
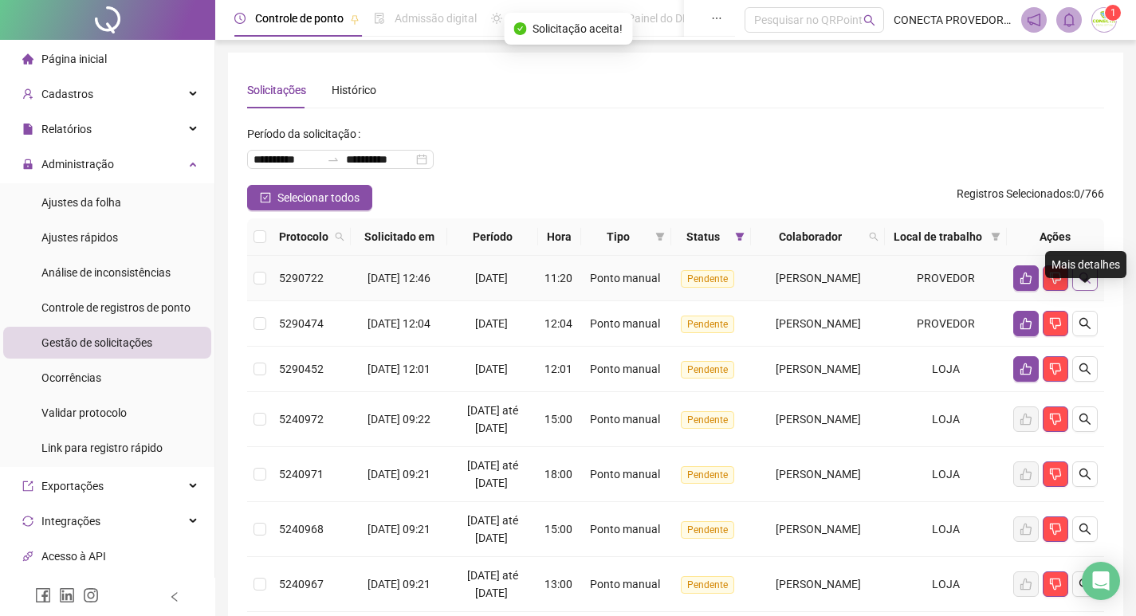
click at [1086, 289] on button "button" at bounding box center [1085, 279] width 26 height 26
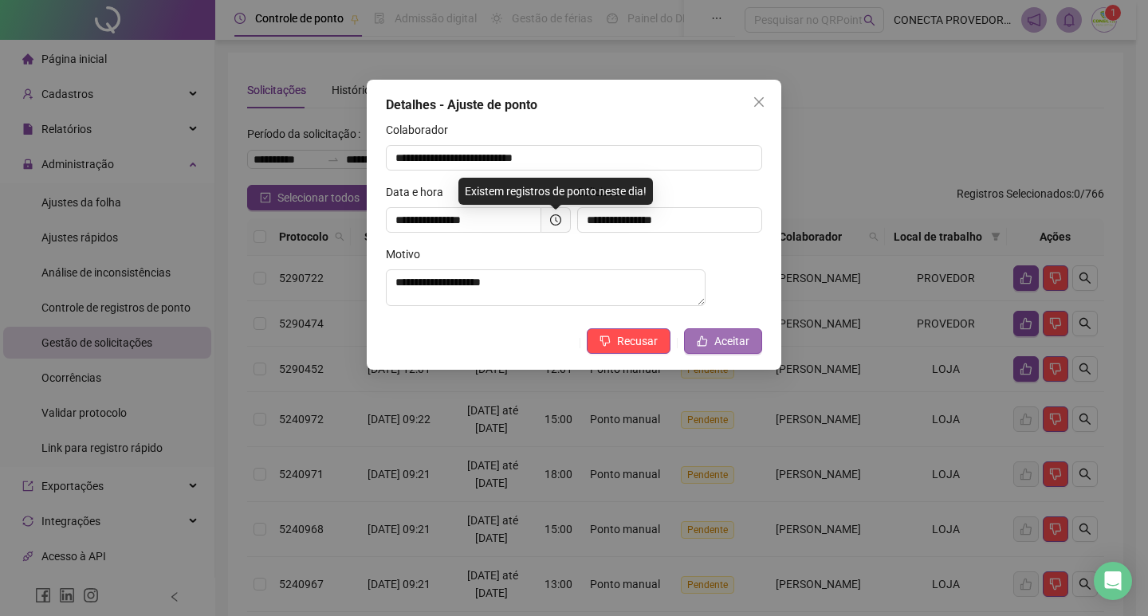
click at [746, 347] on span "Aceitar" at bounding box center [731, 342] width 35 height 18
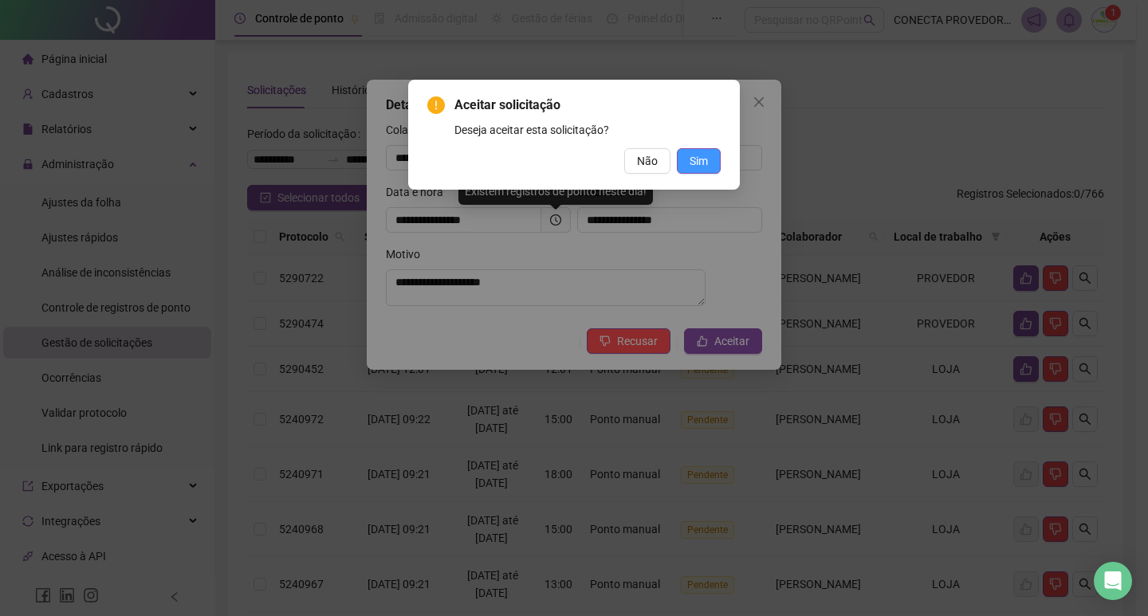
click at [706, 153] on span "Sim" at bounding box center [699, 161] width 18 height 18
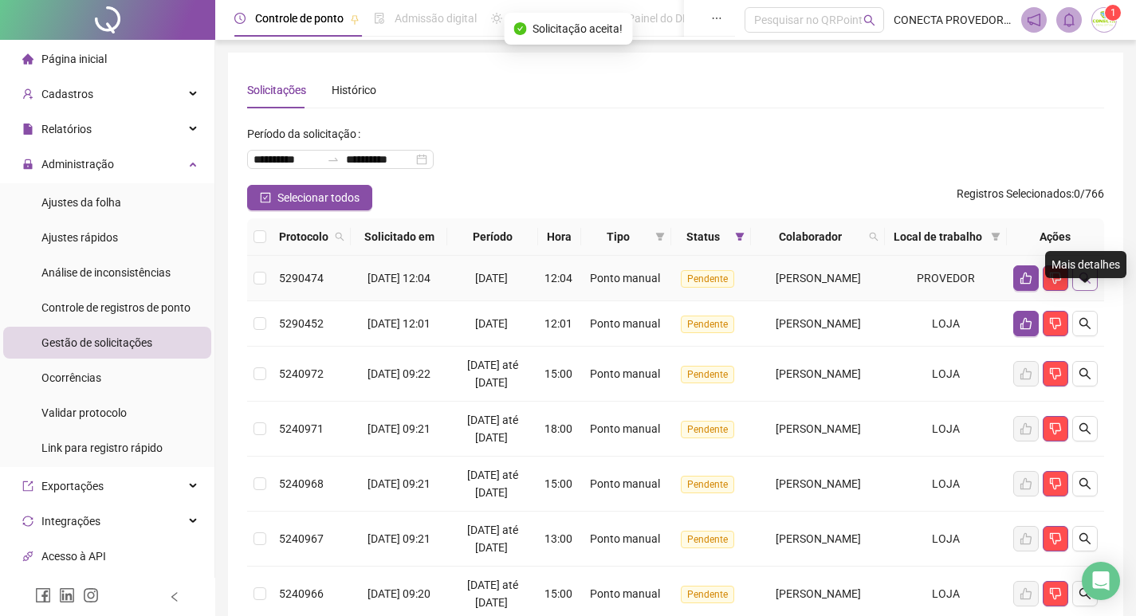
click at [1092, 291] on button "button" at bounding box center [1085, 279] width 26 height 26
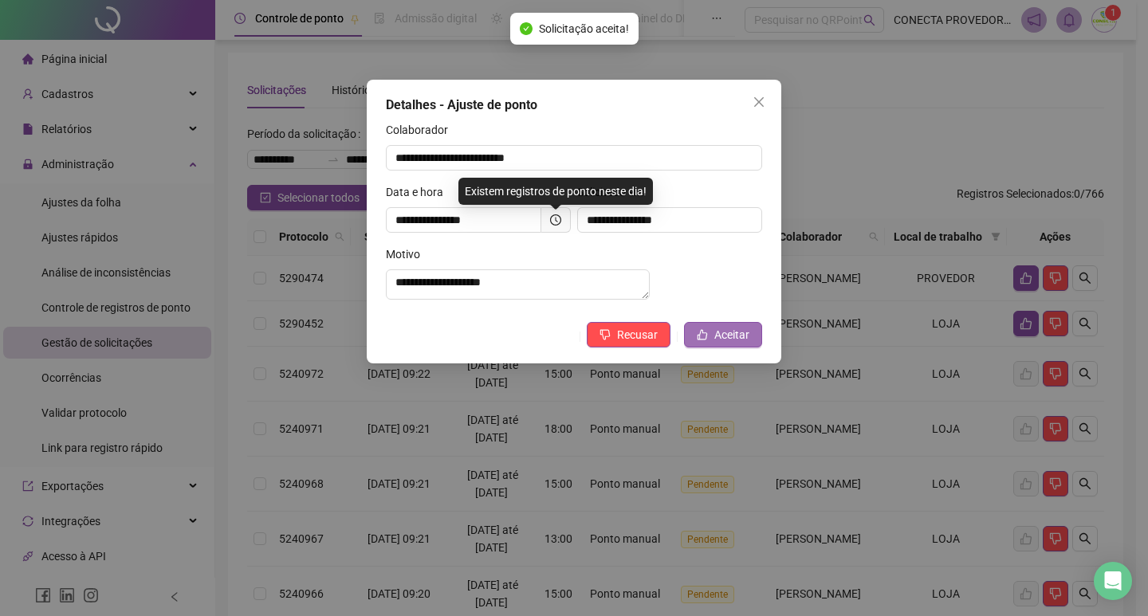
click at [718, 344] on span "Aceitar" at bounding box center [731, 335] width 35 height 18
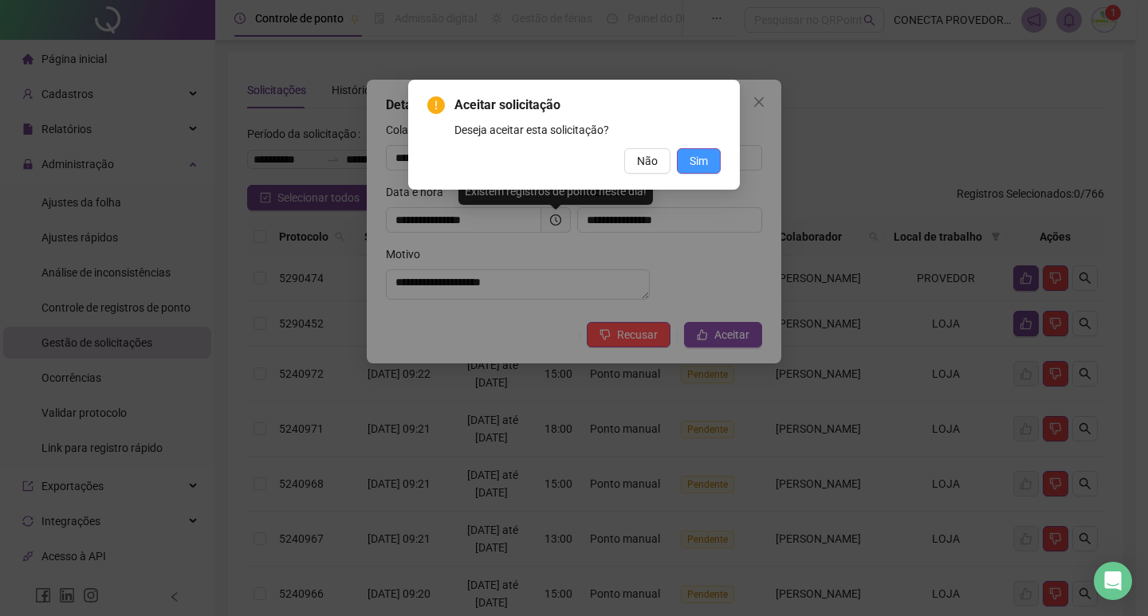
click at [701, 155] on span "Sim" at bounding box center [699, 161] width 18 height 18
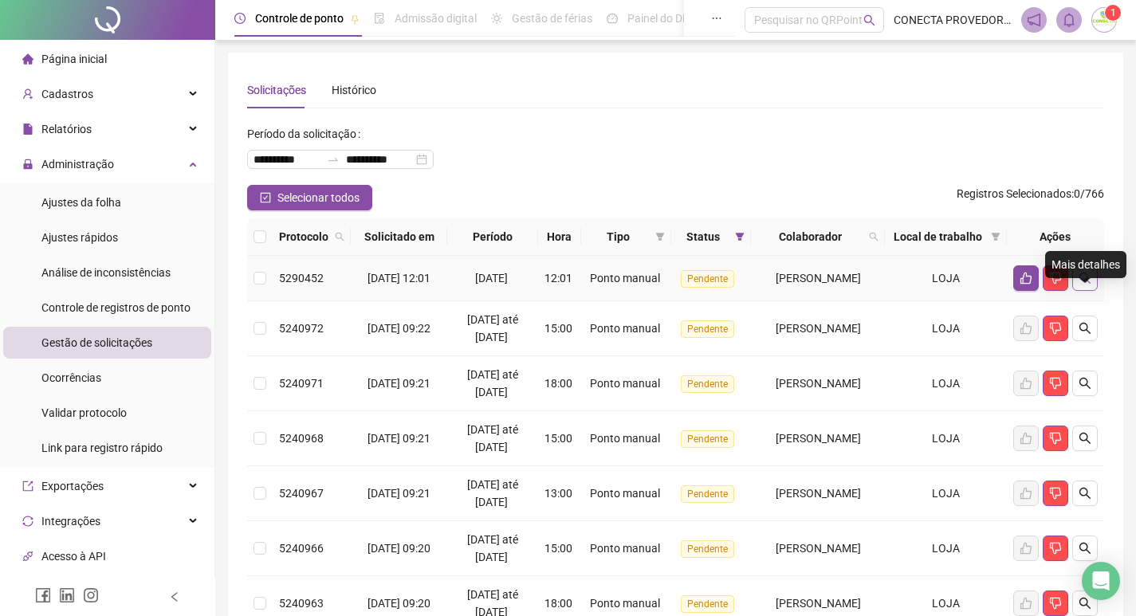
click at [1085, 285] on icon "search" at bounding box center [1085, 278] width 13 height 13
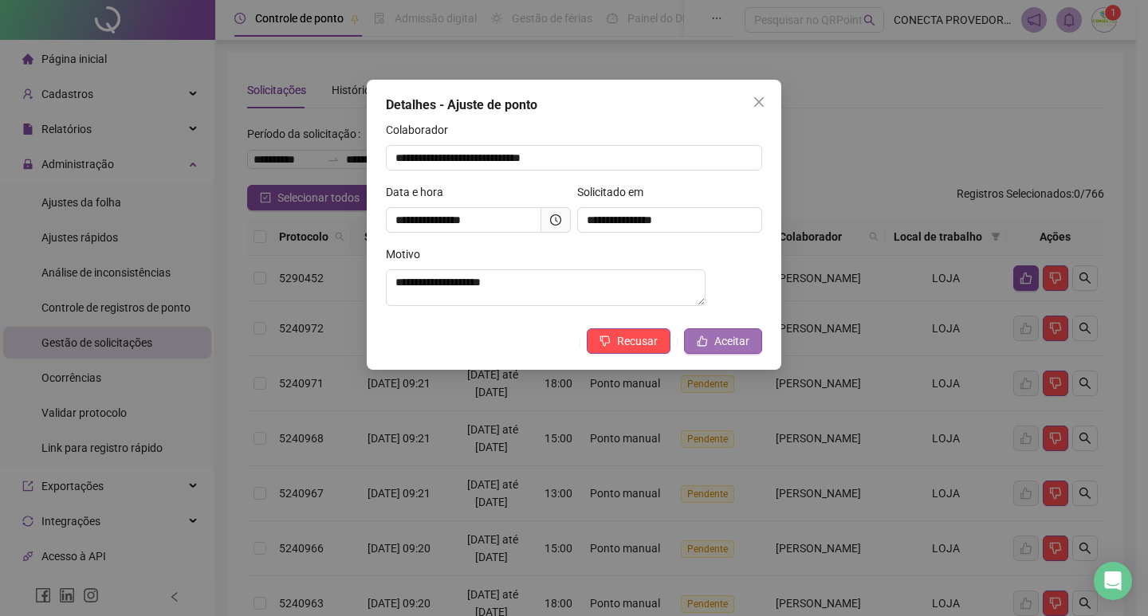
click at [693, 343] on button "Aceitar" at bounding box center [723, 342] width 78 height 26
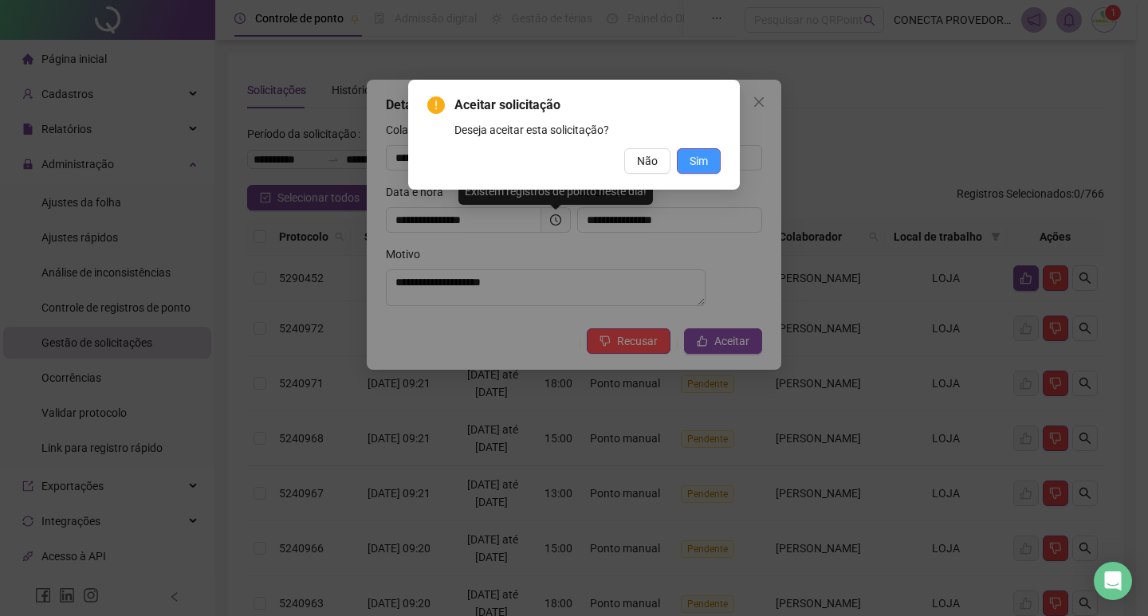
click at [710, 159] on button "Sim" at bounding box center [699, 161] width 44 height 26
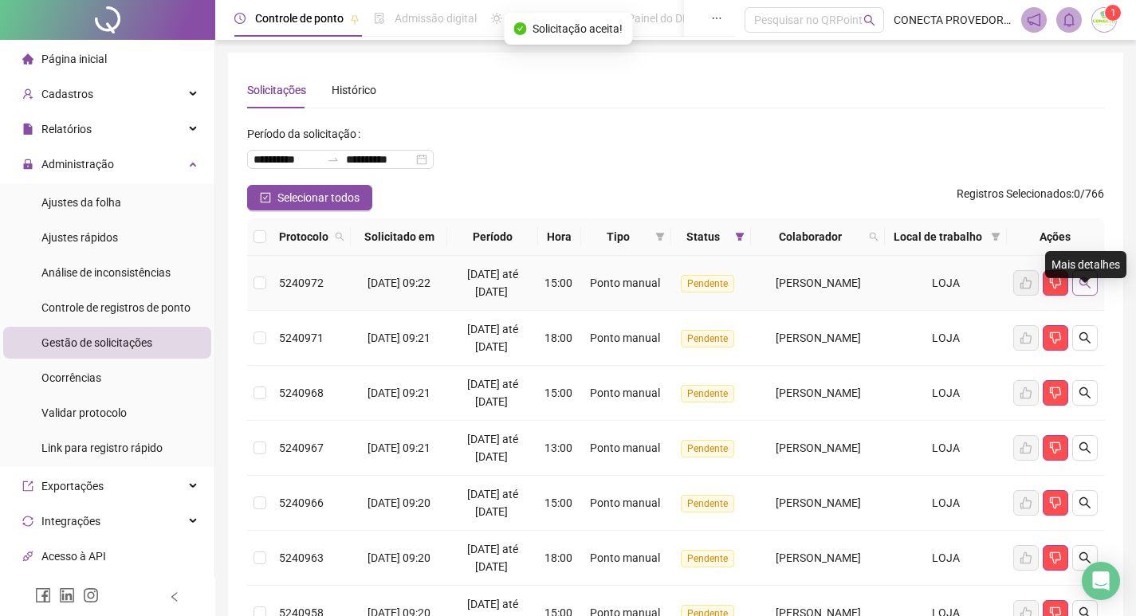
click at [1085, 289] on icon "search" at bounding box center [1085, 283] width 13 height 13
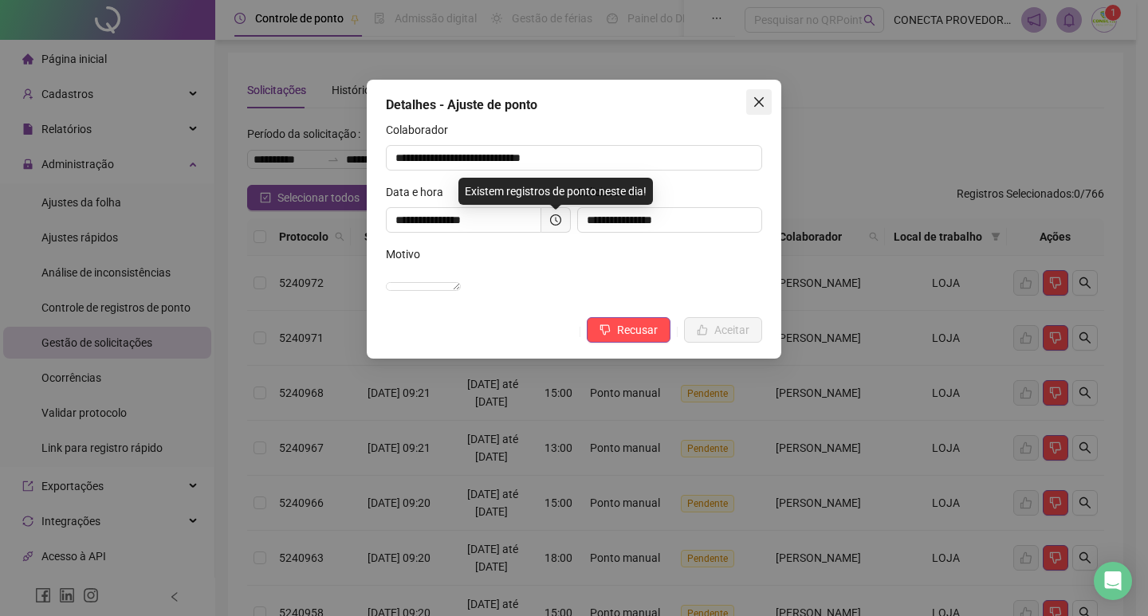
click at [755, 104] on icon "close" at bounding box center [759, 102] width 13 height 13
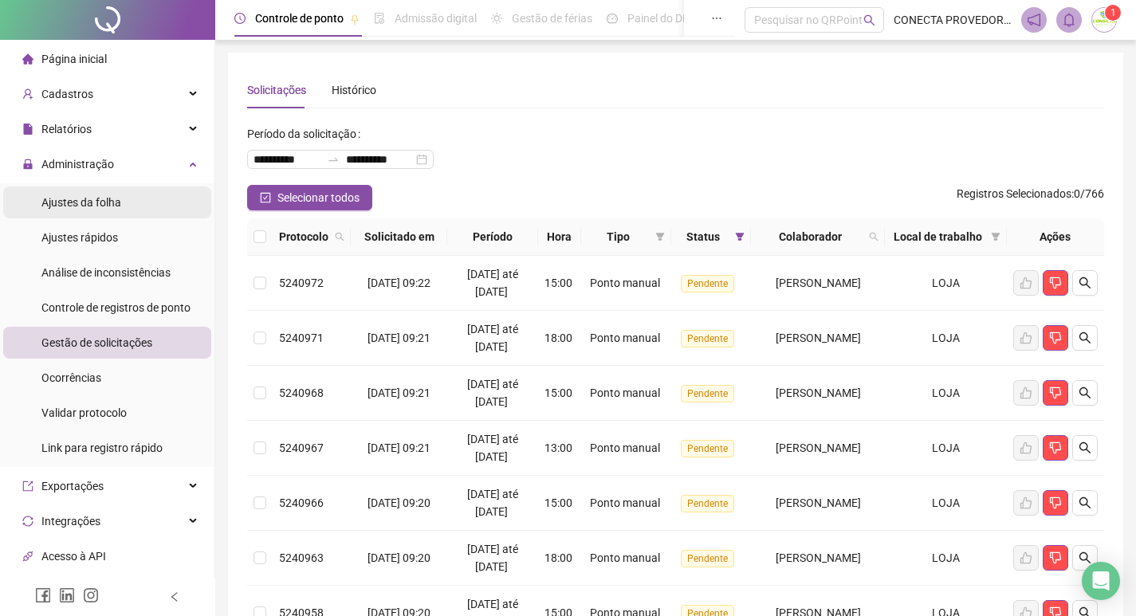
click at [89, 202] on span "Ajustes da folha" at bounding box center [81, 202] width 80 height 13
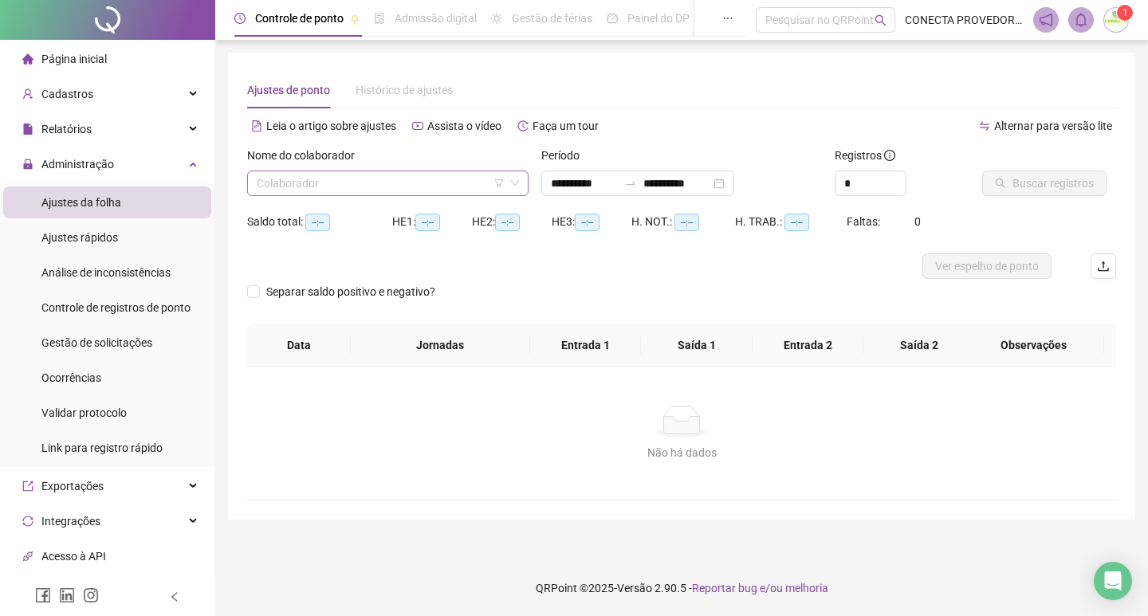
click at [294, 186] on input "search" at bounding box center [381, 183] width 248 height 24
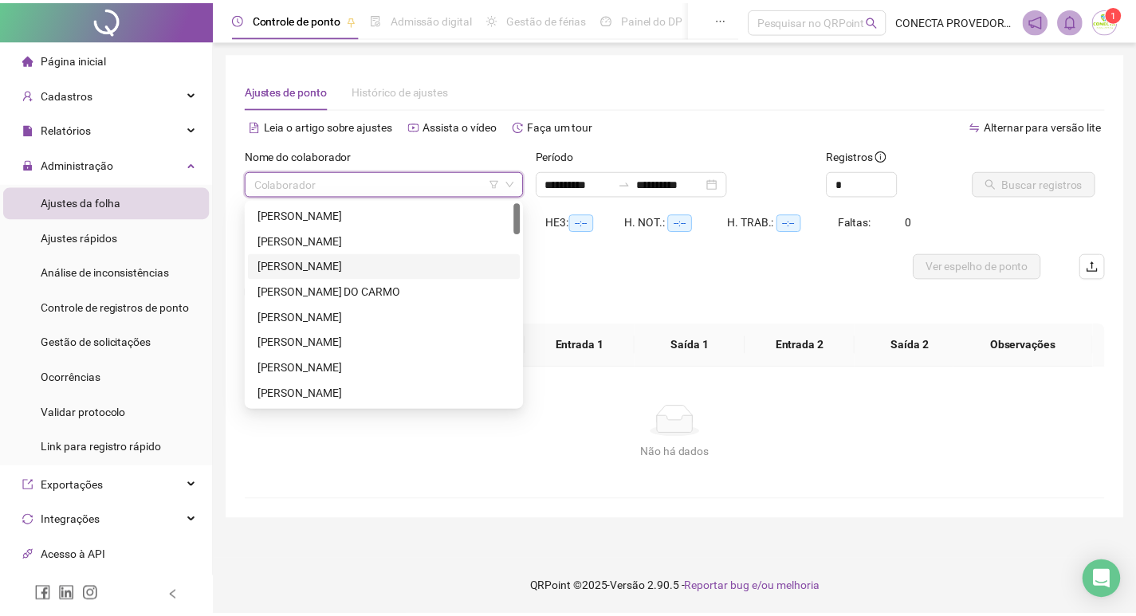
scroll to position [80, 0]
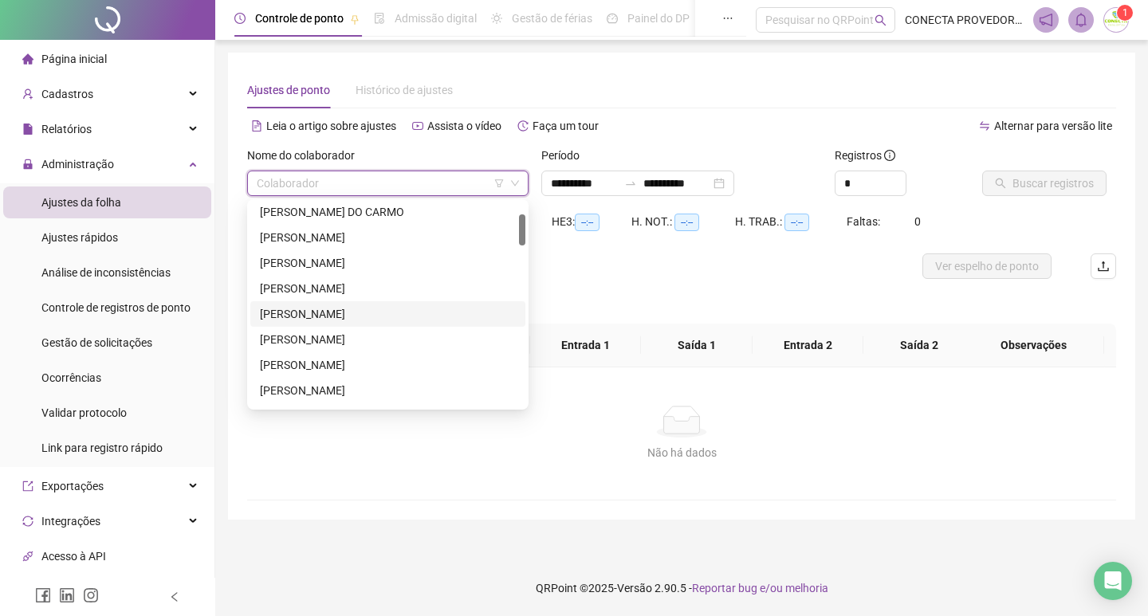
click at [313, 313] on div "[PERSON_NAME]" at bounding box center [388, 314] width 256 height 18
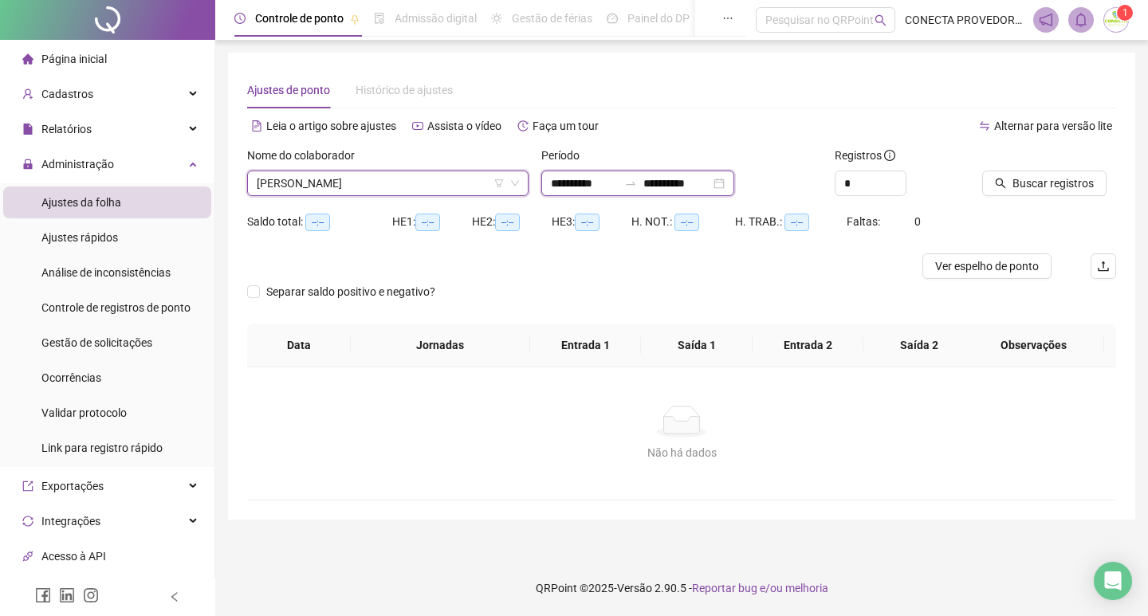
click at [687, 182] on input "**********" at bounding box center [676, 184] width 67 height 18
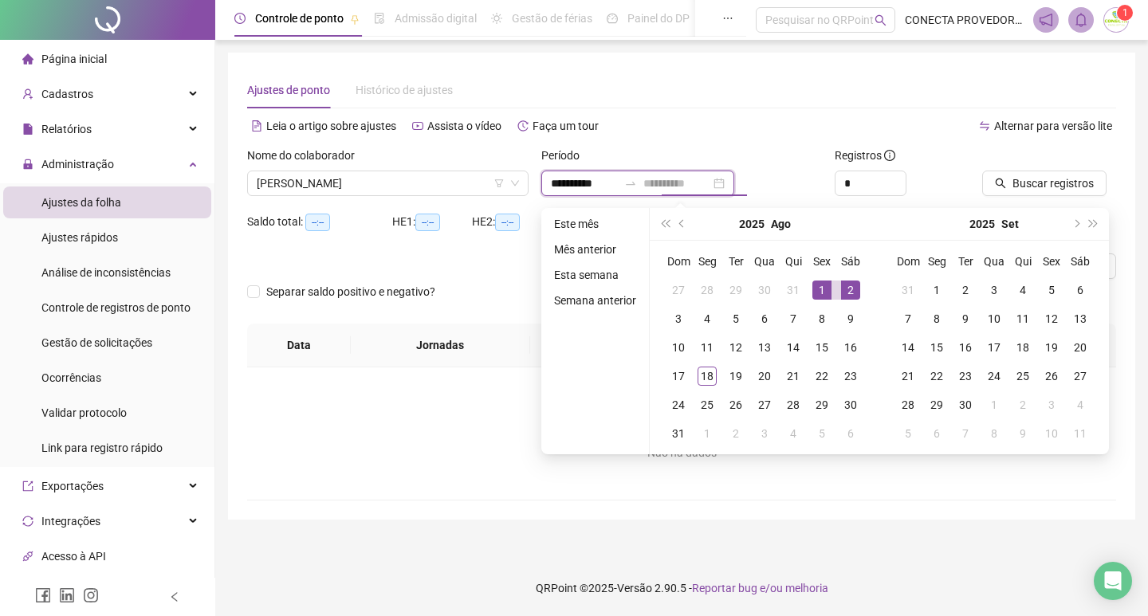
type input "**********"
click at [815, 291] on div "1" at bounding box center [822, 290] width 19 height 19
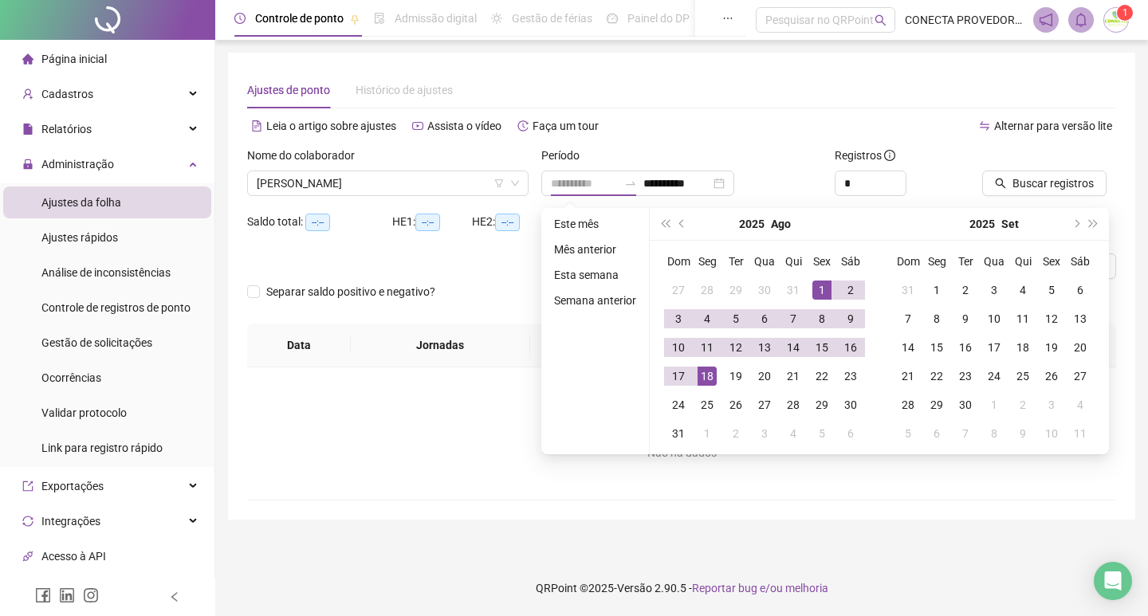
click at [702, 379] on div "18" at bounding box center [707, 376] width 19 height 19
type input "**********"
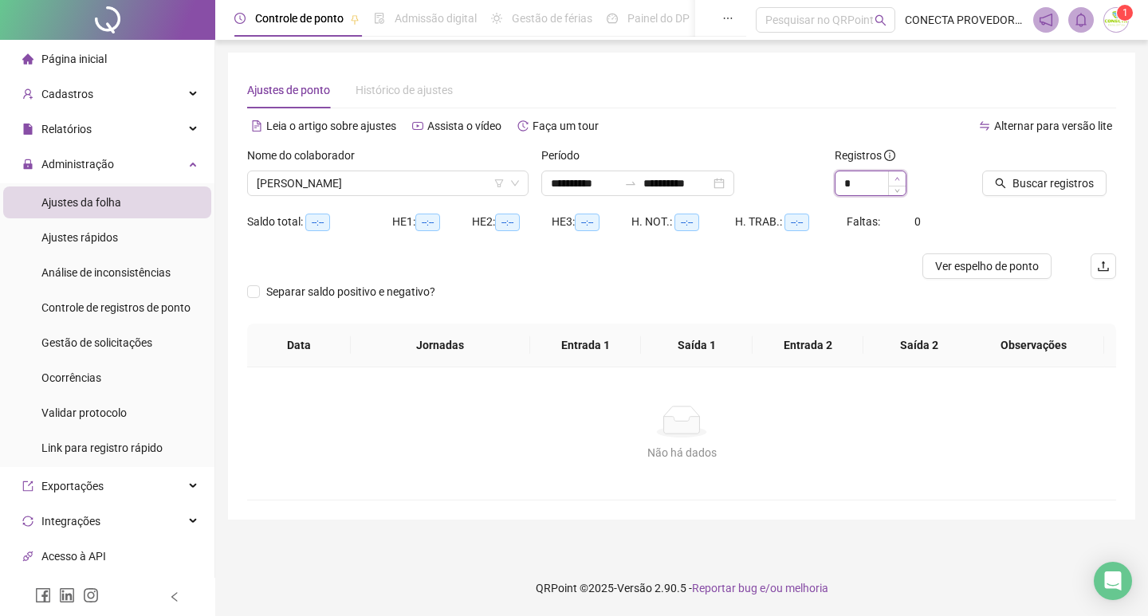
type input "*"
click at [895, 178] on icon "up" at bounding box center [898, 179] width 6 height 6
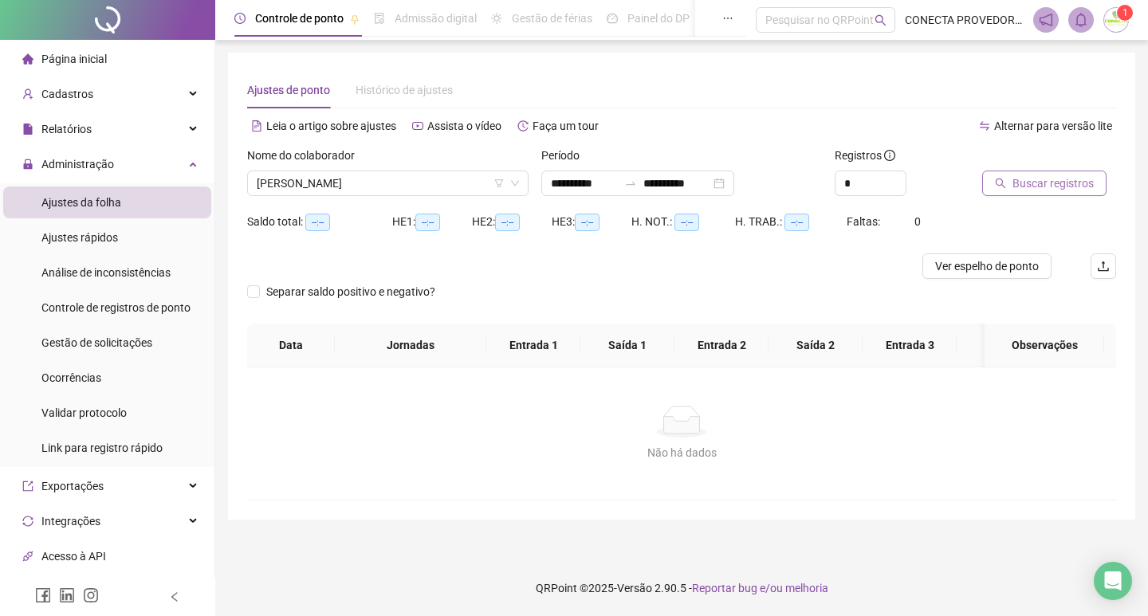
click at [1037, 178] on span "Buscar registros" at bounding box center [1053, 184] width 81 height 18
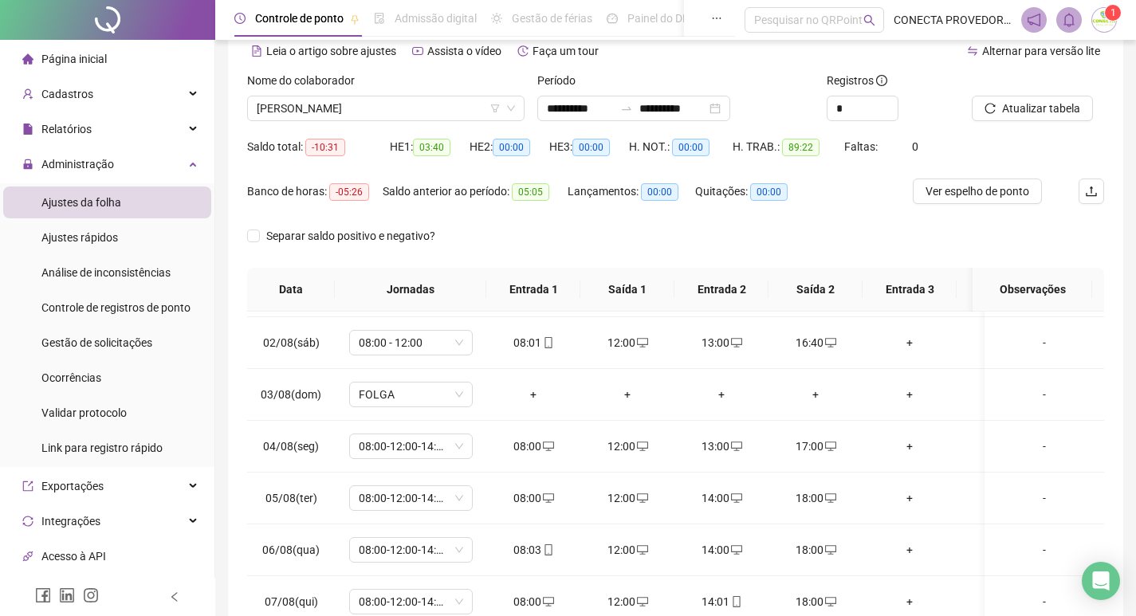
scroll to position [0, 0]
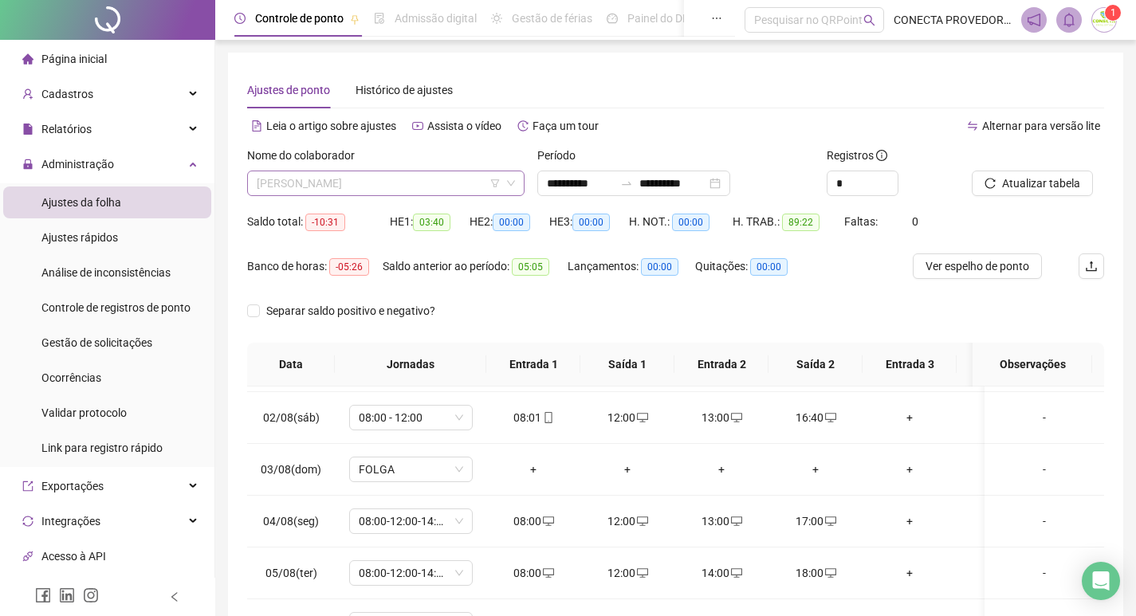
click at [414, 175] on span "[PERSON_NAME]" at bounding box center [386, 183] width 258 height 24
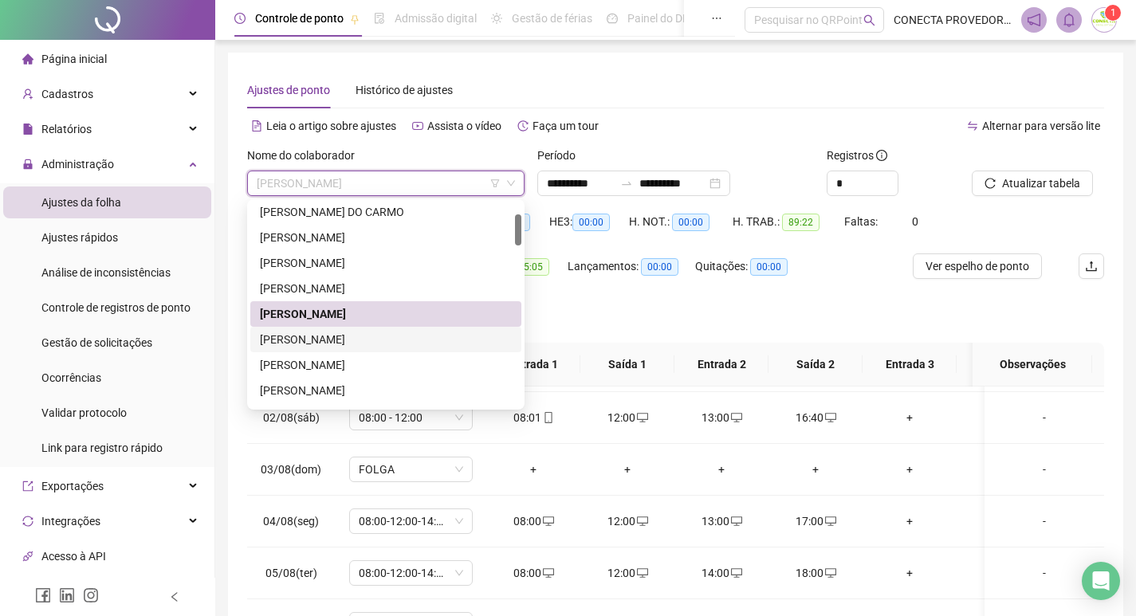
click at [356, 335] on div "[PERSON_NAME]" at bounding box center [386, 340] width 252 height 18
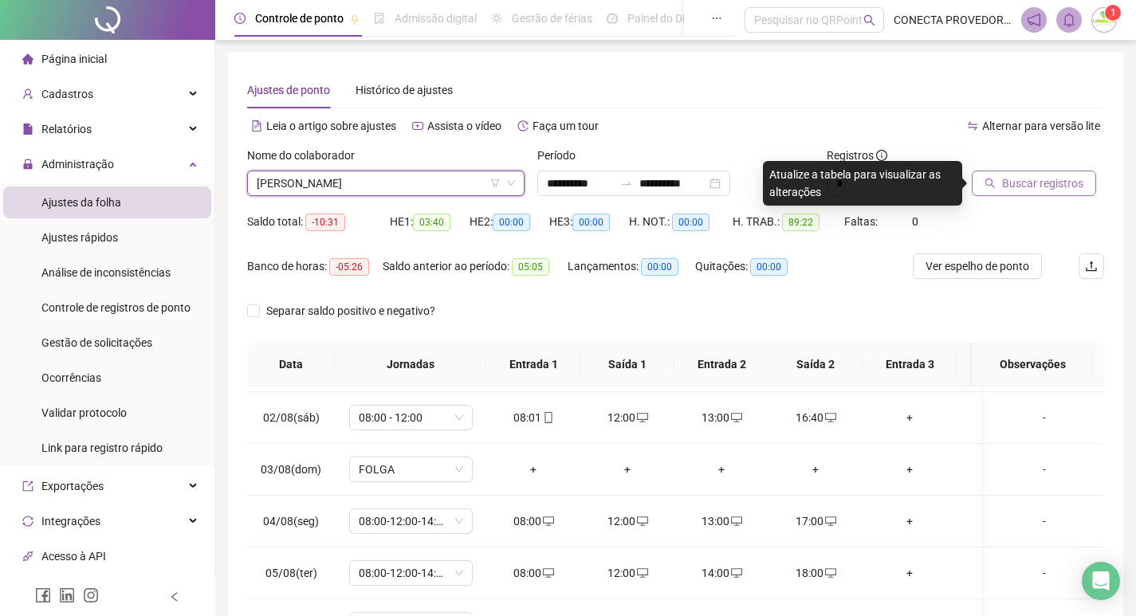
click at [1021, 183] on span "Buscar registros" at bounding box center [1042, 184] width 81 height 18
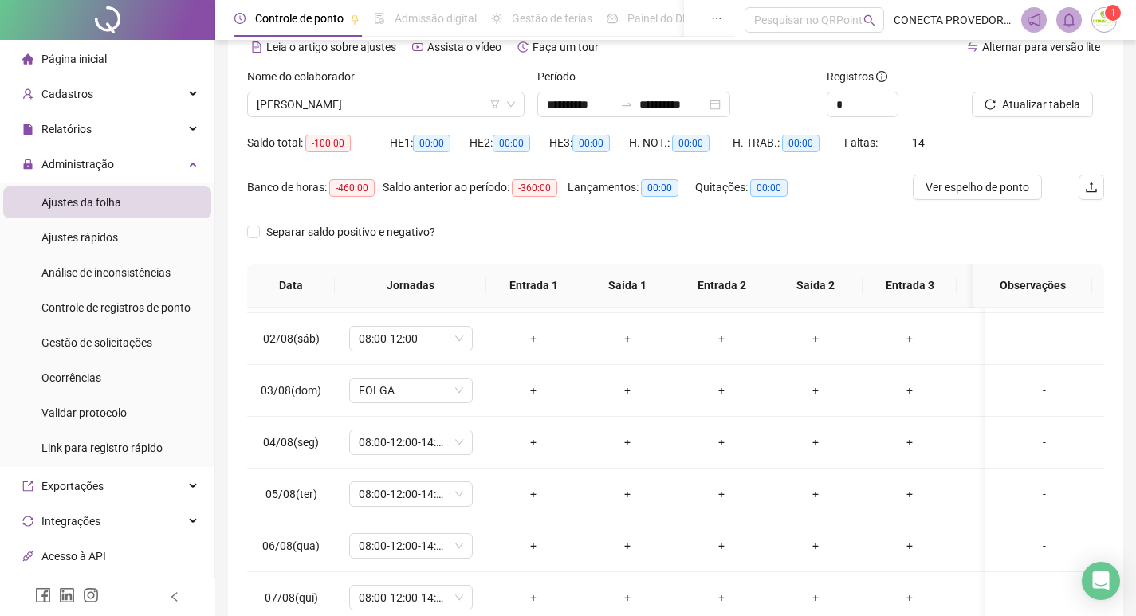
scroll to position [80, 0]
click at [458, 104] on span "[PERSON_NAME]" at bounding box center [386, 104] width 258 height 24
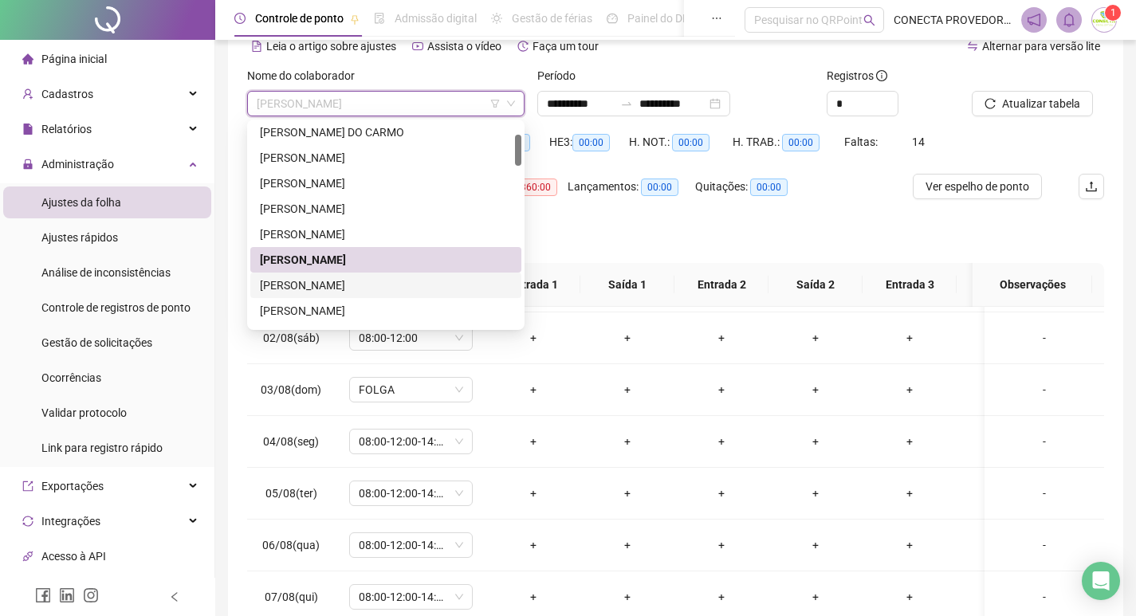
click at [352, 289] on div "[PERSON_NAME]" at bounding box center [386, 286] width 252 height 18
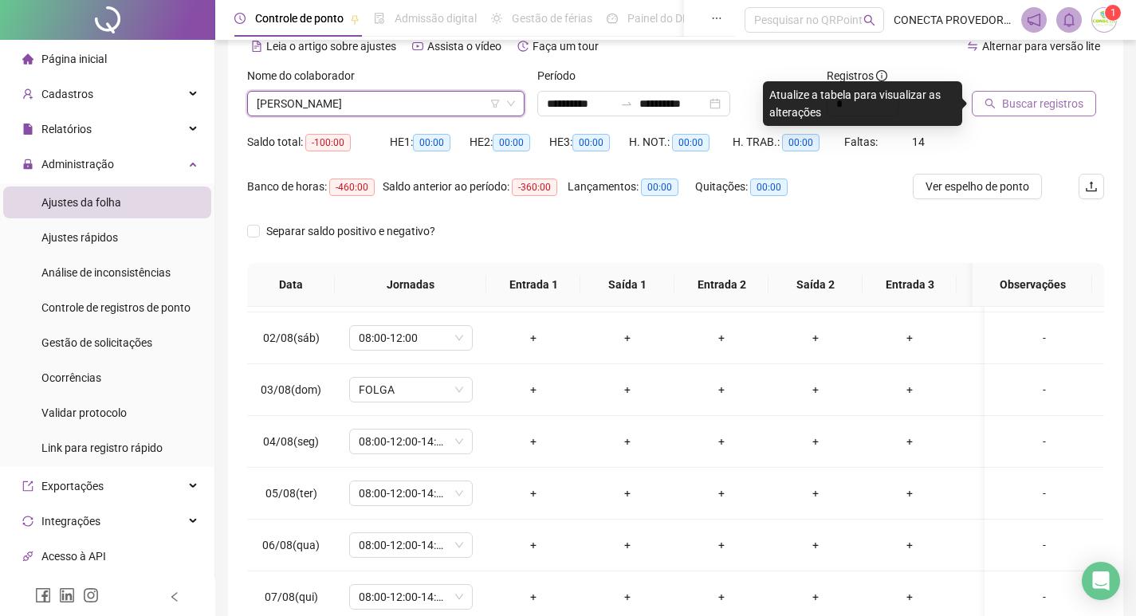
click at [1009, 100] on span "Buscar registros" at bounding box center [1042, 104] width 81 height 18
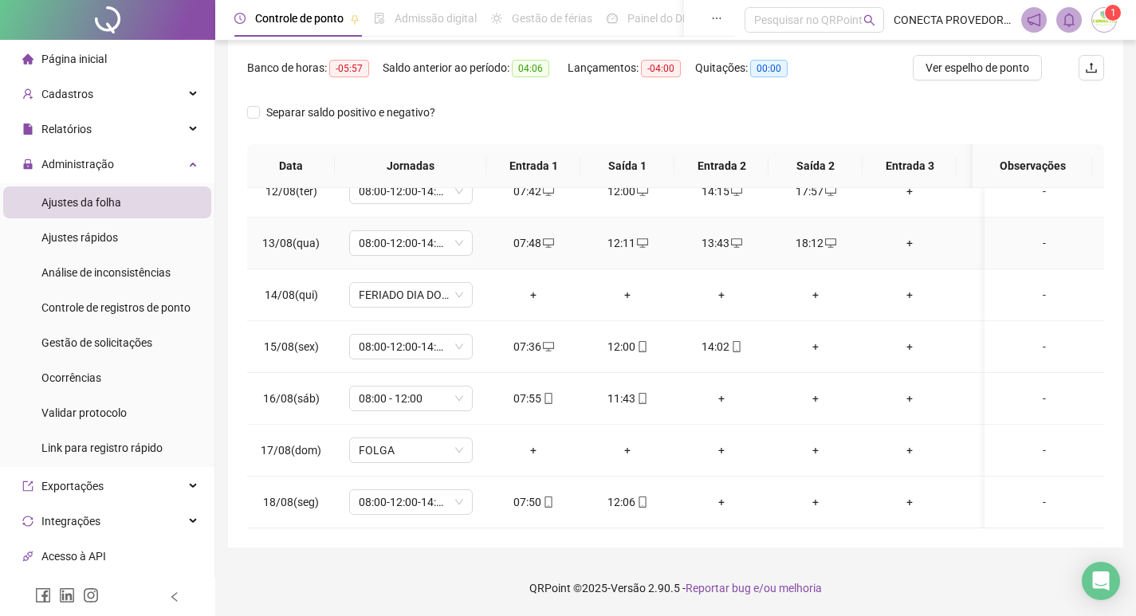
scroll to position [604, 0]
click at [85, 337] on span "Gestão de solicitações" at bounding box center [96, 342] width 111 height 13
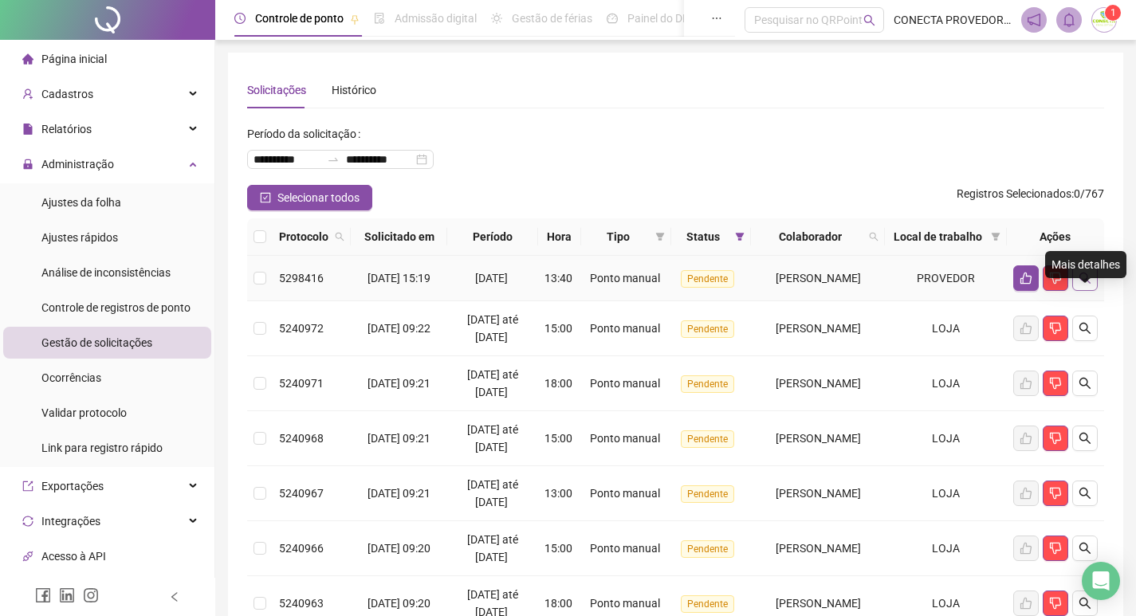
click at [1090, 285] on icon "search" at bounding box center [1085, 278] width 13 height 13
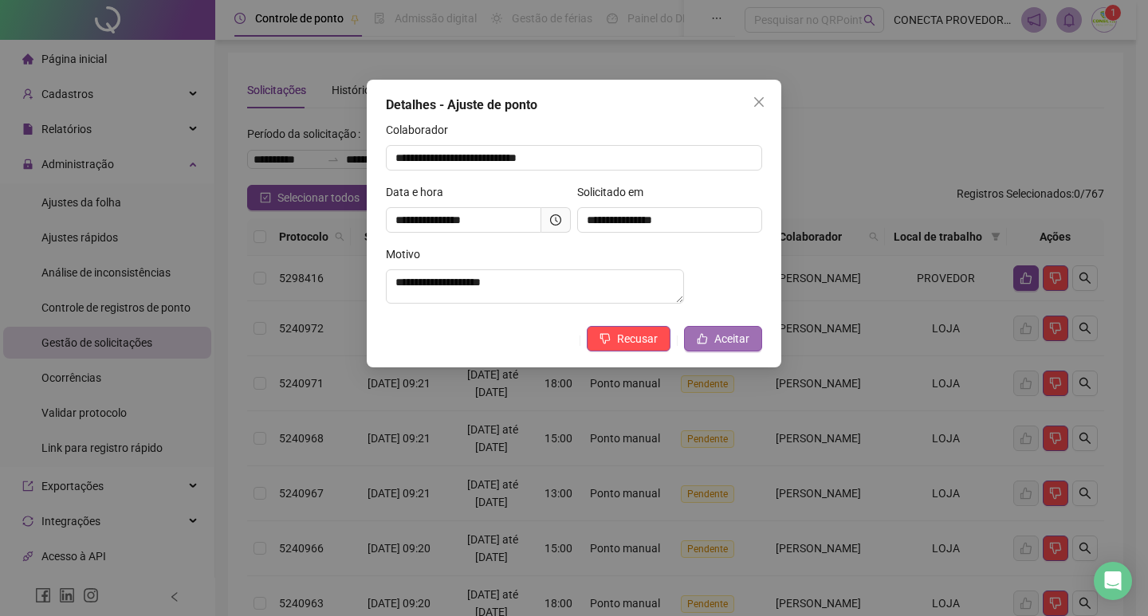
click at [719, 352] on button "Aceitar" at bounding box center [723, 339] width 78 height 26
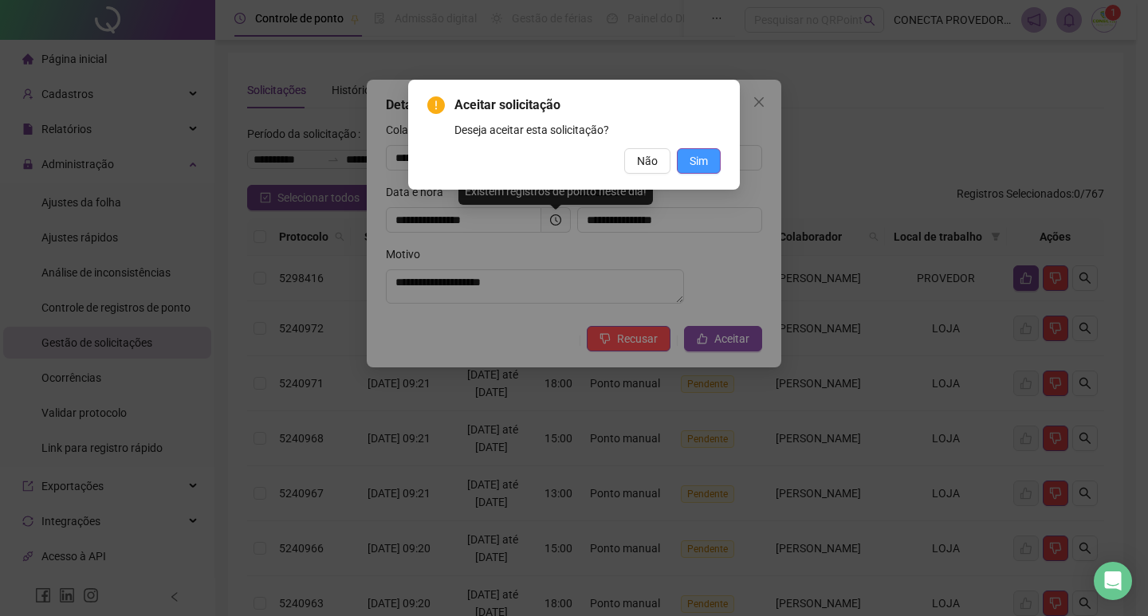
click at [710, 156] on button "Sim" at bounding box center [699, 161] width 44 height 26
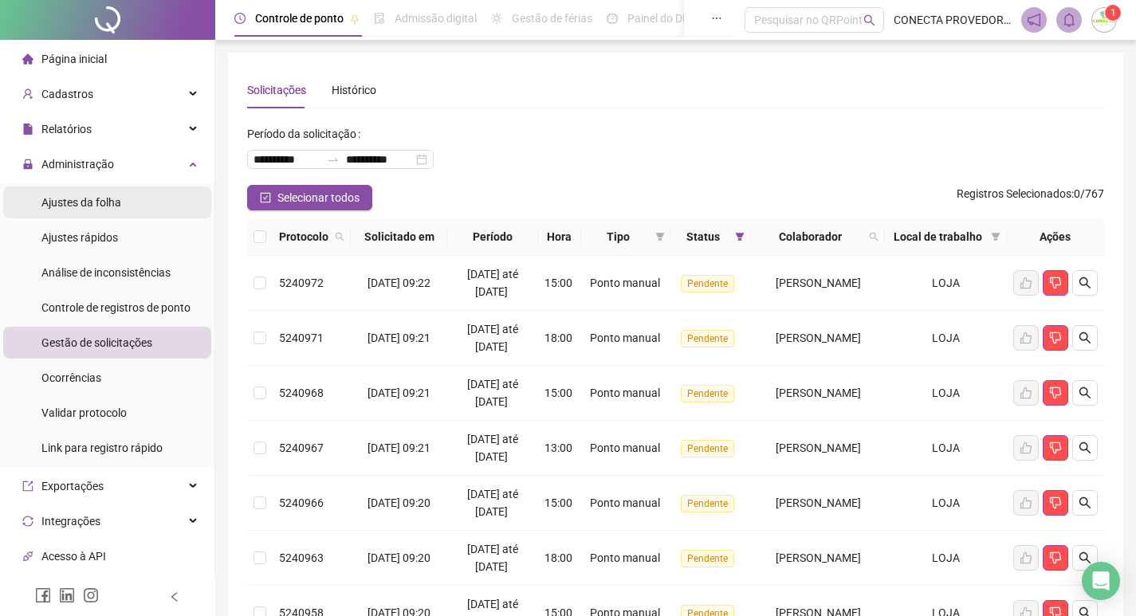
click at [93, 200] on span "Ajustes da folha" at bounding box center [81, 202] width 80 height 13
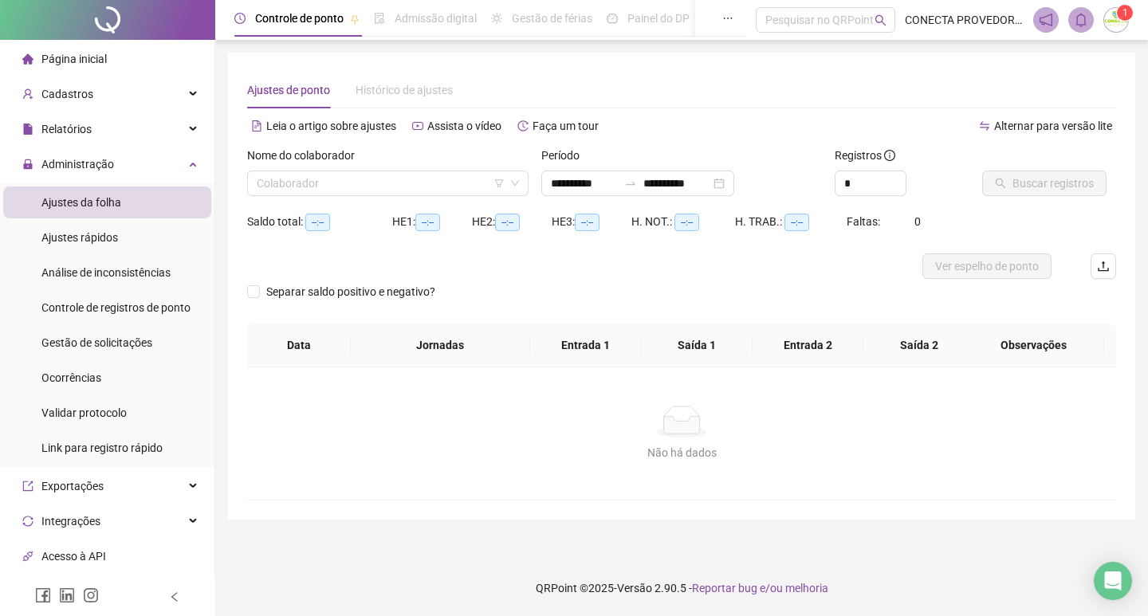
click at [455, 167] on div "Nome do colaborador" at bounding box center [387, 159] width 281 height 24
click at [453, 178] on input "search" at bounding box center [381, 183] width 248 height 24
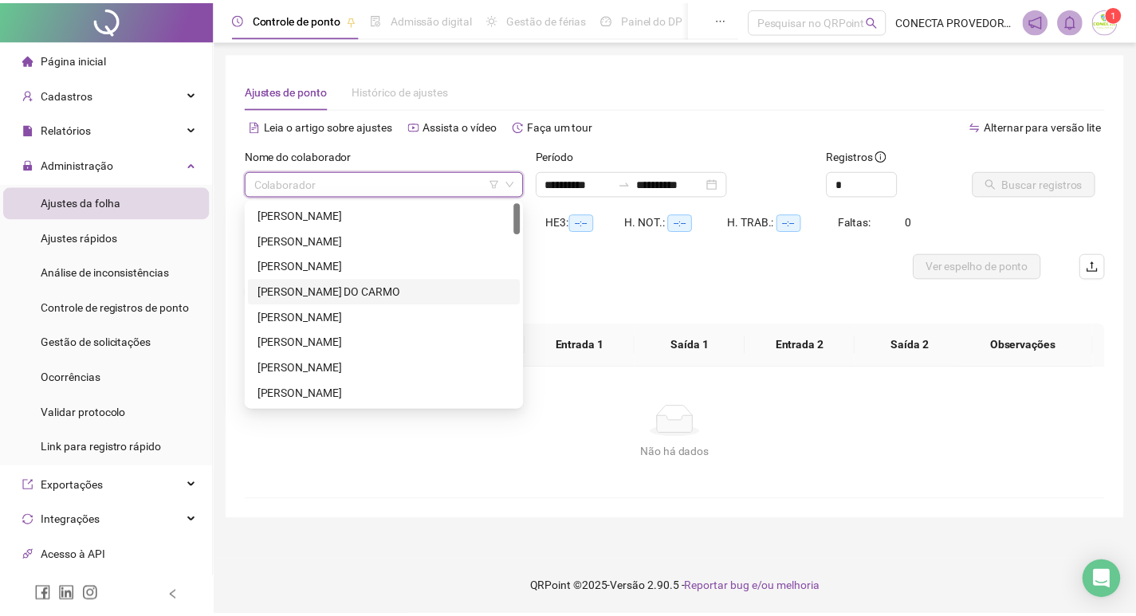
scroll to position [159, 0]
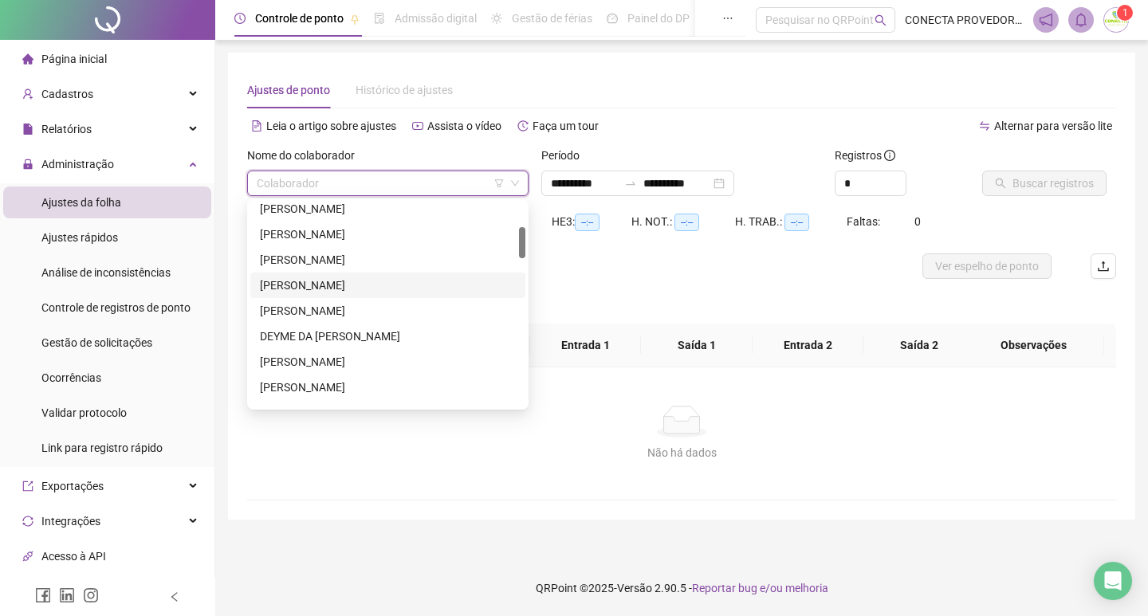
click at [305, 284] on div "[PERSON_NAME]" at bounding box center [388, 286] width 256 height 18
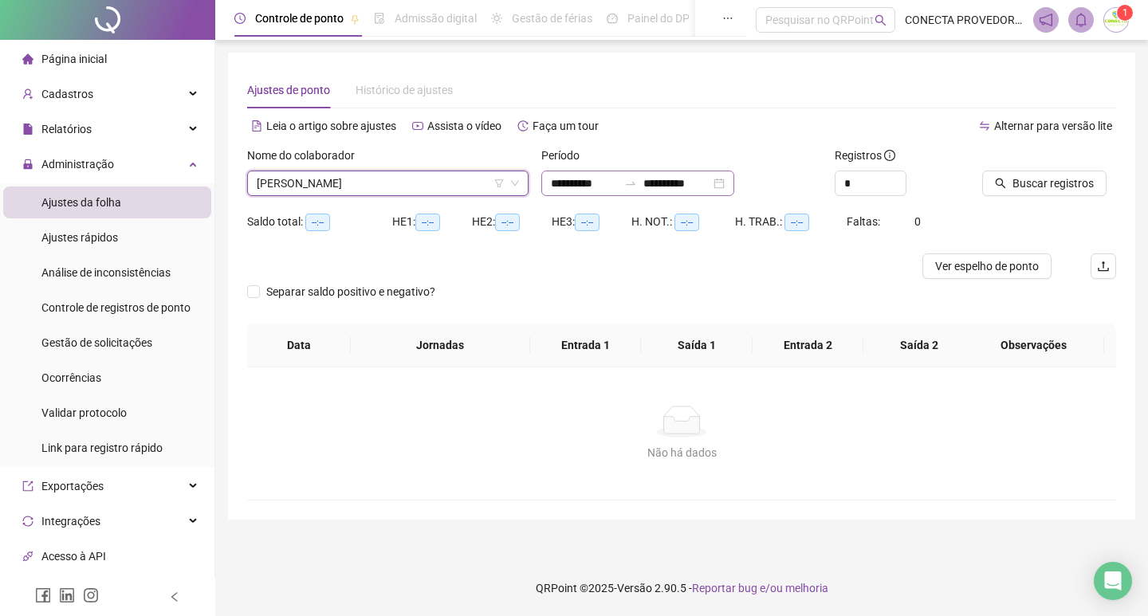
click at [683, 194] on div "**********" at bounding box center [637, 184] width 193 height 26
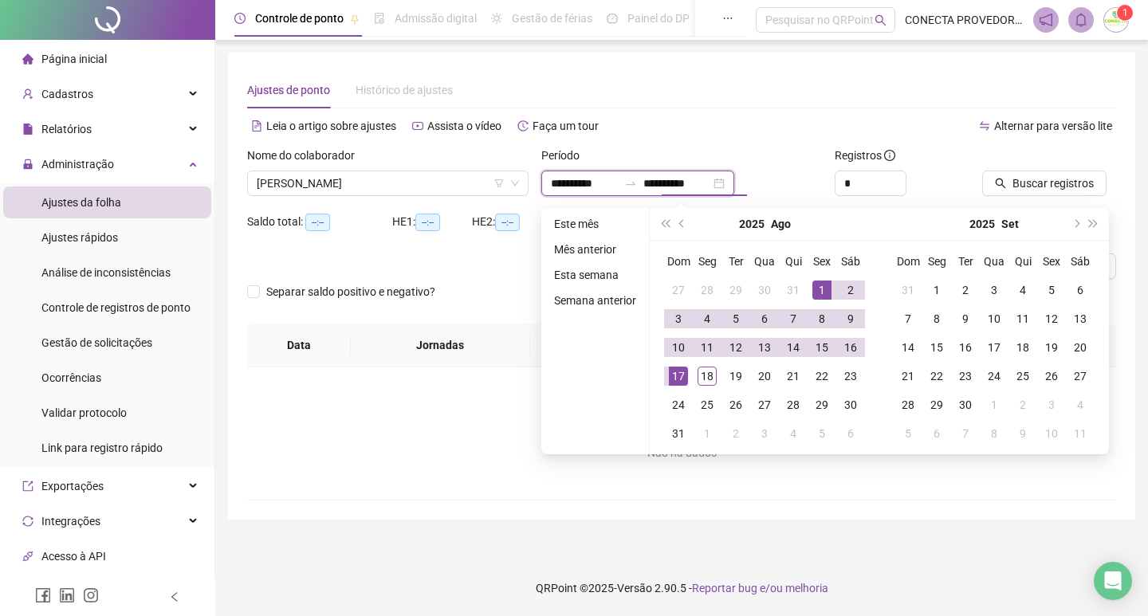
click at [687, 187] on input "**********" at bounding box center [676, 184] width 67 height 18
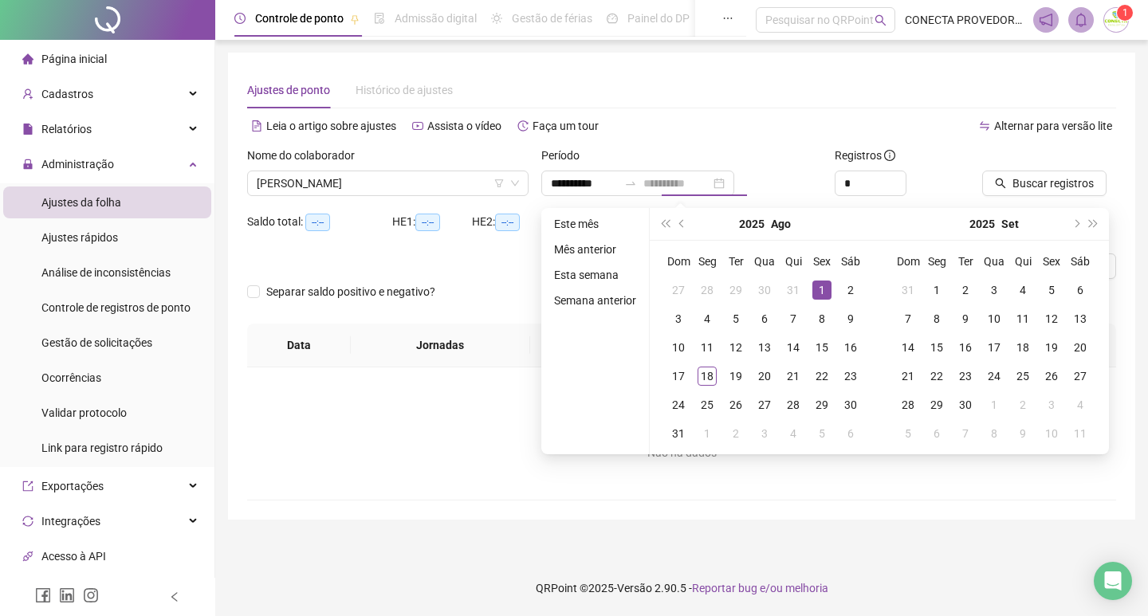
click at [821, 292] on div "1" at bounding box center [822, 290] width 19 height 19
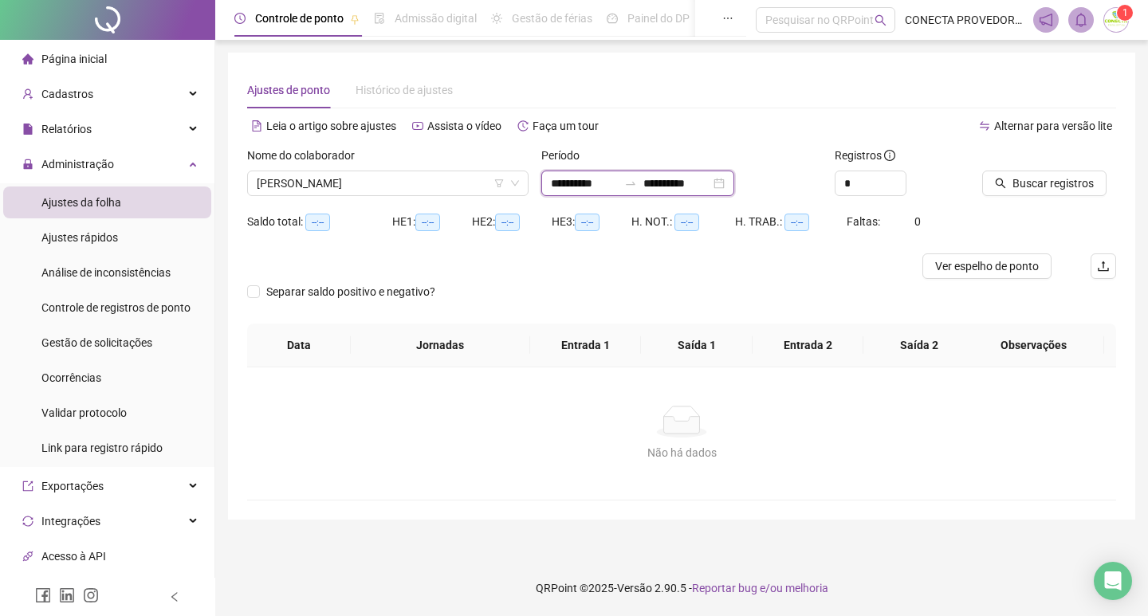
click at [708, 181] on input "**********" at bounding box center [676, 184] width 67 height 18
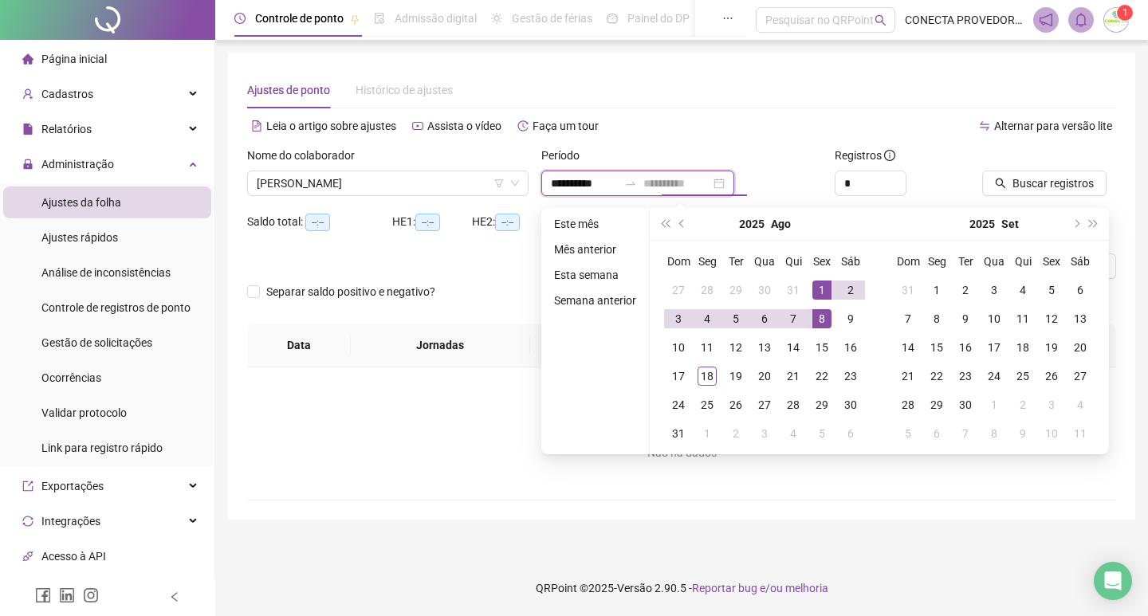
type input "**********"
click at [819, 291] on div "1" at bounding box center [822, 290] width 19 height 19
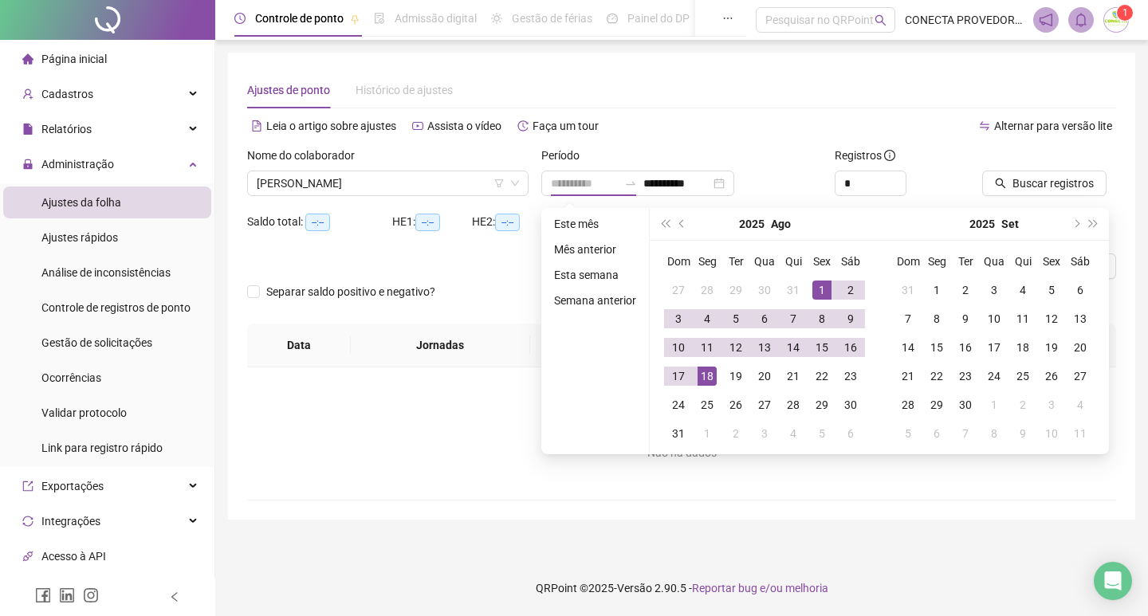
click at [700, 376] on div "18" at bounding box center [707, 376] width 19 height 19
type input "**********"
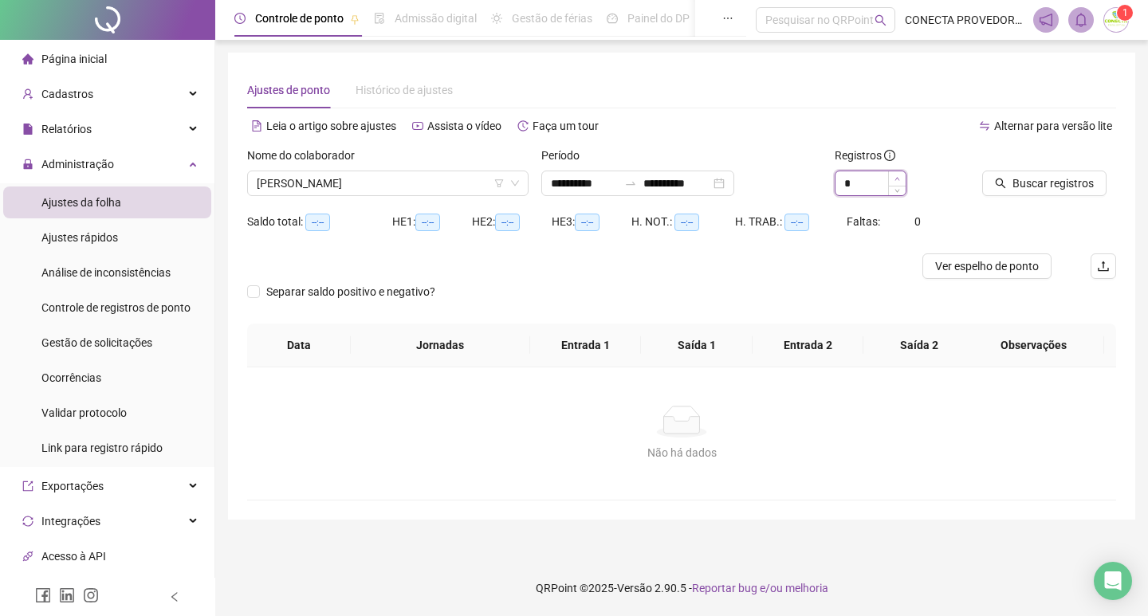
type input "*"
drag, startPoint x: 893, startPoint y: 179, endPoint x: 919, endPoint y: 179, distance: 25.5
click at [906, 179] on span "Increase Value" at bounding box center [906, 177] width 1 height 12
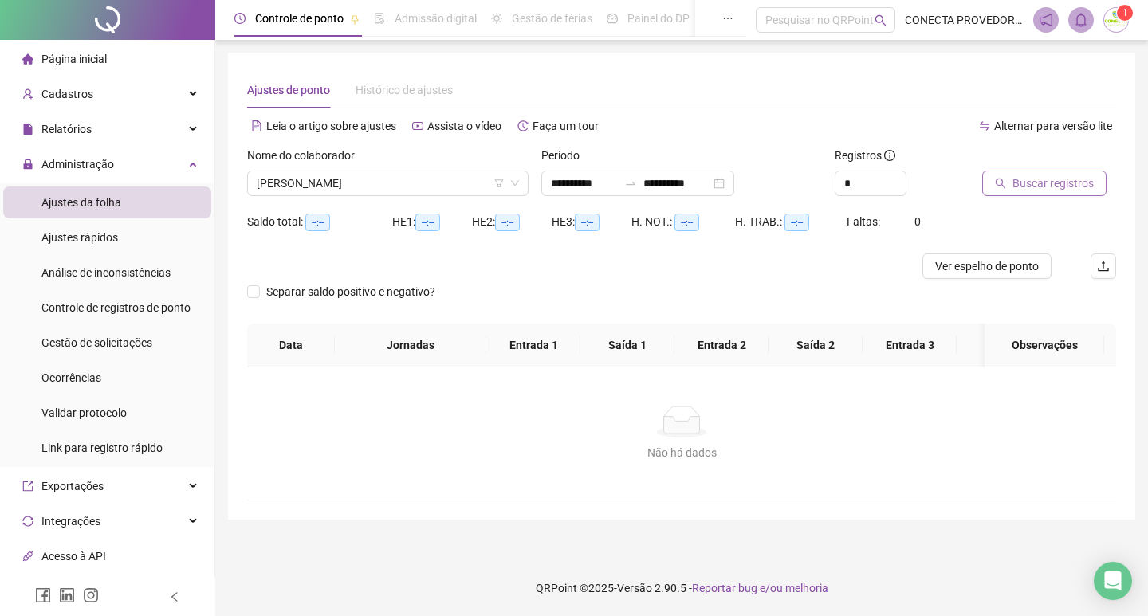
click at [1048, 177] on span "Buscar registros" at bounding box center [1053, 184] width 81 height 18
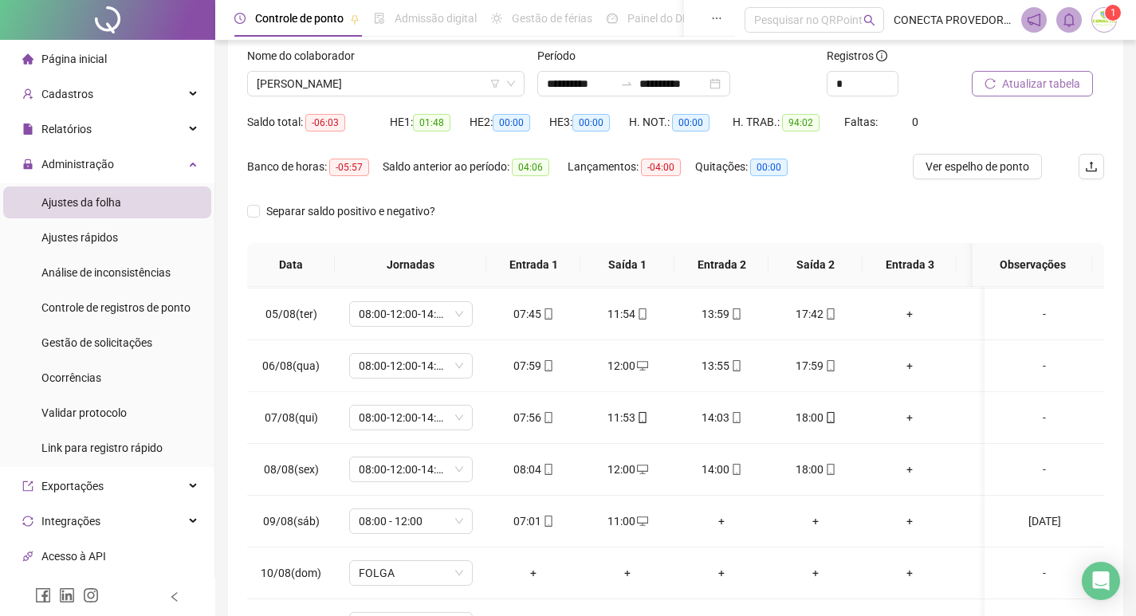
scroll to position [0, 0]
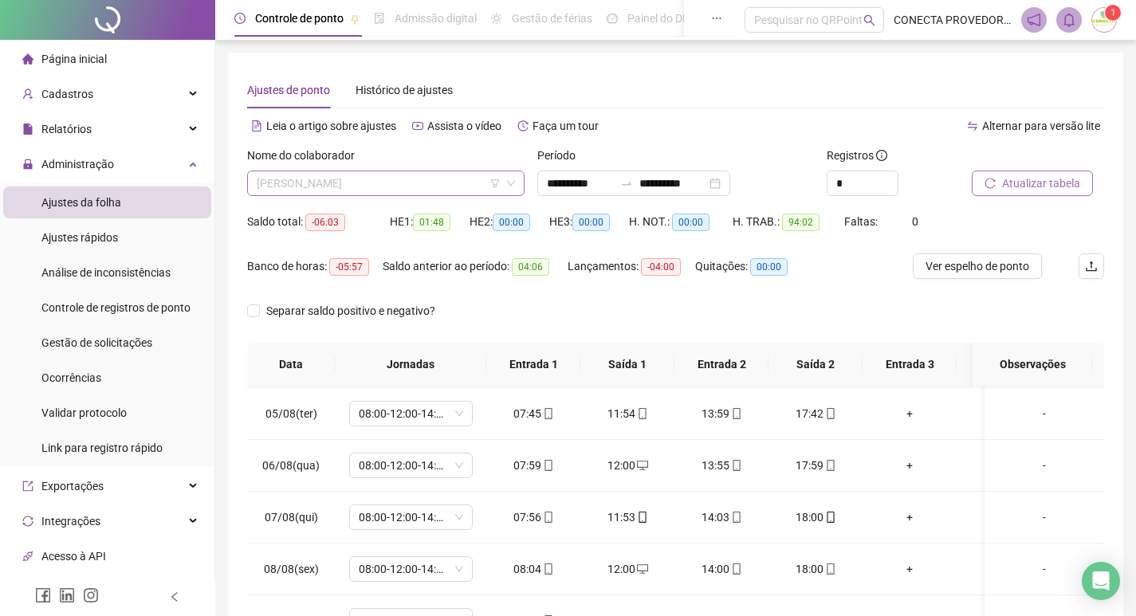
click at [453, 184] on span "[PERSON_NAME]" at bounding box center [386, 183] width 258 height 24
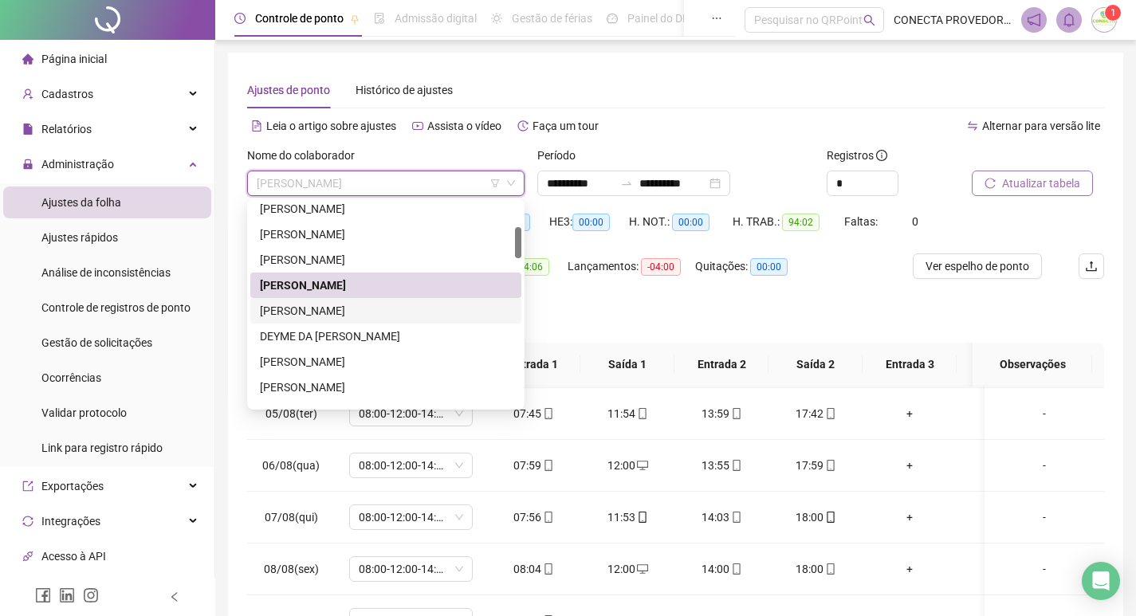
click at [367, 306] on div "[PERSON_NAME]" at bounding box center [386, 311] width 252 height 18
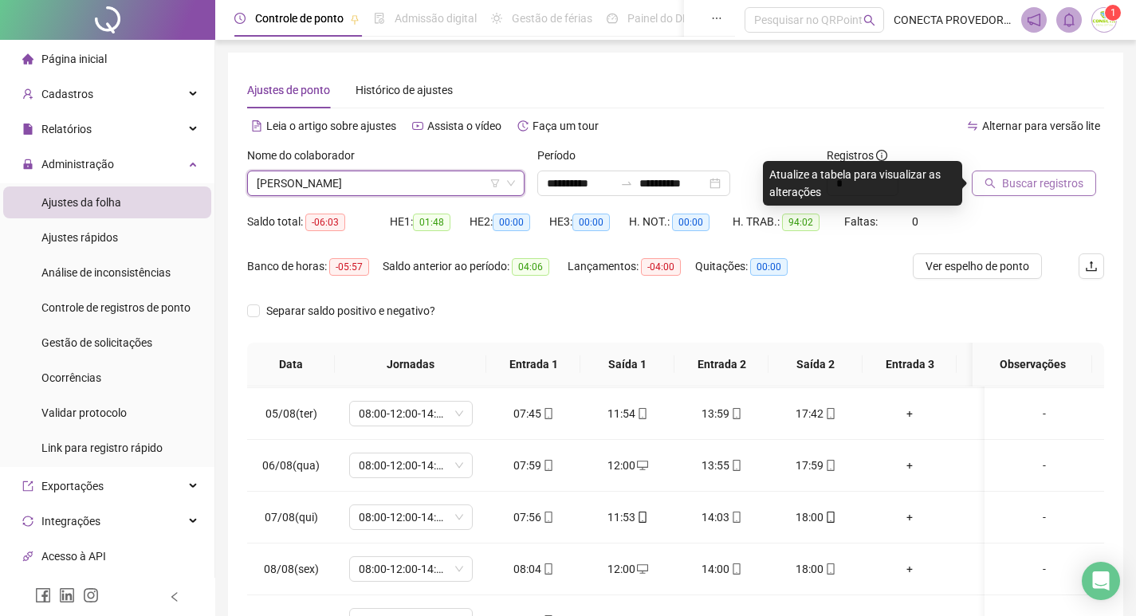
click at [1041, 189] on span "Buscar registros" at bounding box center [1042, 184] width 81 height 18
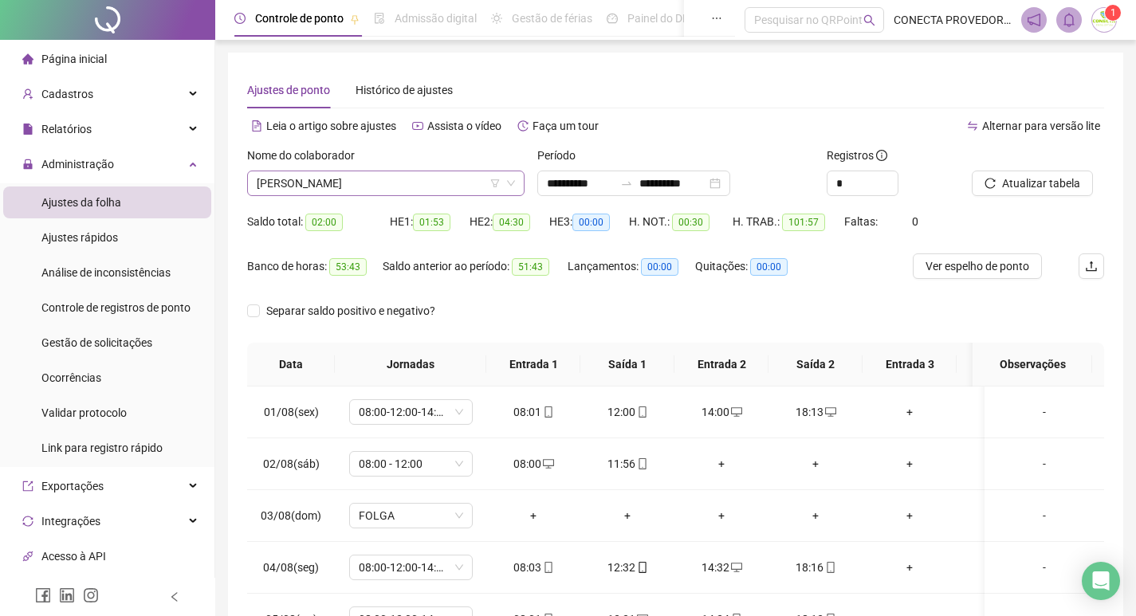
click at [432, 180] on span "[PERSON_NAME]" at bounding box center [386, 183] width 258 height 24
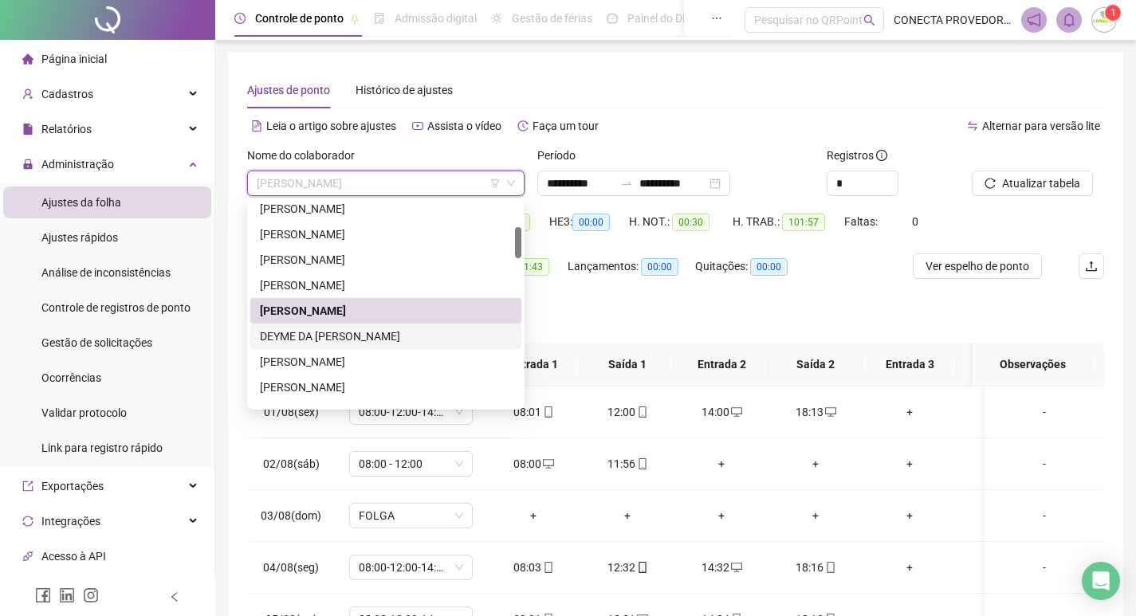
click at [318, 341] on div "DEYME DA [PERSON_NAME]" at bounding box center [386, 337] width 252 height 18
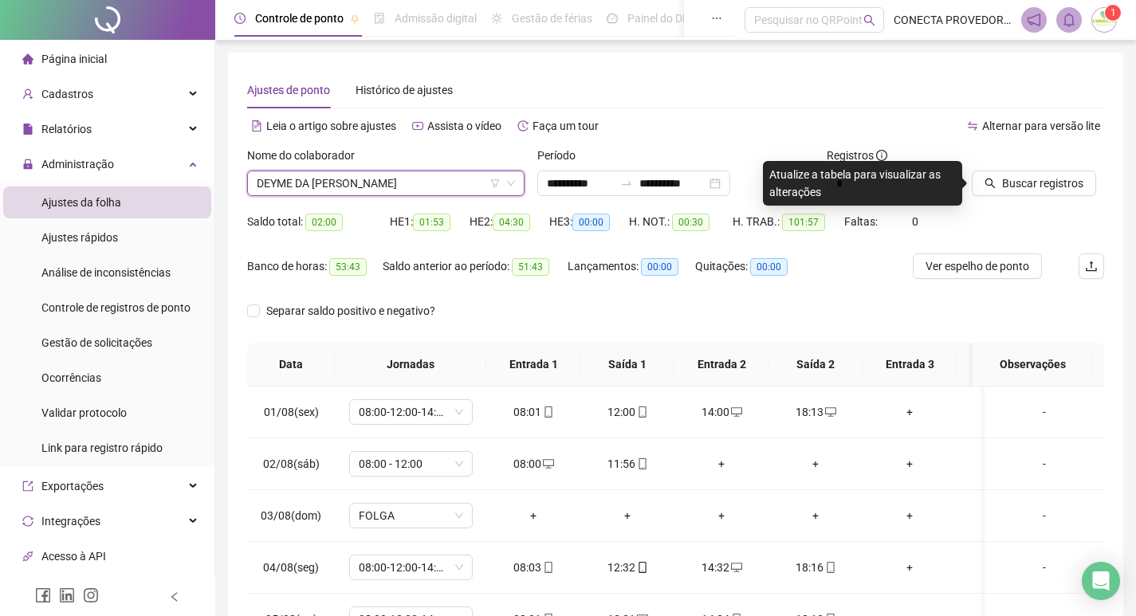
click at [427, 173] on span "DEYME DA [PERSON_NAME]" at bounding box center [386, 183] width 258 height 24
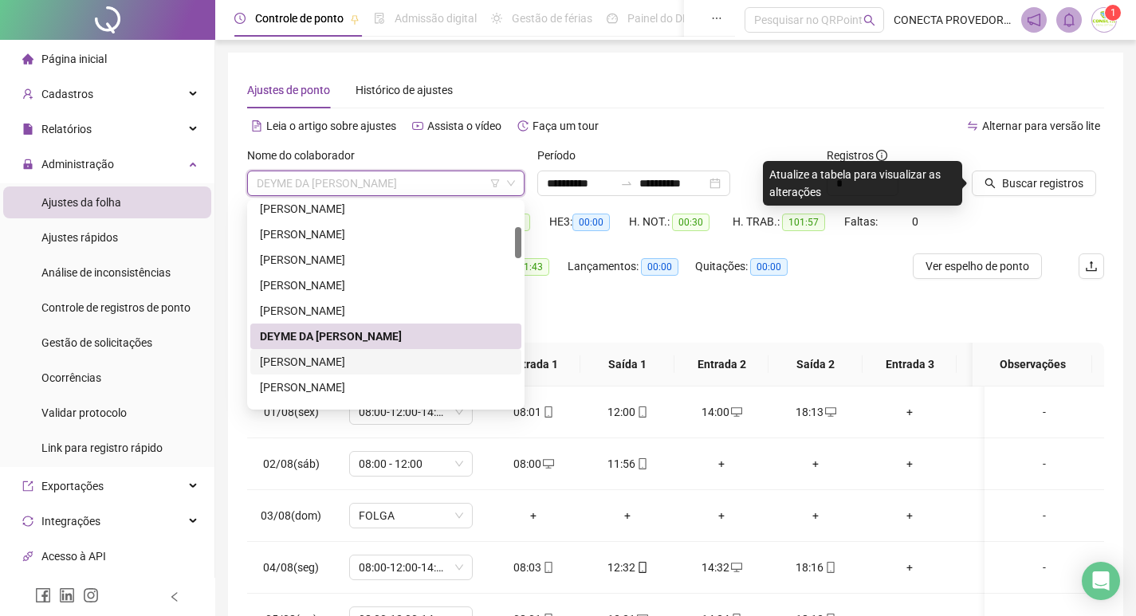
click at [309, 356] on div "[PERSON_NAME]" at bounding box center [386, 362] width 252 height 18
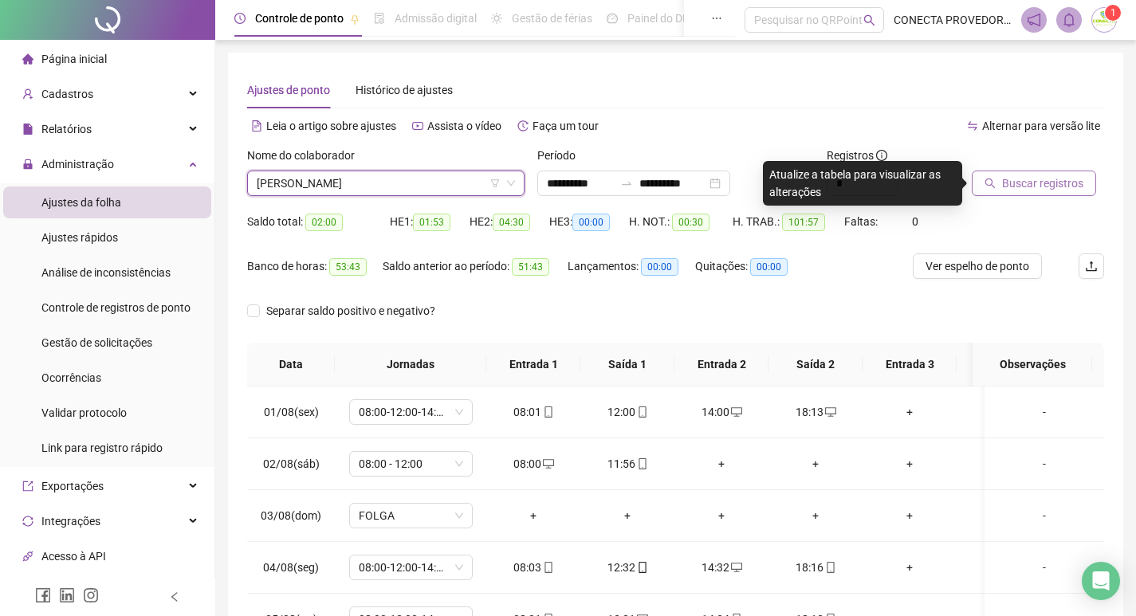
click at [1039, 191] on span "Buscar registros" at bounding box center [1042, 184] width 81 height 18
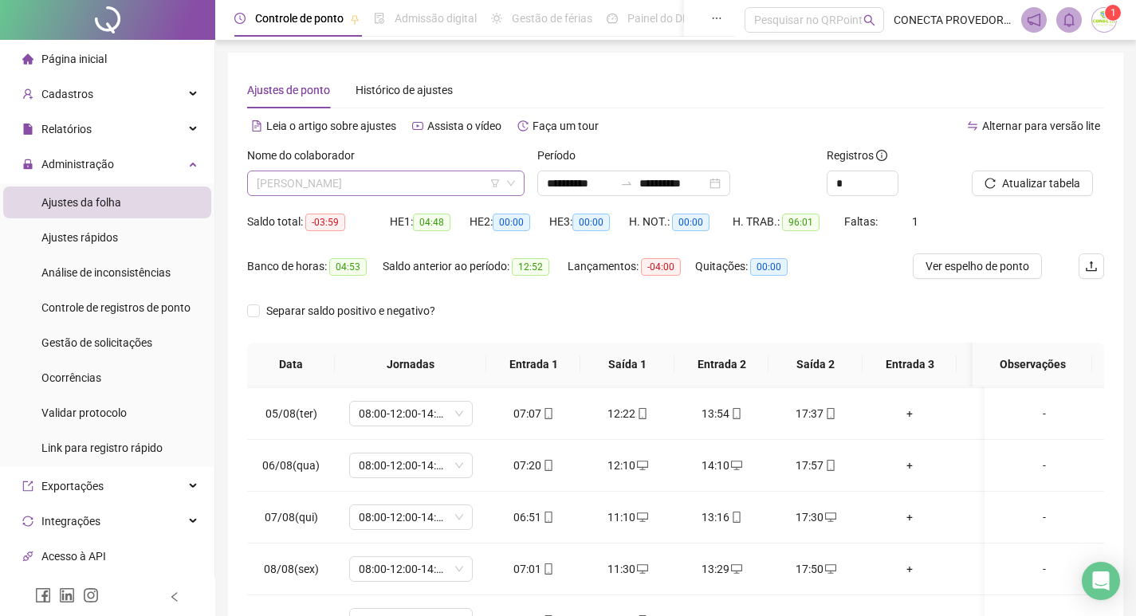
click at [416, 181] on span "[PERSON_NAME]" at bounding box center [386, 183] width 258 height 24
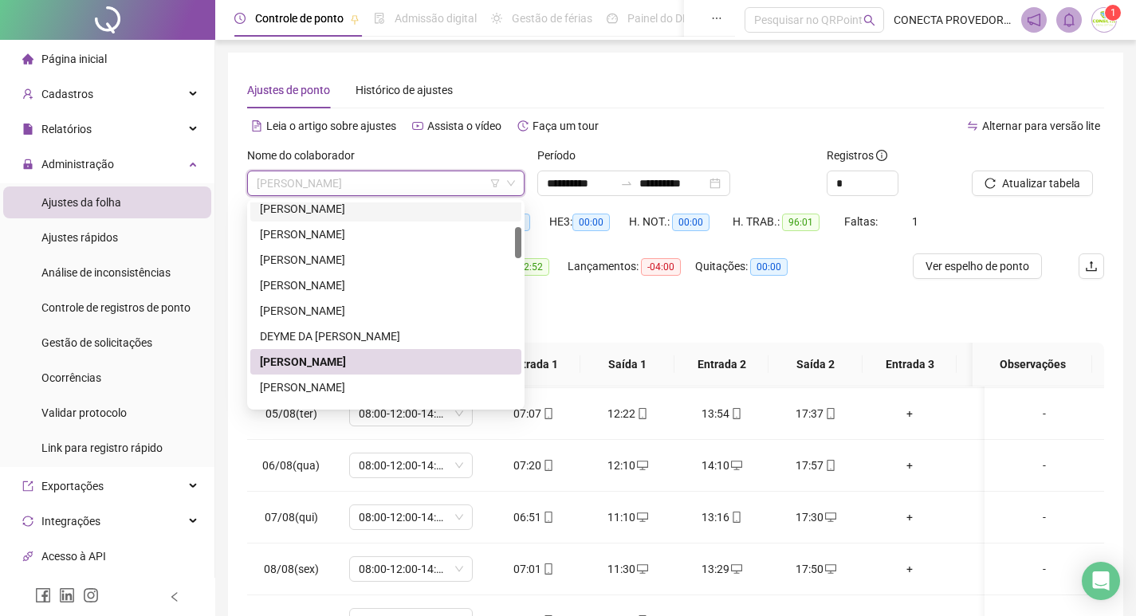
click at [410, 179] on span "[PERSON_NAME]" at bounding box center [386, 183] width 258 height 24
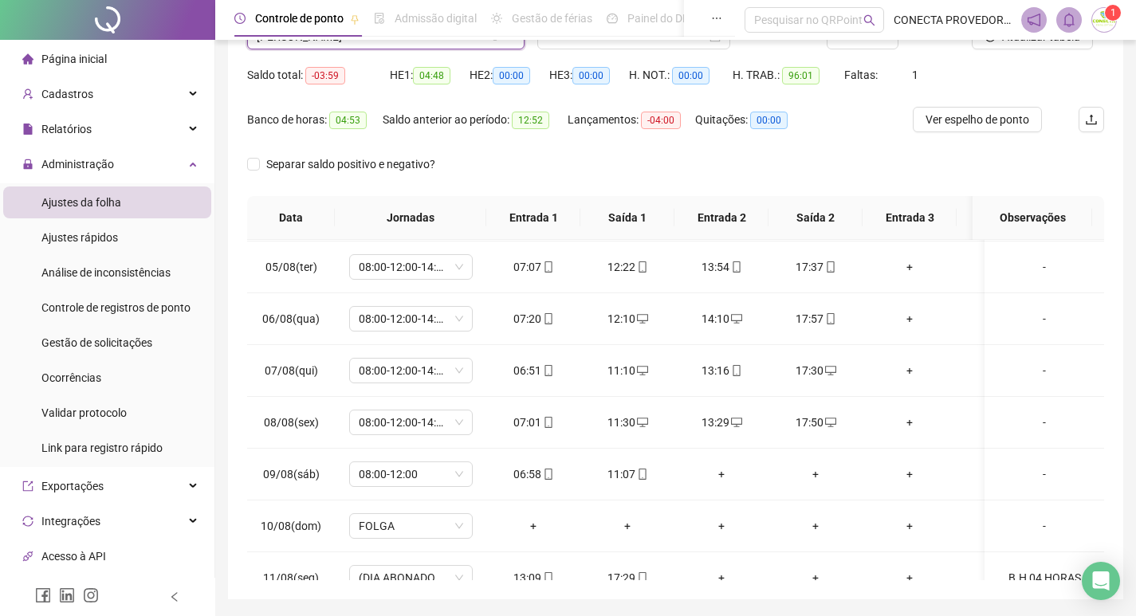
scroll to position [119, 0]
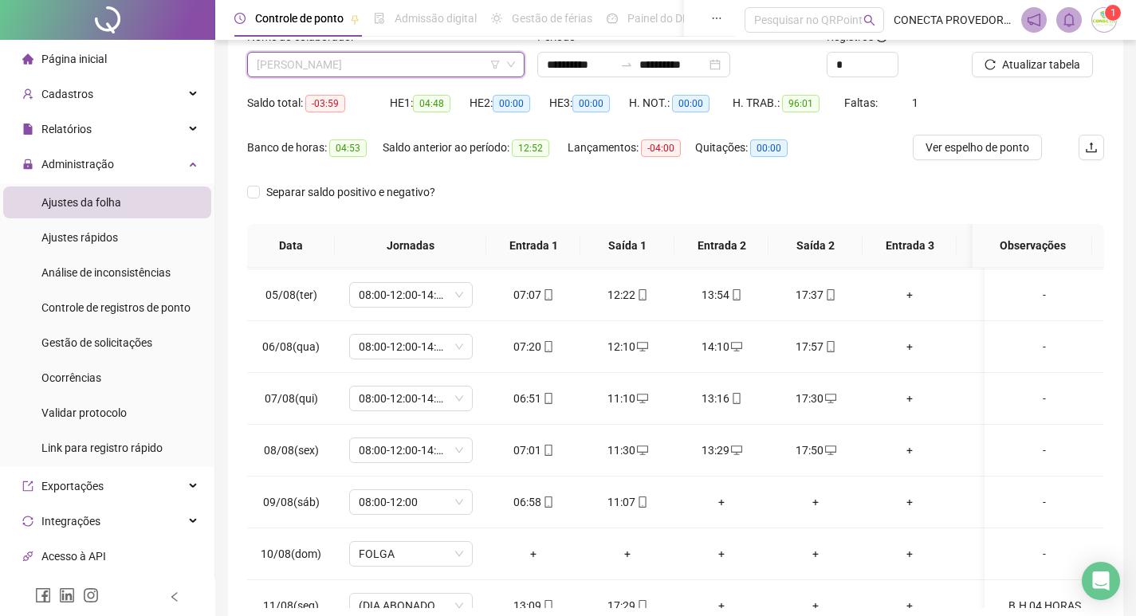
click at [407, 68] on span "[PERSON_NAME]" at bounding box center [386, 65] width 258 height 24
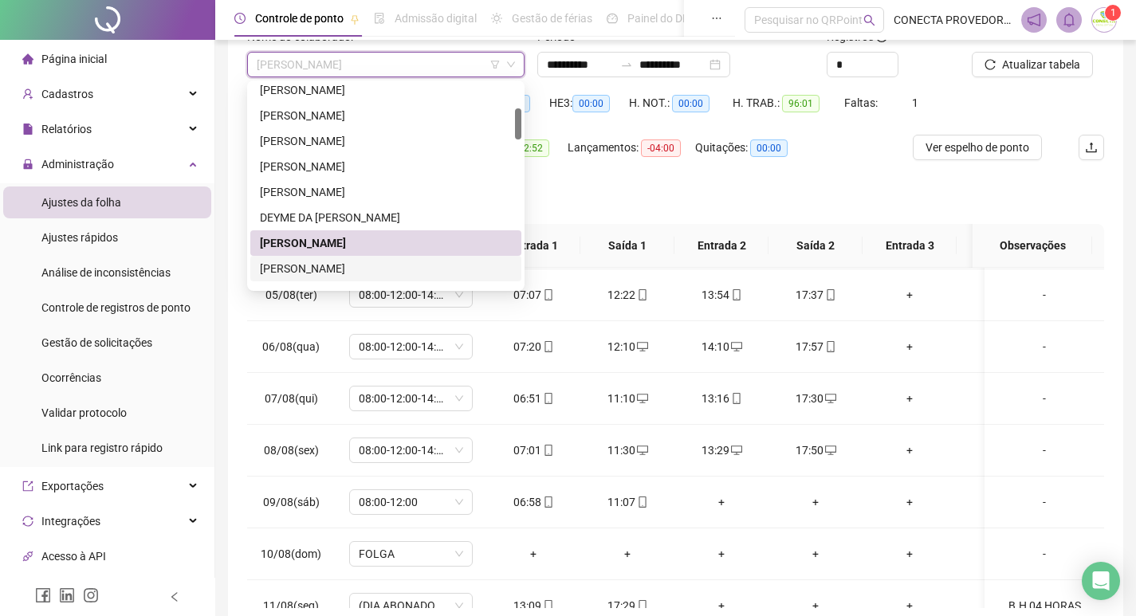
drag, startPoint x: 314, startPoint y: 266, endPoint x: 390, endPoint y: 254, distance: 76.7
click at [316, 267] on div "[PERSON_NAME]" at bounding box center [386, 269] width 252 height 18
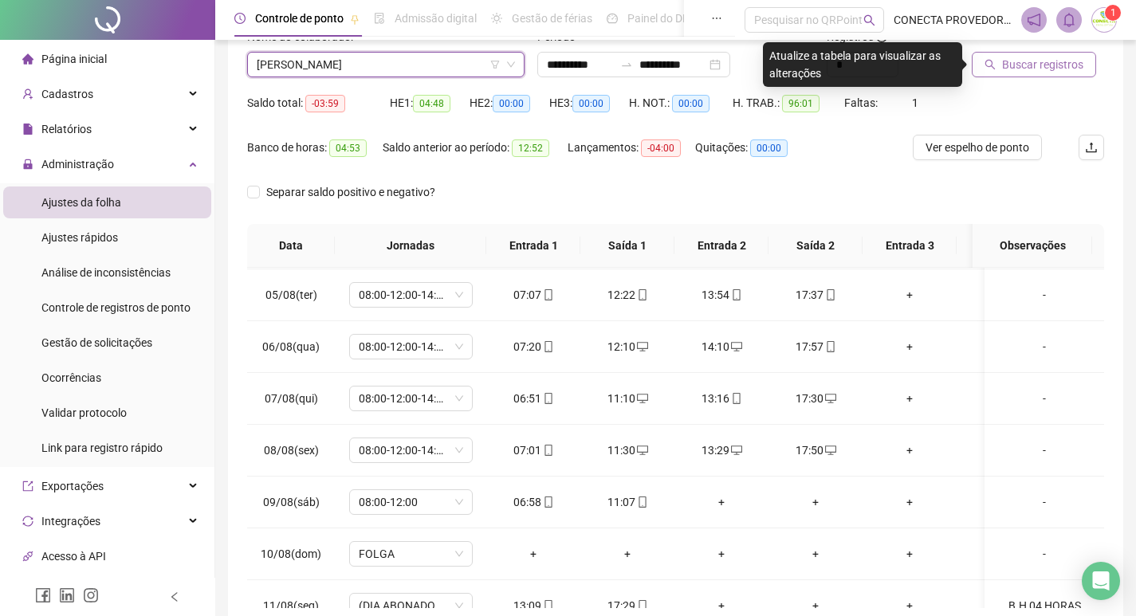
click at [1004, 65] on span "Buscar registros" at bounding box center [1042, 65] width 81 height 18
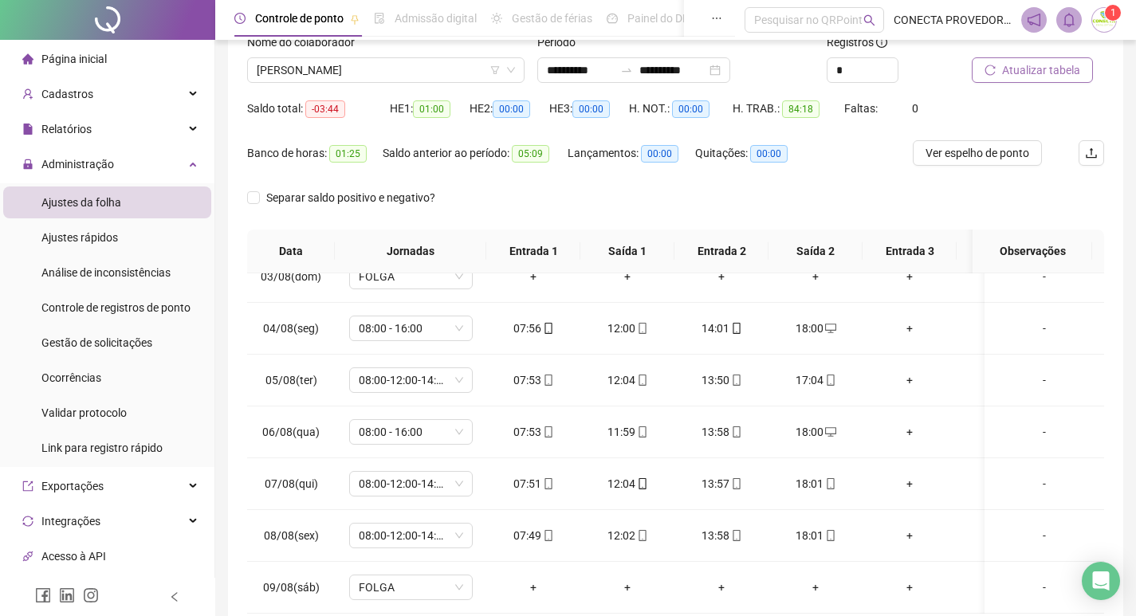
scroll to position [0, 0]
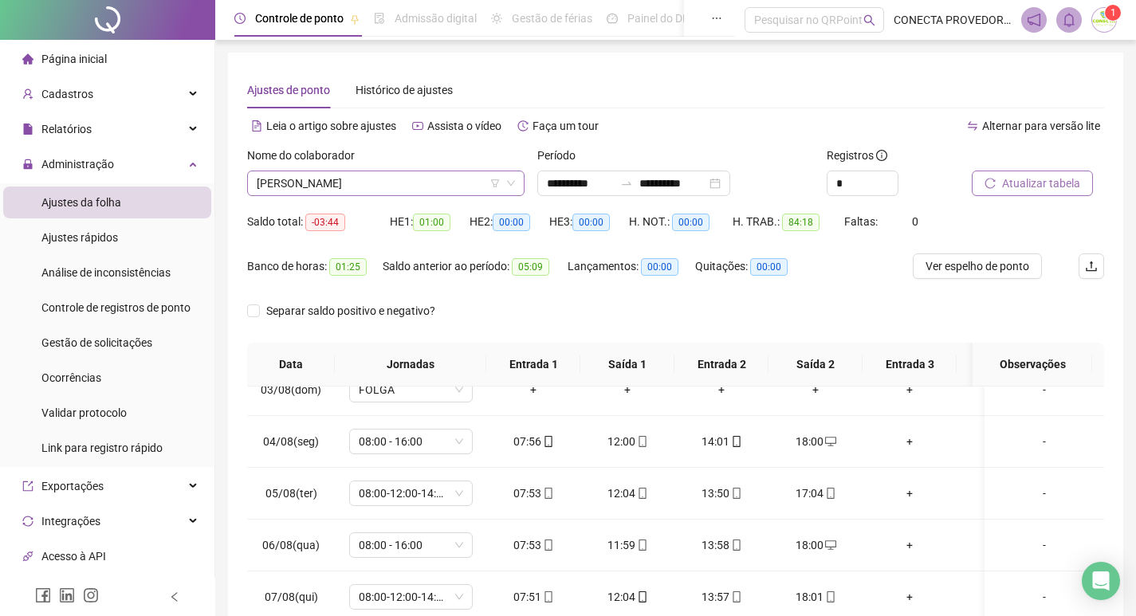
click at [421, 172] on span "[PERSON_NAME]" at bounding box center [386, 183] width 258 height 24
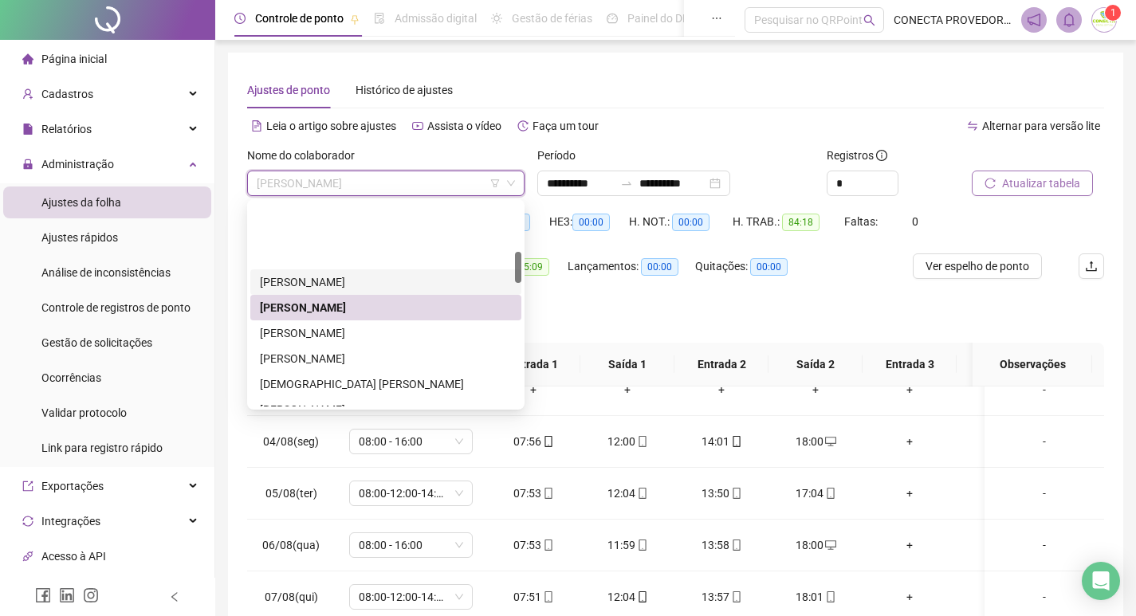
scroll to position [319, 0]
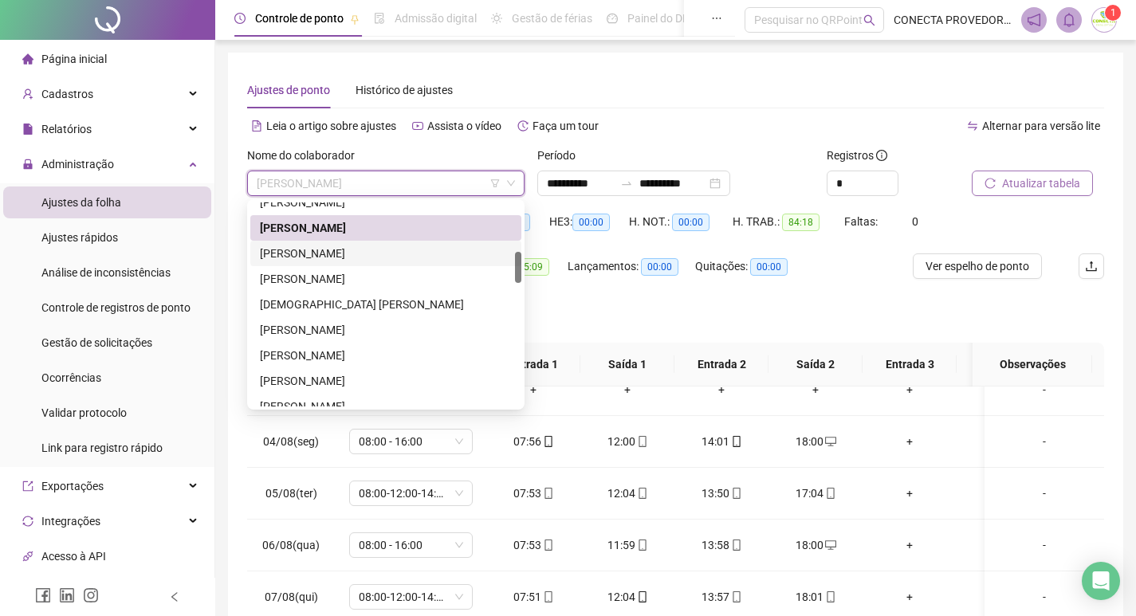
click at [301, 248] on div "[PERSON_NAME]" at bounding box center [386, 254] width 252 height 18
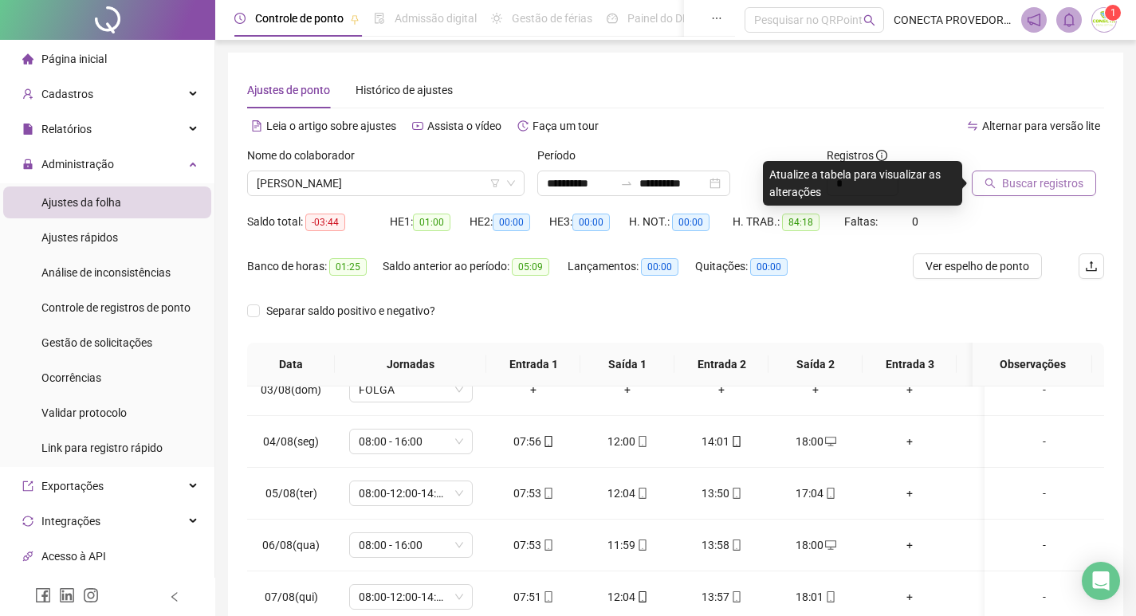
click at [1039, 183] on span "Buscar registros" at bounding box center [1042, 184] width 81 height 18
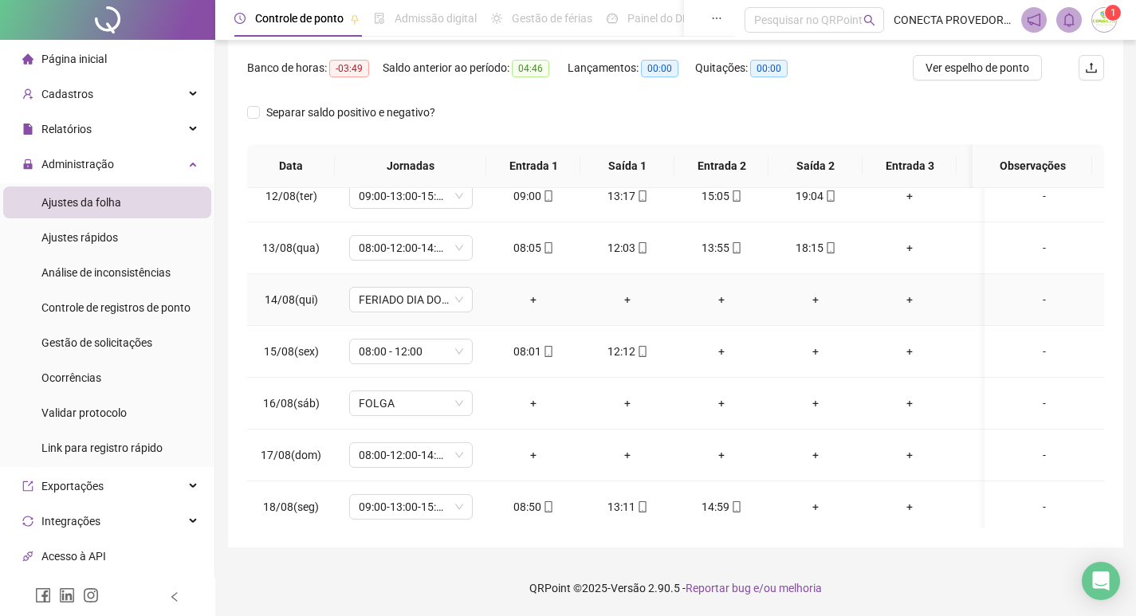
scroll to position [604, 0]
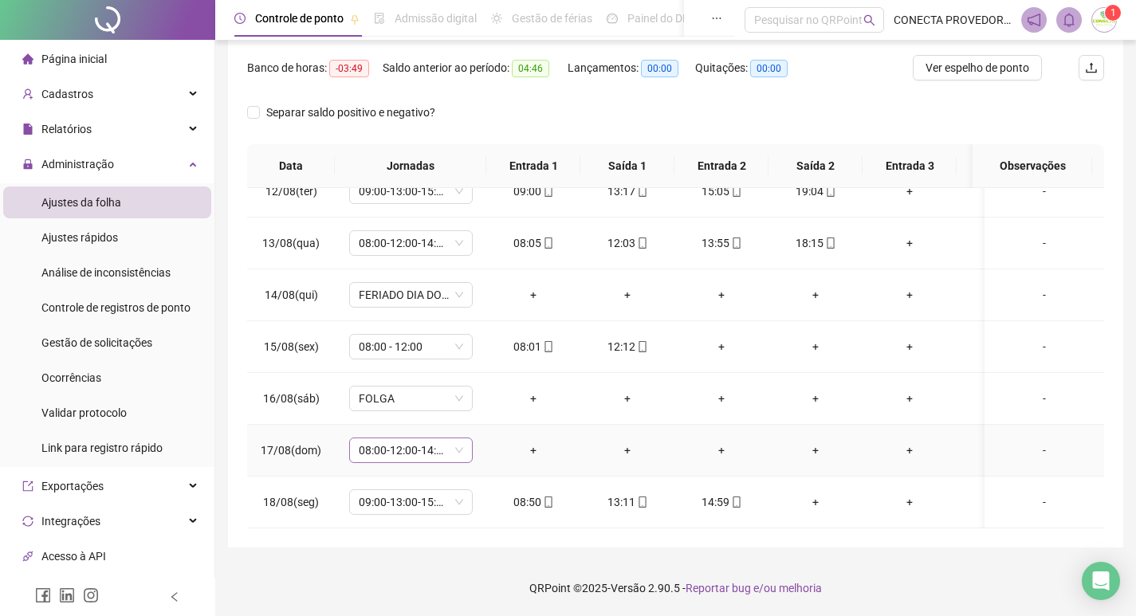
click at [451, 439] on span "08:00-12:00-14:00-18:00" at bounding box center [411, 451] width 104 height 24
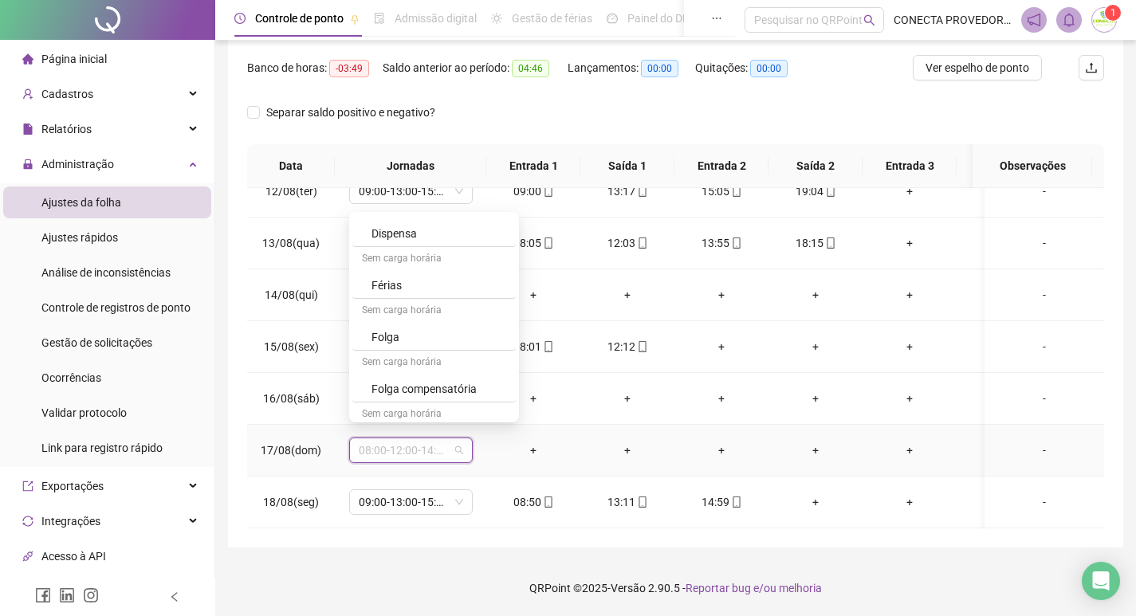
scroll to position [1914, 0]
click at [404, 305] on div "Folga" at bounding box center [439, 310] width 135 height 18
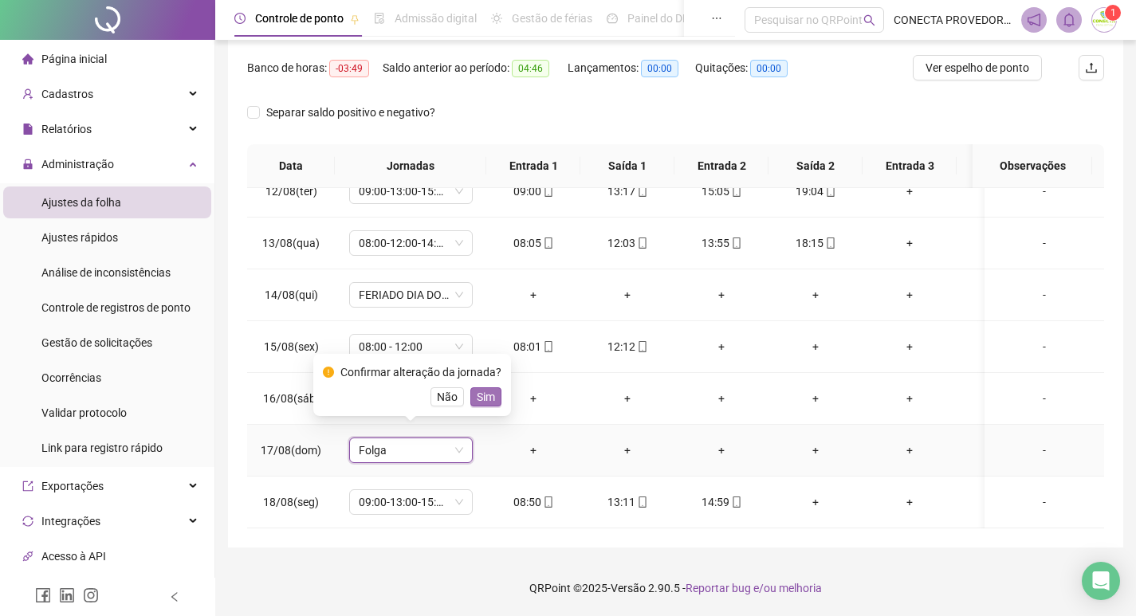
click at [482, 393] on span "Sim" at bounding box center [486, 397] width 18 height 18
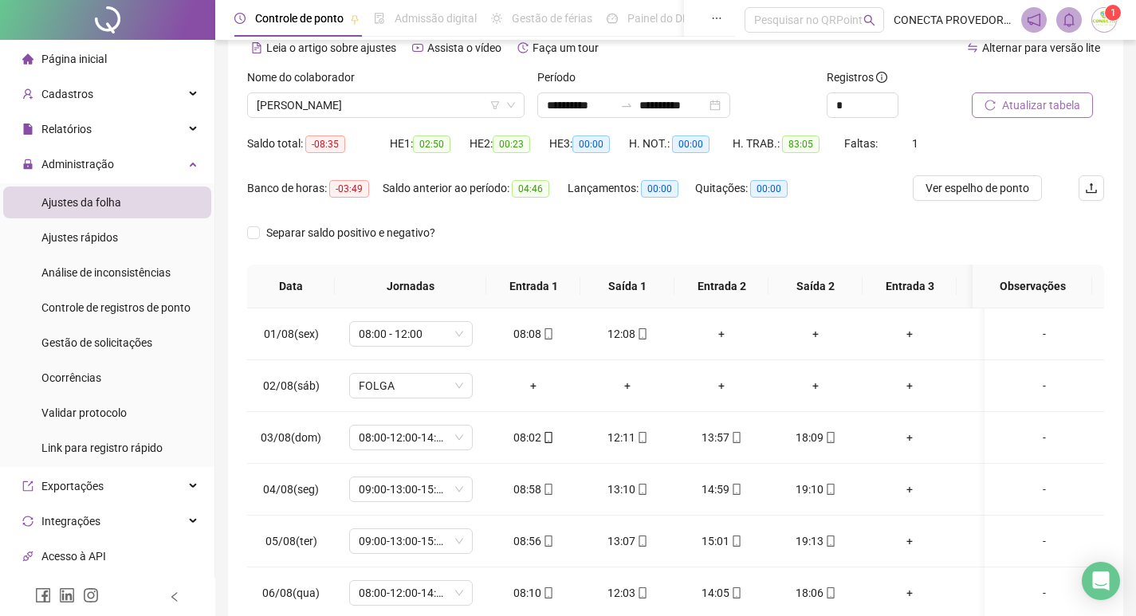
scroll to position [0, 0]
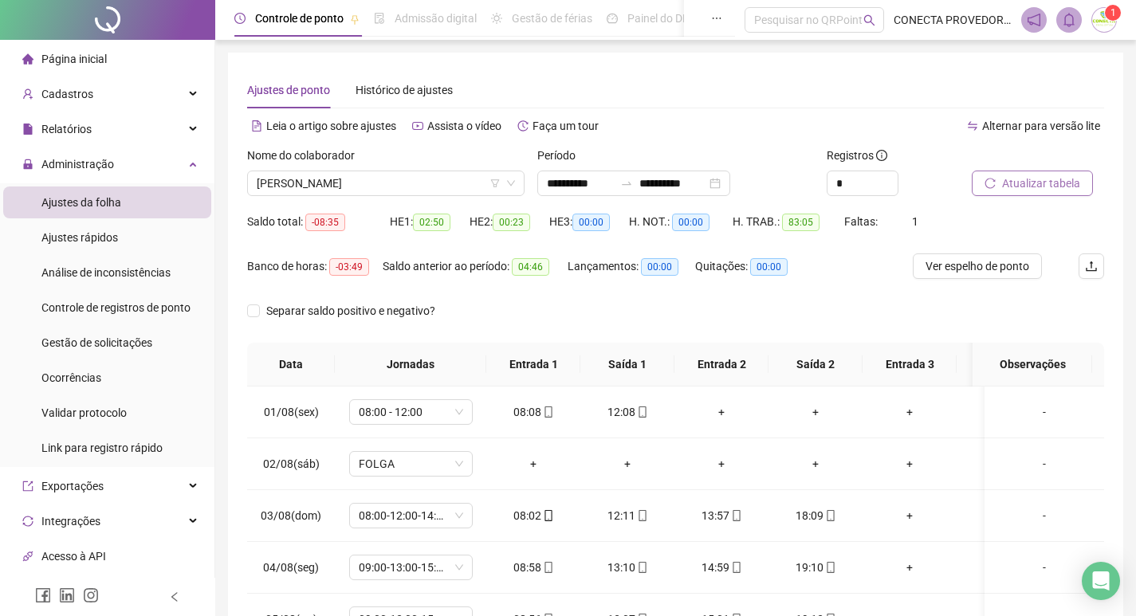
click at [1017, 181] on span "Atualizar tabela" at bounding box center [1041, 184] width 78 height 18
click at [404, 184] on span "[PERSON_NAME]" at bounding box center [386, 183] width 258 height 24
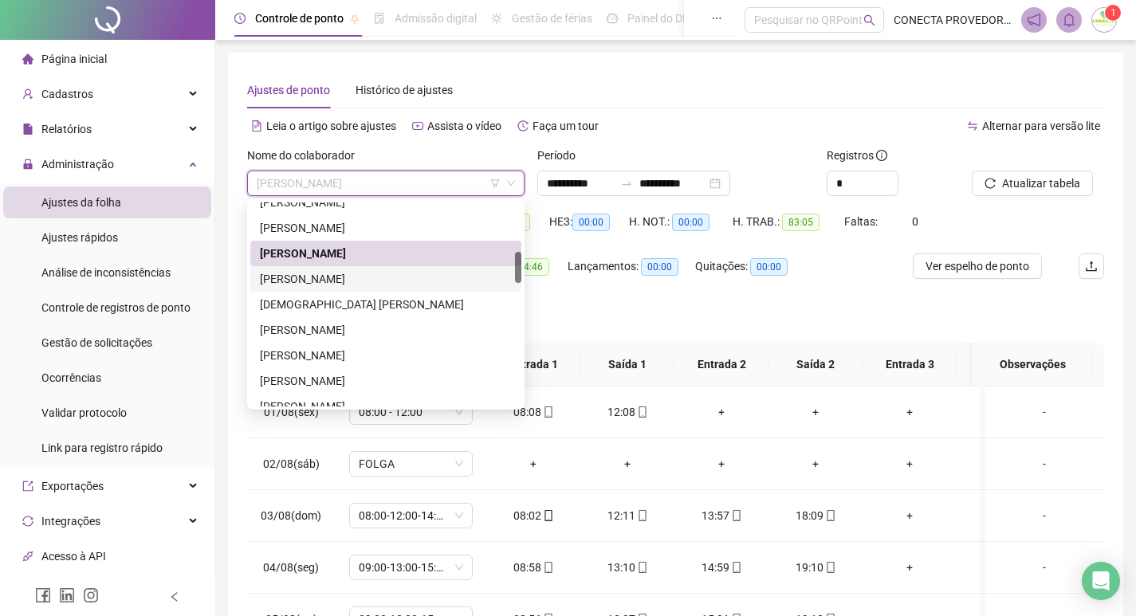
click at [342, 277] on div "[PERSON_NAME]" at bounding box center [386, 279] width 252 height 18
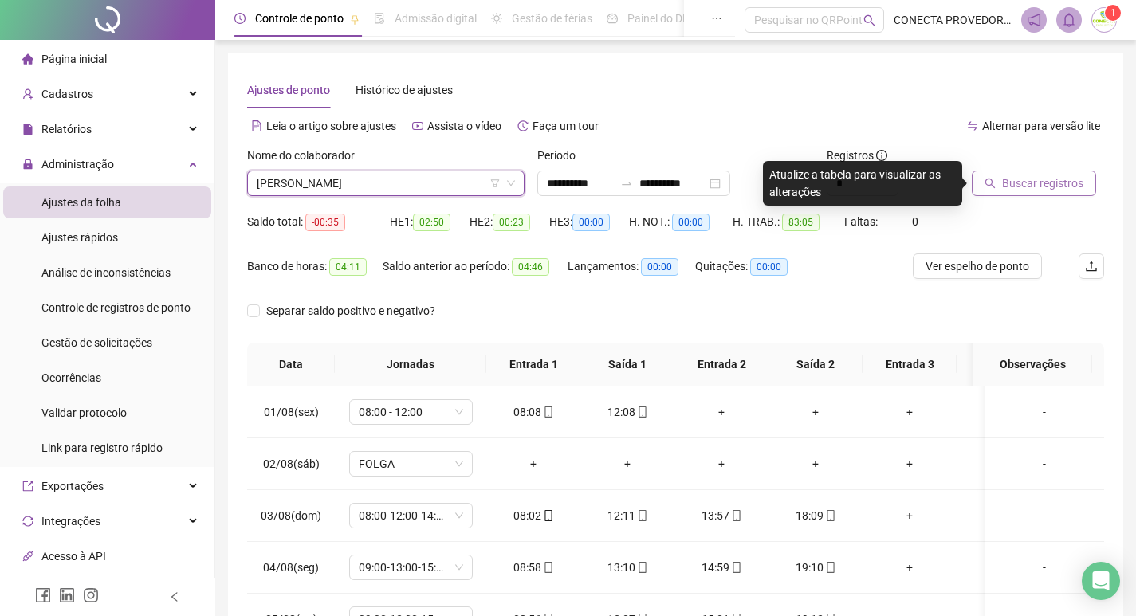
click at [1018, 184] on span "Buscar registros" at bounding box center [1042, 184] width 81 height 18
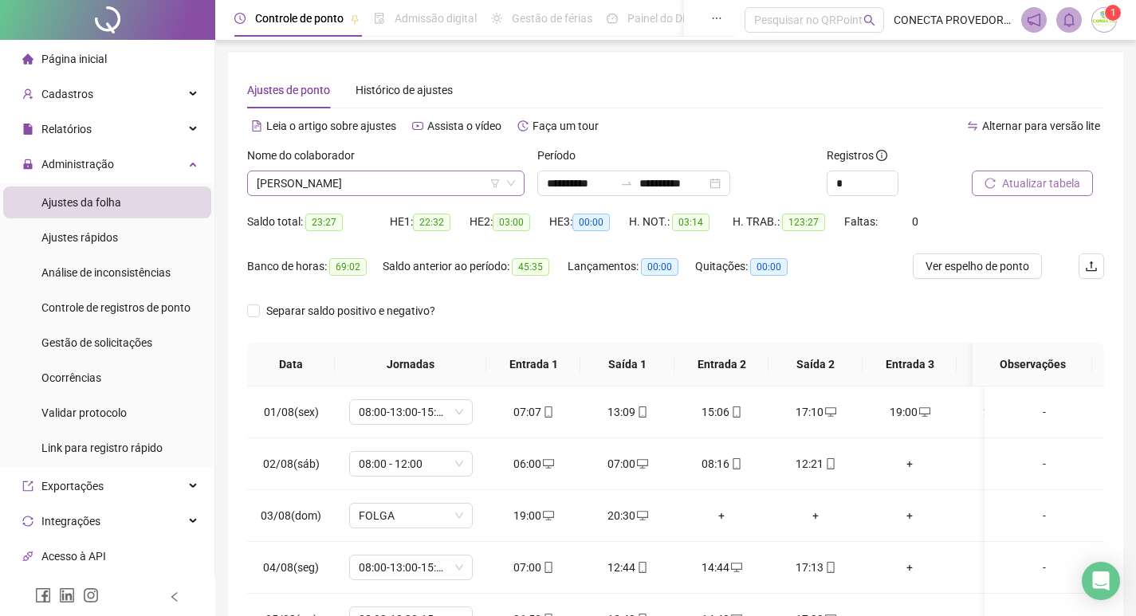
click at [439, 172] on span "[PERSON_NAME]" at bounding box center [386, 183] width 258 height 24
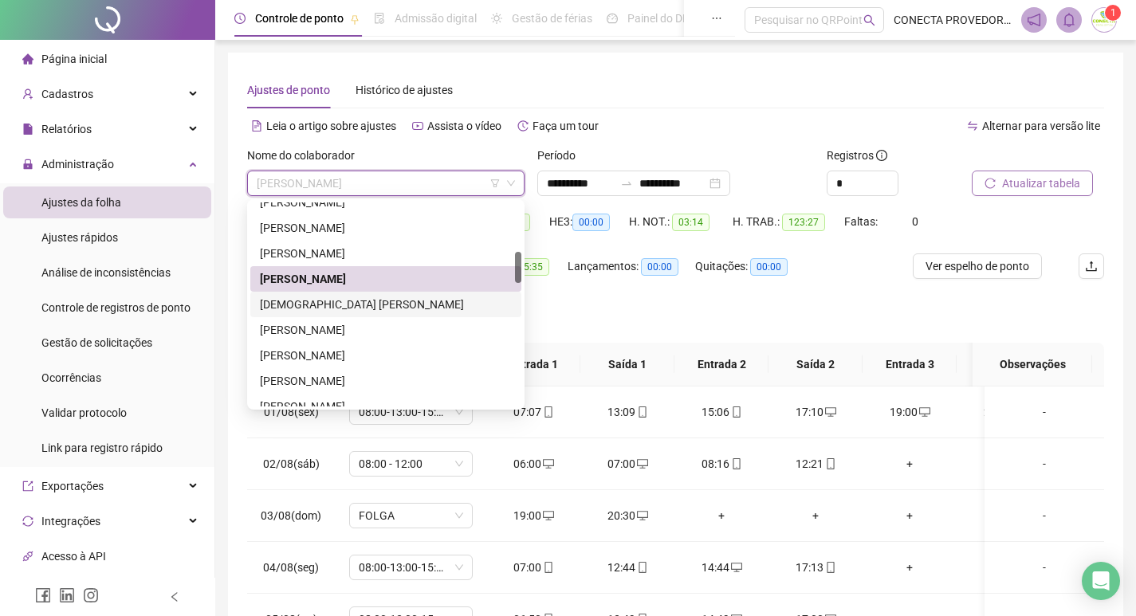
click at [356, 303] on div "[DEMOGRAPHIC_DATA] [PERSON_NAME]" at bounding box center [386, 305] width 252 height 18
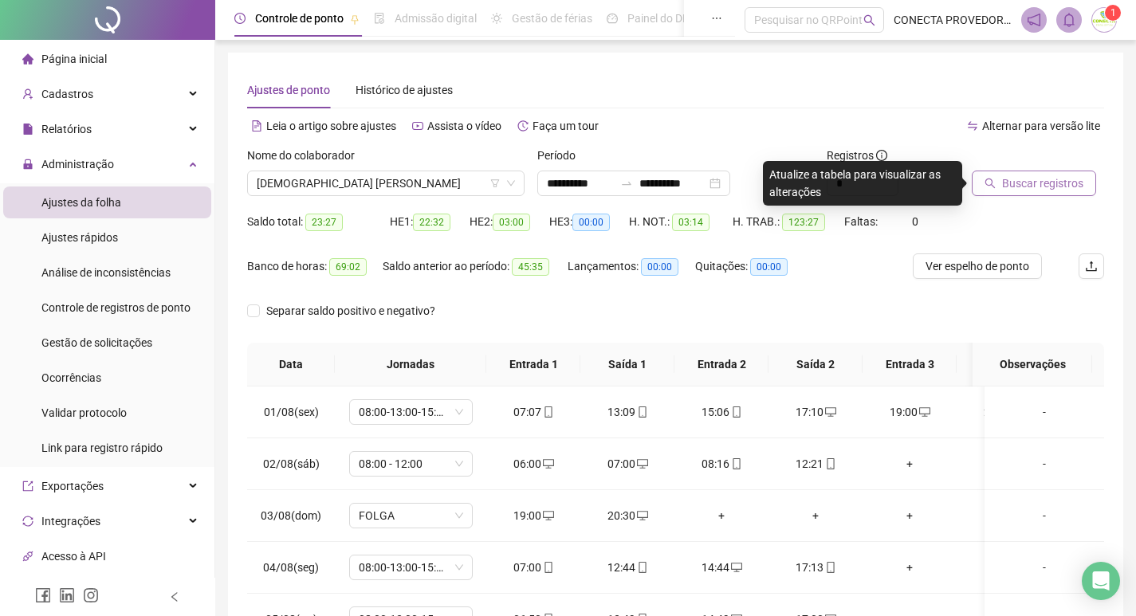
click at [983, 179] on button "Buscar registros" at bounding box center [1034, 184] width 124 height 26
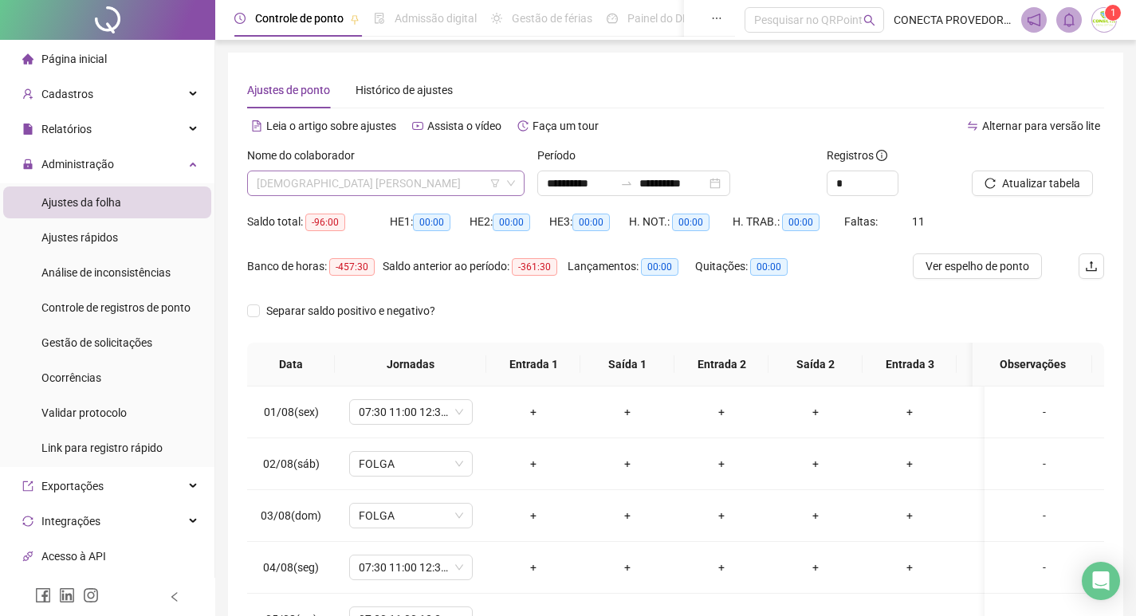
click at [474, 185] on span "[DEMOGRAPHIC_DATA] [PERSON_NAME]" at bounding box center [386, 183] width 258 height 24
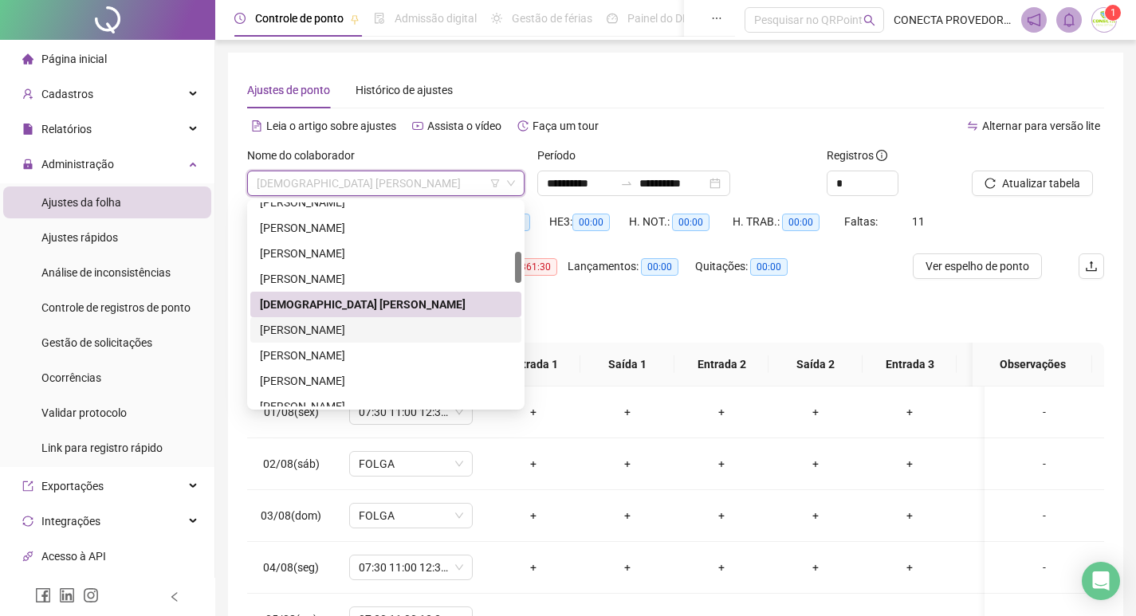
click at [407, 328] on div "[PERSON_NAME]" at bounding box center [386, 330] width 252 height 18
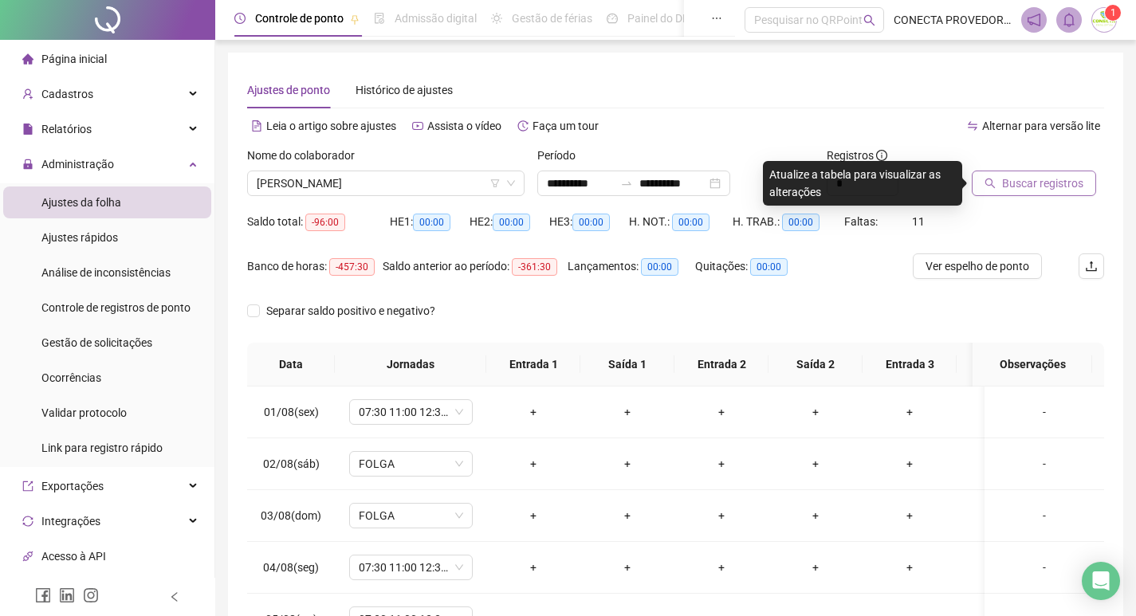
click at [998, 179] on button "Buscar registros" at bounding box center [1034, 184] width 124 height 26
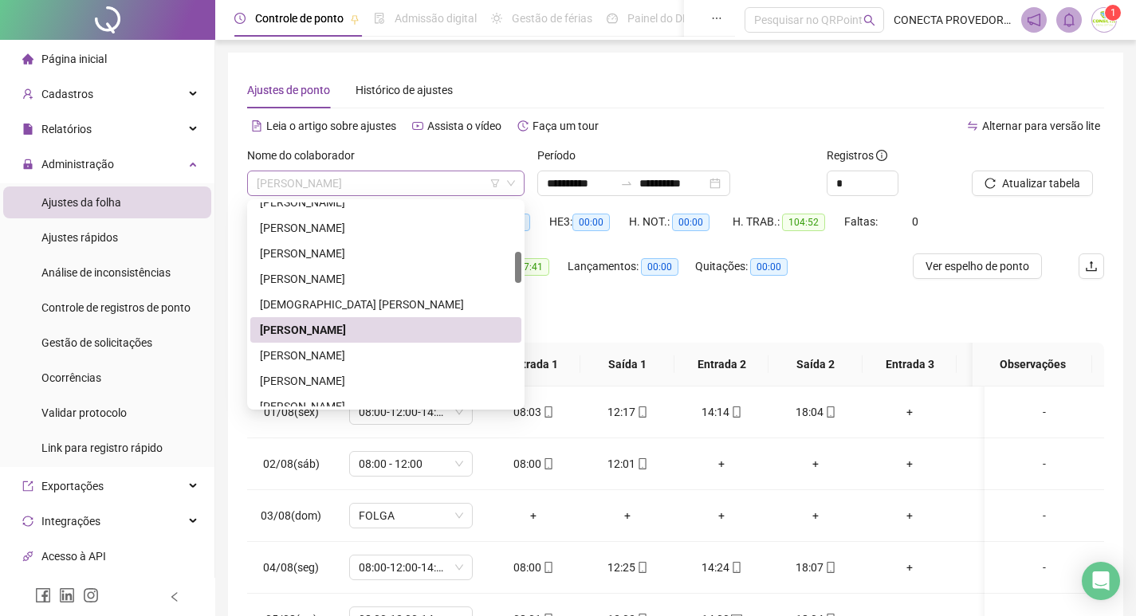
click at [457, 179] on span "[PERSON_NAME]" at bounding box center [386, 183] width 258 height 24
click at [392, 357] on div "[PERSON_NAME]" at bounding box center [386, 356] width 252 height 18
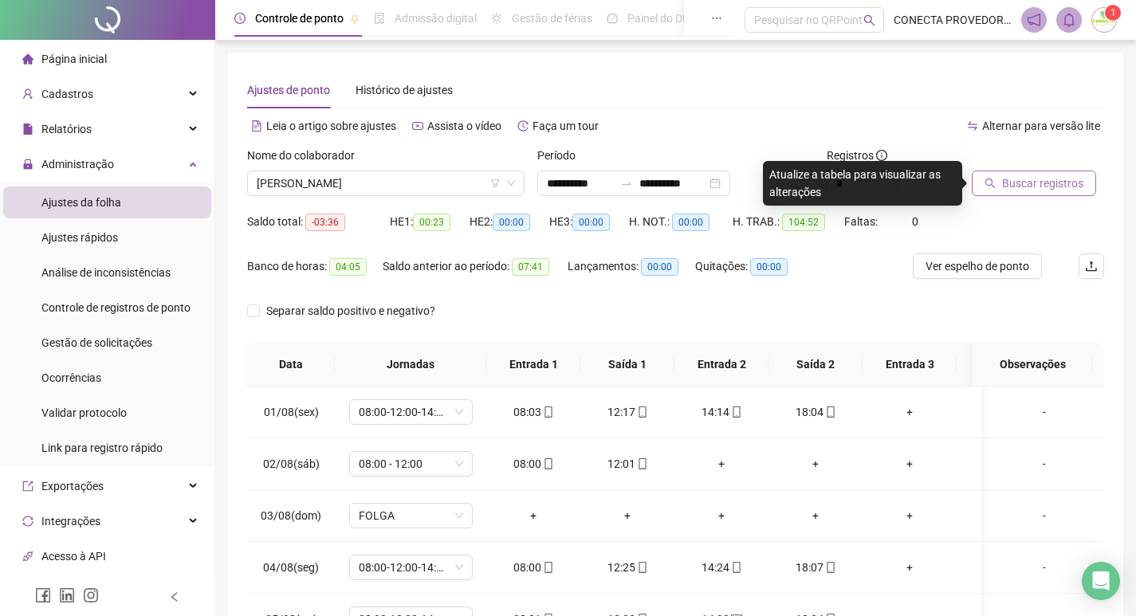
click at [1044, 173] on button "Buscar registros" at bounding box center [1034, 184] width 124 height 26
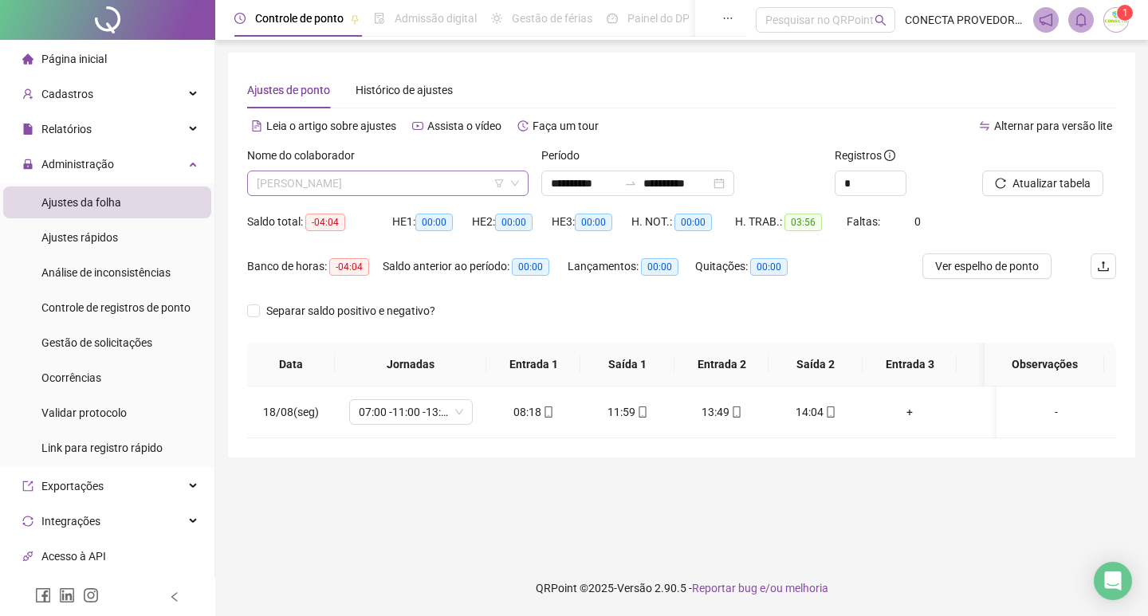
click at [442, 186] on span "[PERSON_NAME]" at bounding box center [388, 183] width 262 height 24
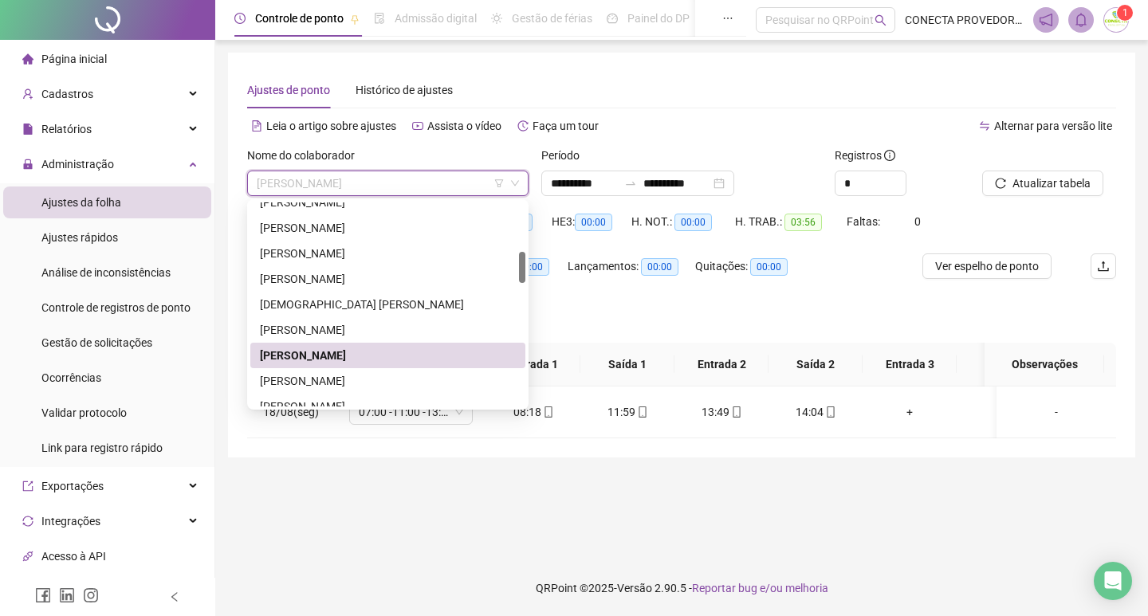
click at [304, 348] on div "[PERSON_NAME]" at bounding box center [388, 356] width 256 height 18
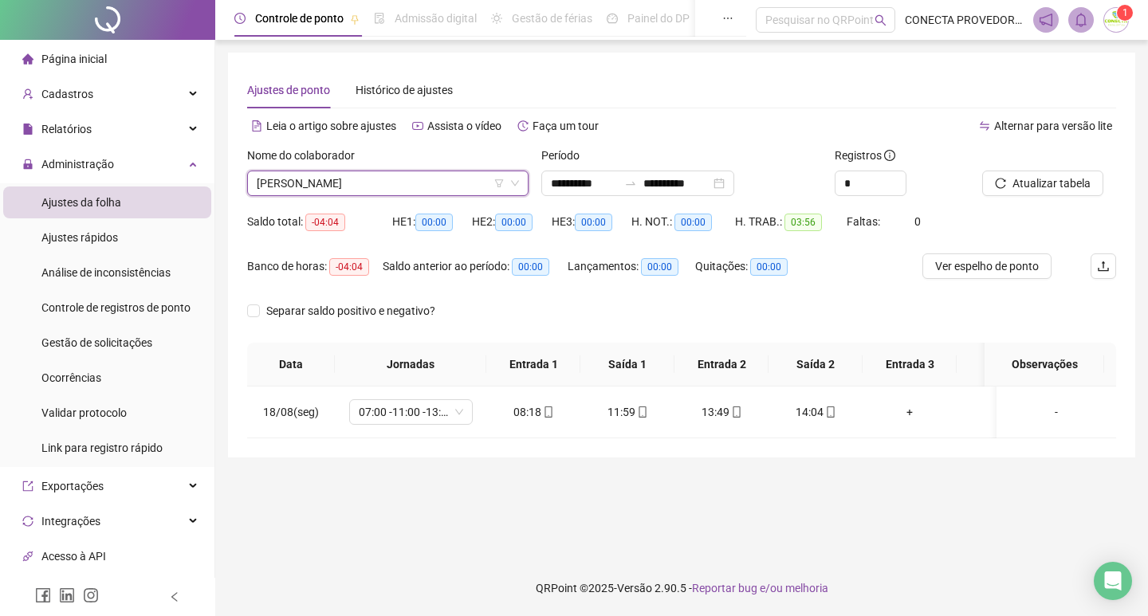
click at [1014, 164] on div at bounding box center [1029, 159] width 94 height 24
click at [1014, 171] on button "Atualizar tabela" at bounding box center [1042, 184] width 121 height 26
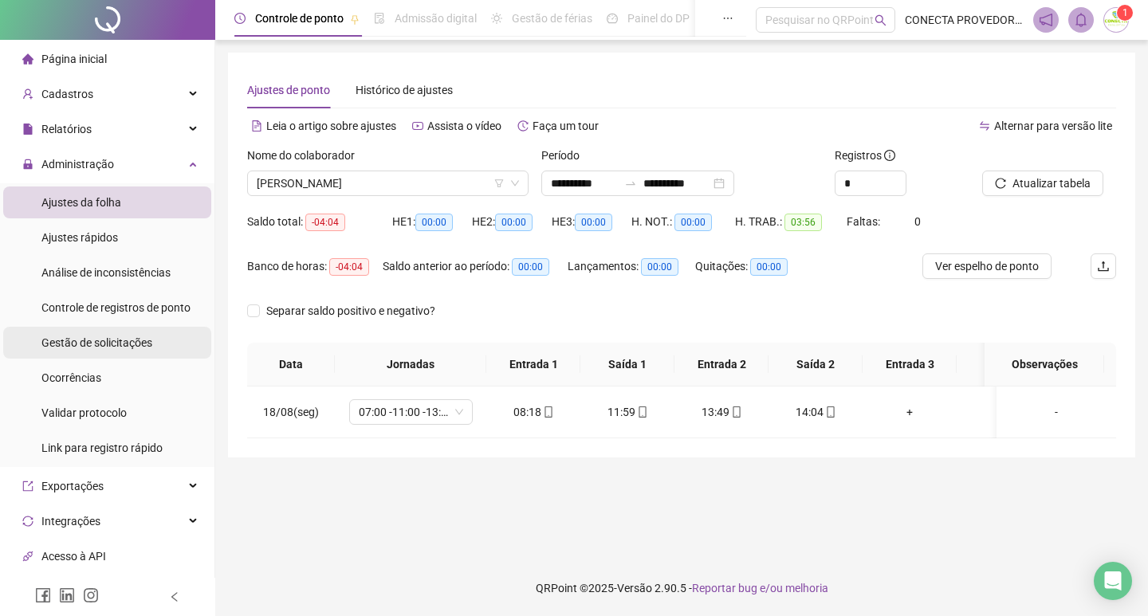
click at [81, 344] on span "Gestão de solicitações" at bounding box center [96, 342] width 111 height 13
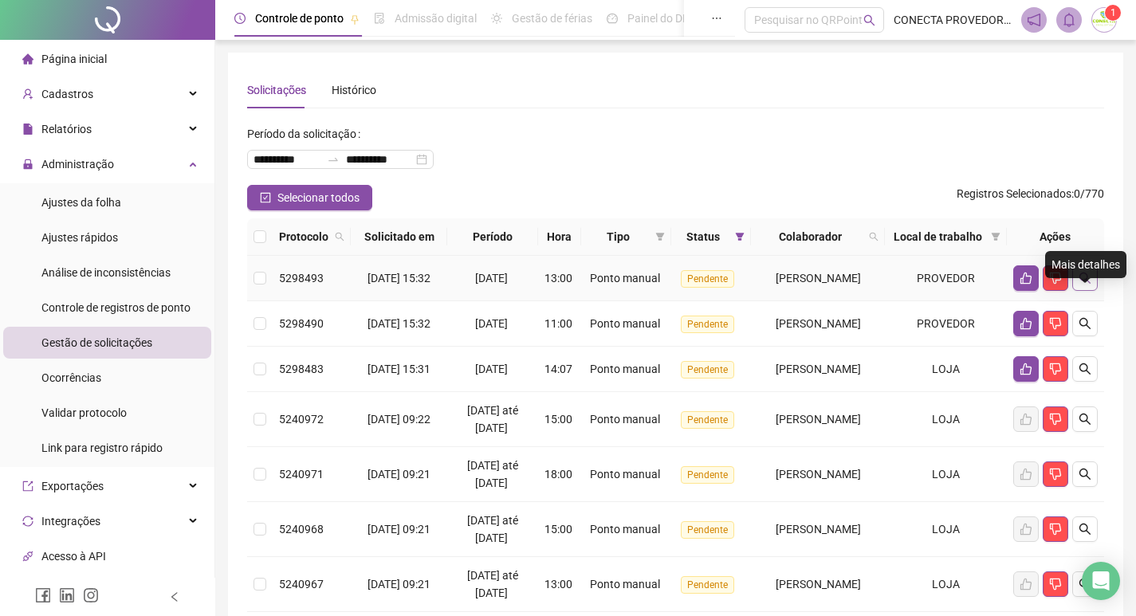
click at [1094, 291] on button "button" at bounding box center [1085, 279] width 26 height 26
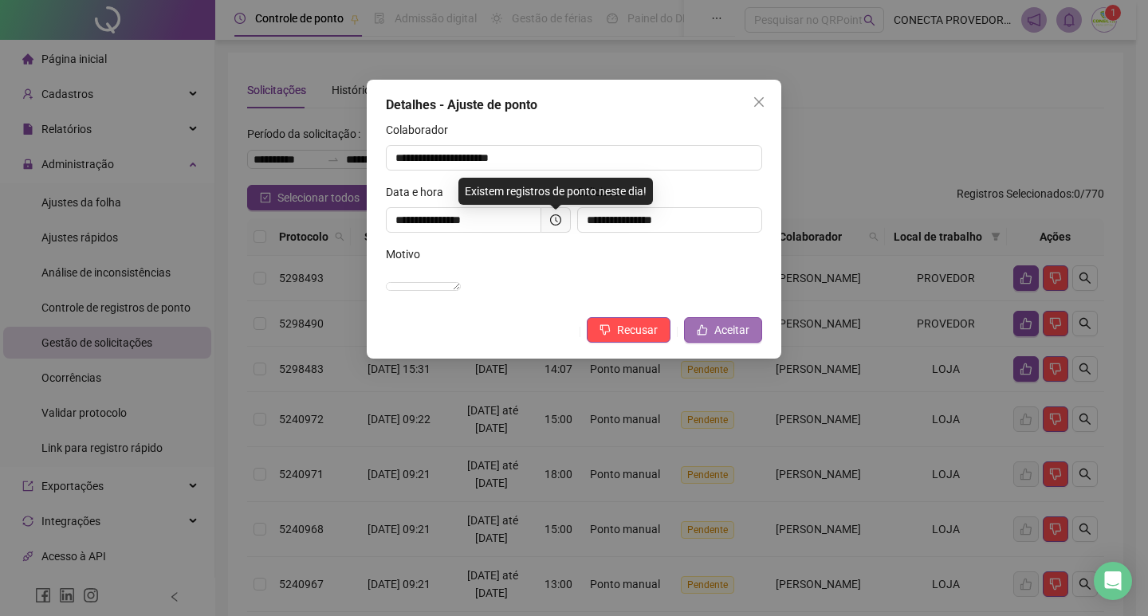
click at [748, 339] on span "Aceitar" at bounding box center [731, 330] width 35 height 18
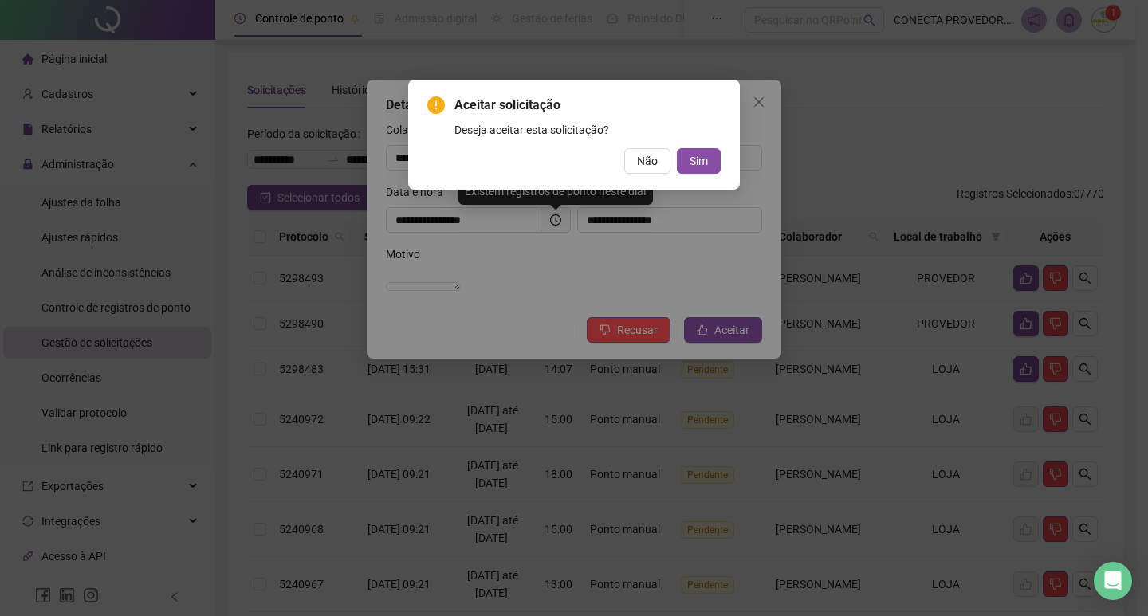
click at [708, 133] on div "Deseja aceitar esta solicitação?" at bounding box center [588, 130] width 266 height 18
click at [707, 163] on span "Sim" at bounding box center [699, 161] width 18 height 18
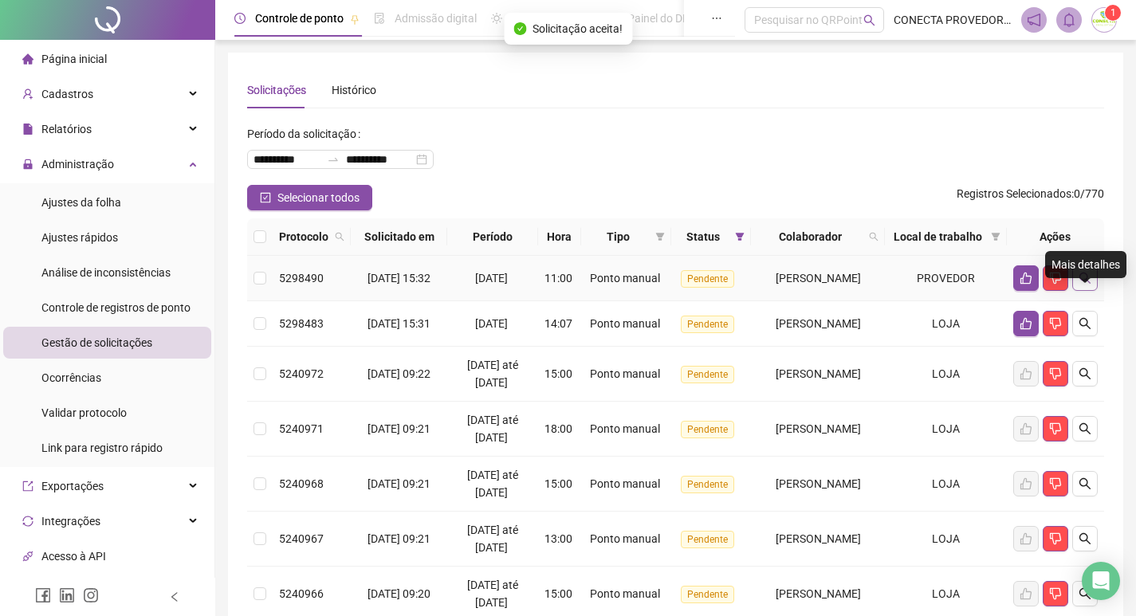
click at [1090, 285] on icon "search" at bounding box center [1085, 278] width 13 height 13
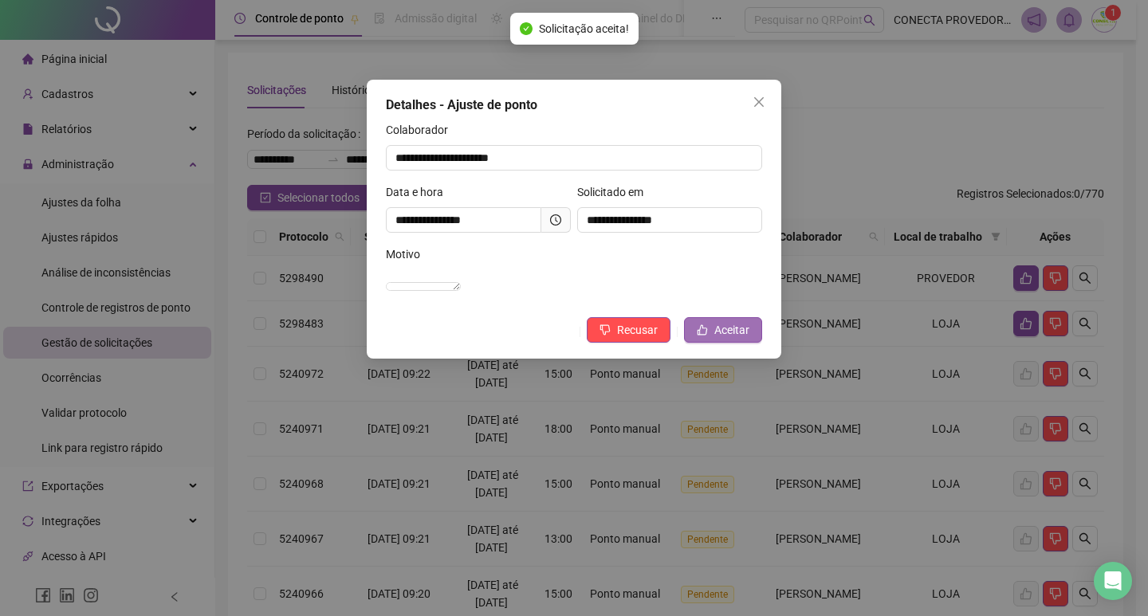
click at [722, 339] on span "Aceitar" at bounding box center [731, 330] width 35 height 18
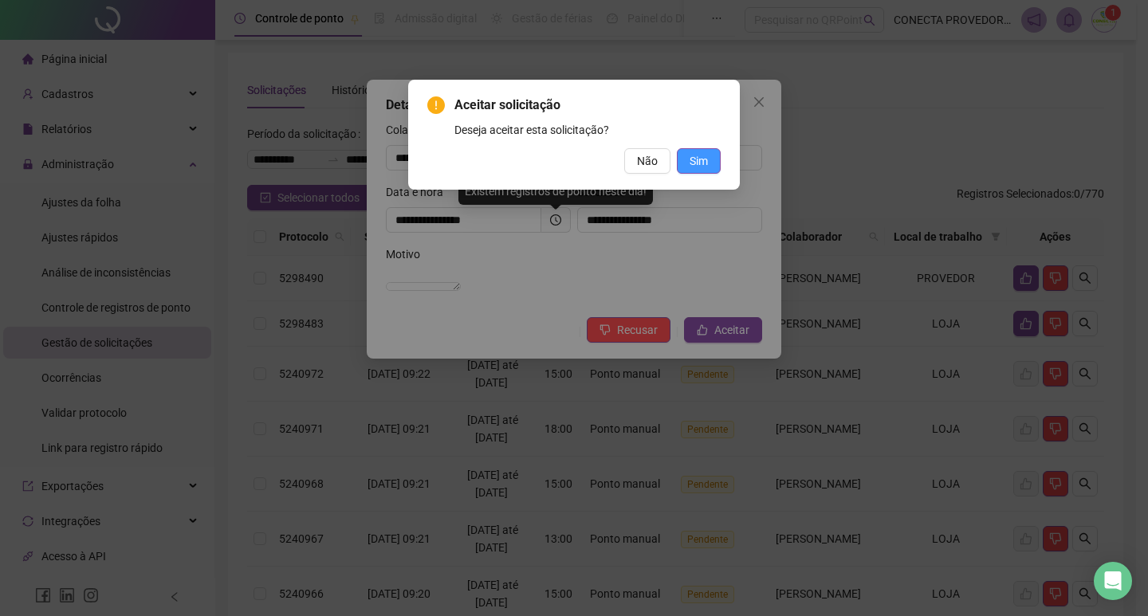
click at [715, 160] on button "Sim" at bounding box center [699, 161] width 44 height 26
click at [703, 165] on span "Sim" at bounding box center [699, 161] width 18 height 18
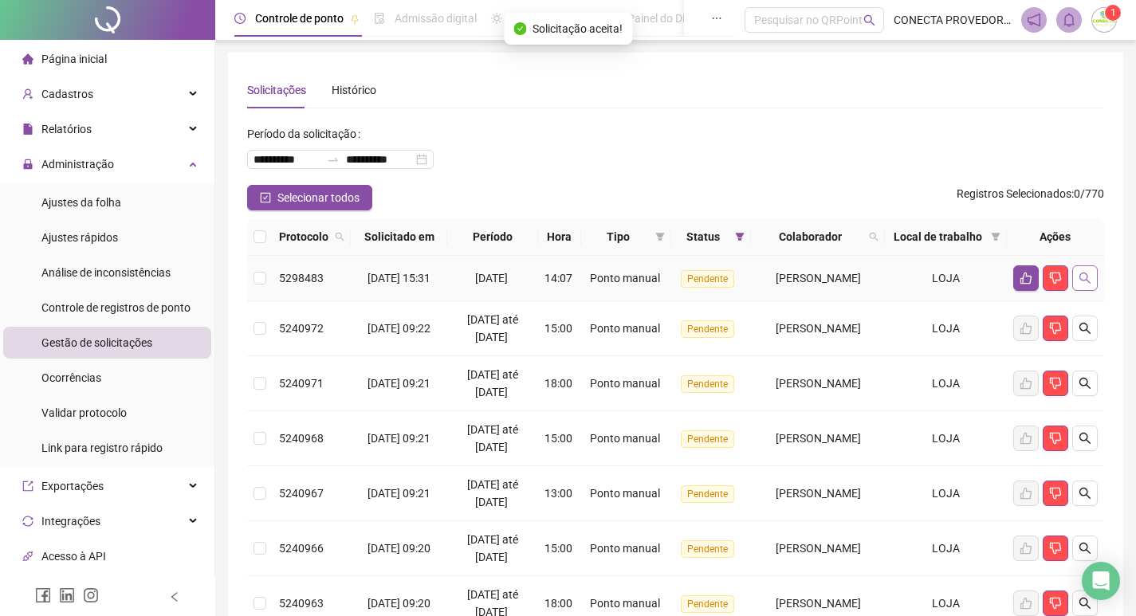
click at [1081, 285] on icon "search" at bounding box center [1085, 278] width 13 height 13
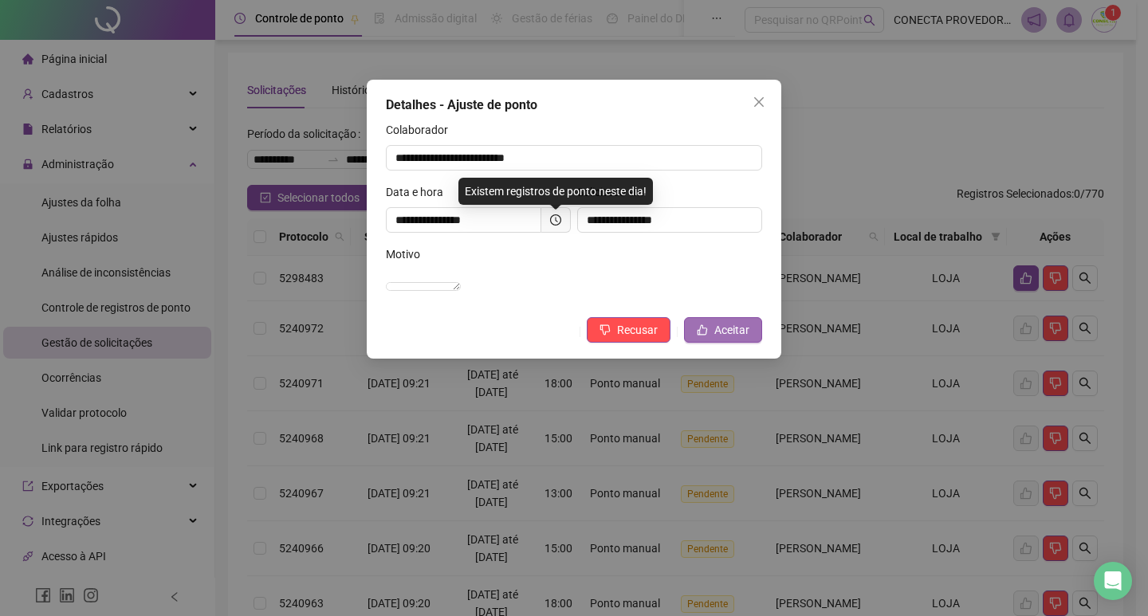
click at [718, 339] on span "Aceitar" at bounding box center [731, 330] width 35 height 18
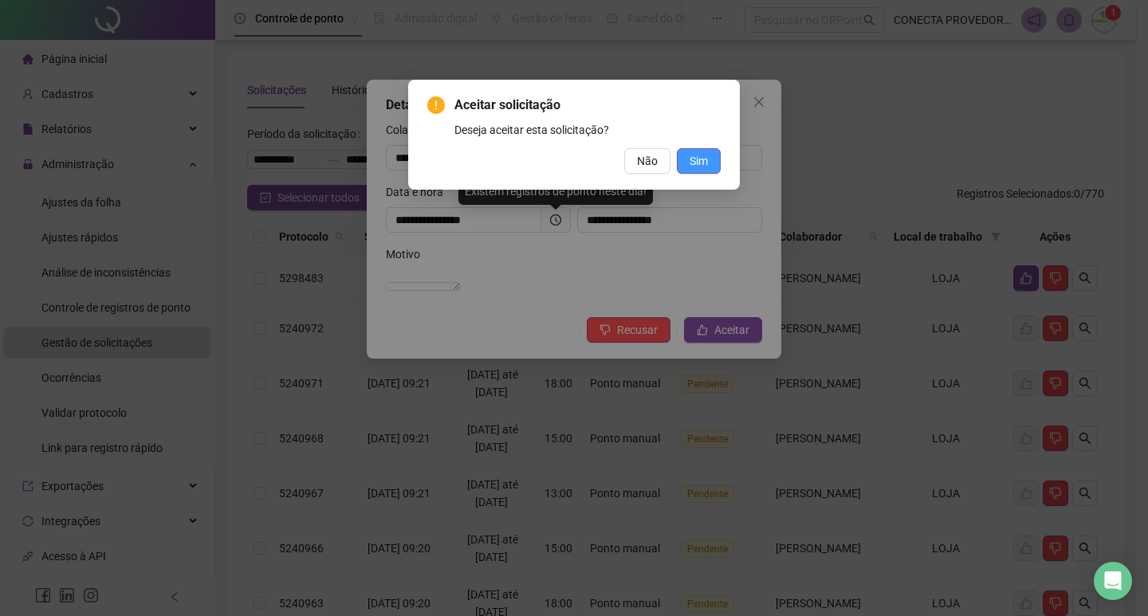
click at [706, 161] on button "Sim" at bounding box center [699, 161] width 44 height 26
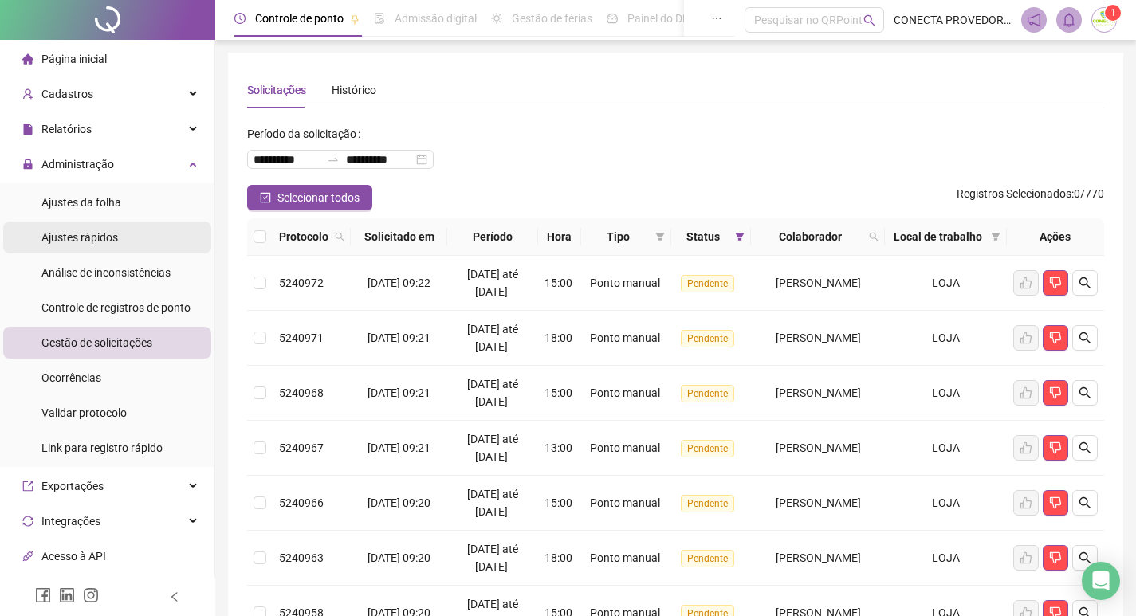
click at [83, 235] on span "Ajustes rápidos" at bounding box center [79, 237] width 77 height 13
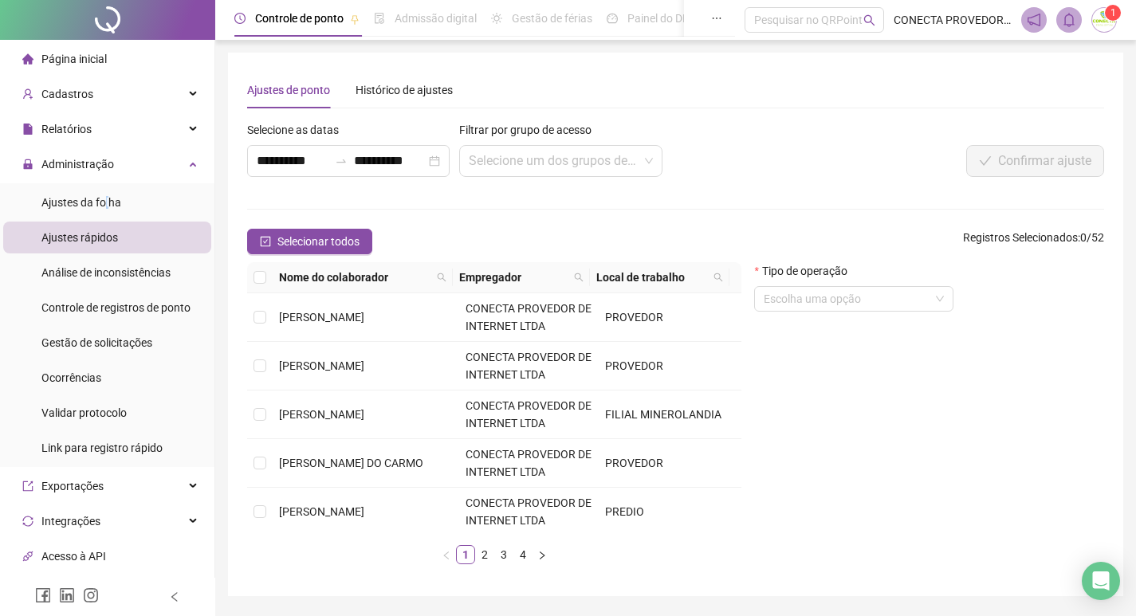
drag, startPoint x: 107, startPoint y: 195, endPoint x: 218, endPoint y: 180, distance: 112.7
click at [105, 197] on span "Ajustes da folha" at bounding box center [81, 202] width 80 height 13
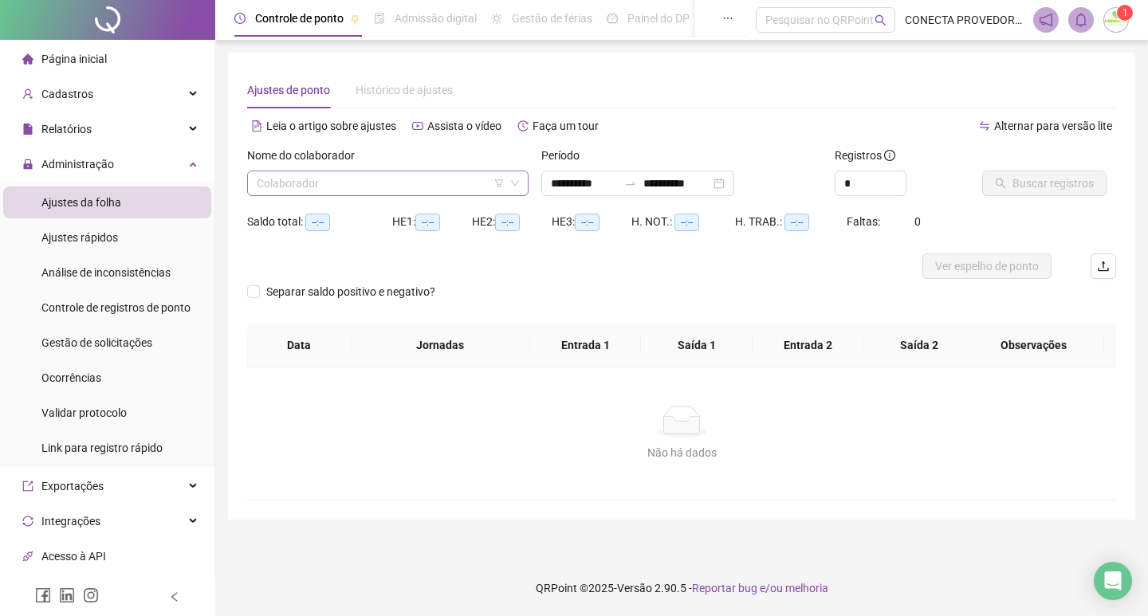
click at [421, 175] on input "search" at bounding box center [381, 183] width 248 height 24
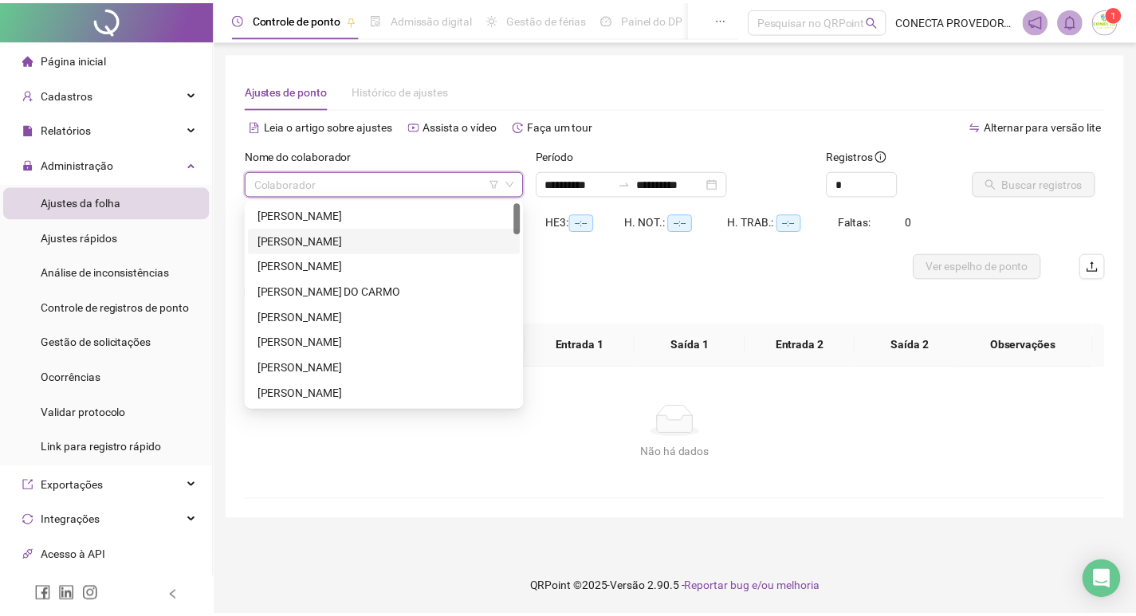
scroll to position [399, 0]
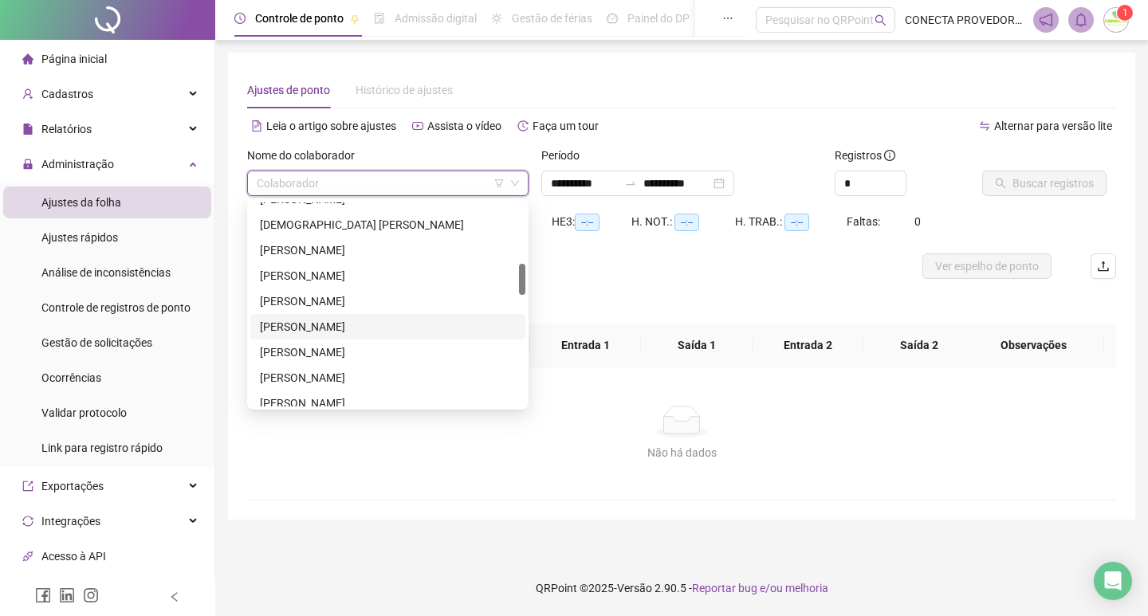
click at [317, 326] on div "[PERSON_NAME]" at bounding box center [388, 327] width 256 height 18
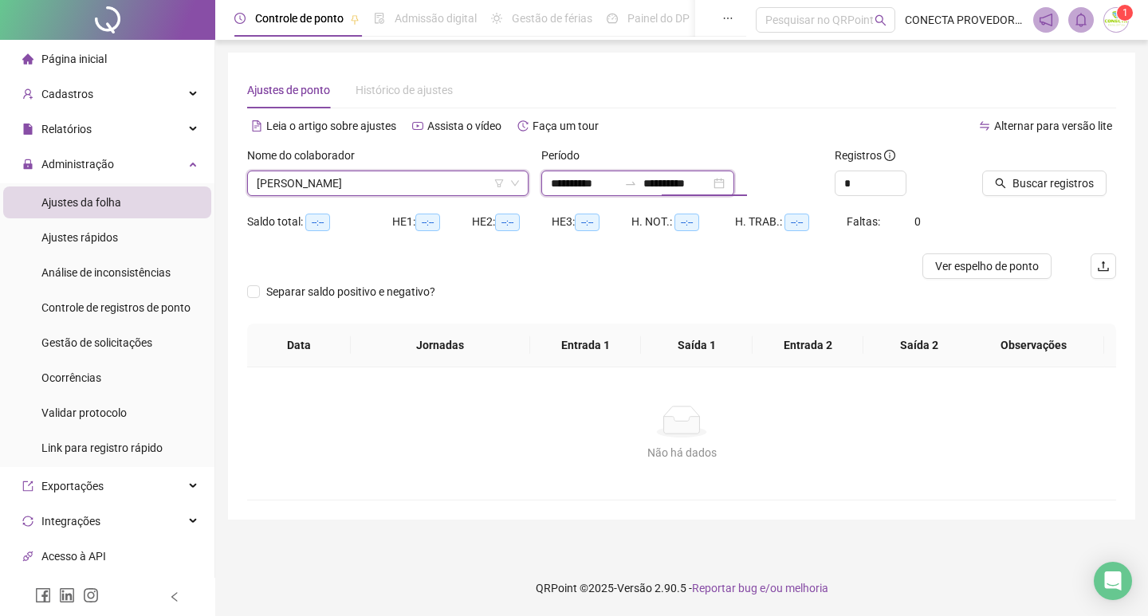
click at [702, 182] on input "**********" at bounding box center [676, 184] width 67 height 18
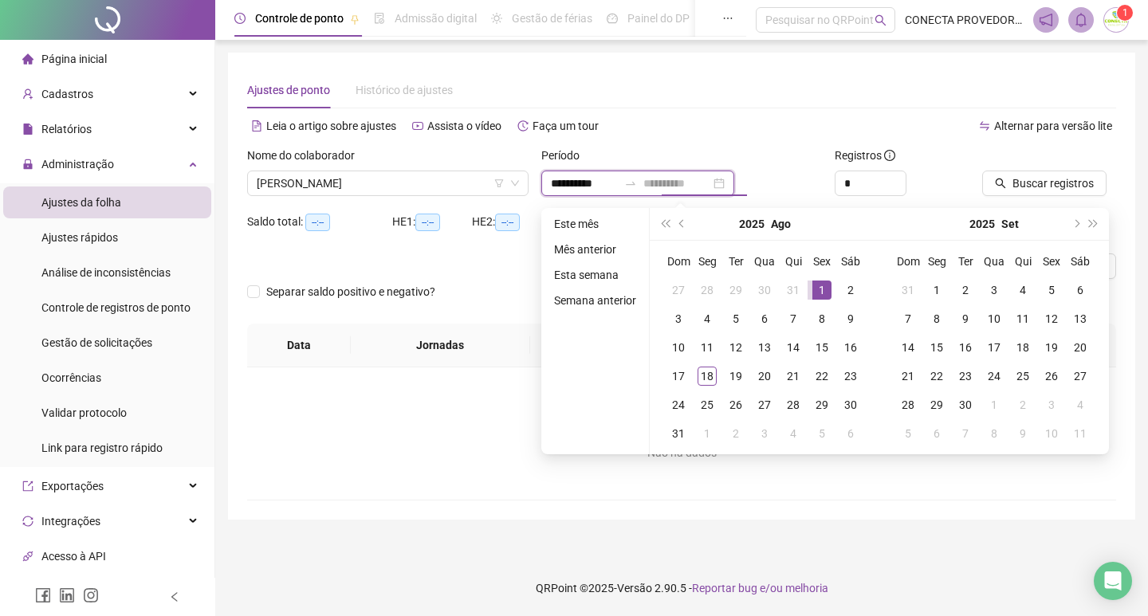
type input "**********"
click at [817, 289] on div "1" at bounding box center [822, 290] width 19 height 19
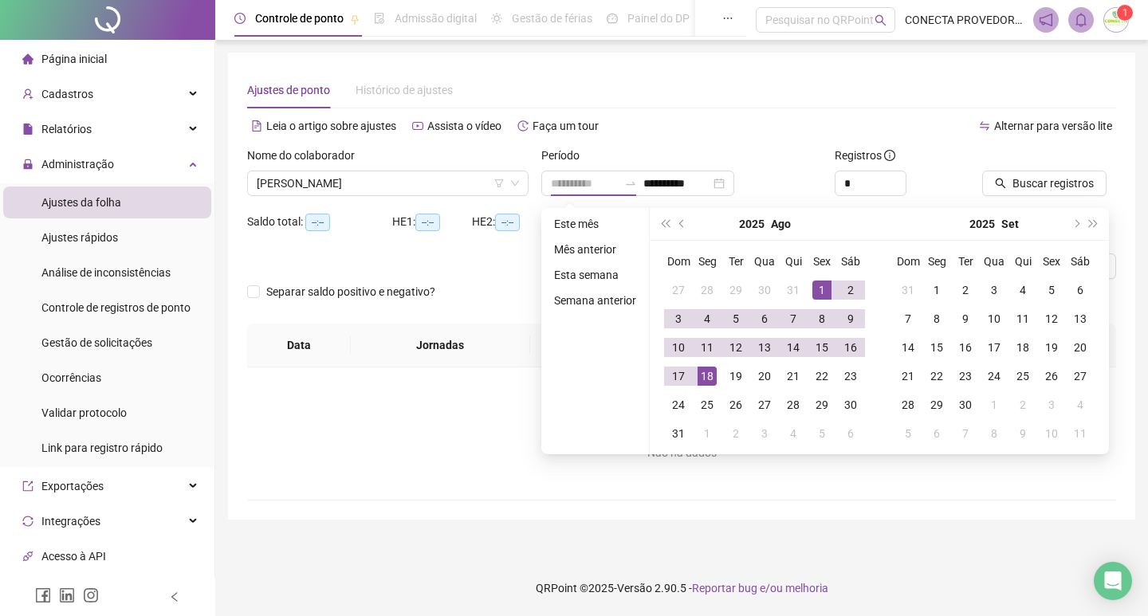
click at [706, 380] on div "18" at bounding box center [707, 376] width 19 height 19
type input "**********"
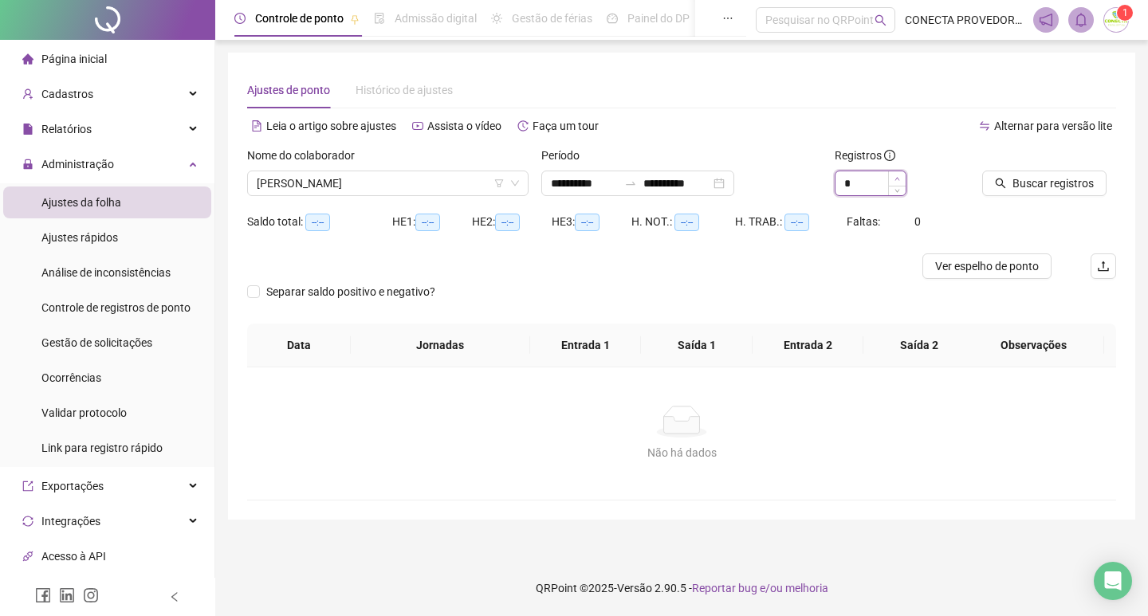
type input "*"
click at [894, 180] on span "Increase Value" at bounding box center [897, 178] width 18 height 14
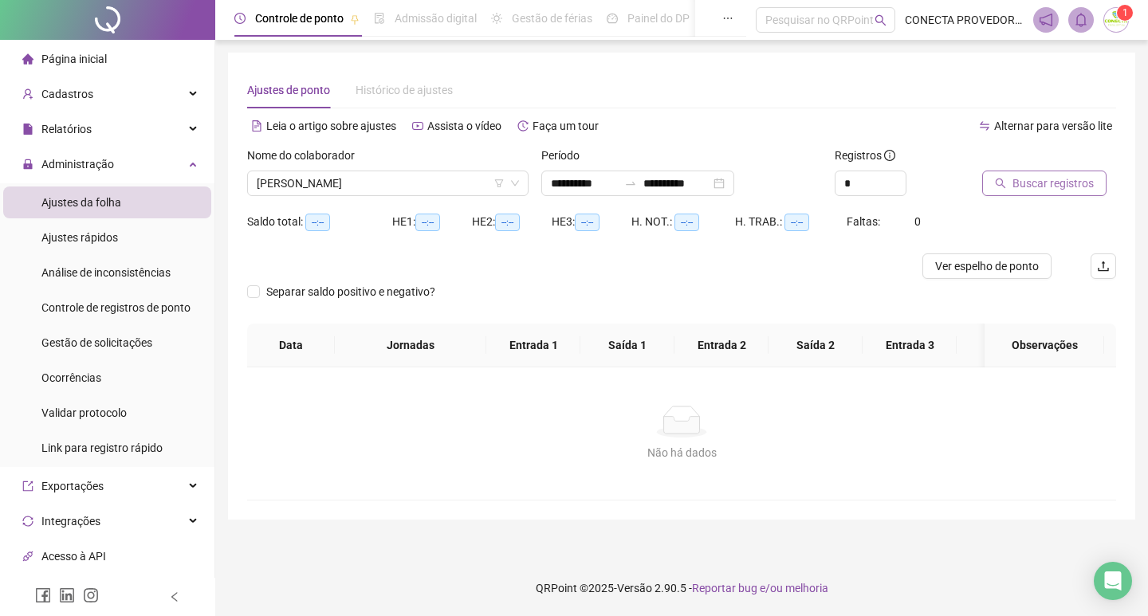
click at [1017, 182] on span "Buscar registros" at bounding box center [1053, 184] width 81 height 18
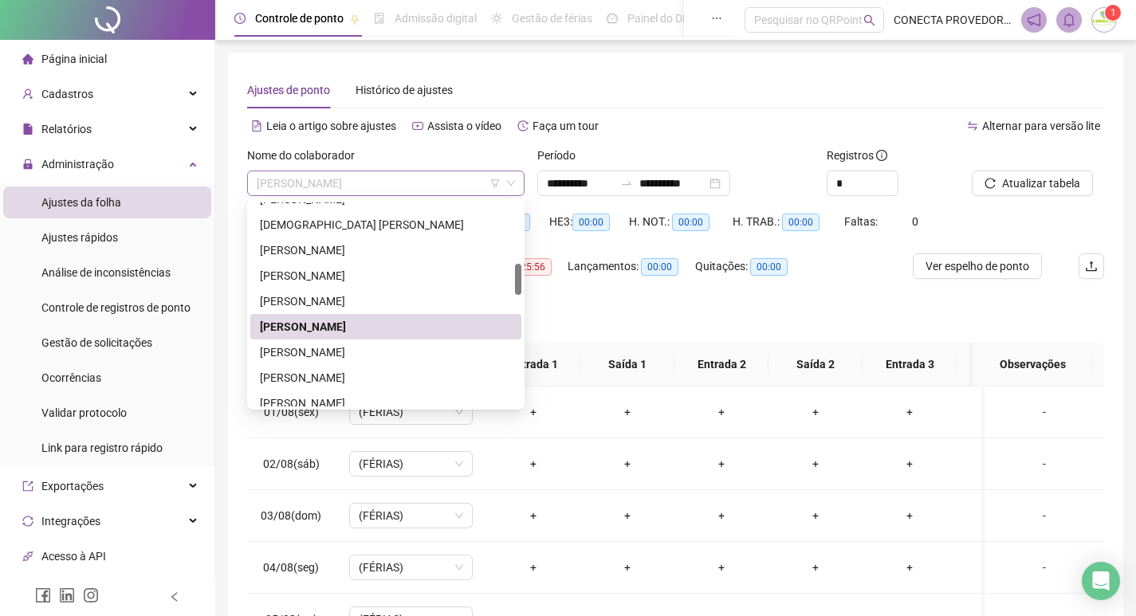
click at [455, 189] on span "[PERSON_NAME]" at bounding box center [386, 183] width 258 height 24
click at [376, 353] on div "[PERSON_NAME]" at bounding box center [386, 353] width 252 height 18
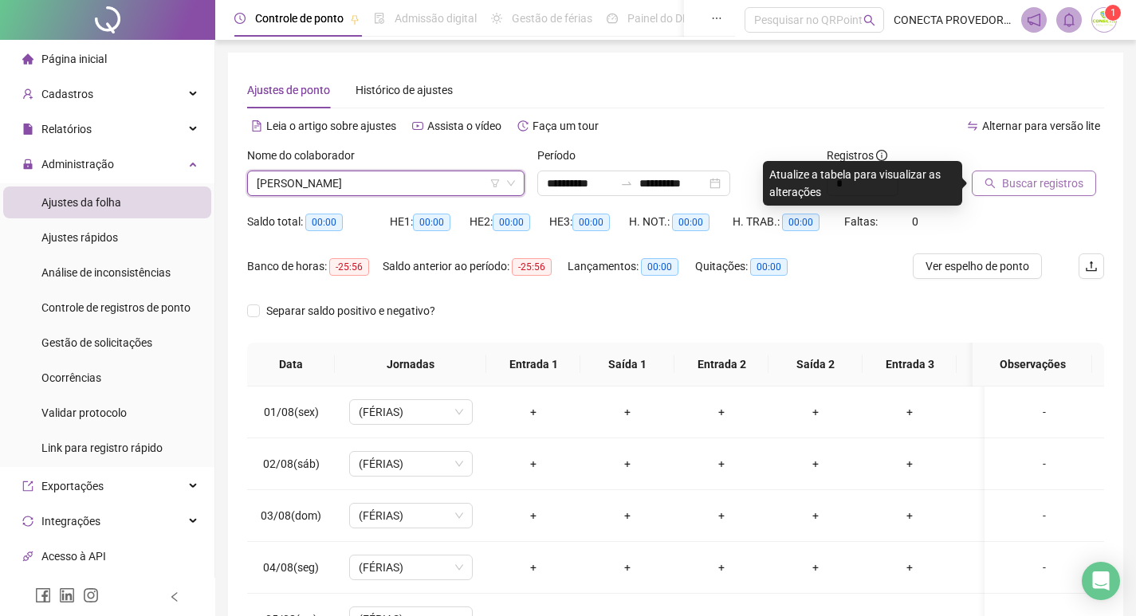
click at [1032, 194] on button "Buscar registros" at bounding box center [1034, 184] width 124 height 26
